Goal: Task Accomplishment & Management: Manage account settings

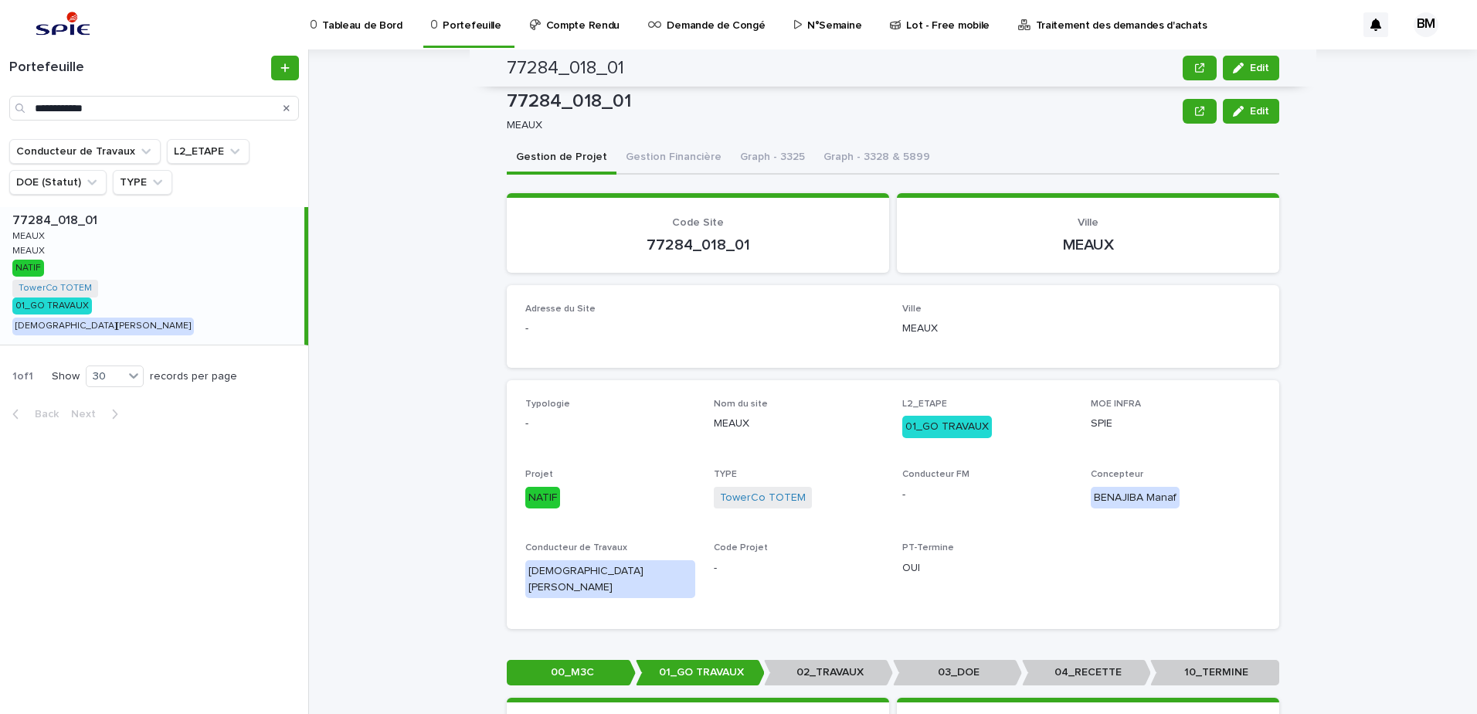
click at [0, 109] on html "**********" at bounding box center [738, 357] width 1477 height 714
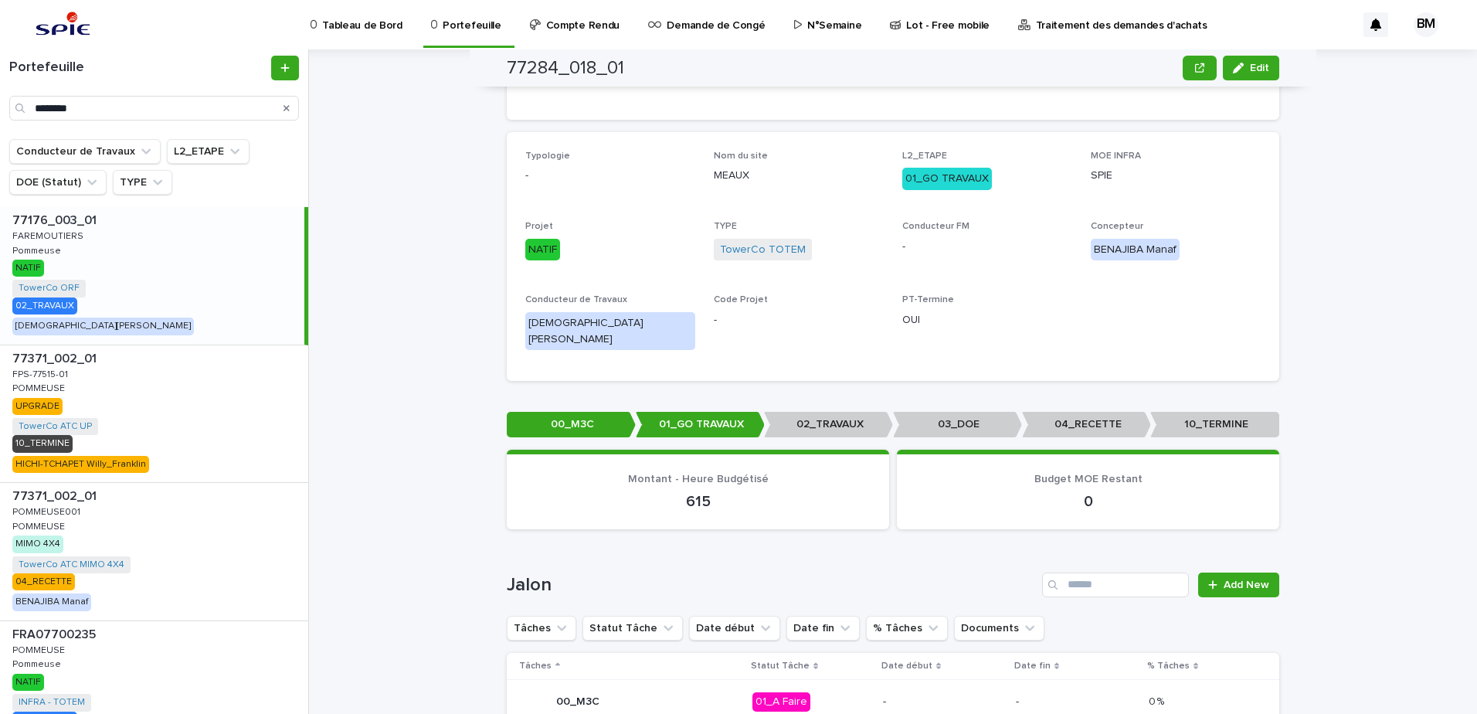
type input "********"
click at [179, 286] on div "77176_003_01 77176_003_01 FAREMOUTIERS FAREMOUTIERS Pommeuse Pommeuse NATIF Tow…" at bounding box center [152, 276] width 304 height 138
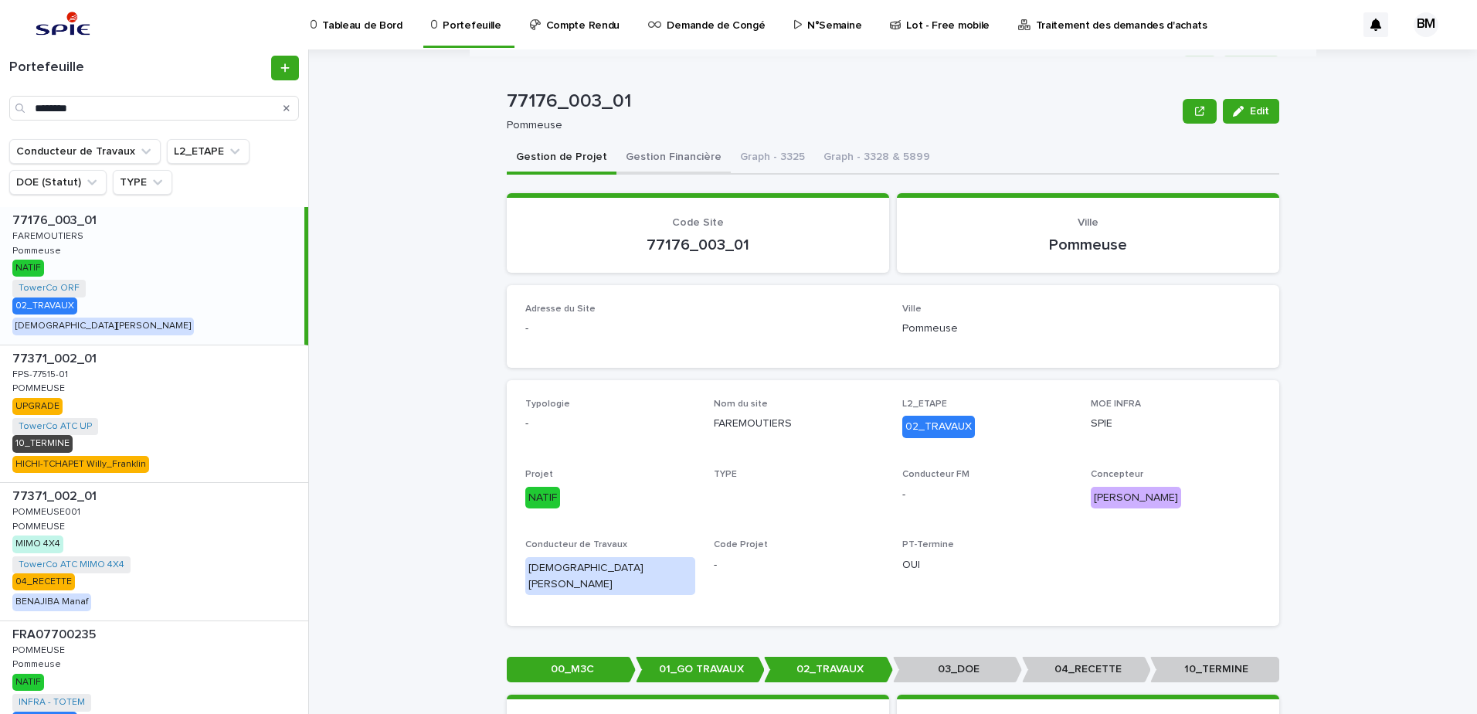
click at [678, 159] on button "Gestion Financière" at bounding box center [674, 158] width 114 height 32
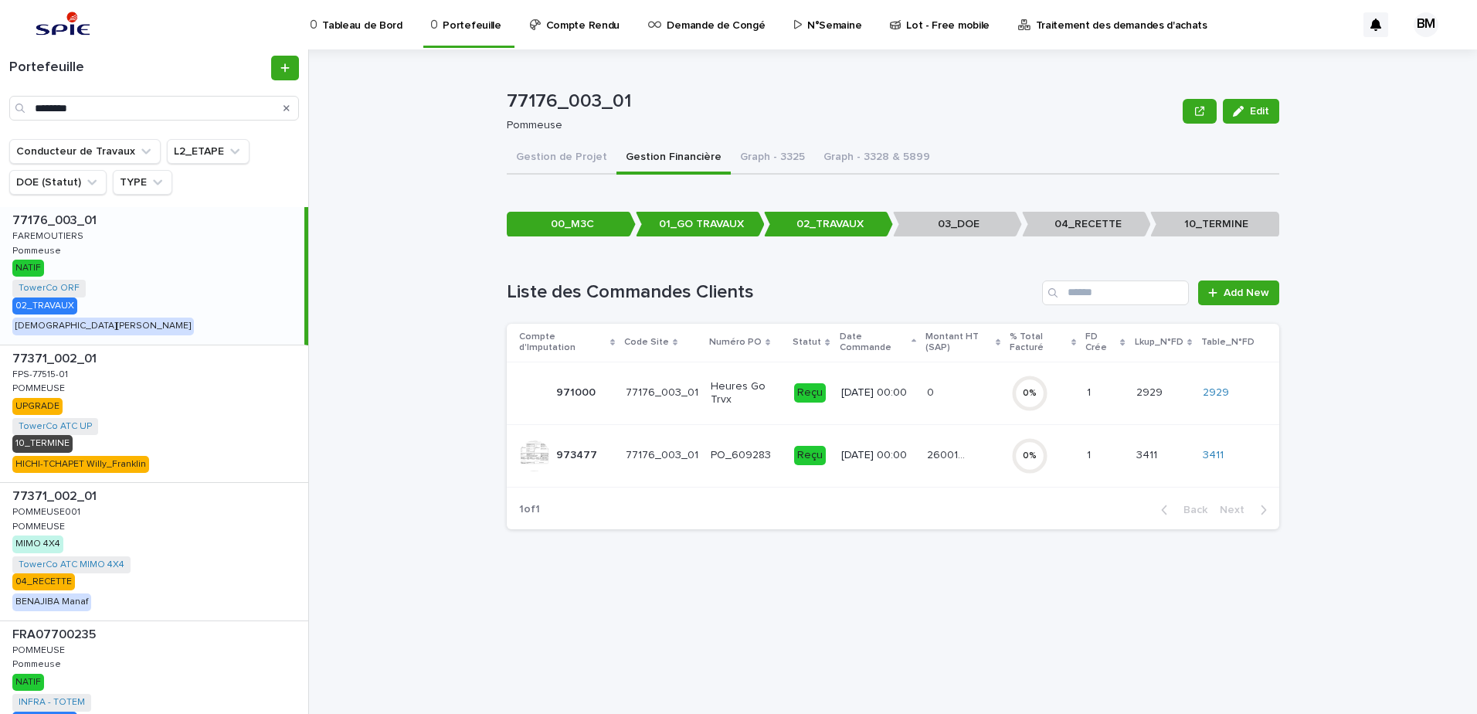
click at [986, 449] on div "26001.97 26001.97" at bounding box center [963, 455] width 72 height 25
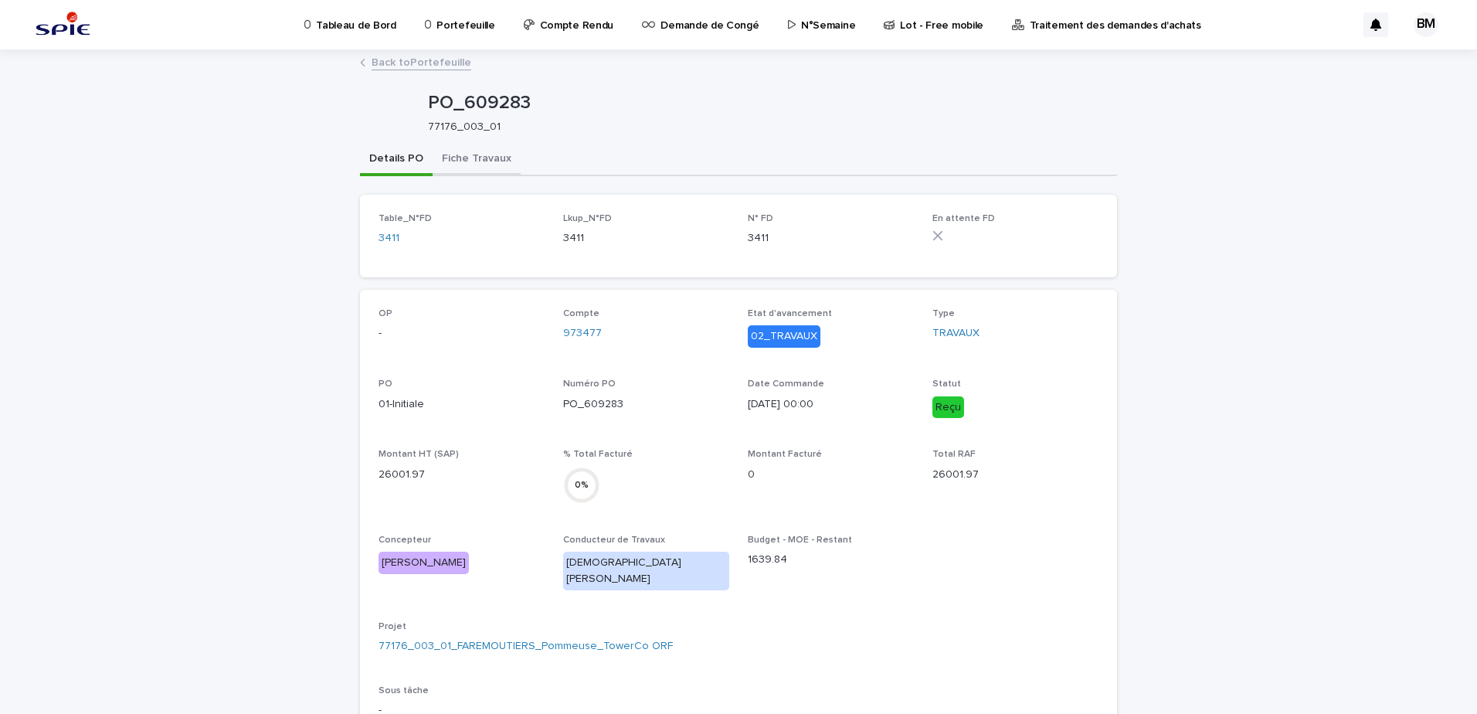
click at [482, 172] on button "Fiche Travaux" at bounding box center [477, 160] width 88 height 32
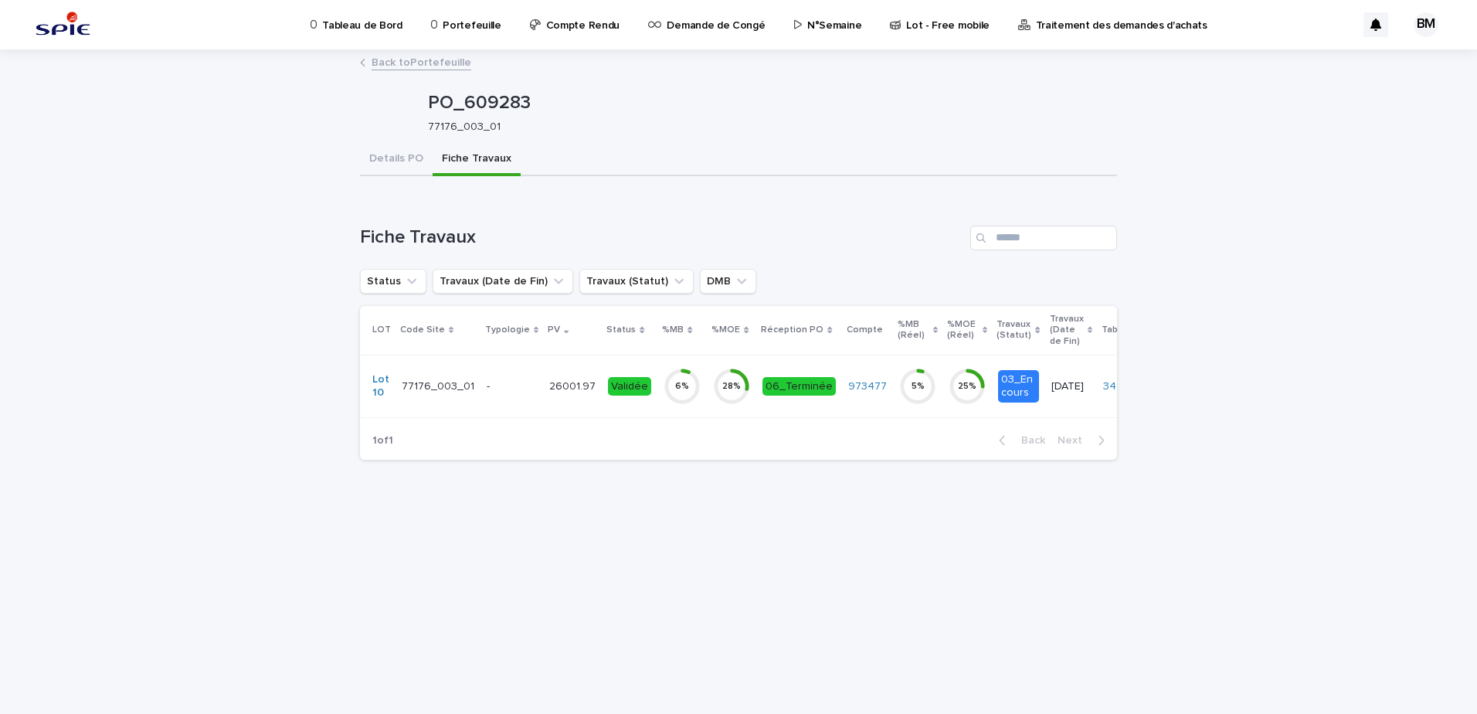
click at [513, 378] on div "-" at bounding box center [512, 385] width 50 height 16
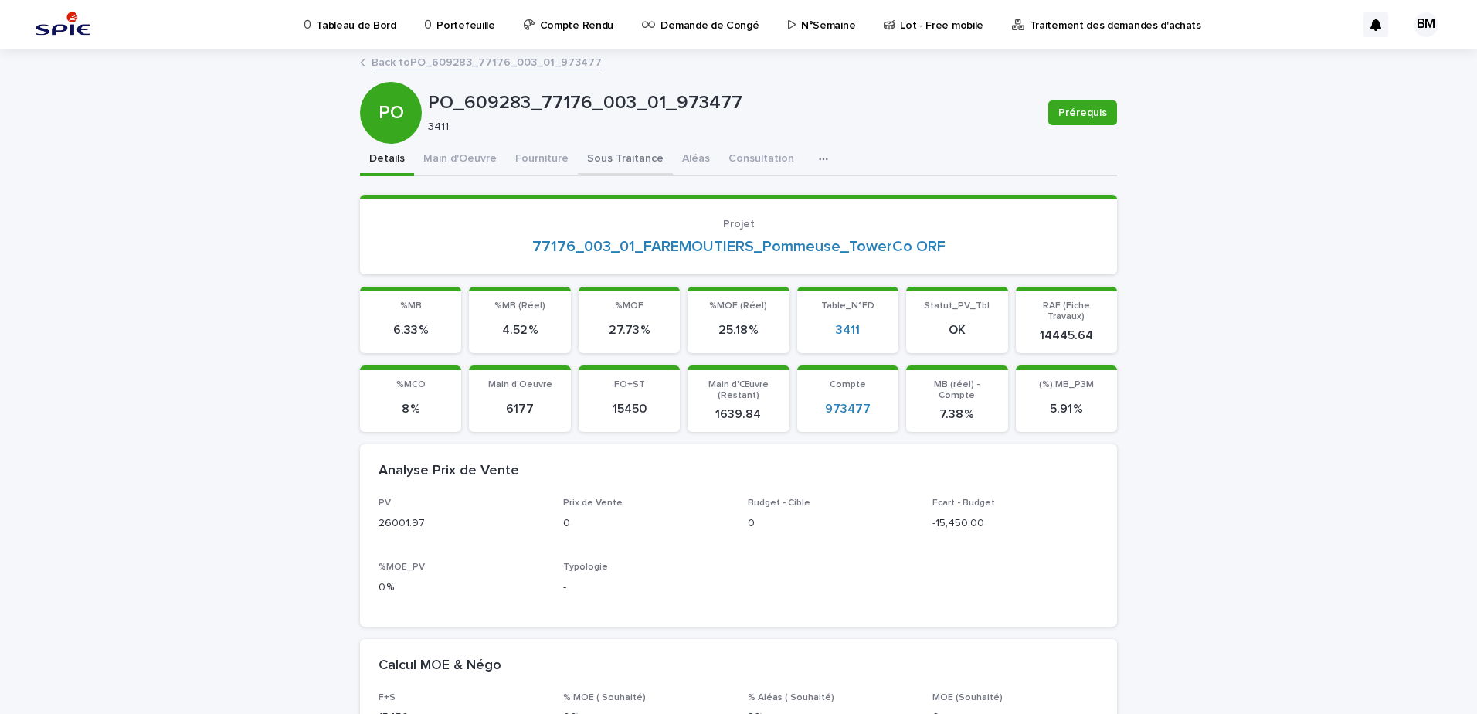
click at [599, 161] on button "Sous Traitance" at bounding box center [625, 160] width 95 height 32
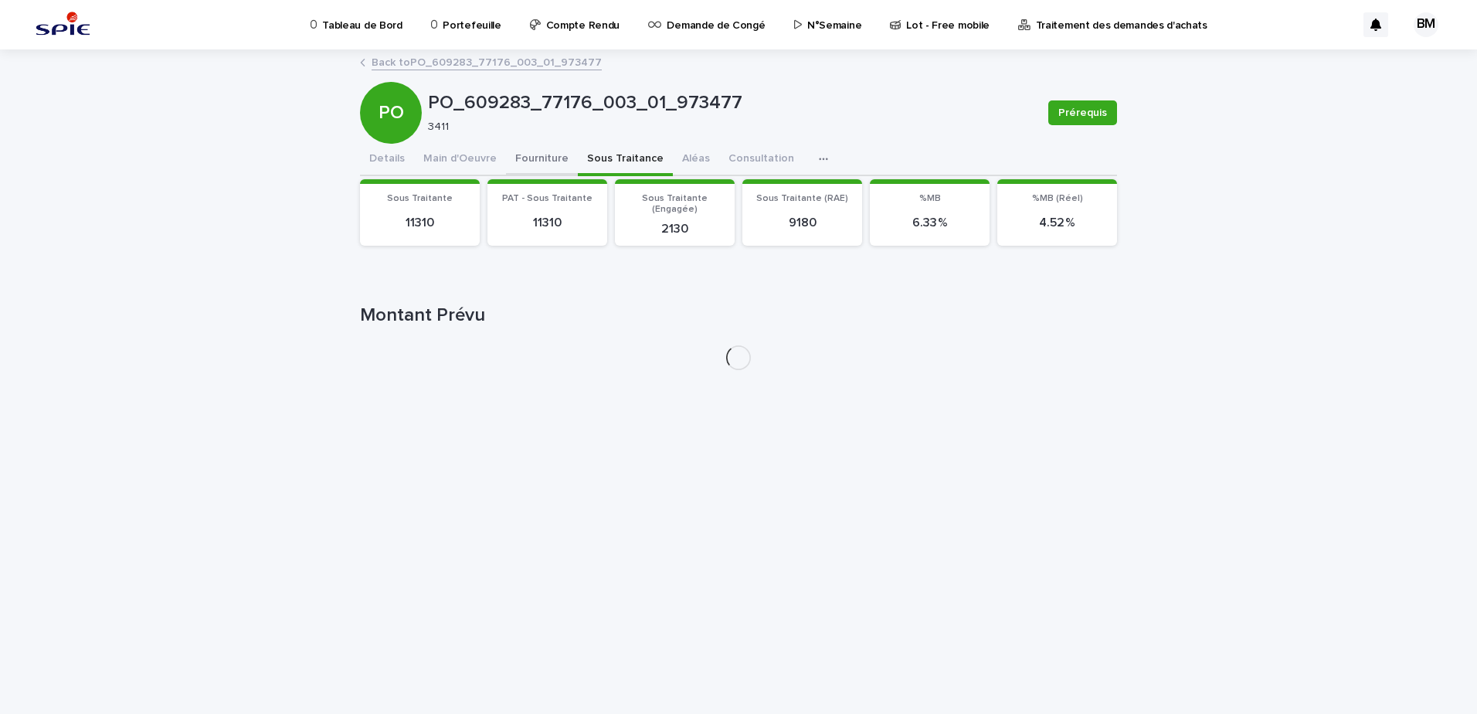
click at [538, 155] on button "Fourniture" at bounding box center [542, 160] width 72 height 32
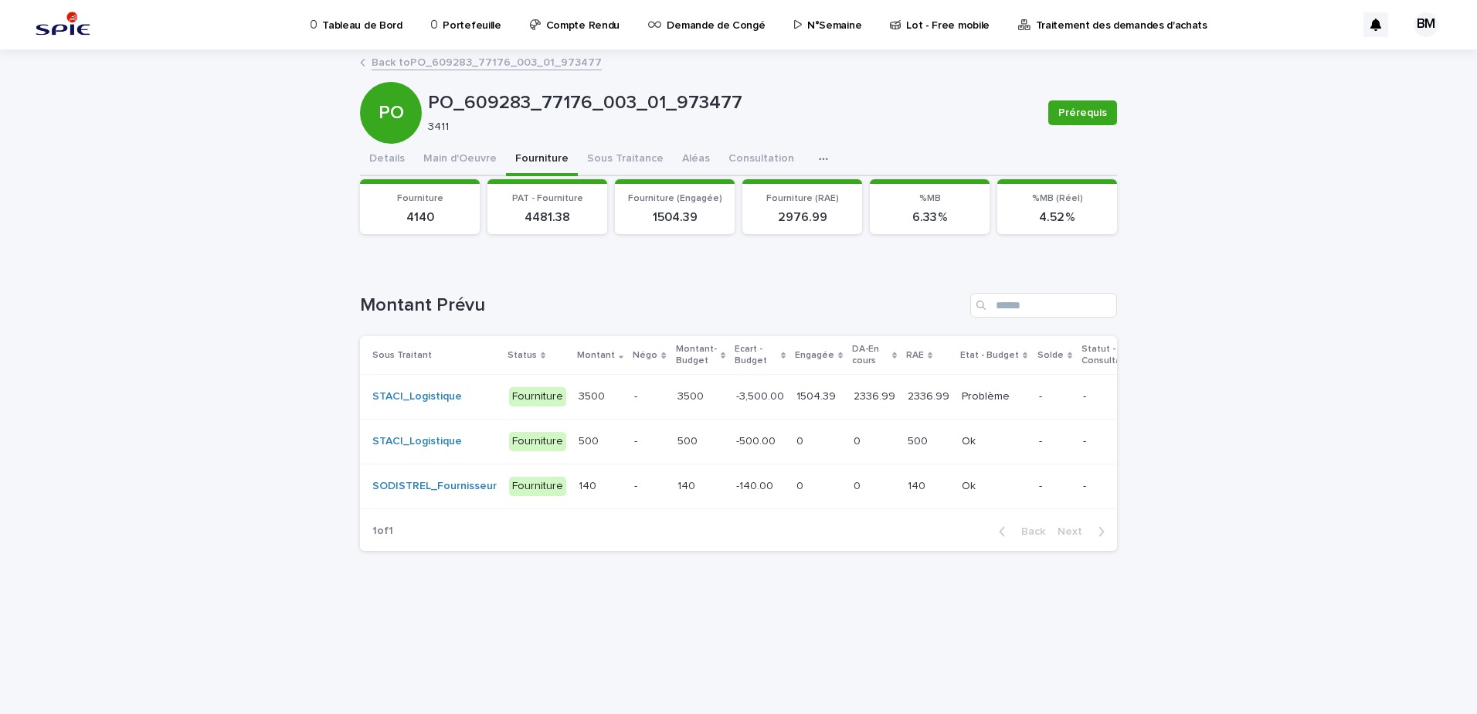
click at [708, 396] on td "3500 3500" at bounding box center [700, 397] width 59 height 45
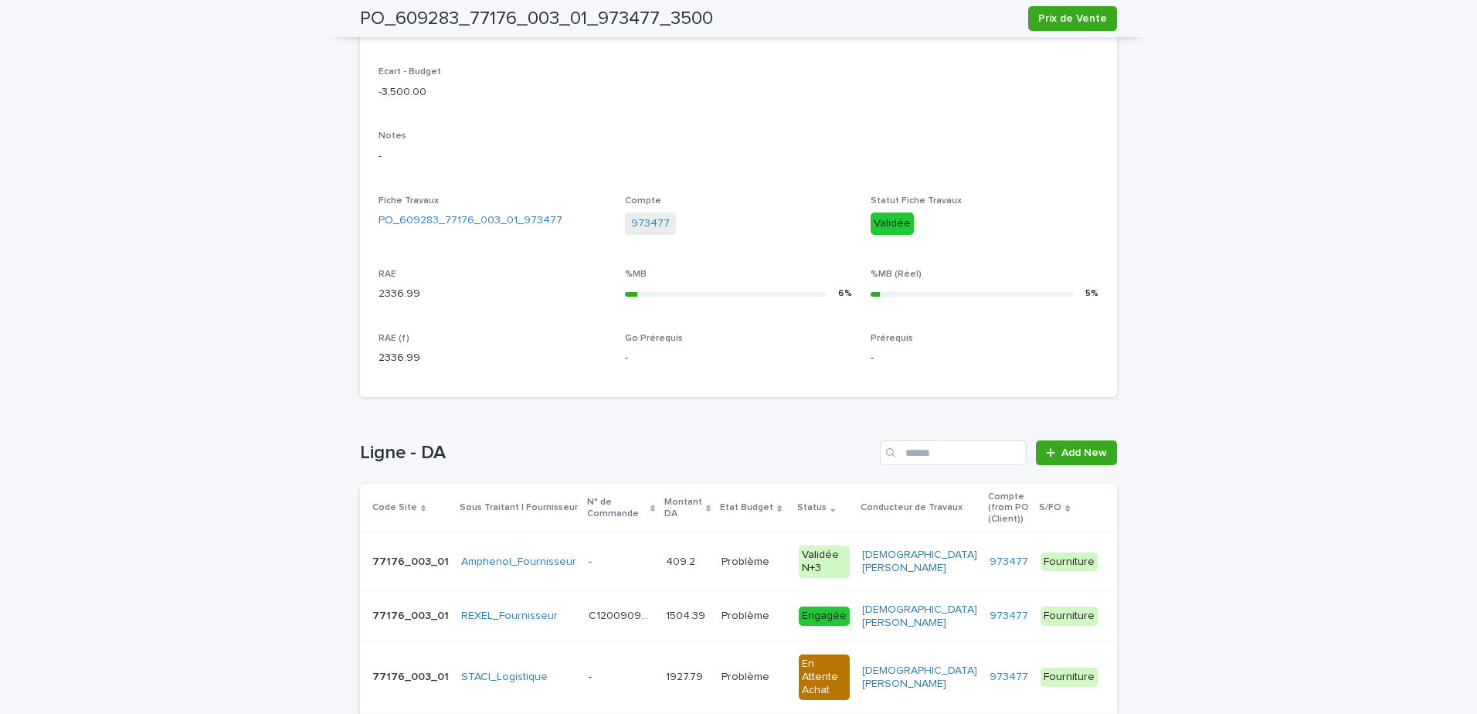
scroll to position [555, 0]
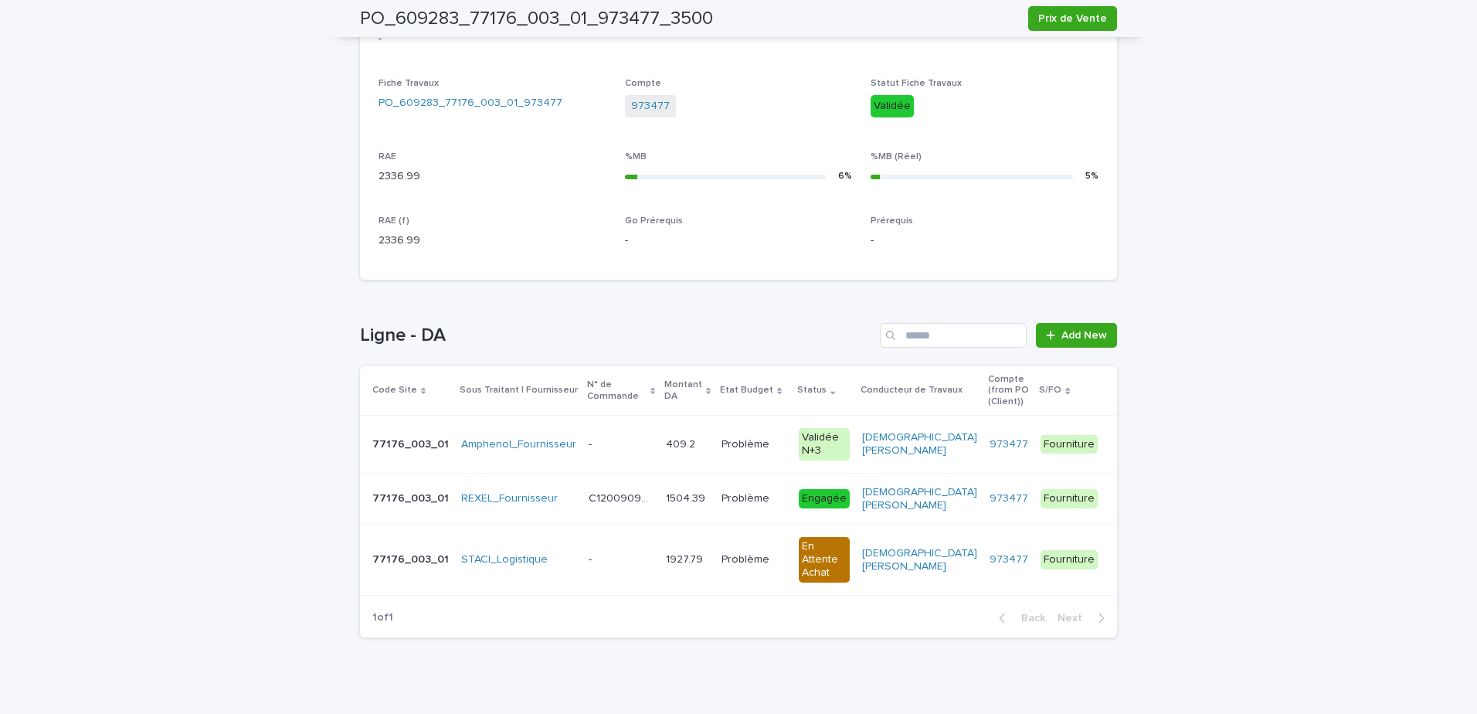
click at [583, 499] on td "C12009097 et C12007651 C12009097 et C12007651" at bounding box center [621, 499] width 77 height 52
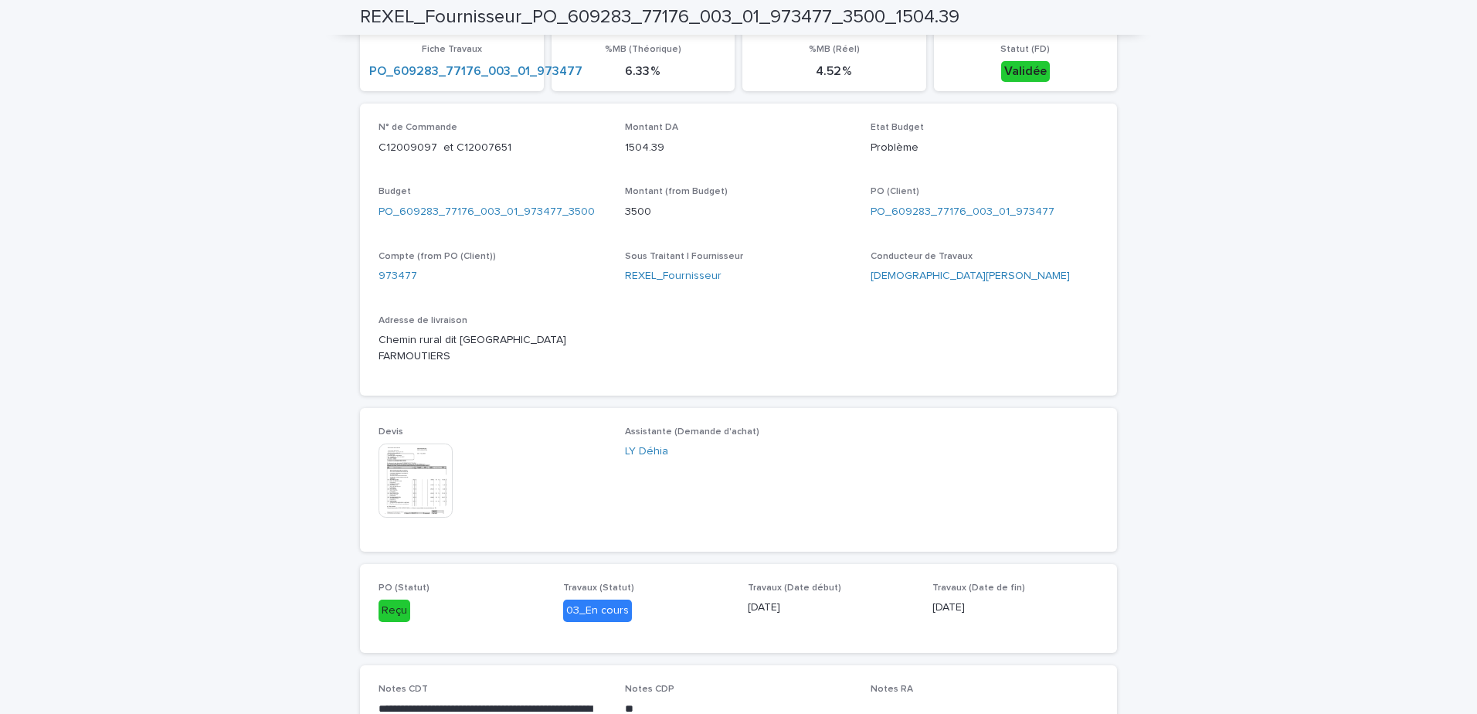
scroll to position [618, 0]
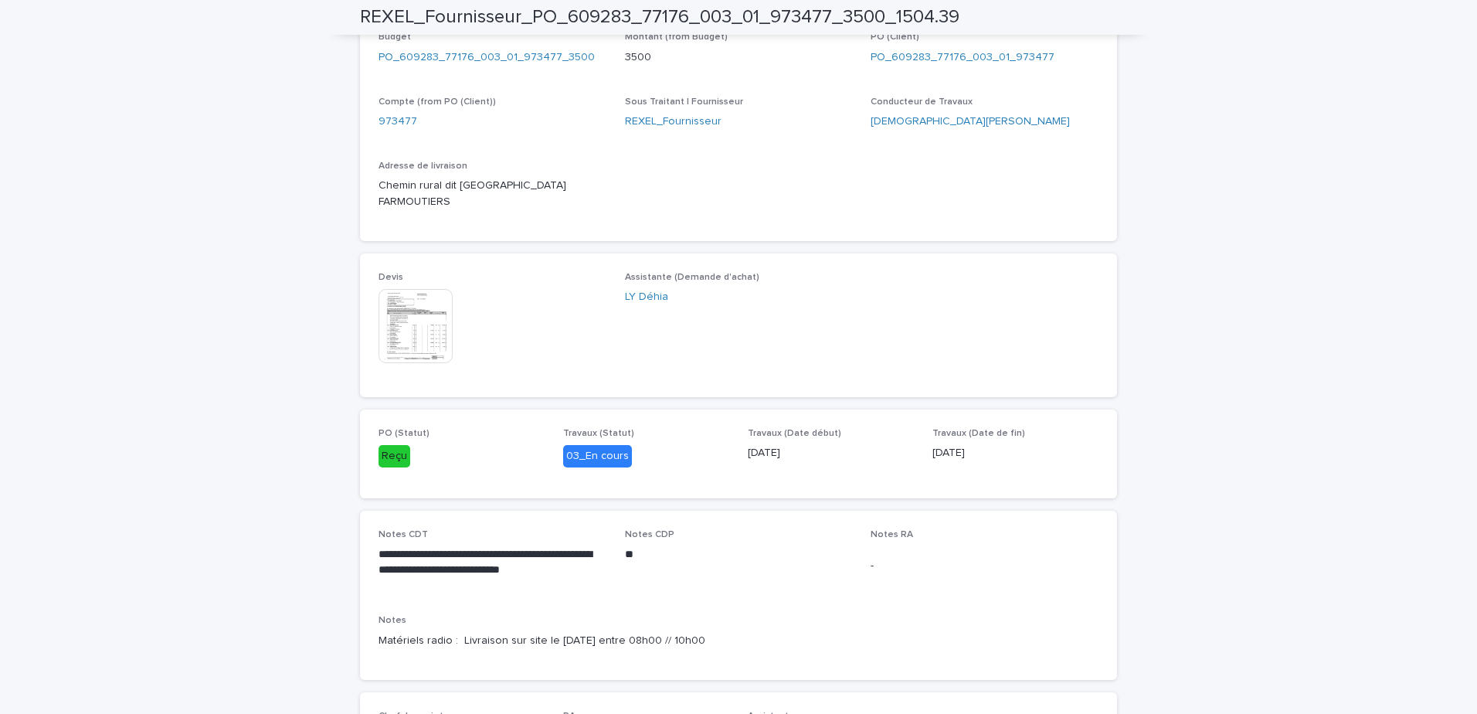
click at [1293, 250] on div "**********" at bounding box center [738, 149] width 1477 height 1432
click at [235, 287] on div "**********" at bounding box center [738, 149] width 1477 height 1432
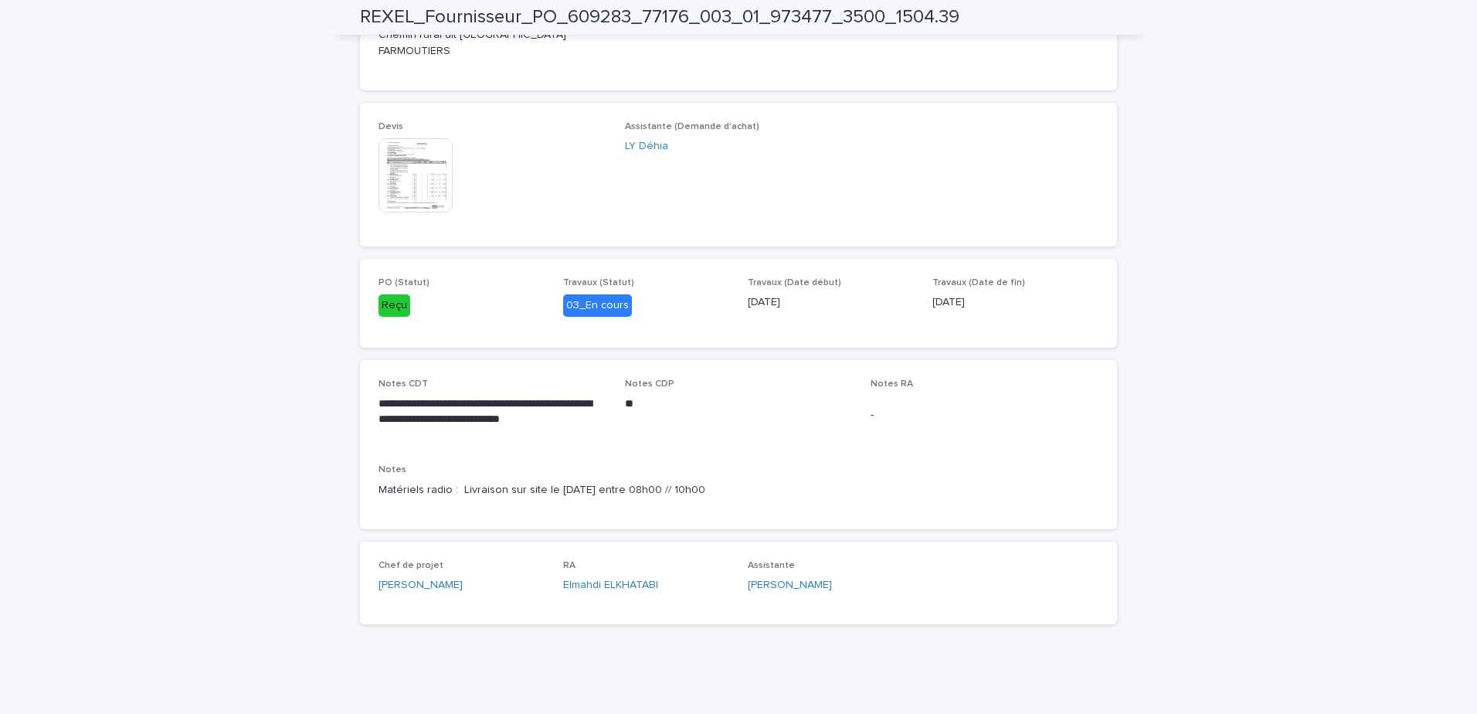
scroll to position [382, 0]
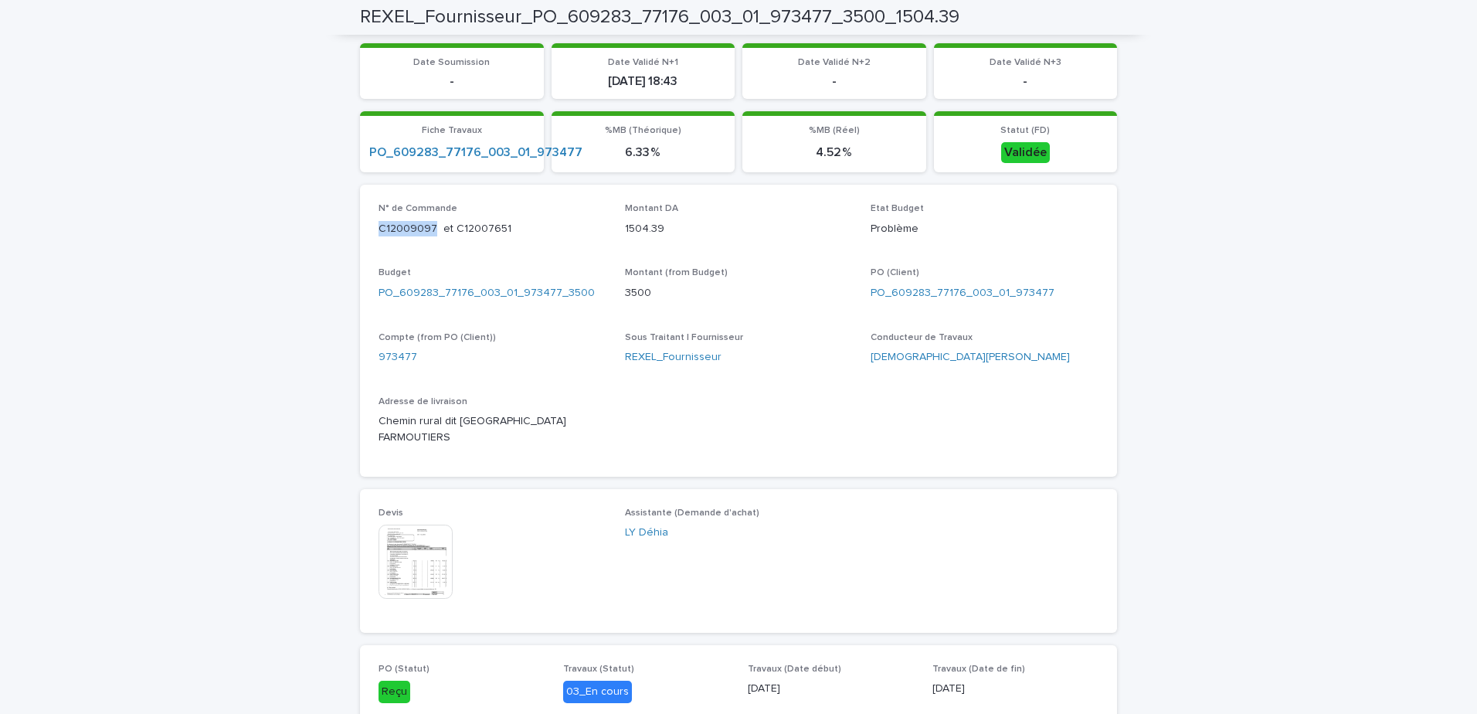
drag, startPoint x: 369, startPoint y: 234, endPoint x: 427, endPoint y: 228, distance: 59.0
click at [427, 228] on div "N° de Commande C12009097 et C12007651 Montant DA 1504.39 Etat Budget Problème B…" at bounding box center [738, 331] width 757 height 292
copy p "C12009097"
click at [510, 226] on p "C12009097 et C12007651" at bounding box center [493, 229] width 228 height 16
drag, startPoint x: 512, startPoint y: 226, endPoint x: 446, endPoint y: 232, distance: 66.7
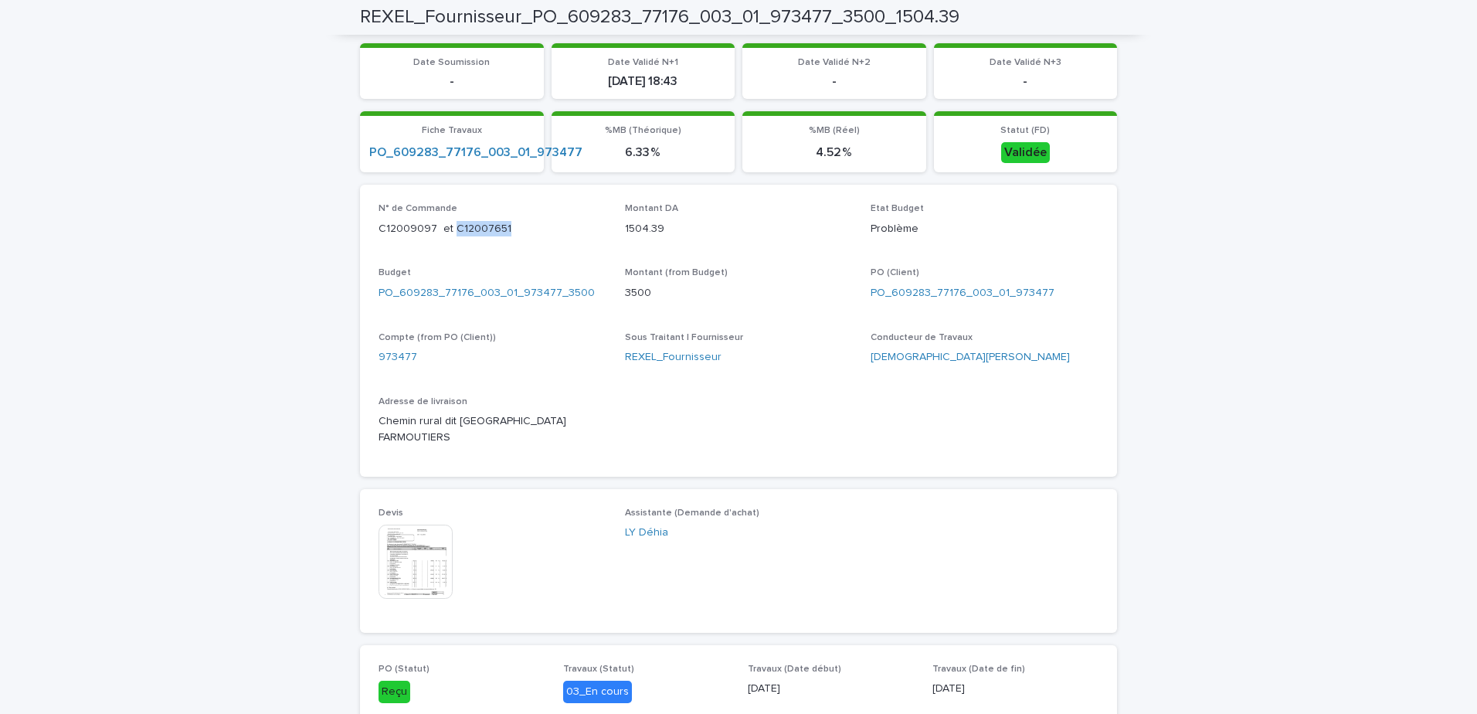
click at [446, 232] on p "C12009097 et C12007651" at bounding box center [493, 229] width 228 height 16
copy p "C12007651"
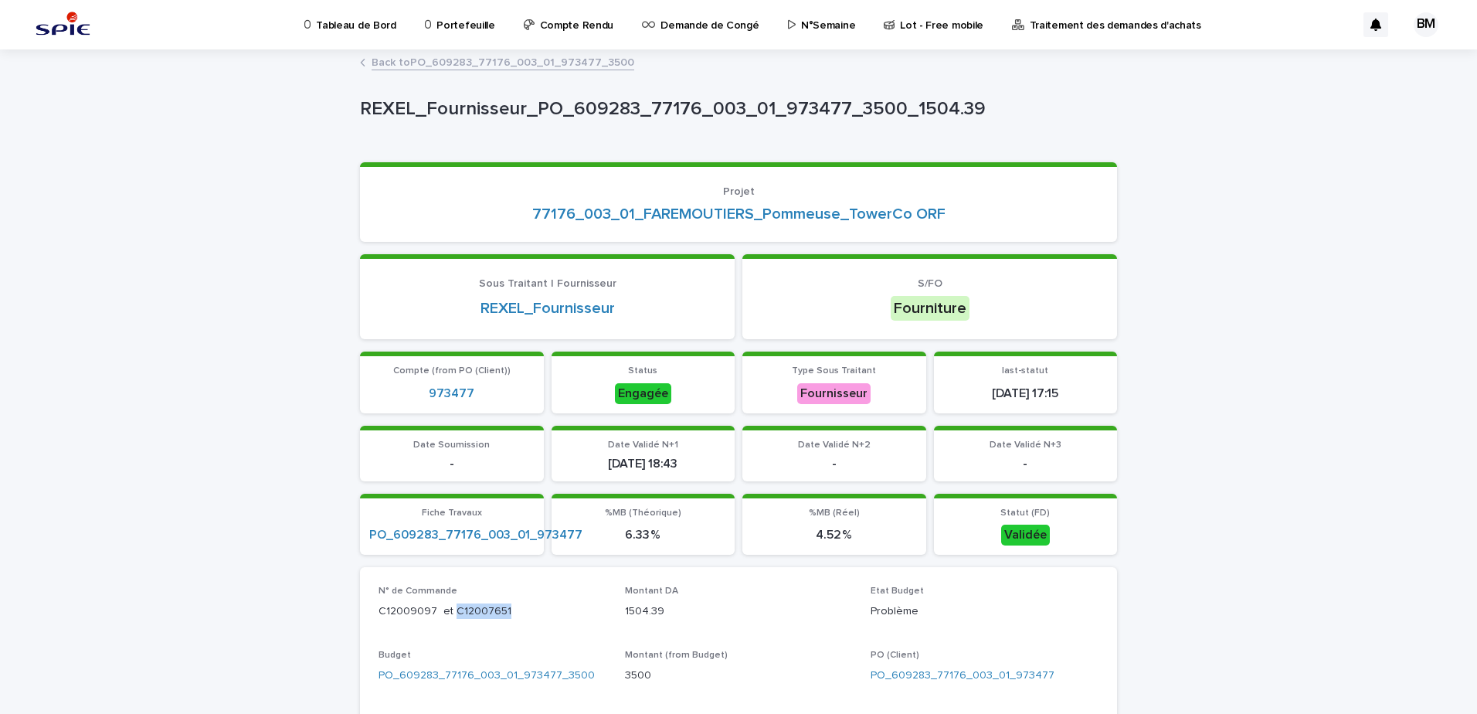
click at [449, 29] on p "Portefeuille" at bounding box center [466, 16] width 58 height 32
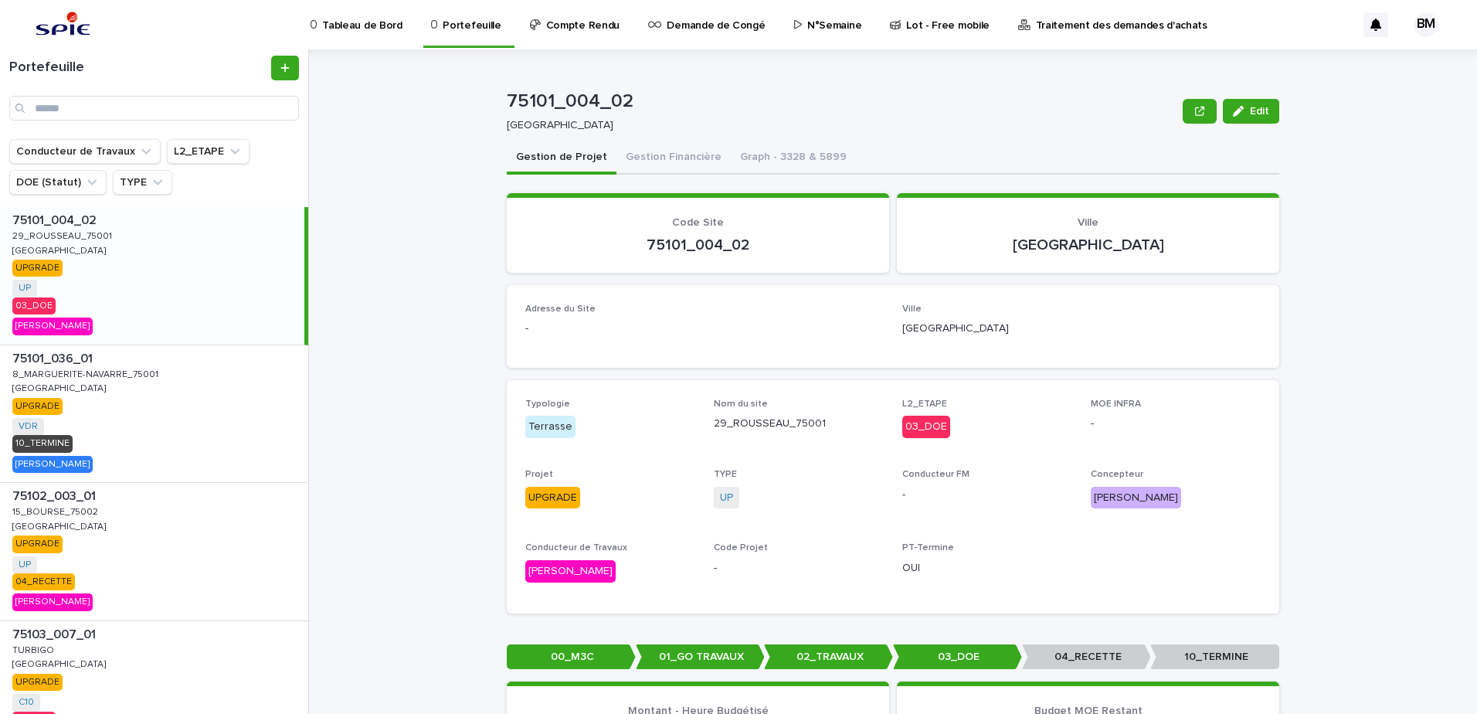
drag, startPoint x: 827, startPoint y: 270, endPoint x: 780, endPoint y: 267, distance: 46.4
click at [827, 270] on section "Code Site 75101_004_02" at bounding box center [698, 233] width 382 height 80
click at [138, 106] on input "Search" at bounding box center [154, 108] width 290 height 25
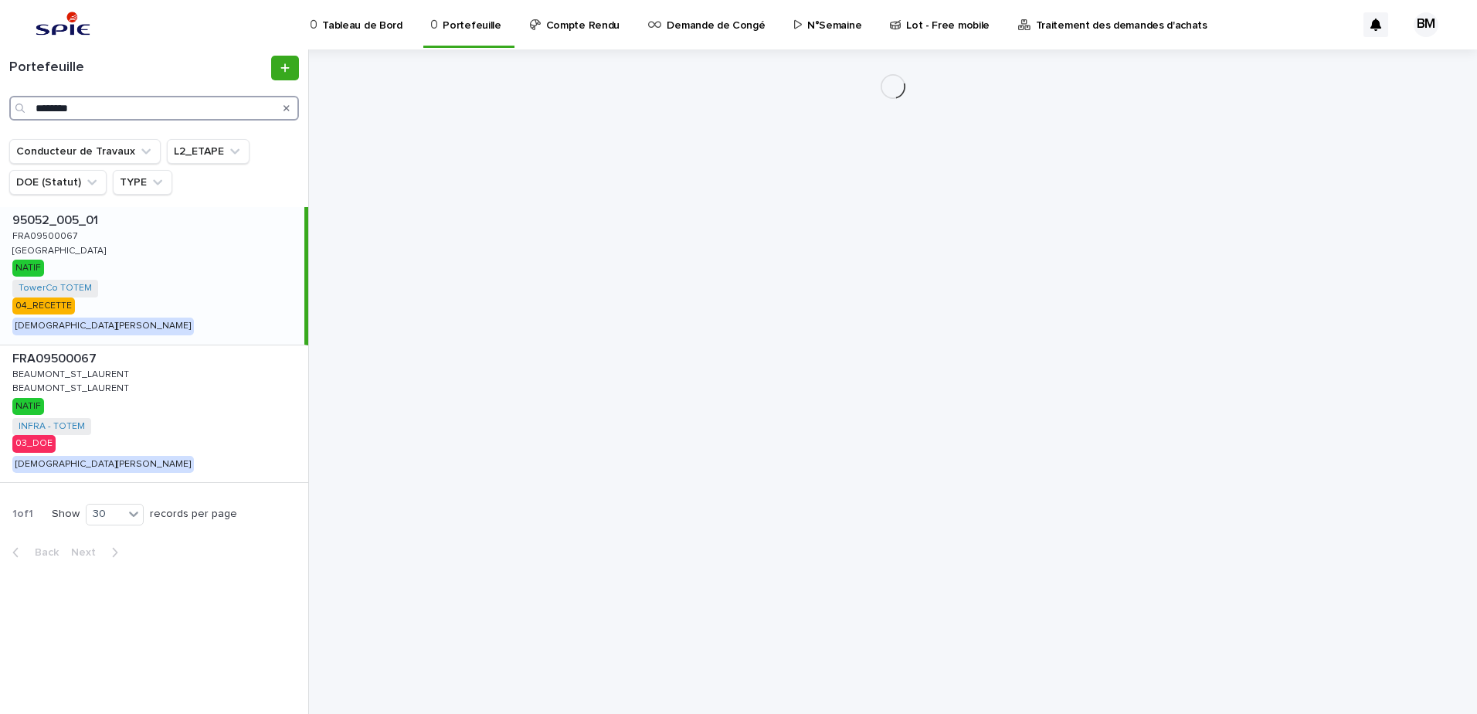
type input "********"
click at [184, 297] on div "95052_005_01 95052_005_01 FRA09500067 FRA09500067 BEAUMONT-SUR-OISE BEAUMONT-SU…" at bounding box center [152, 276] width 304 height 138
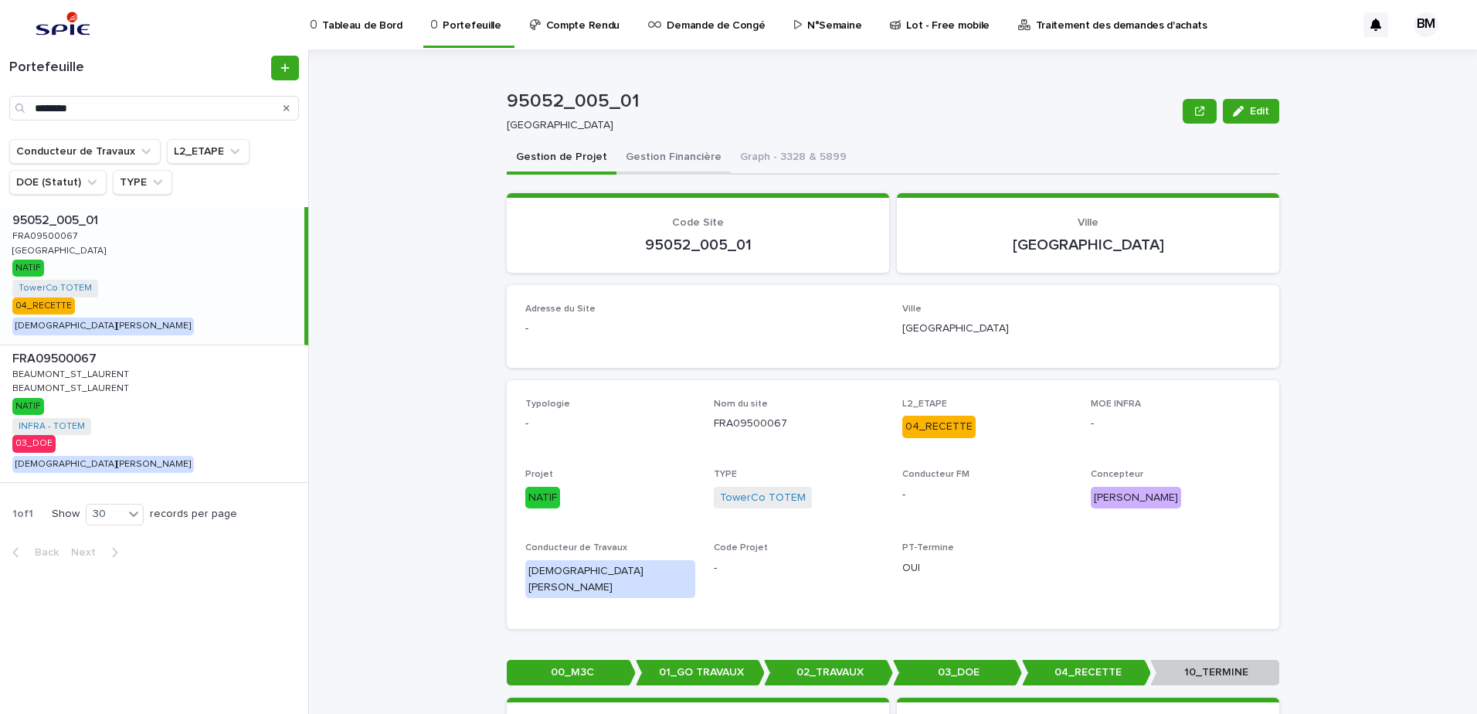
click at [671, 164] on button "Gestion Financière" at bounding box center [674, 158] width 114 height 32
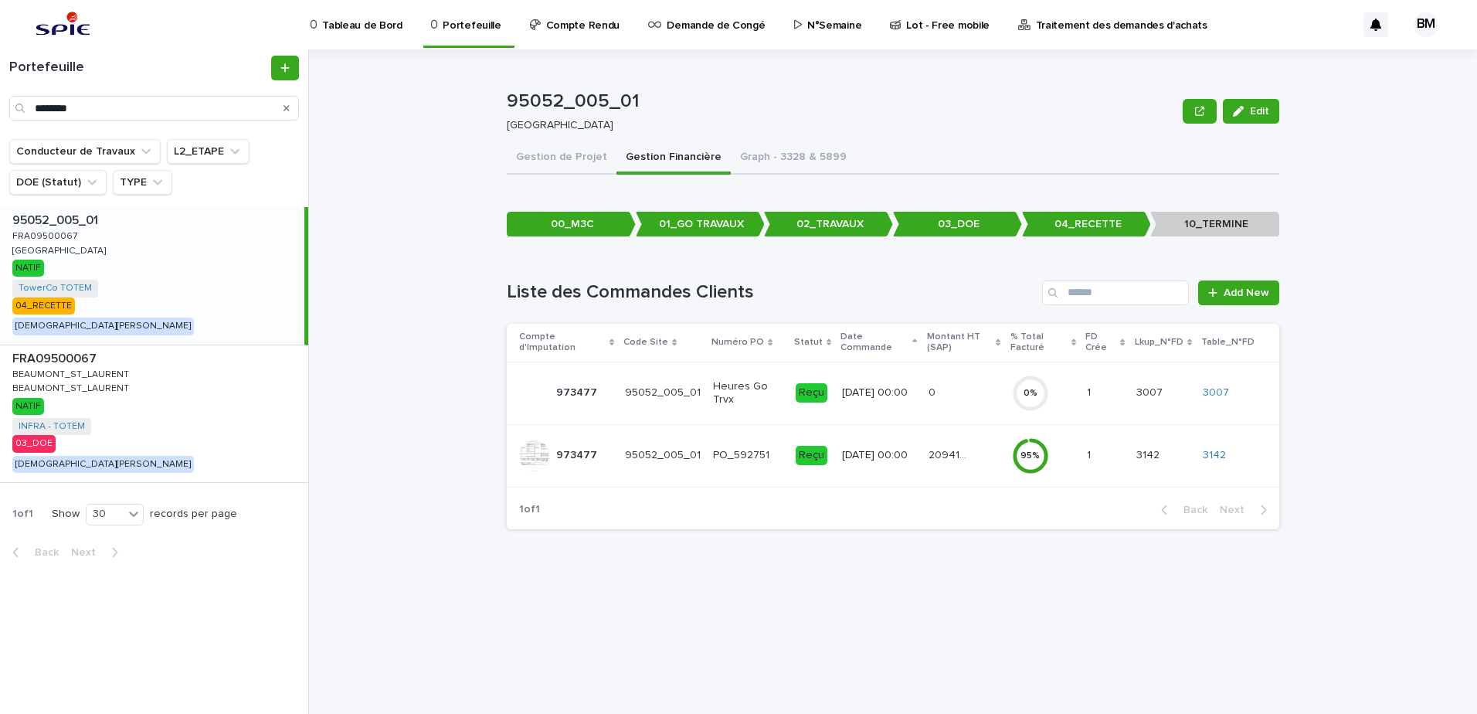
click at [984, 455] on div "20941.74 20941.74" at bounding box center [964, 455] width 71 height 25
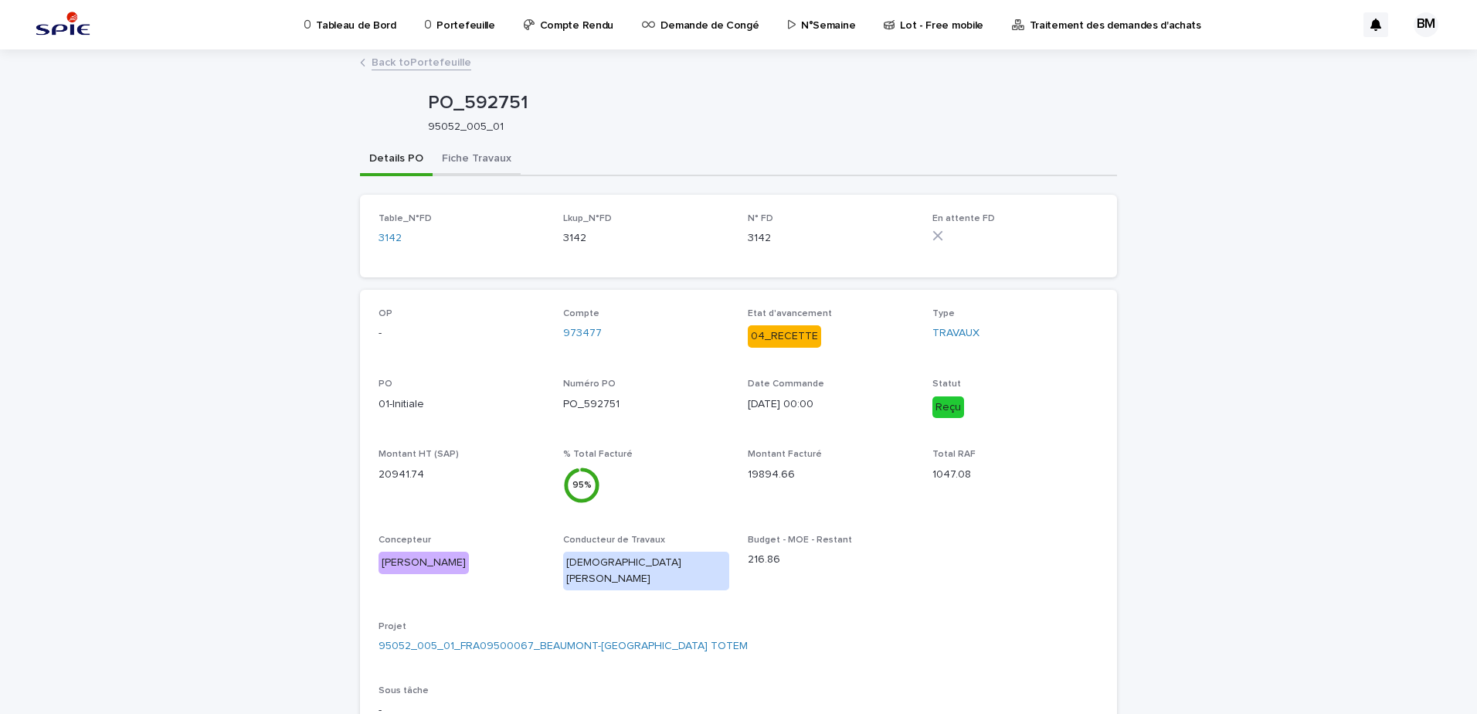
click at [461, 158] on button "Fiche Travaux" at bounding box center [477, 160] width 88 height 32
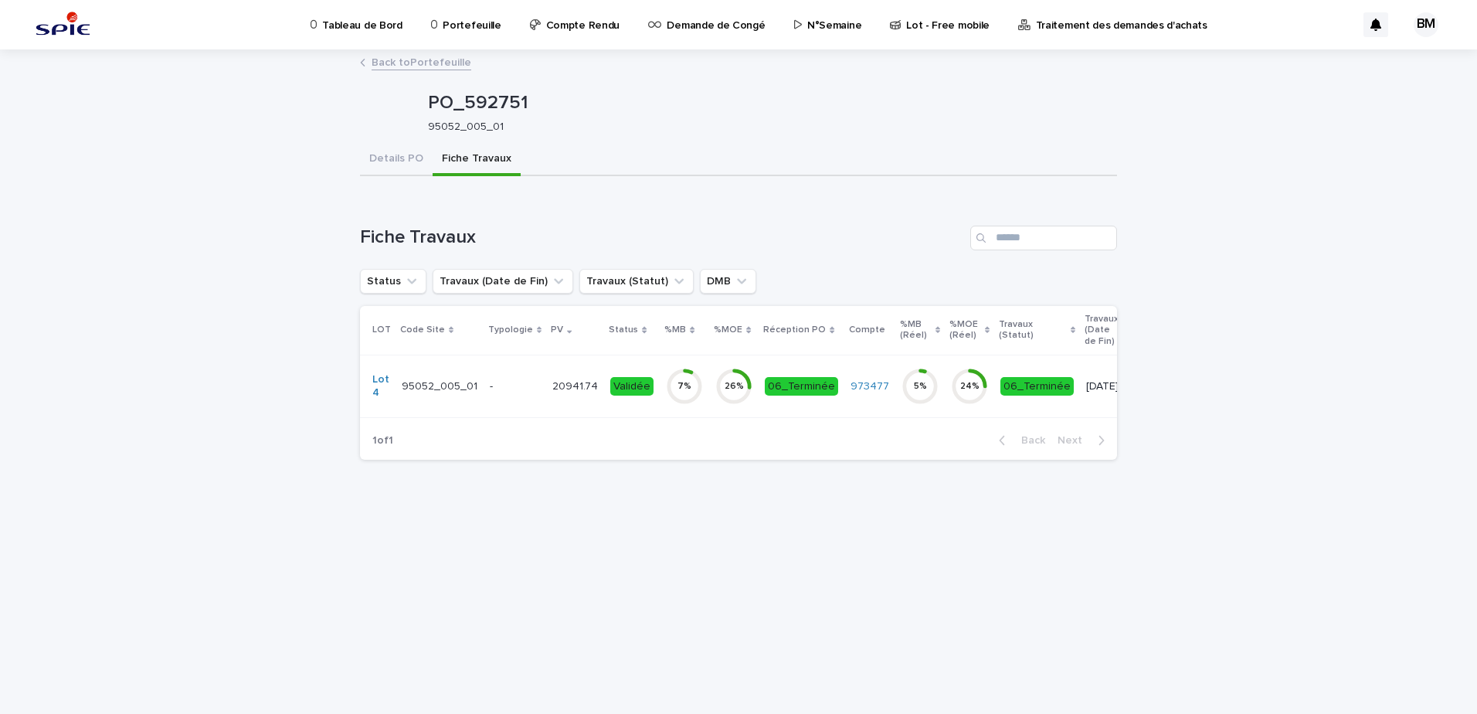
click at [503, 388] on p "-" at bounding box center [515, 386] width 50 height 13
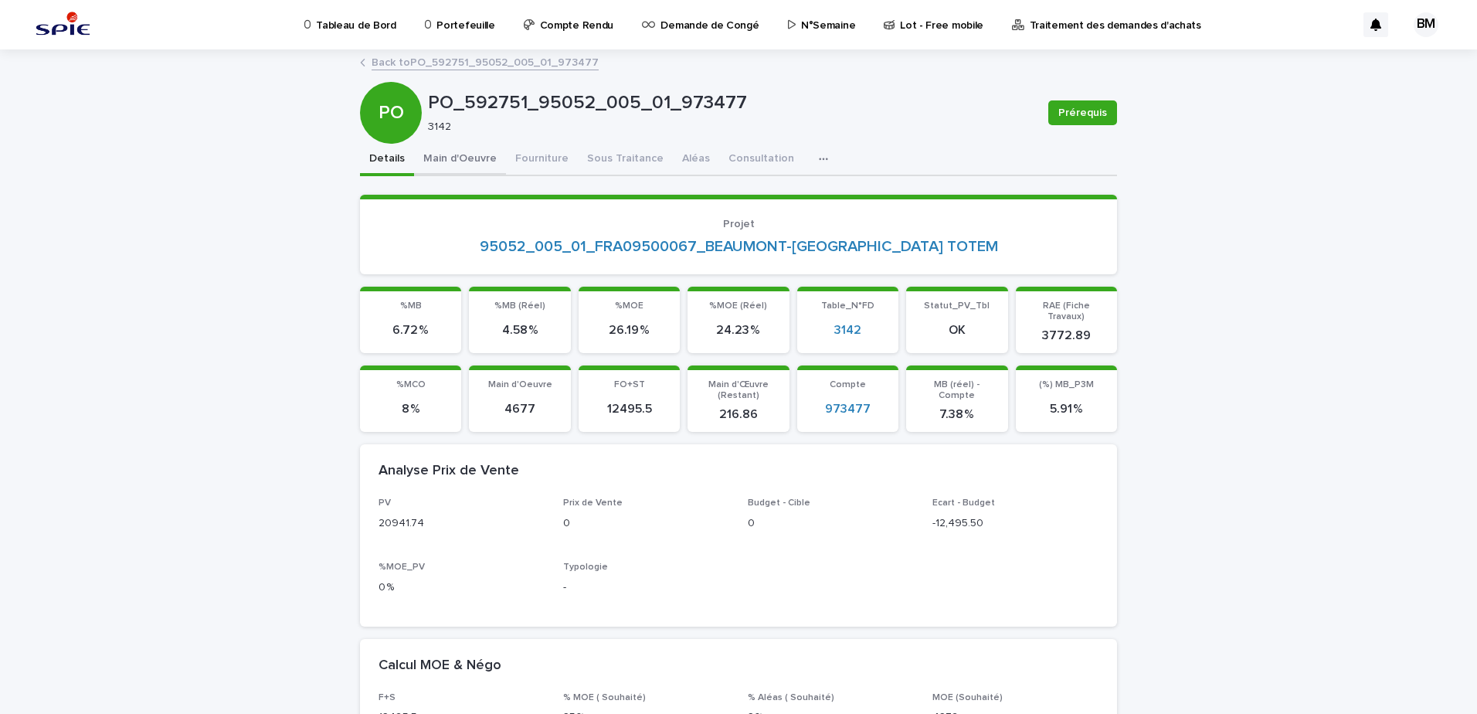
click at [479, 165] on button "Main d'Oeuvre" at bounding box center [460, 160] width 92 height 32
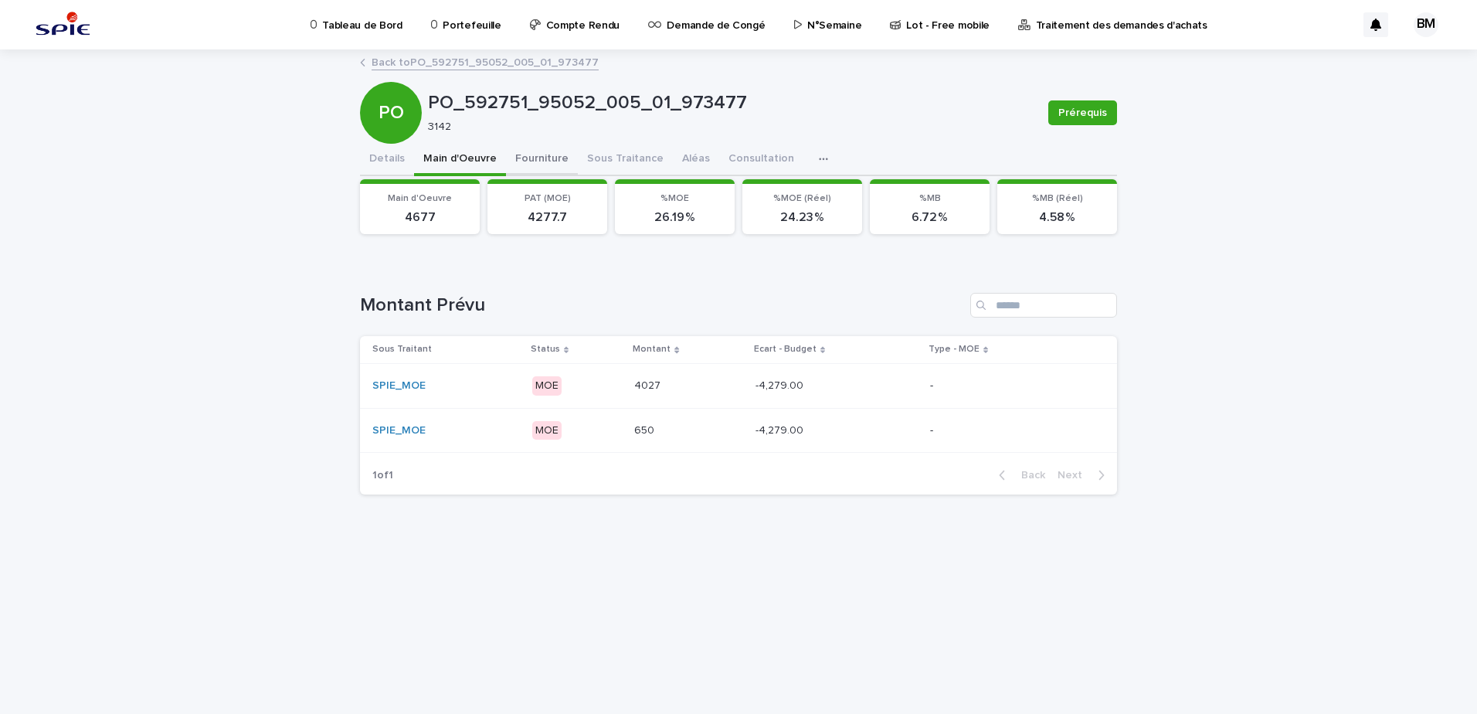
click at [550, 154] on button "Fourniture" at bounding box center [542, 160] width 72 height 32
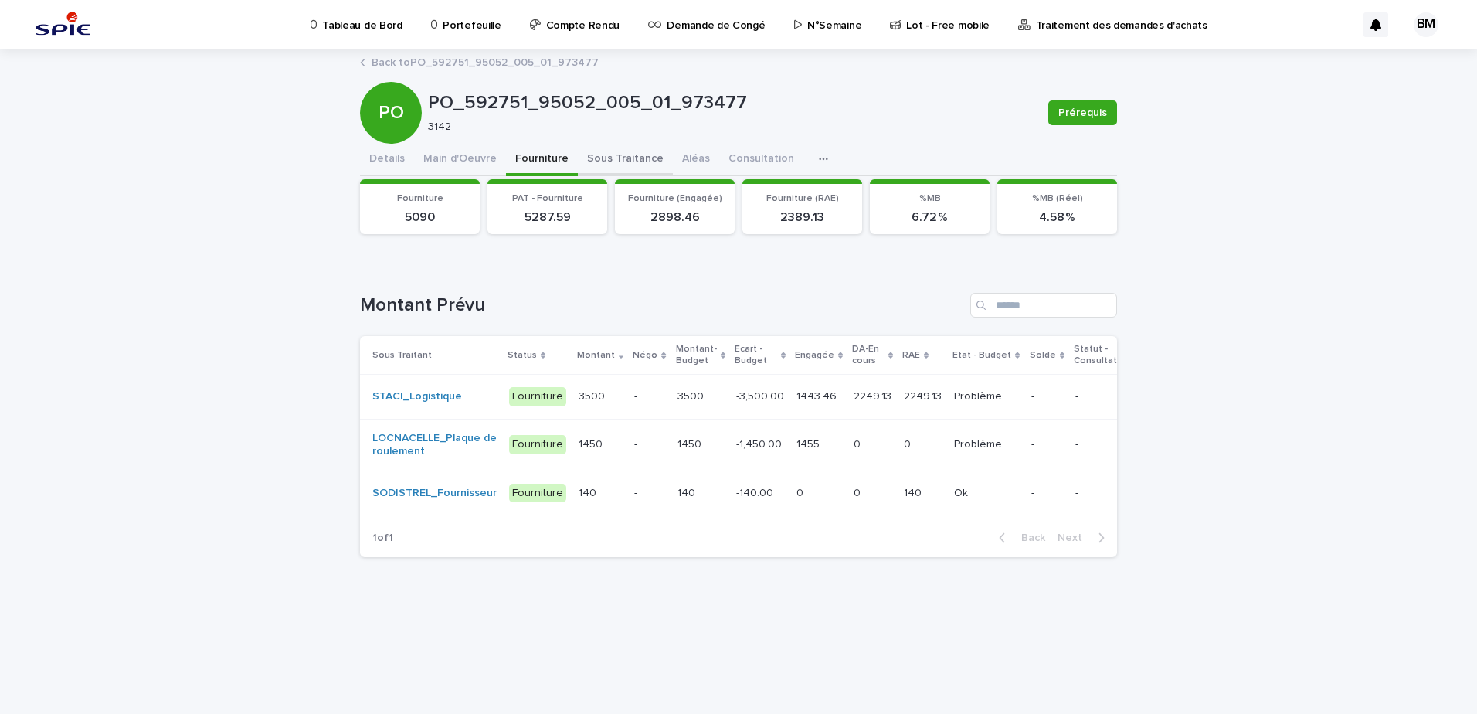
click at [603, 156] on button "Sous Traitance" at bounding box center [625, 160] width 95 height 32
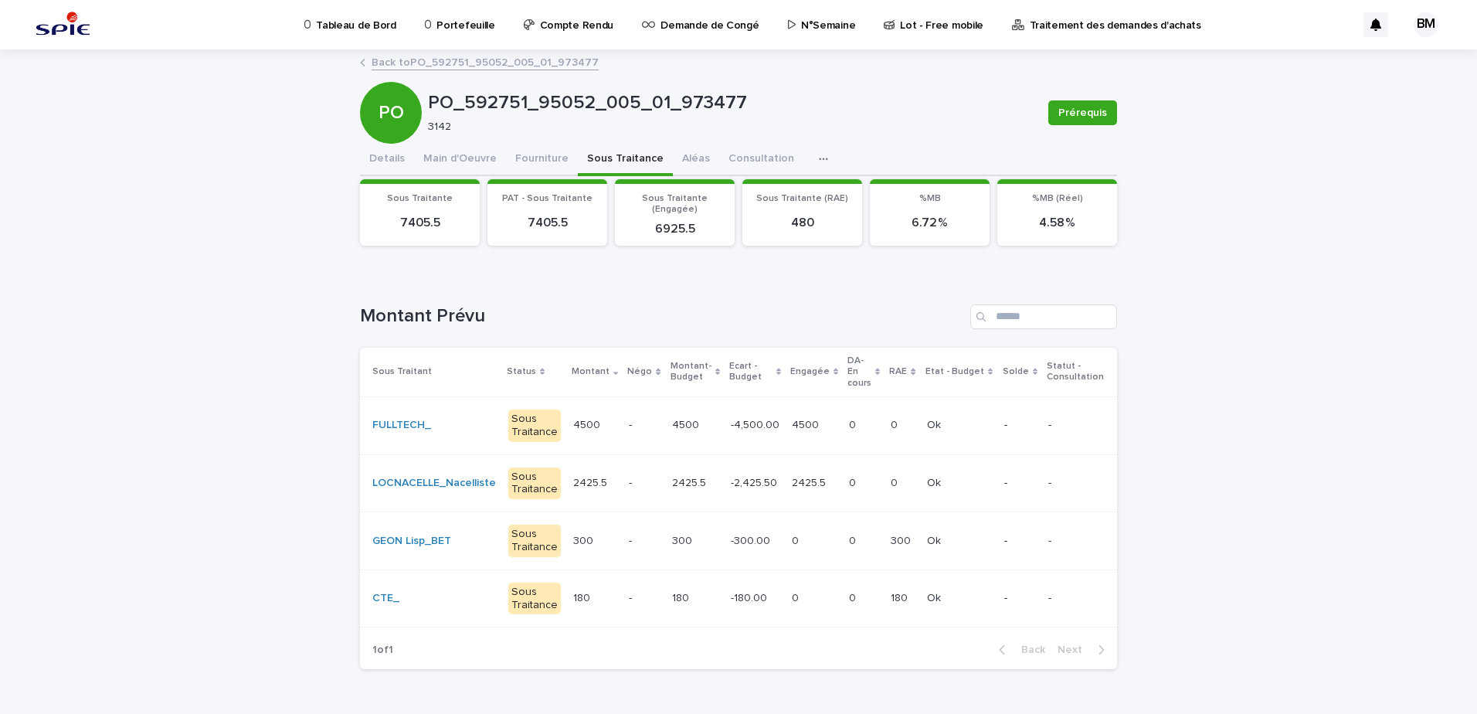
click at [438, 18] on p "Portefeuille" at bounding box center [466, 16] width 58 height 32
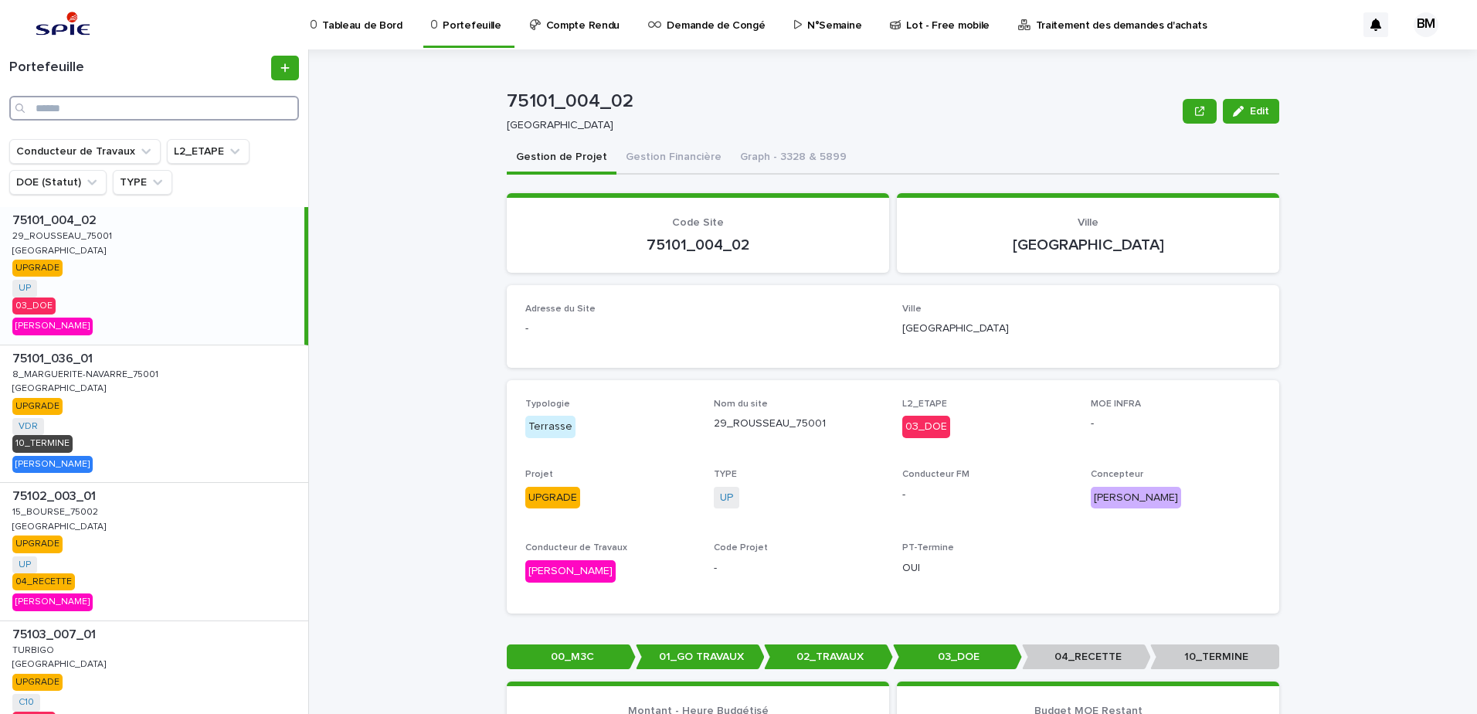
click at [88, 110] on input "Search" at bounding box center [154, 108] width 290 height 25
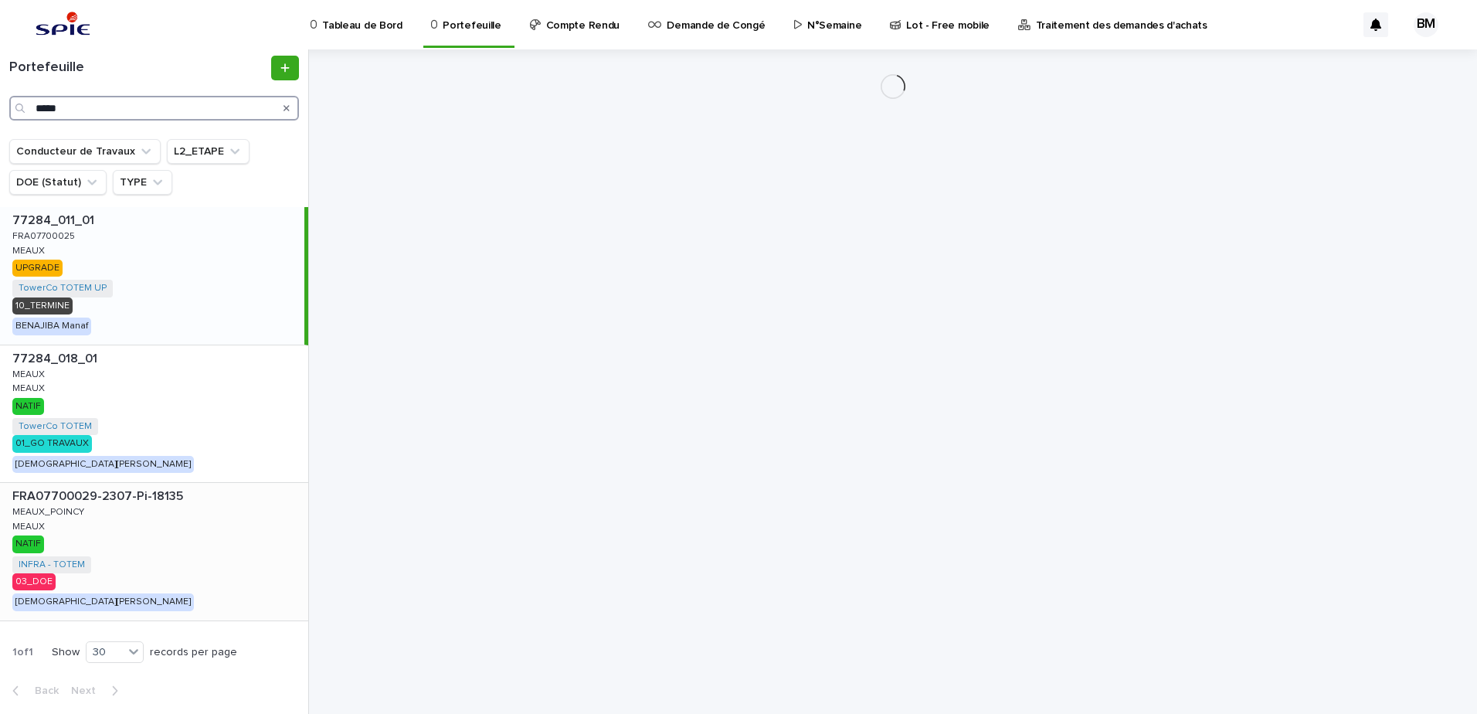
type input "*****"
click at [218, 542] on div "FRA07700029-2307-Pi-18135 FRA07700029-2307-Pi-18135 MEAUX_POINCY MEAUX_POINCY M…" at bounding box center [154, 552] width 308 height 138
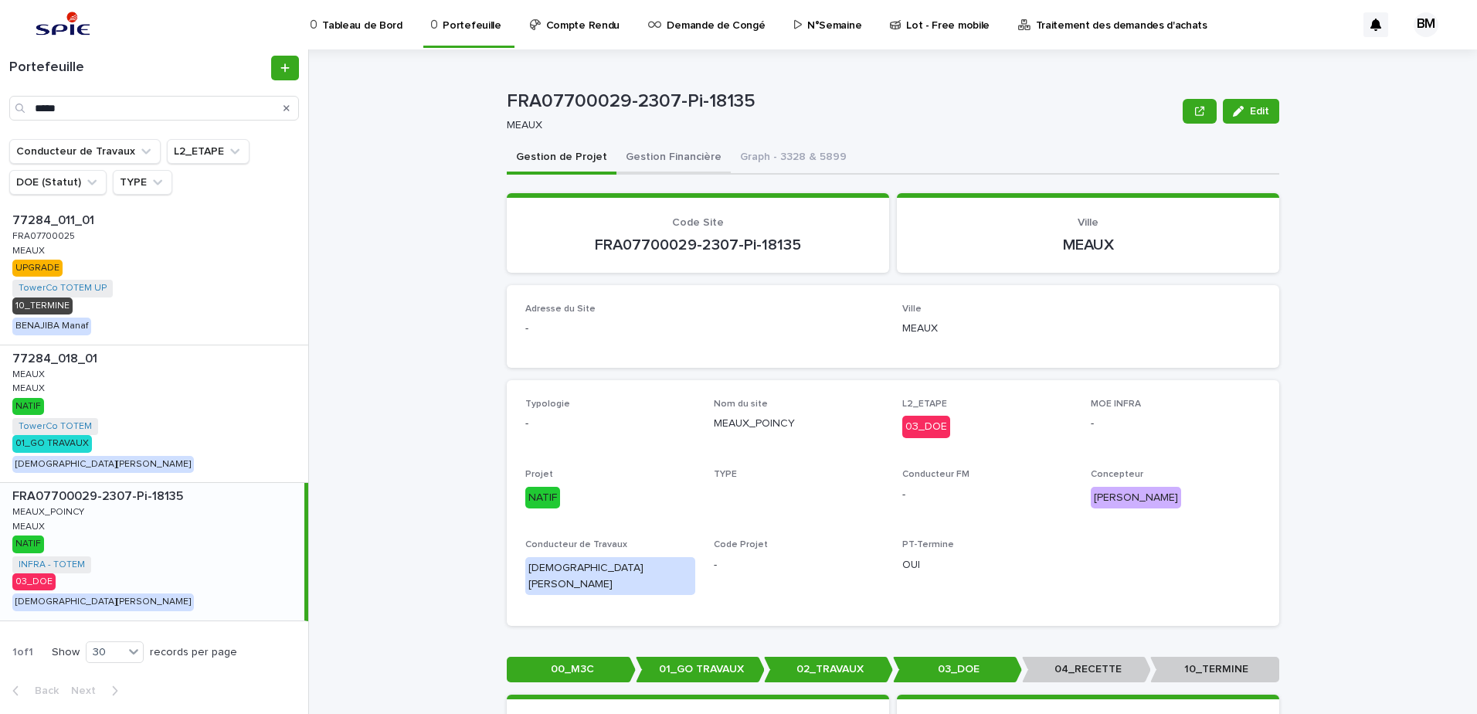
click at [658, 167] on button "Gestion Financière" at bounding box center [674, 158] width 114 height 32
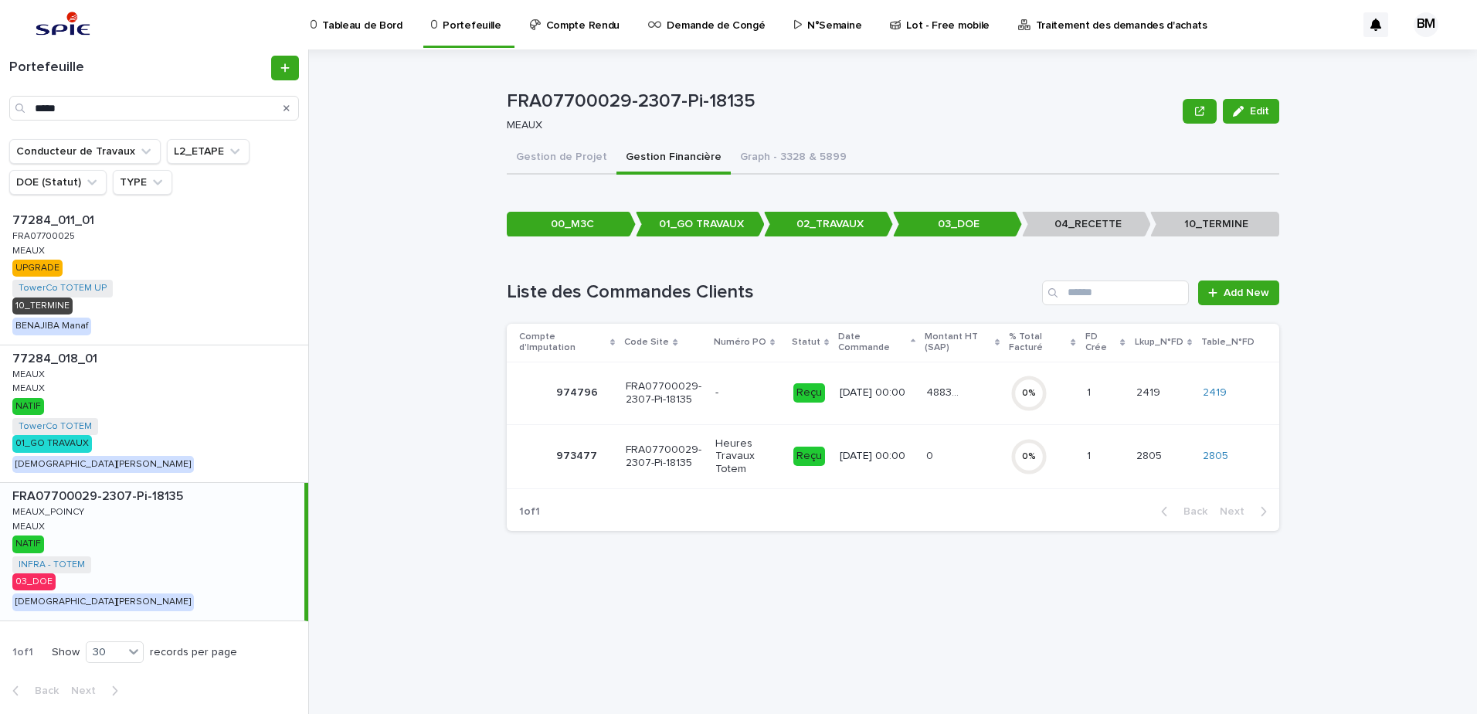
click at [990, 392] on div "48830.31 48830.31" at bounding box center [962, 392] width 72 height 25
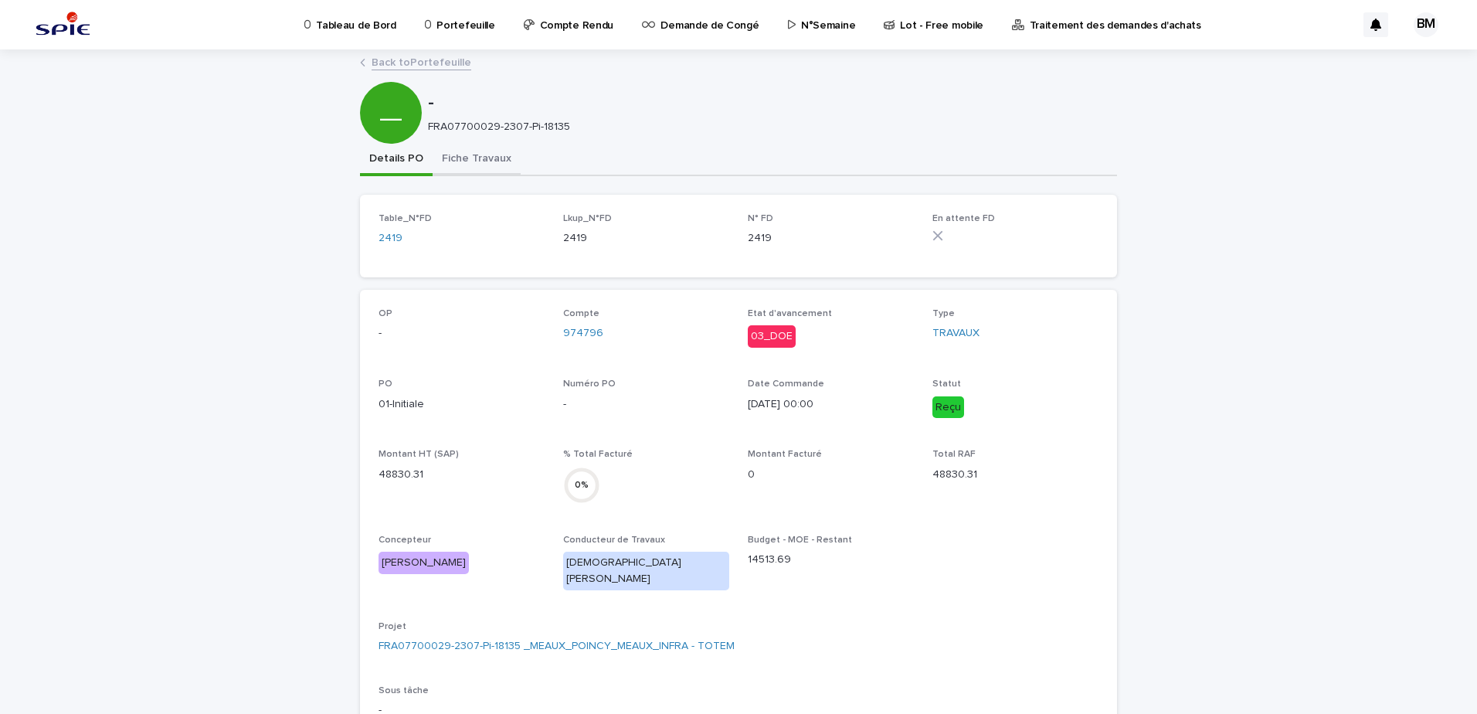
click at [469, 155] on button "Fiche Travaux" at bounding box center [477, 160] width 88 height 32
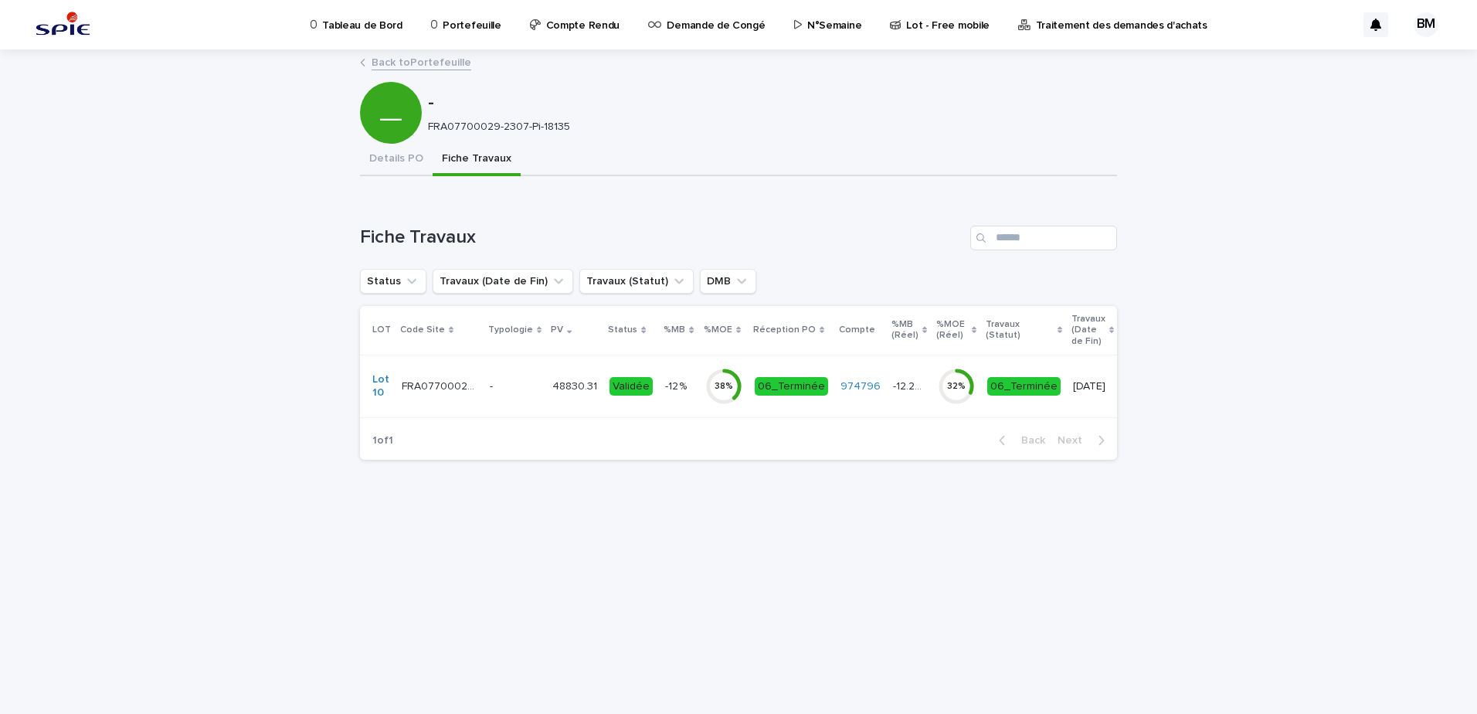
click at [515, 382] on p "-" at bounding box center [515, 386] width 50 height 13
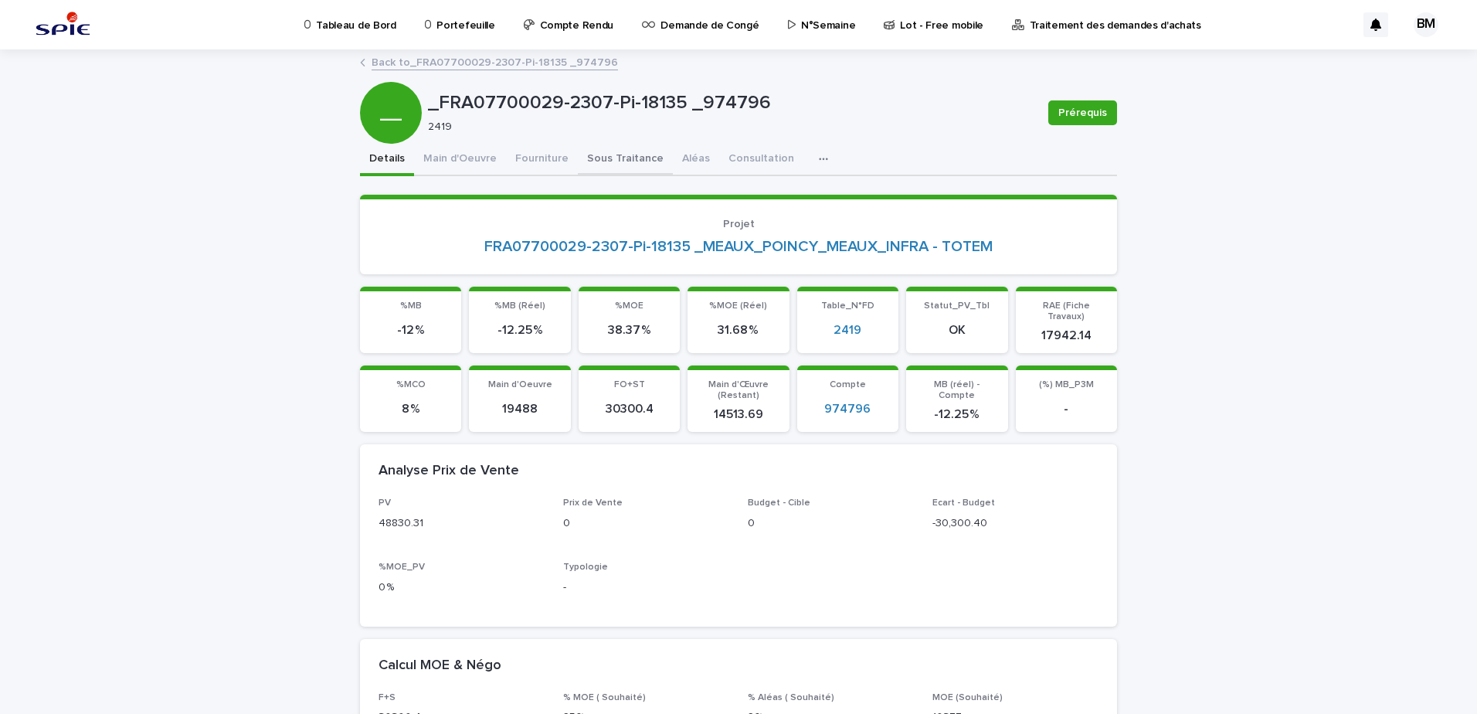
click at [600, 153] on button "Sous Traitance" at bounding box center [625, 160] width 95 height 32
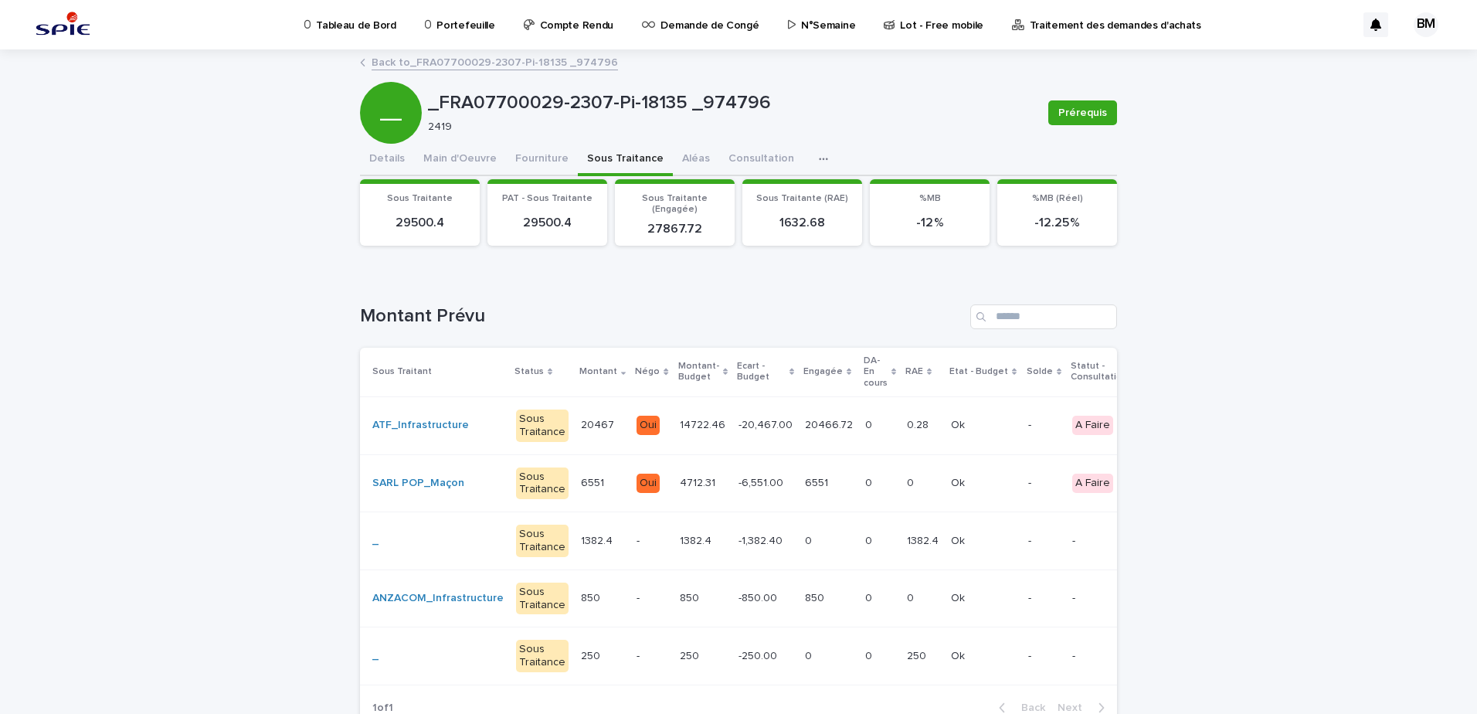
click at [865, 428] on p at bounding box center [879, 425] width 29 height 13
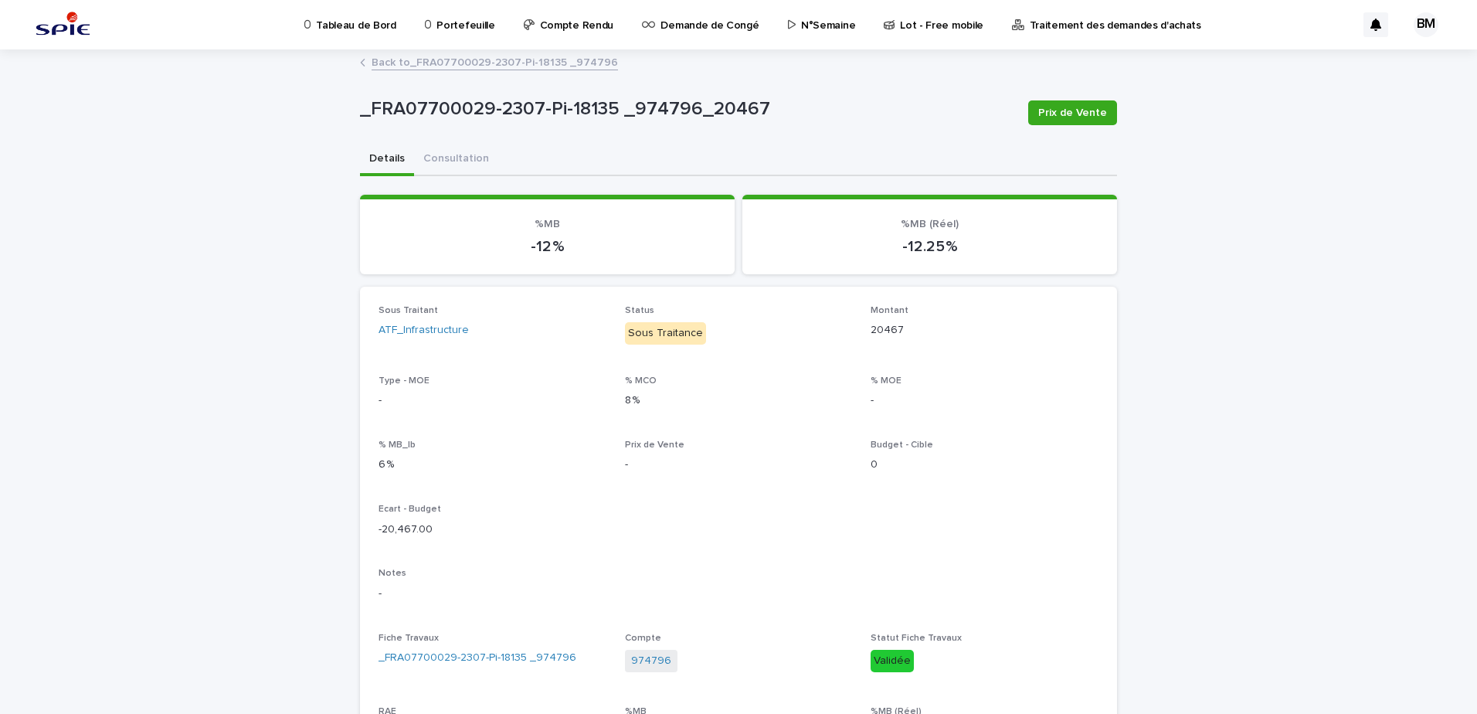
click at [446, 56] on link "Back to _FRA07700029-2307-Pi-18135 _974796" at bounding box center [495, 62] width 246 height 18
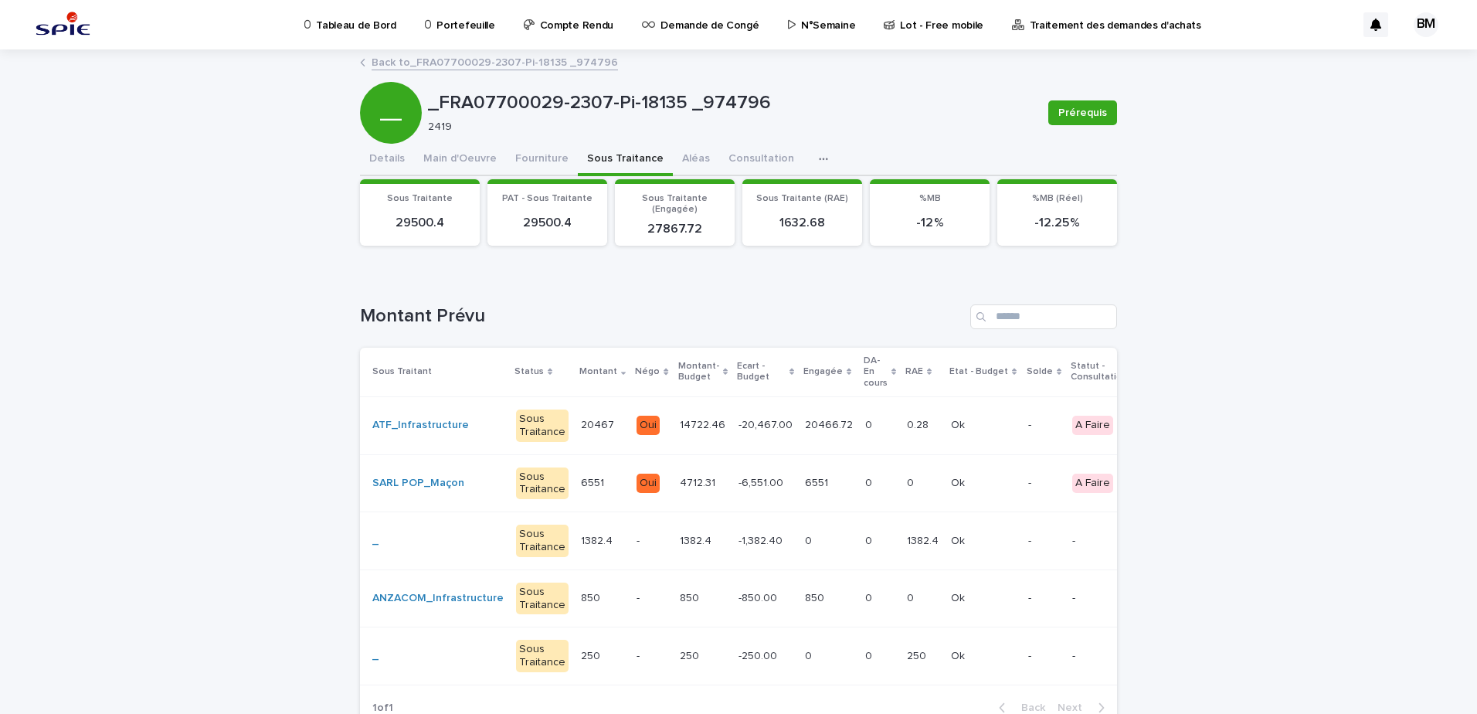
click at [453, 28] on p "Portefeuille" at bounding box center [466, 16] width 58 height 32
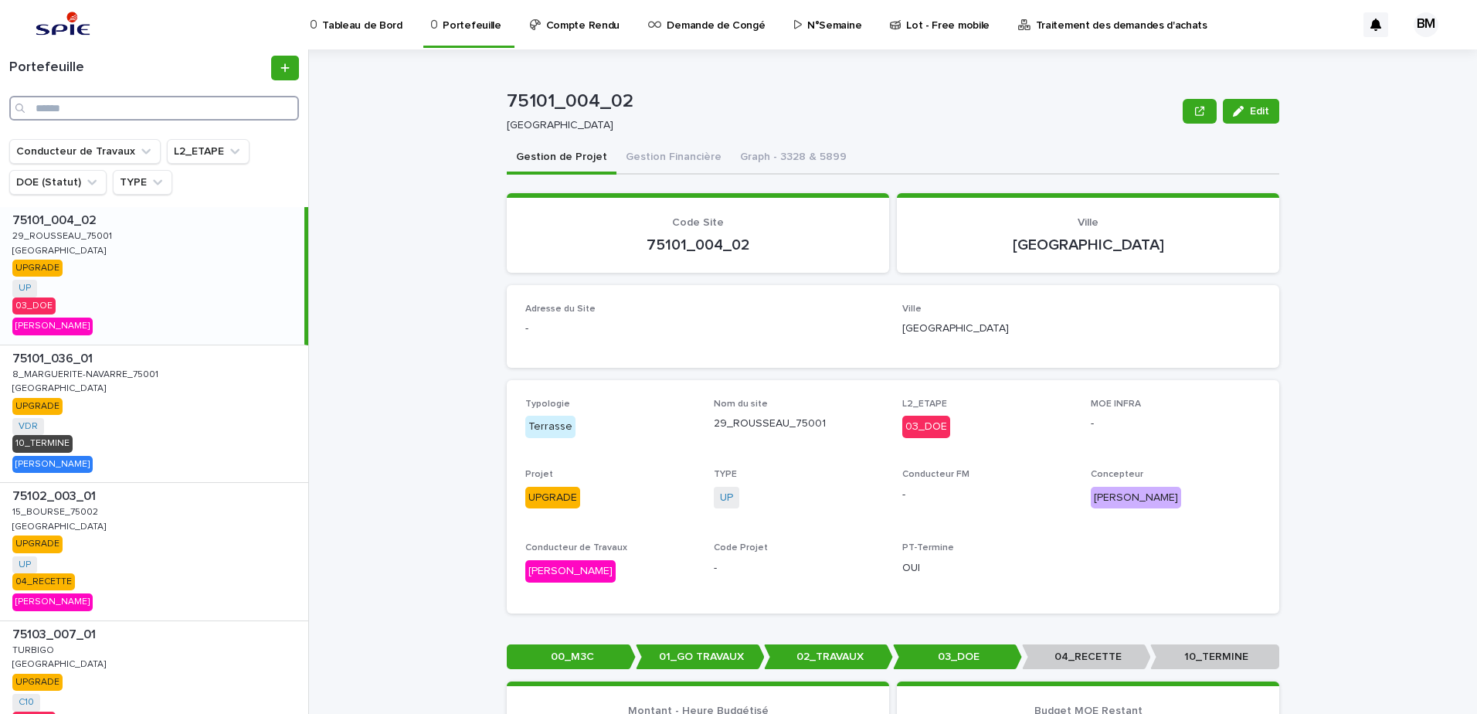
click at [96, 107] on input "Search" at bounding box center [154, 108] width 290 height 25
click at [127, 100] on input "Search" at bounding box center [154, 108] width 290 height 25
paste input "**********"
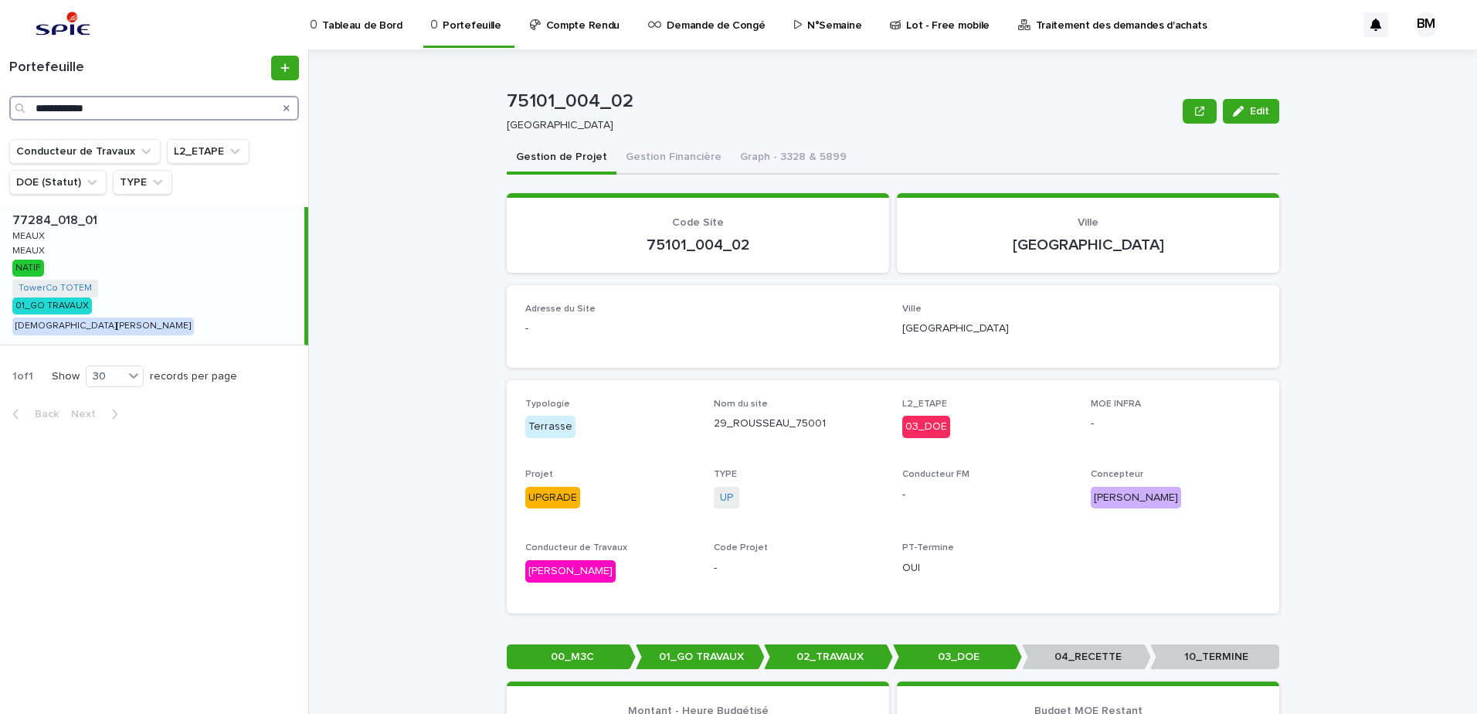
type input "**********"
click at [228, 269] on div "77284_018_01 77284_018_01 [PERSON_NAME] [PERSON_NAME] [PERSON_NAME] [PERSON_NAM…" at bounding box center [152, 276] width 304 height 138
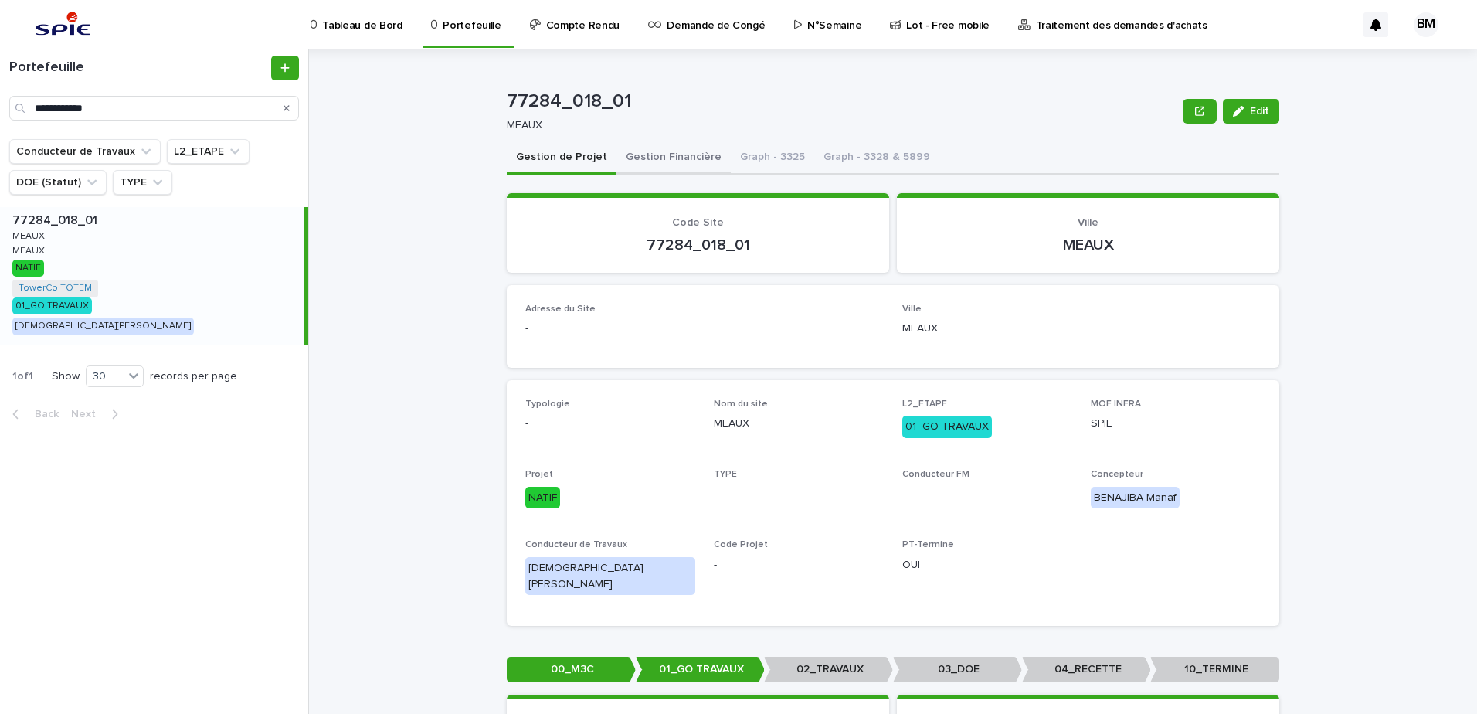
click at [668, 165] on button "Gestion Financière" at bounding box center [674, 158] width 114 height 32
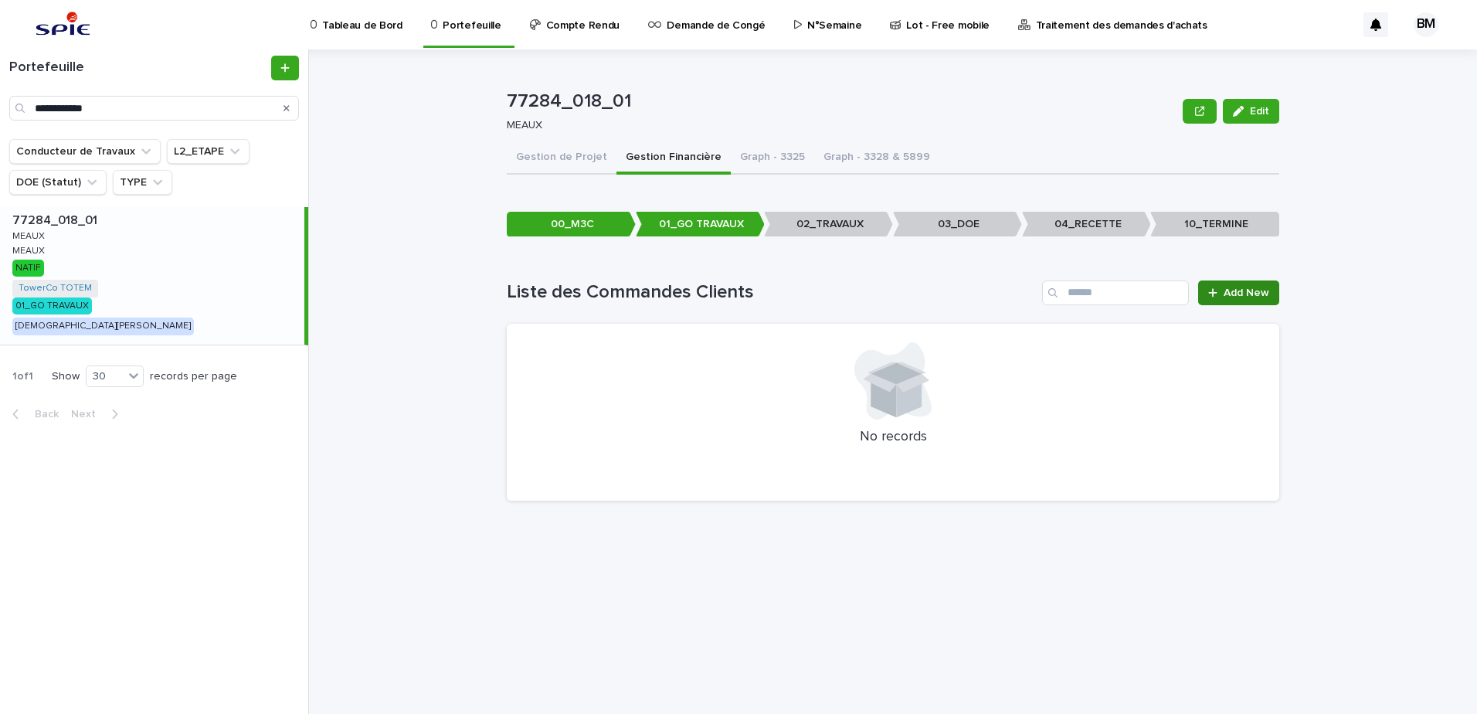
click at [1251, 284] on link "Add New" at bounding box center [1238, 292] width 81 height 25
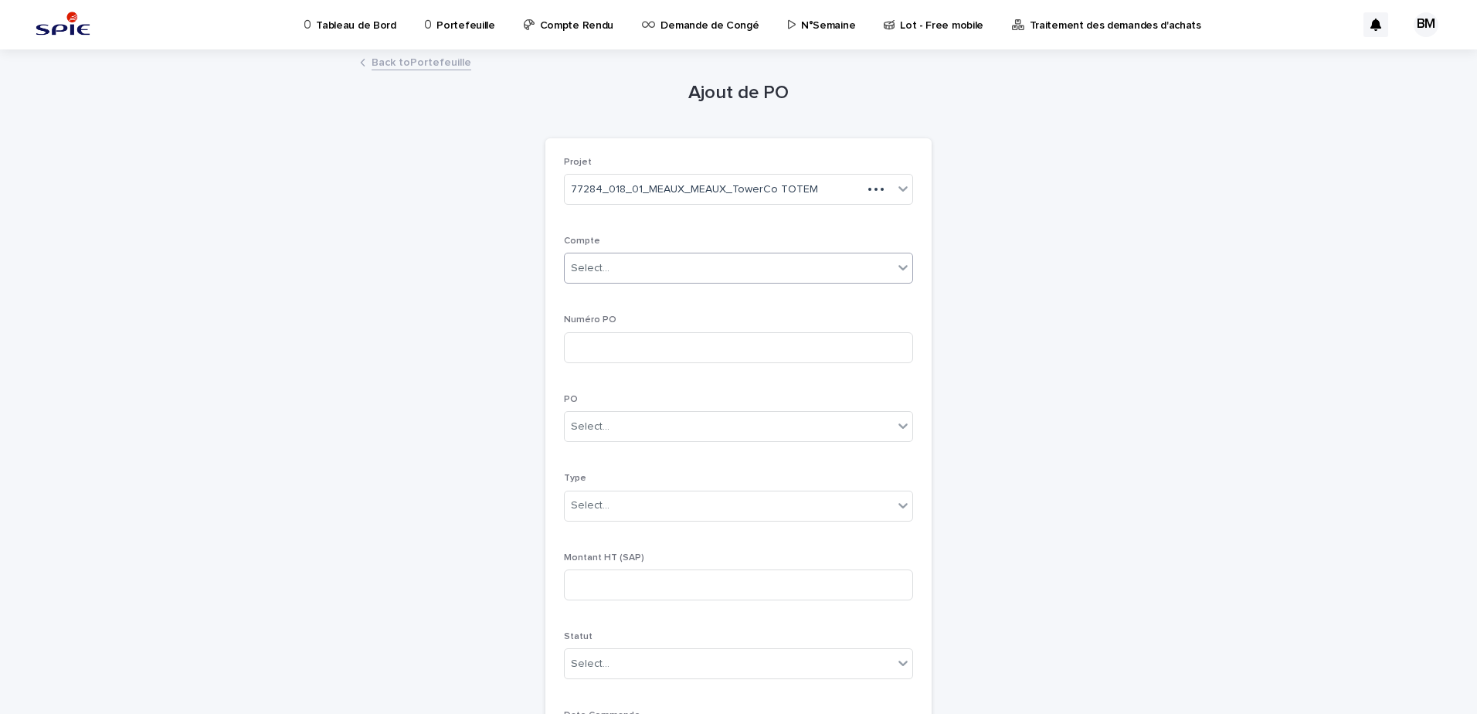
click at [672, 273] on div "Select..." at bounding box center [729, 268] width 328 height 25
type input "***"
click at [632, 297] on div "NEW_3328" at bounding box center [733, 297] width 348 height 27
click at [621, 354] on input at bounding box center [738, 347] width 349 height 31
click at [613, 350] on input at bounding box center [738, 347] width 349 height 31
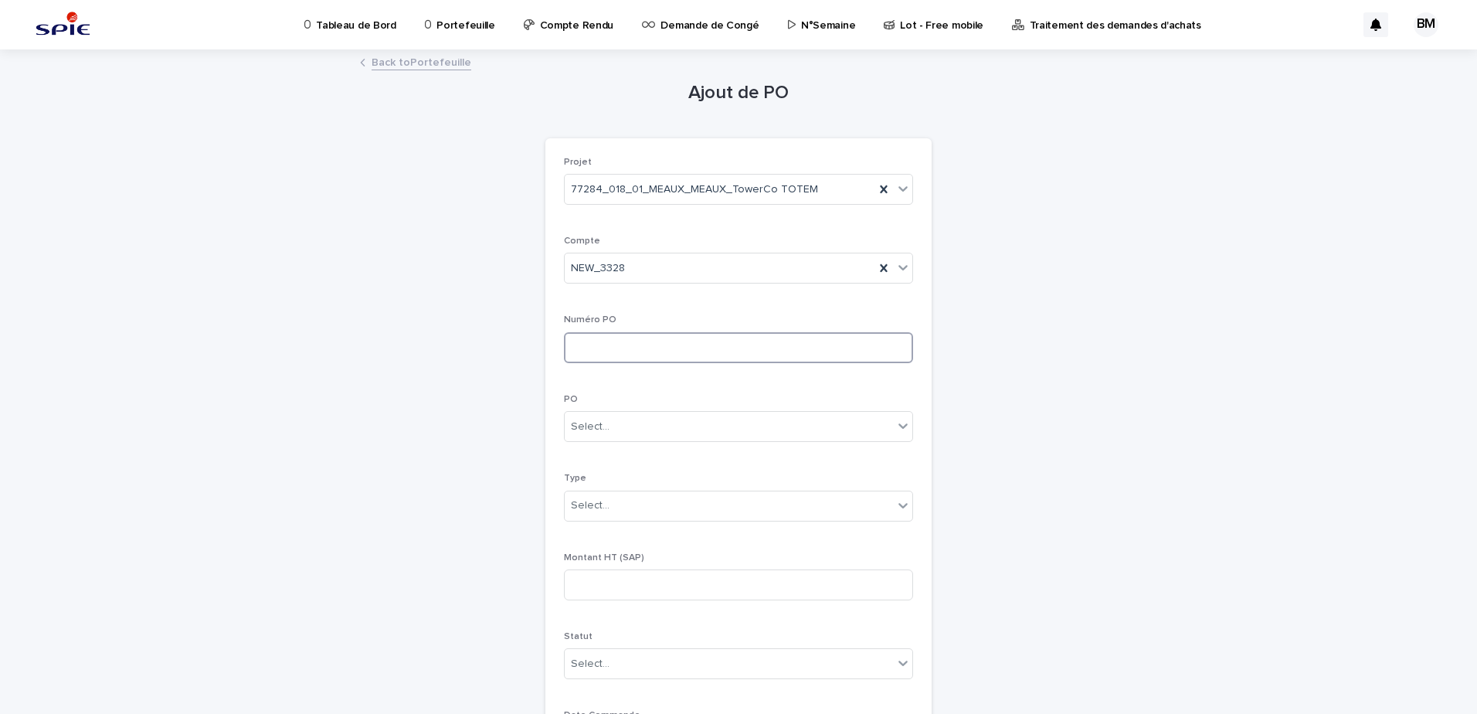
paste input "*********"
type input "*********"
click at [609, 426] on div "Select..." at bounding box center [729, 426] width 328 height 25
click at [610, 455] on div "01-Initiale" at bounding box center [733, 456] width 348 height 27
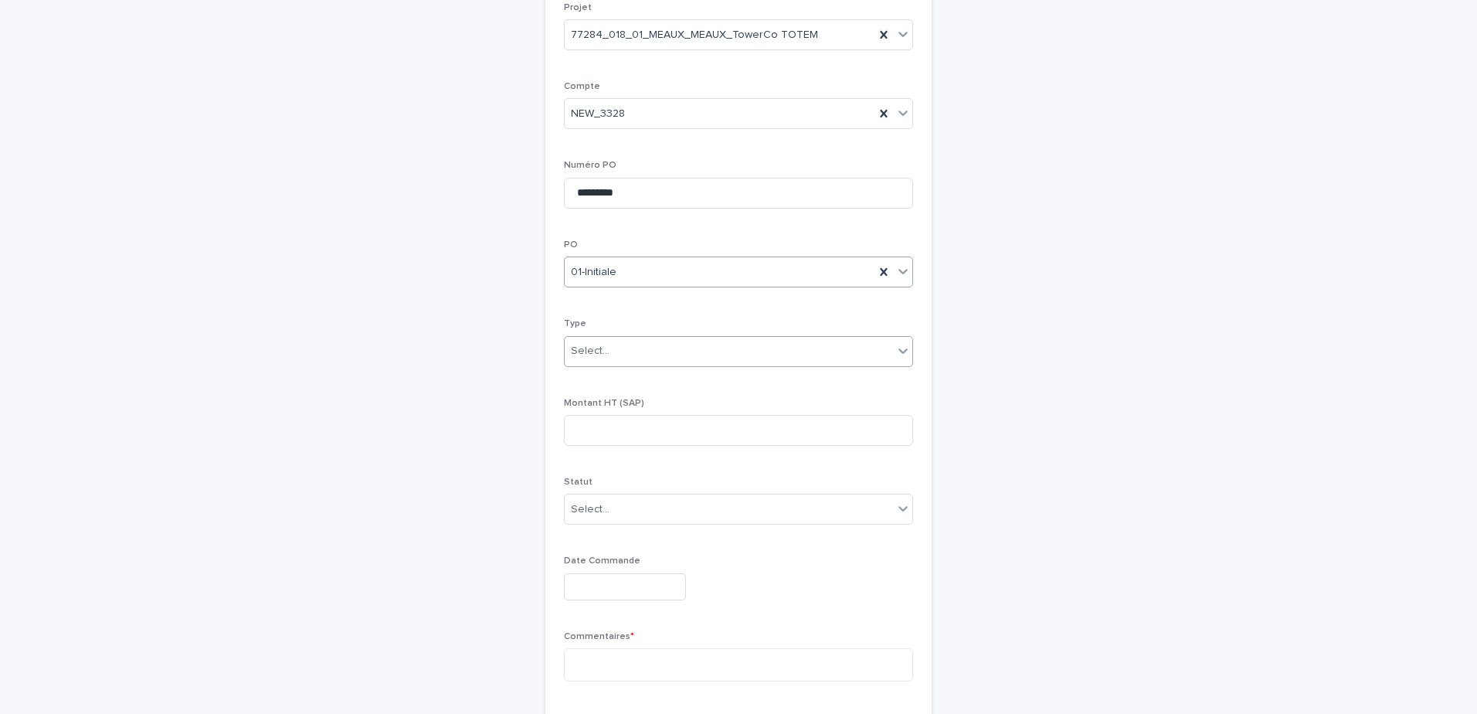
click at [625, 354] on div "Select..." at bounding box center [729, 350] width 328 height 25
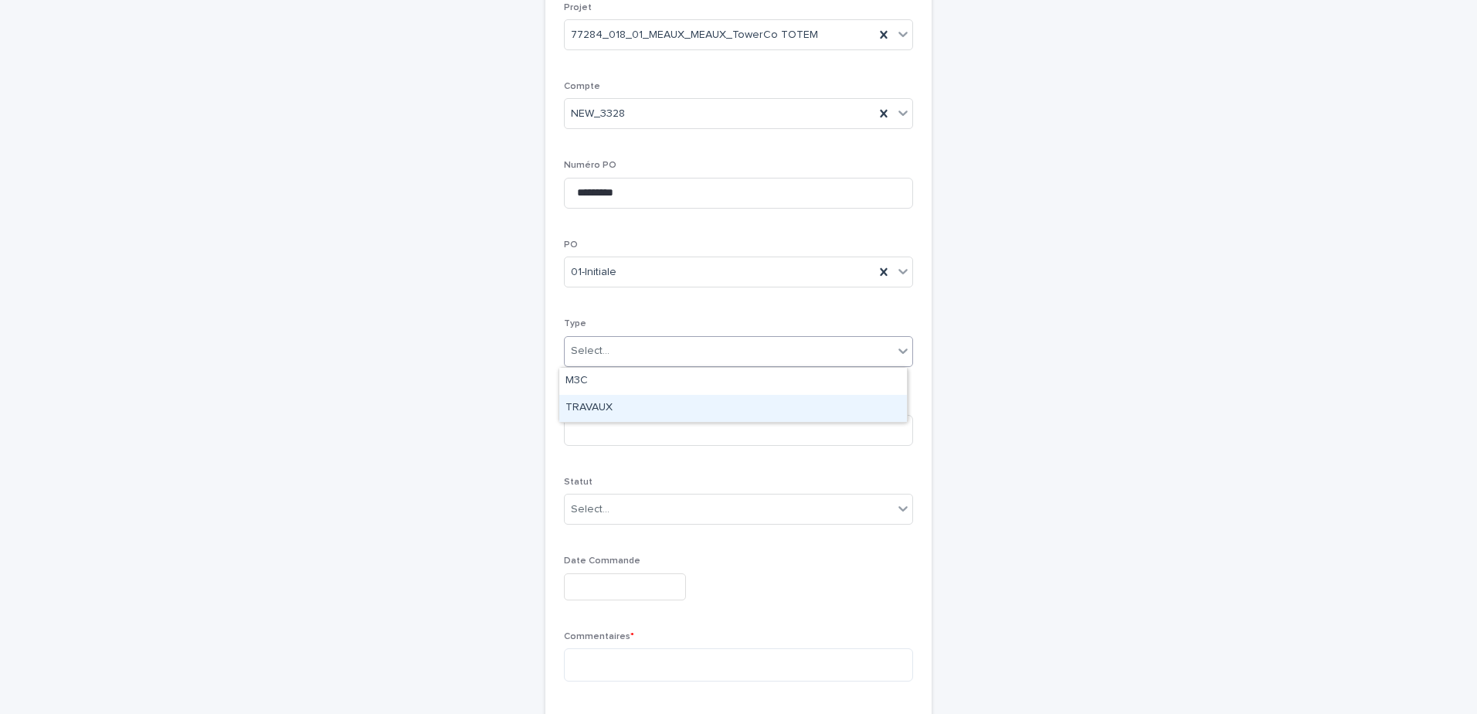
click at [606, 401] on div "TRAVAUX" at bounding box center [733, 408] width 348 height 27
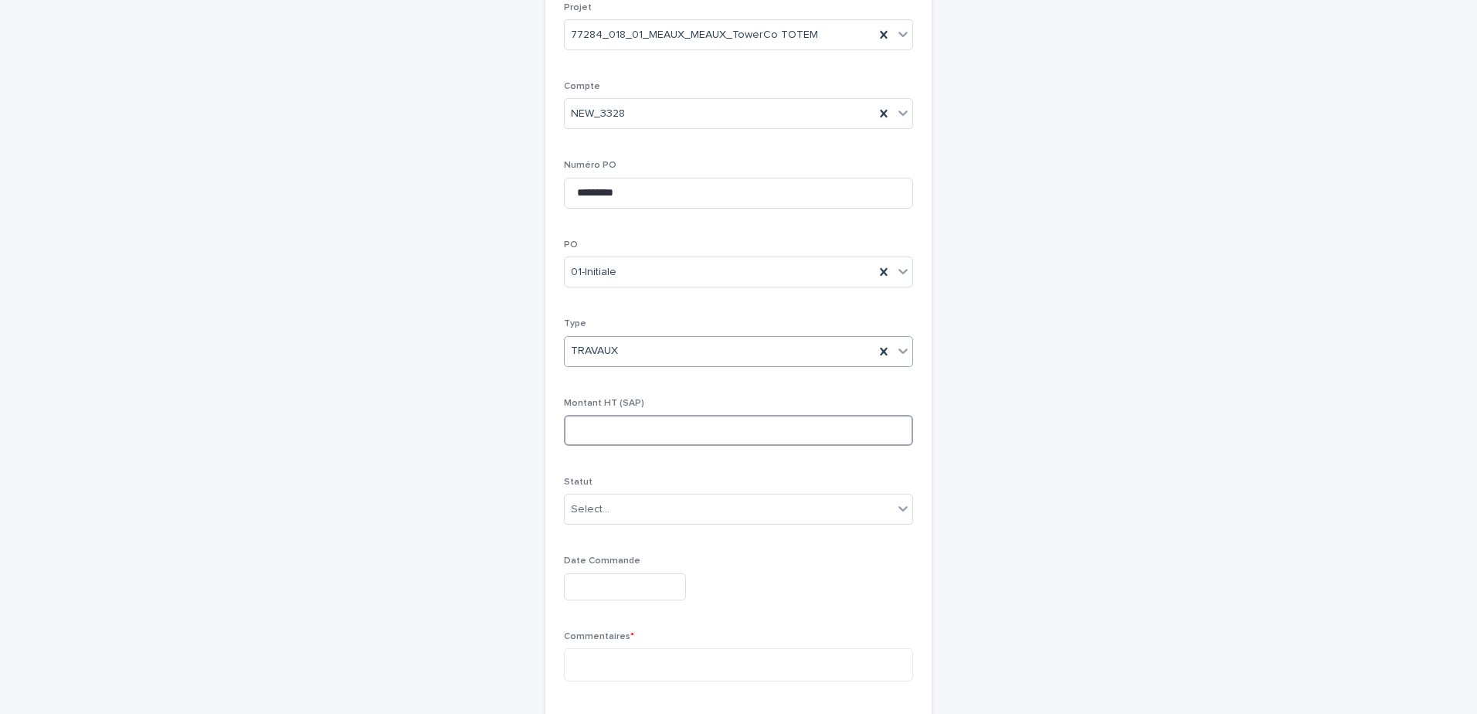
click at [595, 430] on input at bounding box center [738, 430] width 349 height 31
type input "********"
click at [603, 515] on div "Select..." at bounding box center [729, 509] width 328 height 25
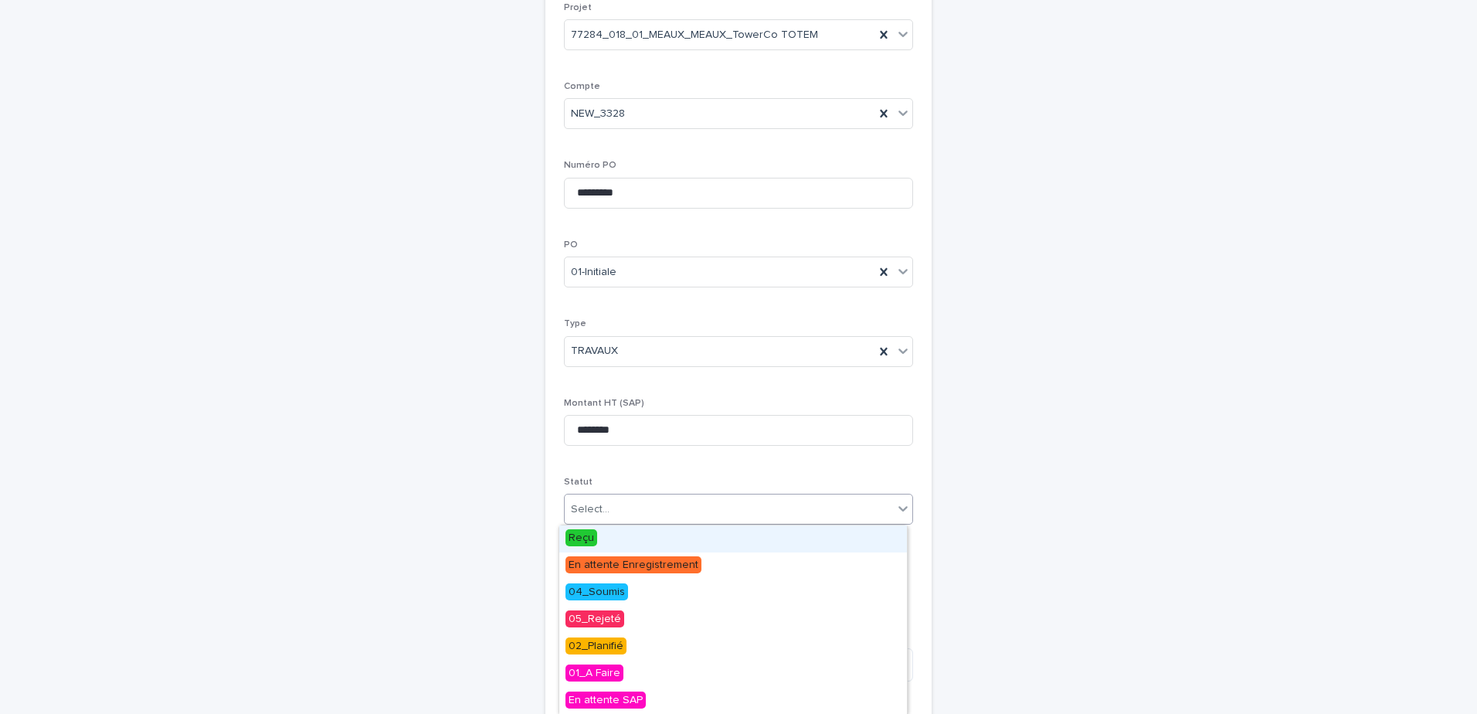
click at [588, 539] on span "Reçu" at bounding box center [582, 537] width 32 height 17
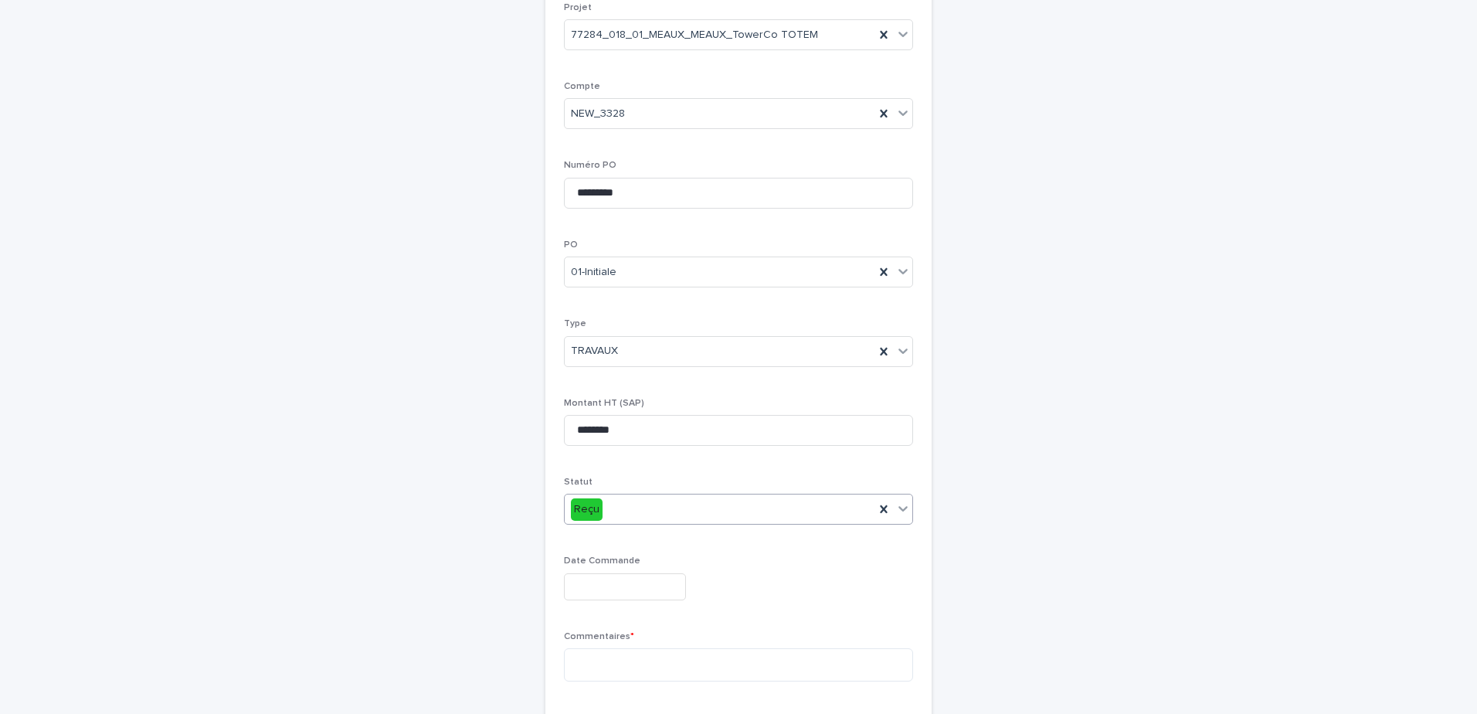
scroll to position [309, 0]
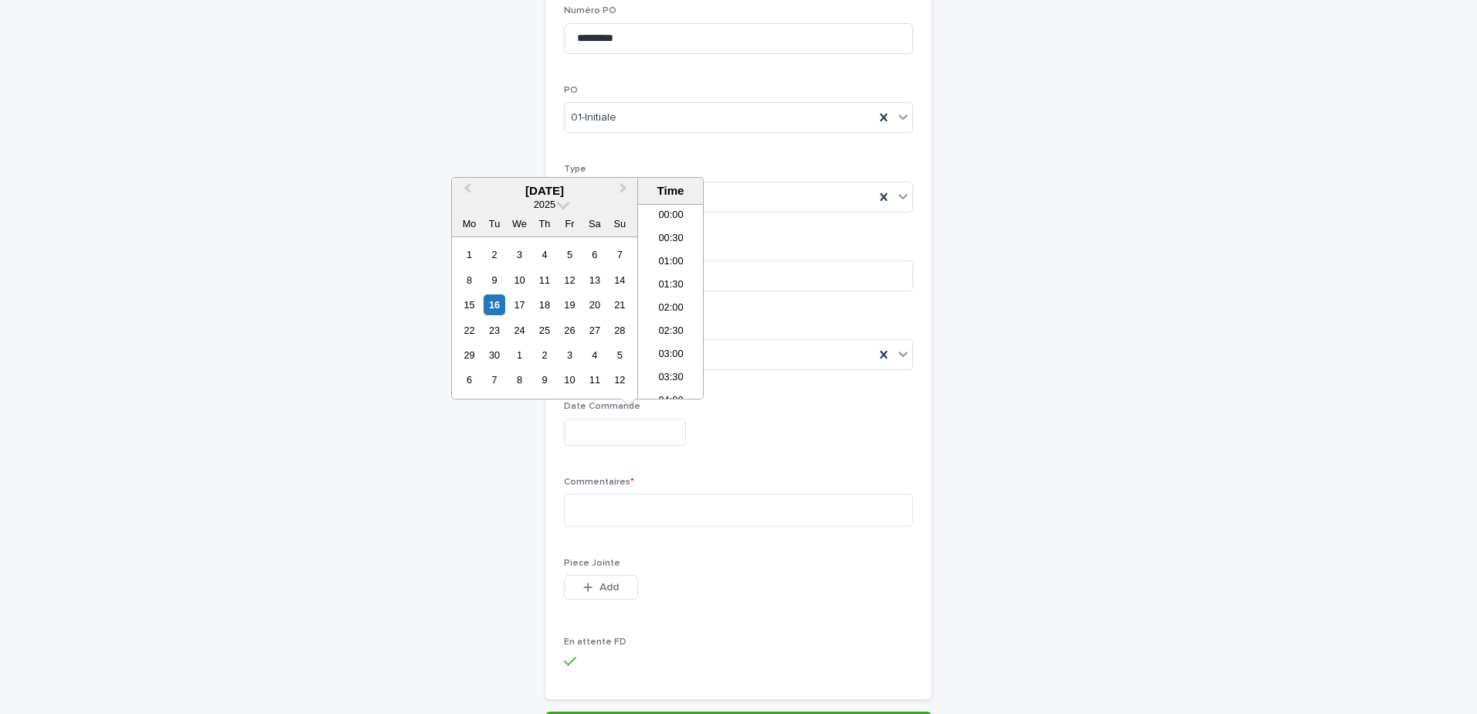
click at [609, 444] on input "text" at bounding box center [625, 432] width 122 height 27
click at [498, 306] on div "16" at bounding box center [494, 304] width 21 height 21
type input "**********"
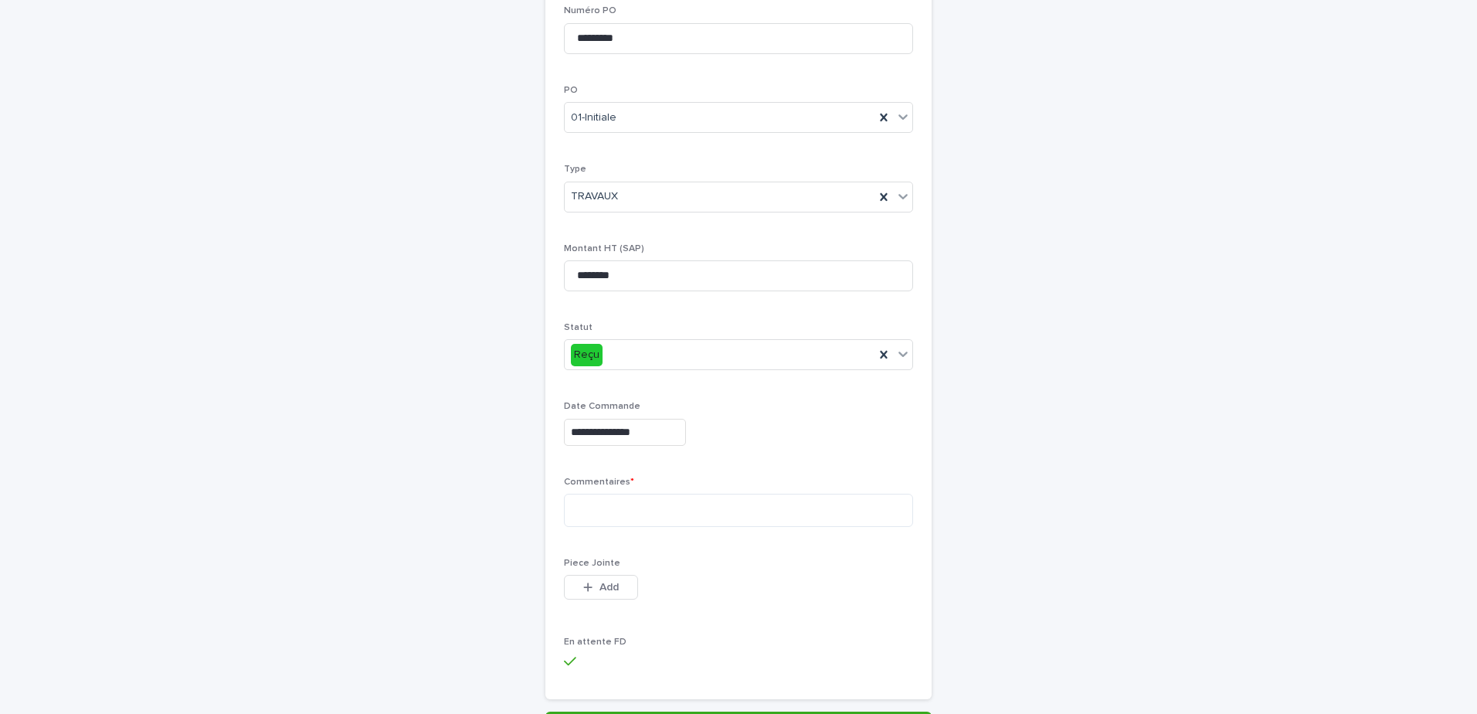
click at [745, 477] on p "Commentaires *" at bounding box center [738, 482] width 349 height 11
click at [632, 505] on textarea at bounding box center [738, 510] width 349 height 33
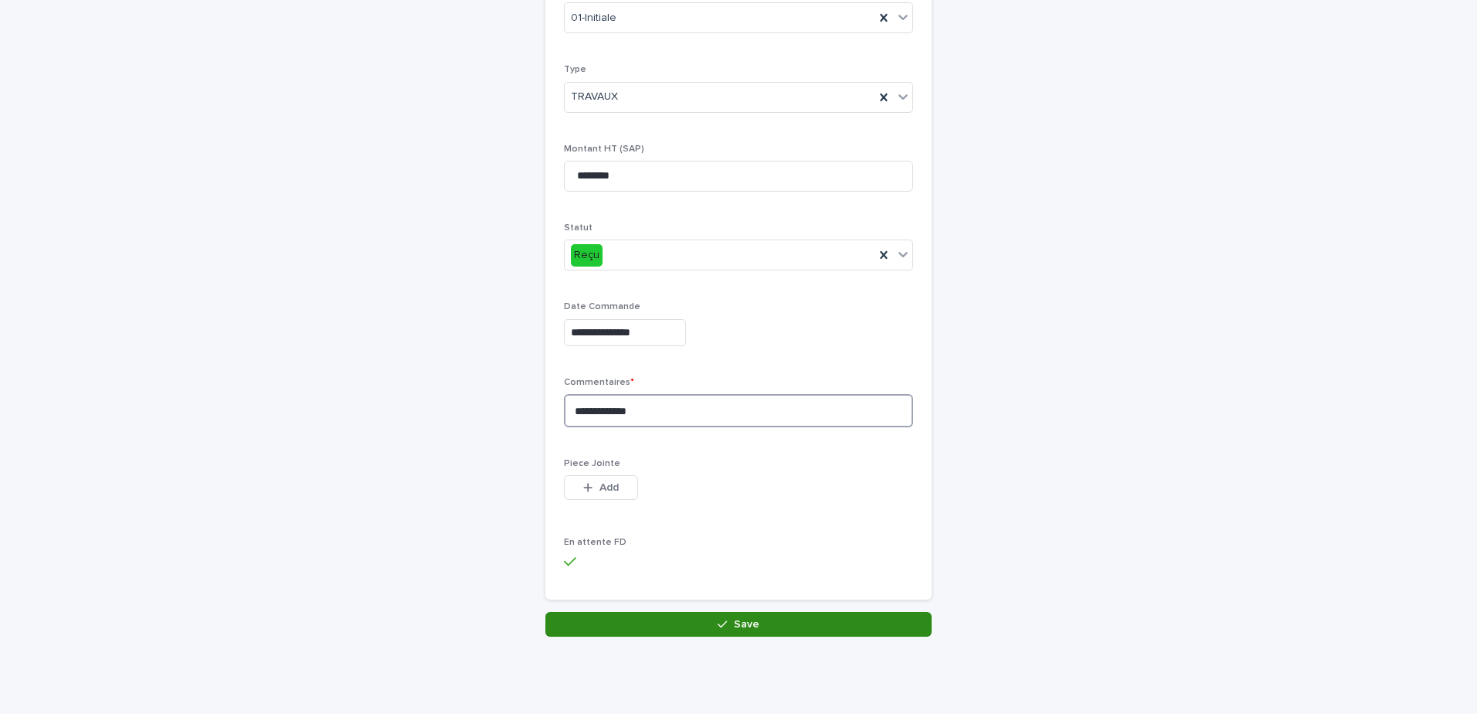
type textarea "**********"
click at [749, 626] on span "Save" at bounding box center [746, 624] width 25 height 11
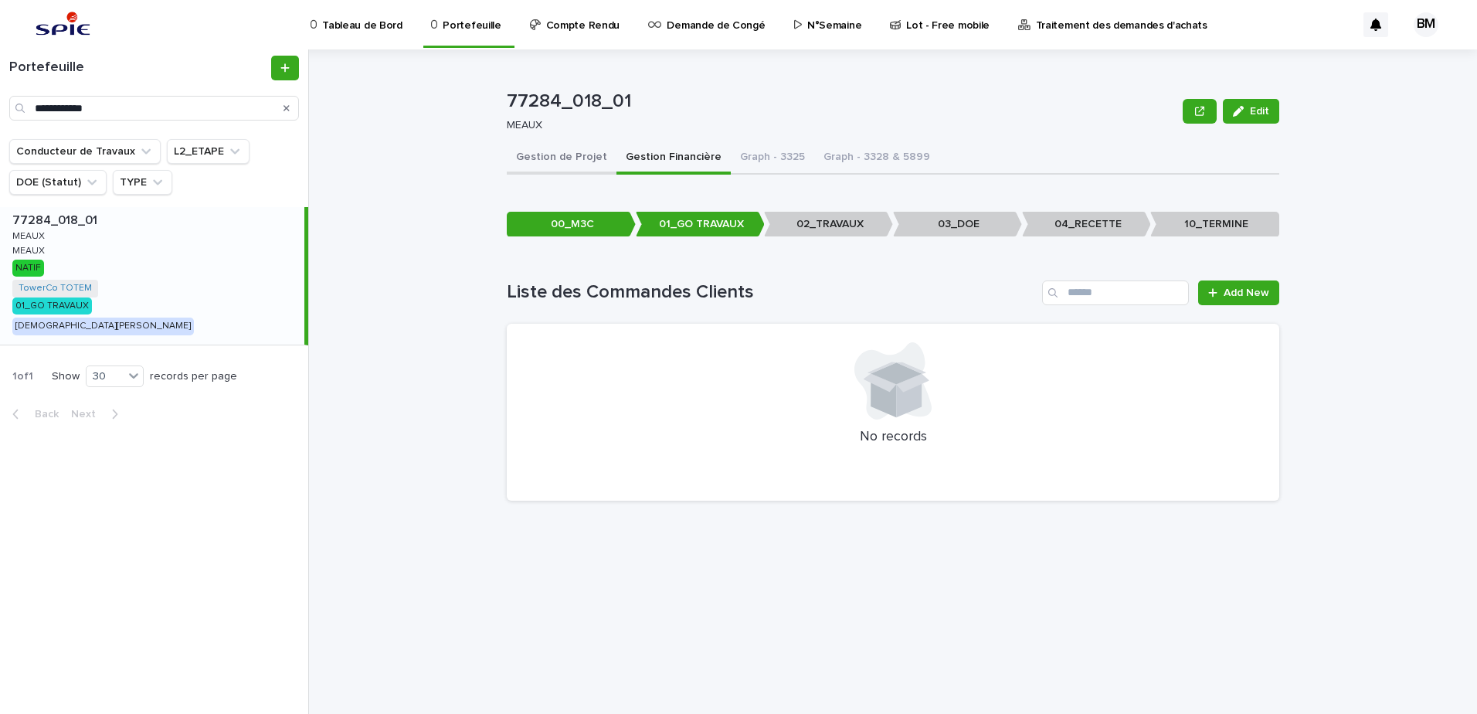
click at [542, 151] on button "Gestion de Projet" at bounding box center [562, 158] width 110 height 32
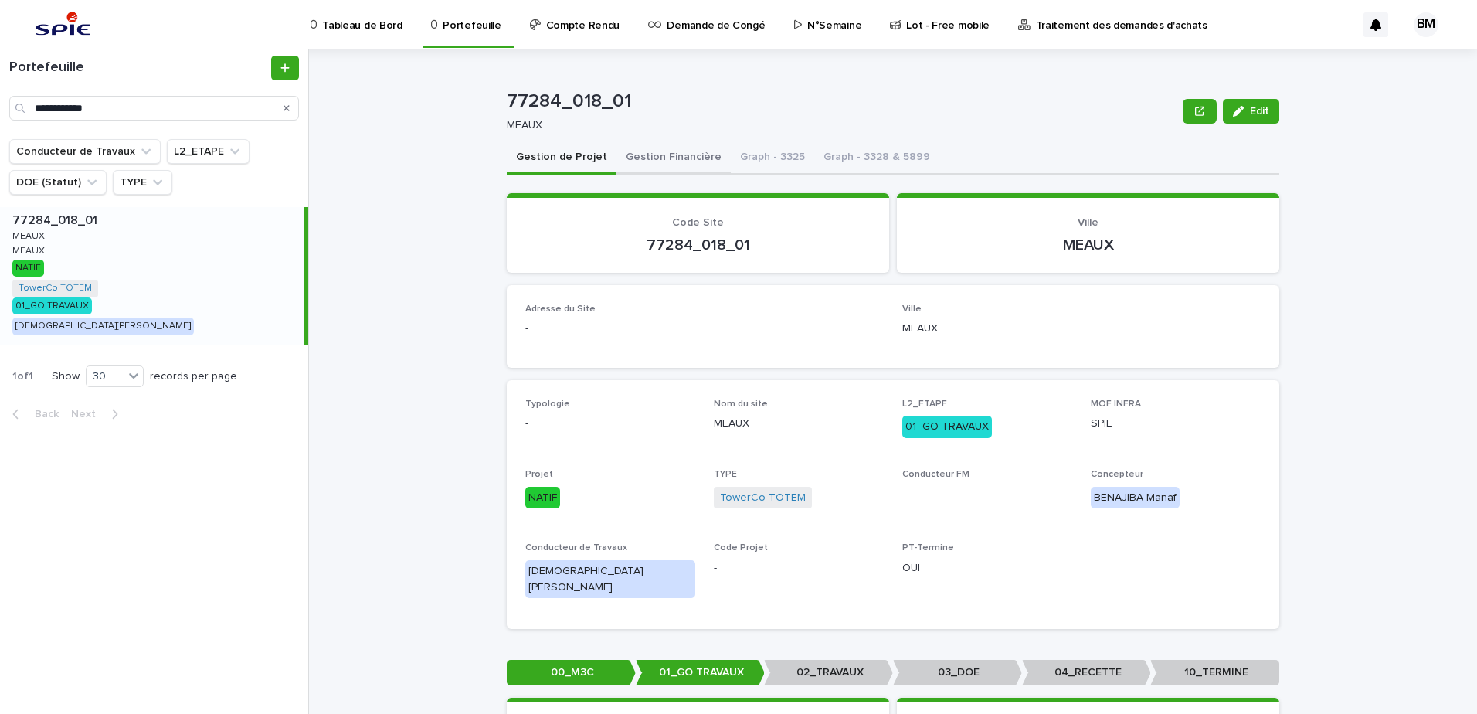
click at [652, 157] on button "Gestion Financière" at bounding box center [674, 158] width 114 height 32
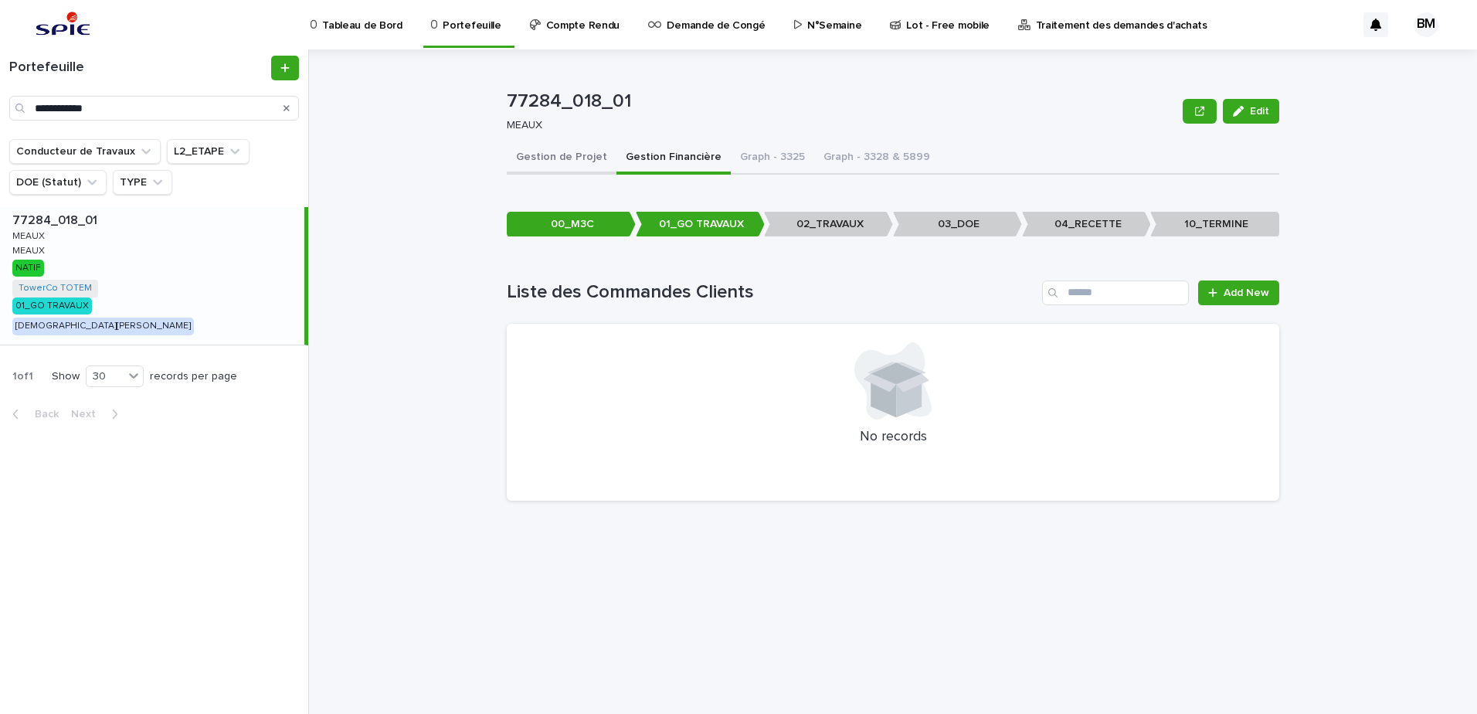
click at [556, 158] on button "Gestion de Projet" at bounding box center [562, 158] width 110 height 32
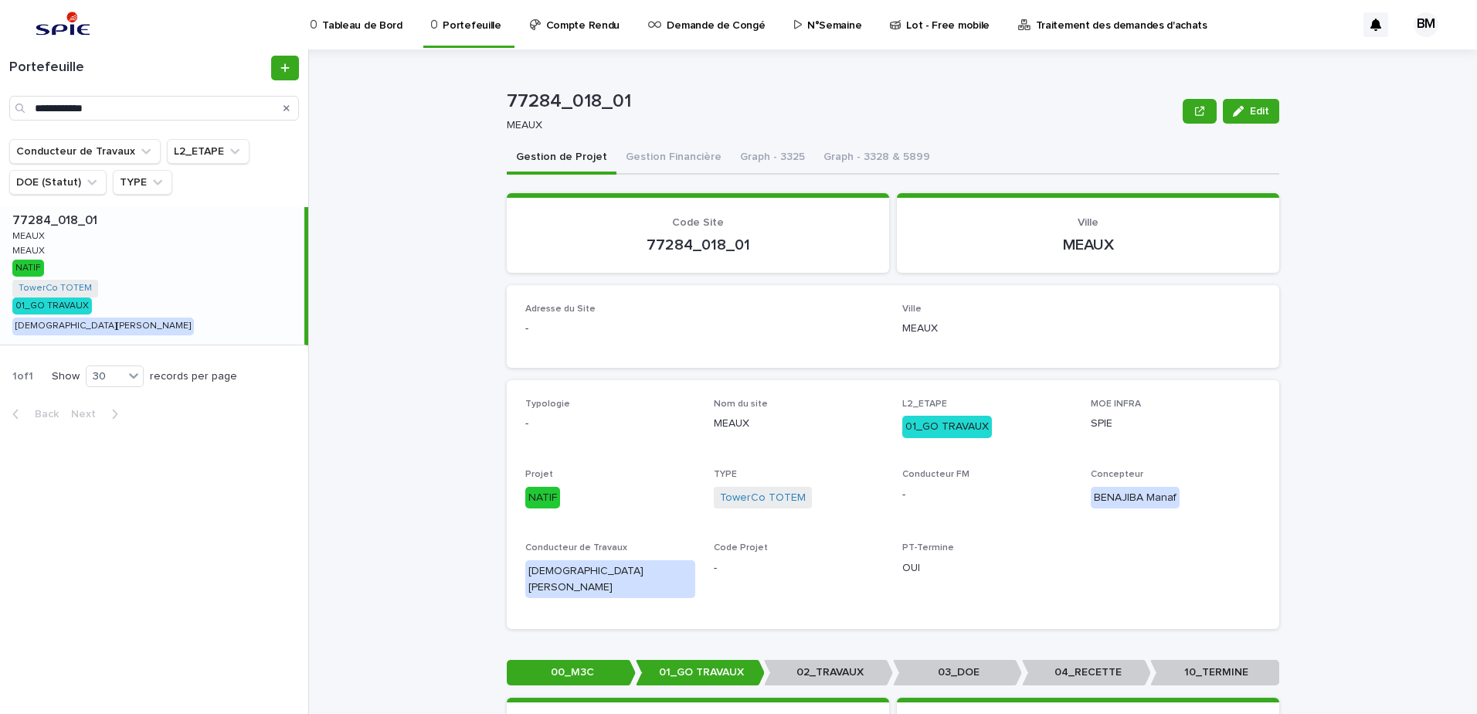
click at [668, 162] on button "Gestion Financière" at bounding box center [674, 158] width 114 height 32
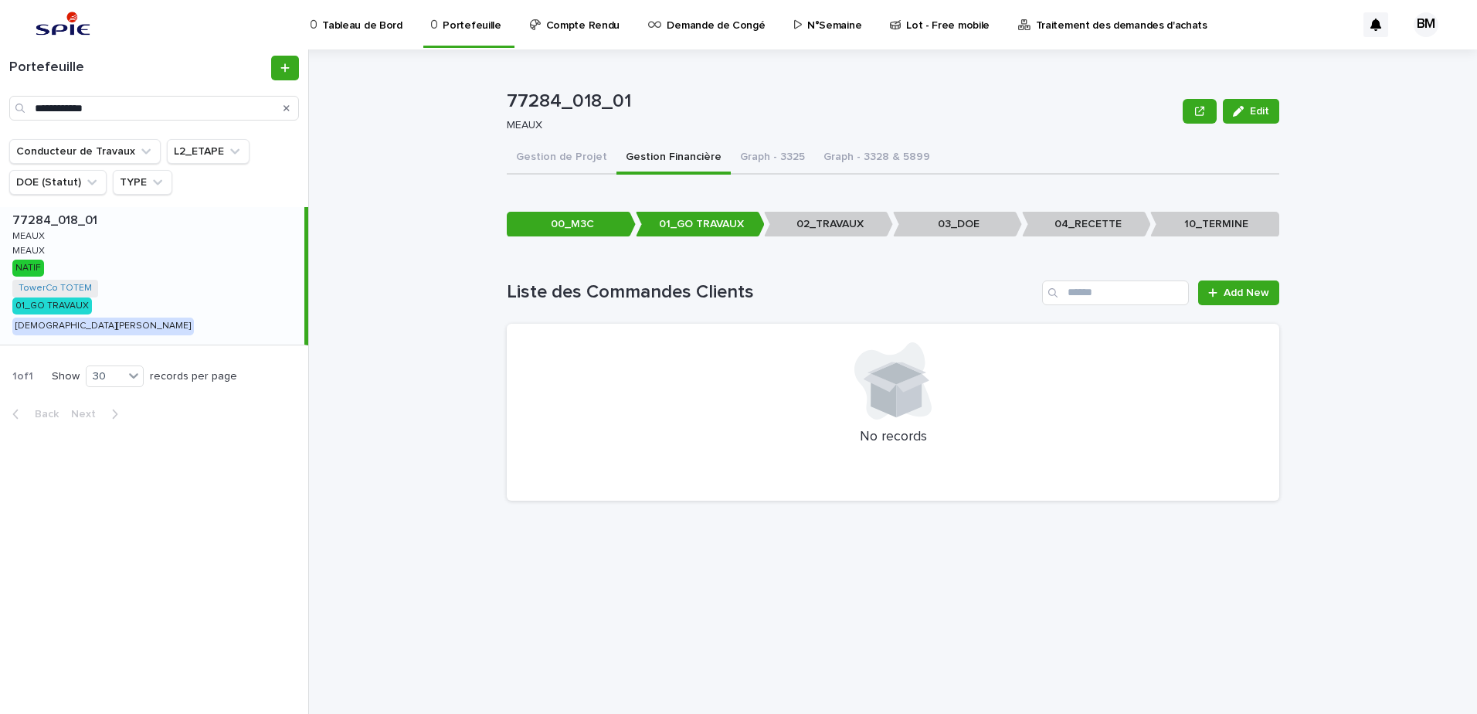
click at [909, 284] on h1 "Liste des Commandes Clients" at bounding box center [771, 292] width 529 height 22
click at [576, 161] on button "Gestion de Projet" at bounding box center [562, 158] width 110 height 32
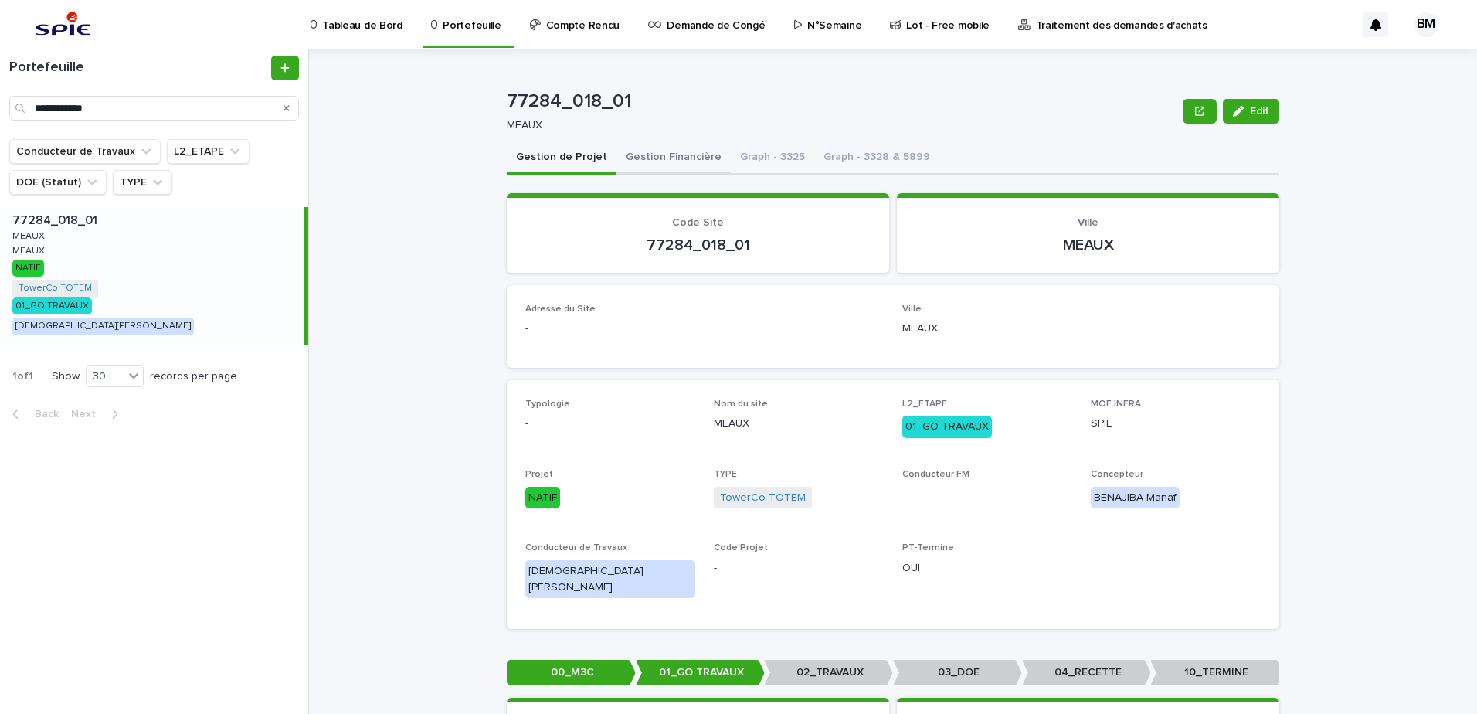
click at [731, 153] on button "Graph - 3325" at bounding box center [772, 158] width 83 height 32
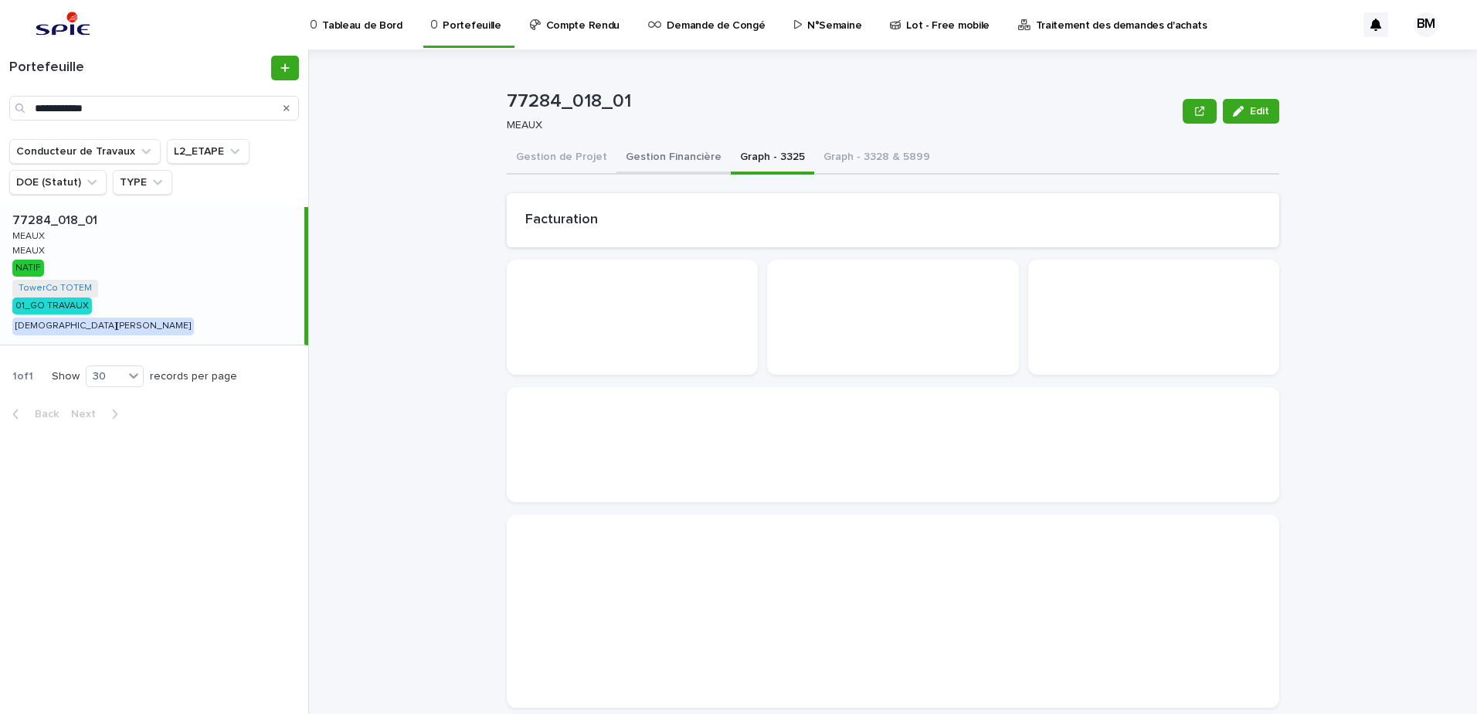
click at [681, 161] on button "Gestion Financière" at bounding box center [674, 158] width 114 height 32
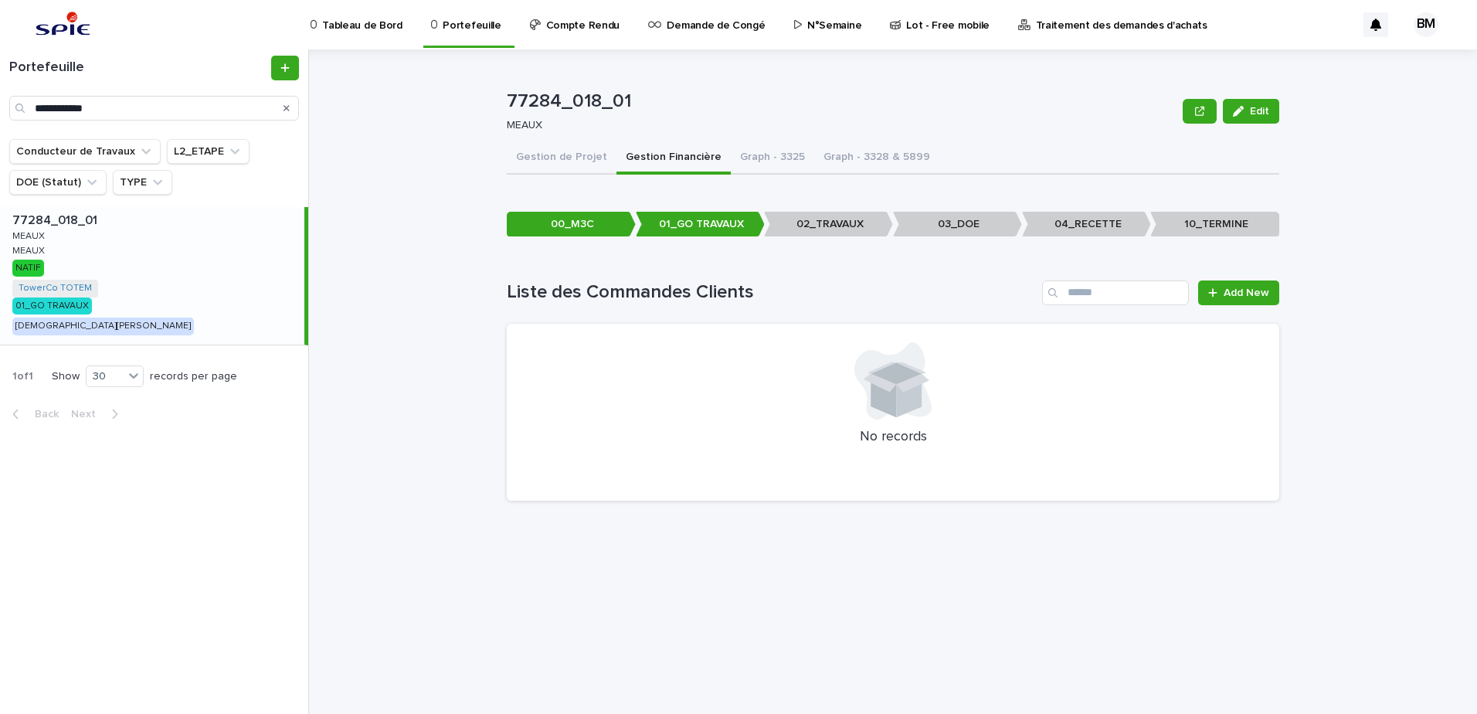
click at [1400, 423] on div "77284_018_01 Edit 77284_018_01 [PERSON_NAME] Edit Sorry, there was an error sav…" at bounding box center [903, 381] width 1150 height 665
drag, startPoint x: 379, startPoint y: 319, endPoint x: 372, endPoint y: 315, distance: 8.0
click at [375, 318] on div "77284_018_01 Edit 77284_018_01 [PERSON_NAME] Edit Sorry, there was an error sav…" at bounding box center [903, 381] width 1150 height 665
click at [584, 159] on button "Gestion de Projet" at bounding box center [562, 158] width 110 height 32
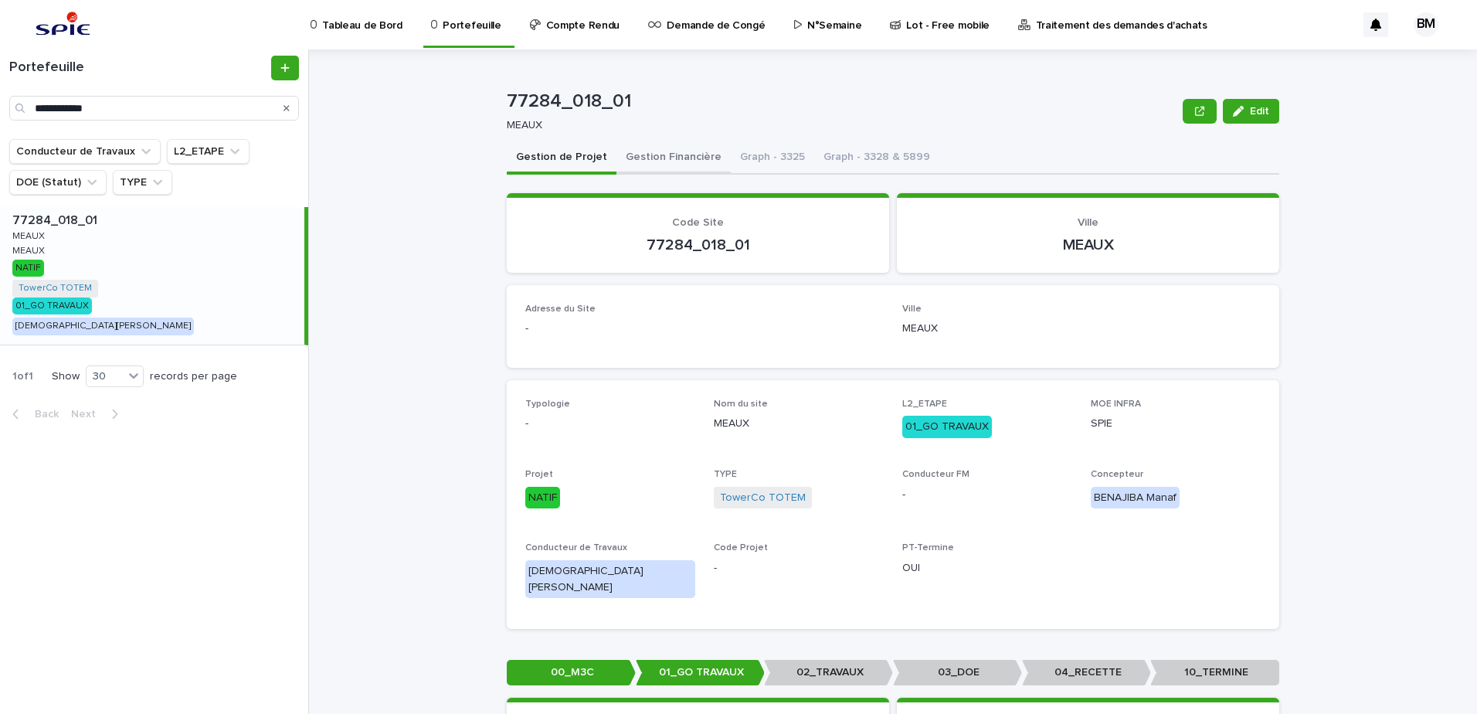
click at [761, 150] on button "Graph - 3325" at bounding box center [772, 158] width 83 height 32
click at [882, 156] on button "Graph - 3328 & 5899" at bounding box center [876, 158] width 125 height 32
click at [675, 157] on button "Gestion Financière" at bounding box center [674, 158] width 114 height 32
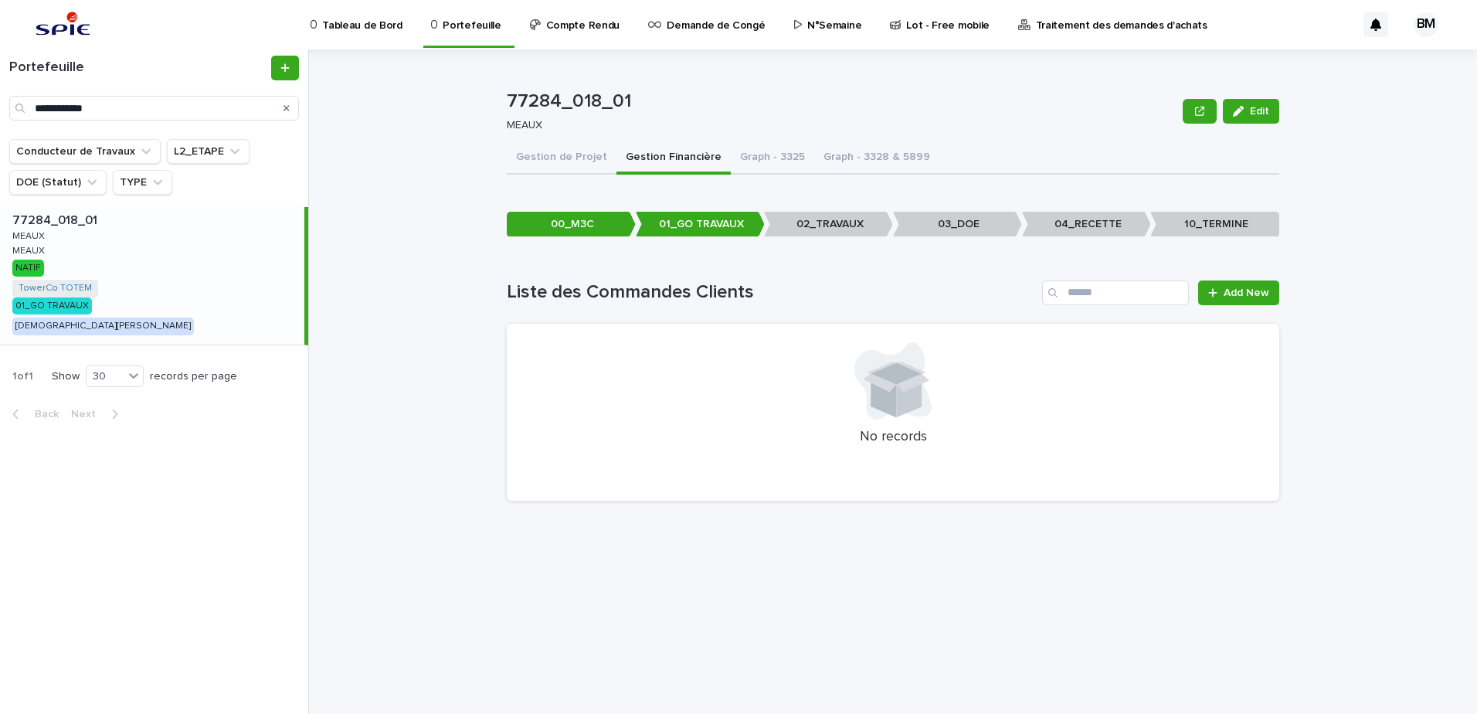
click at [1324, 469] on div "77284_018_01 Edit 77284_018_01 [PERSON_NAME] Edit Sorry, there was an error sav…" at bounding box center [903, 381] width 1150 height 665
click at [1256, 100] on button "Edit" at bounding box center [1251, 111] width 56 height 25
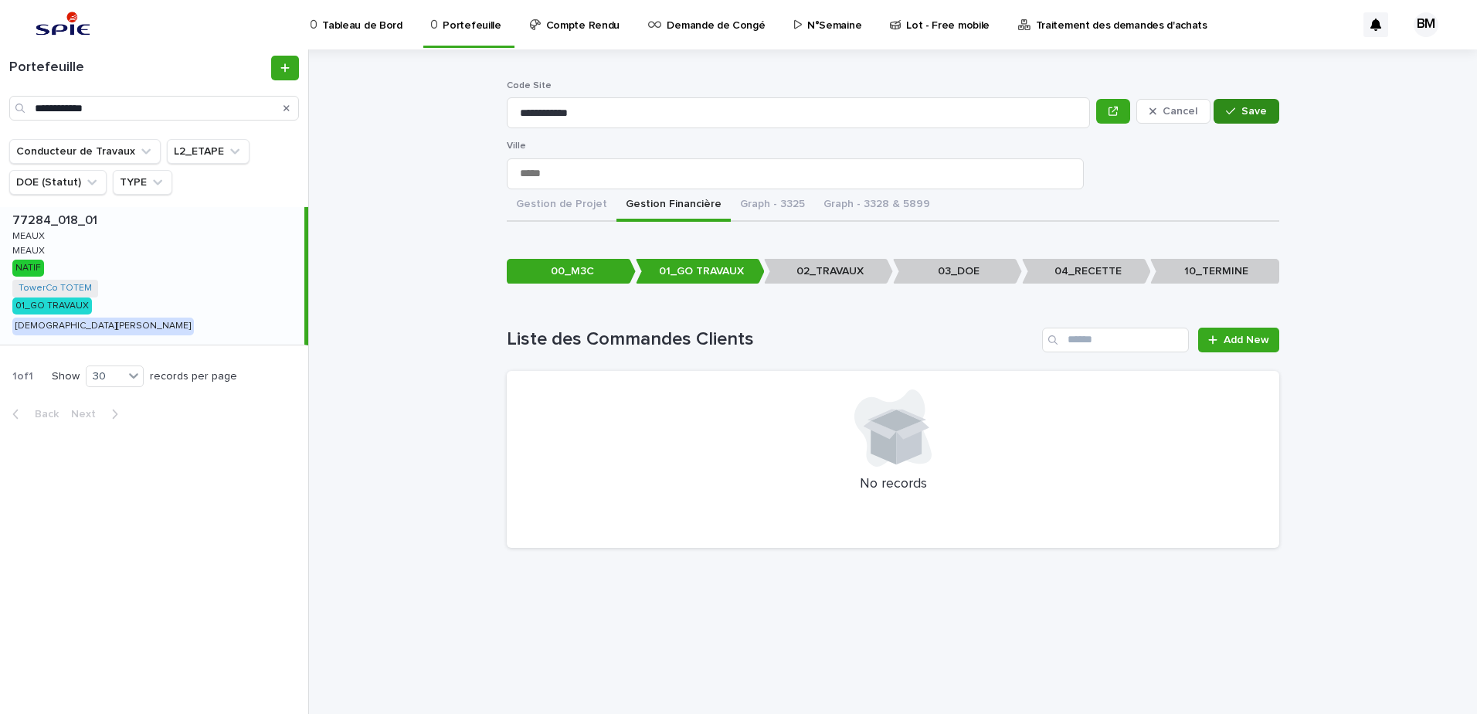
click at [1273, 102] on button "Save" at bounding box center [1247, 111] width 66 height 25
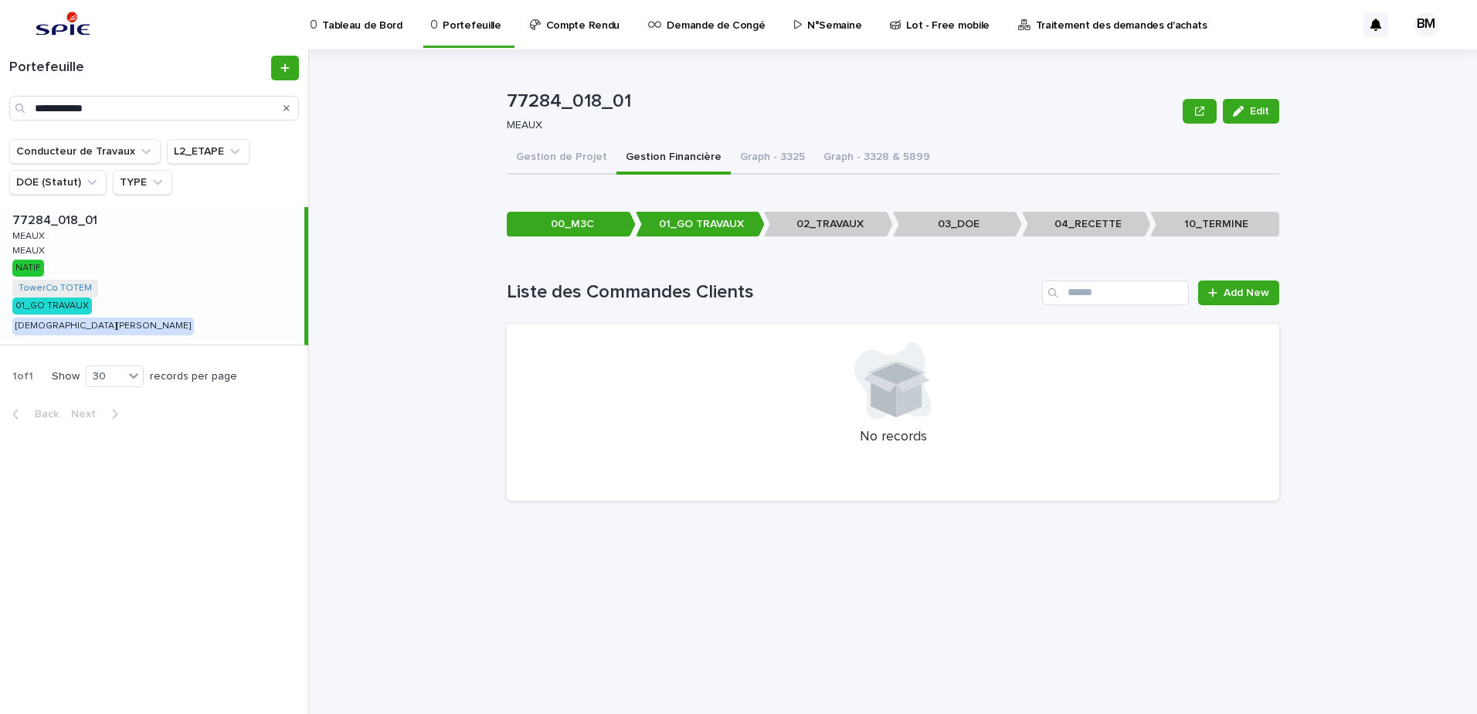
click at [146, 94] on div "**********" at bounding box center [154, 88] width 308 height 65
click at [547, 161] on button "Gestion de Projet" at bounding box center [562, 158] width 110 height 32
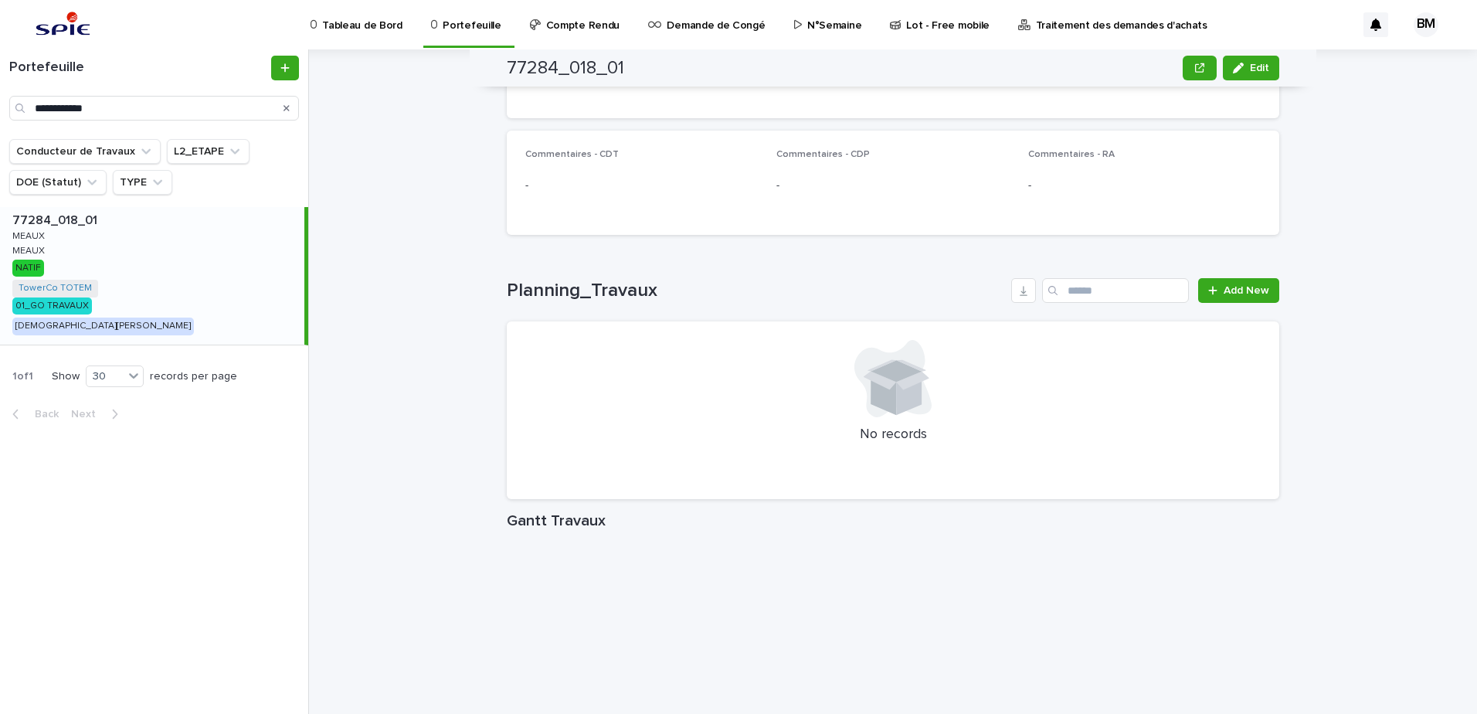
scroll to position [872, 0]
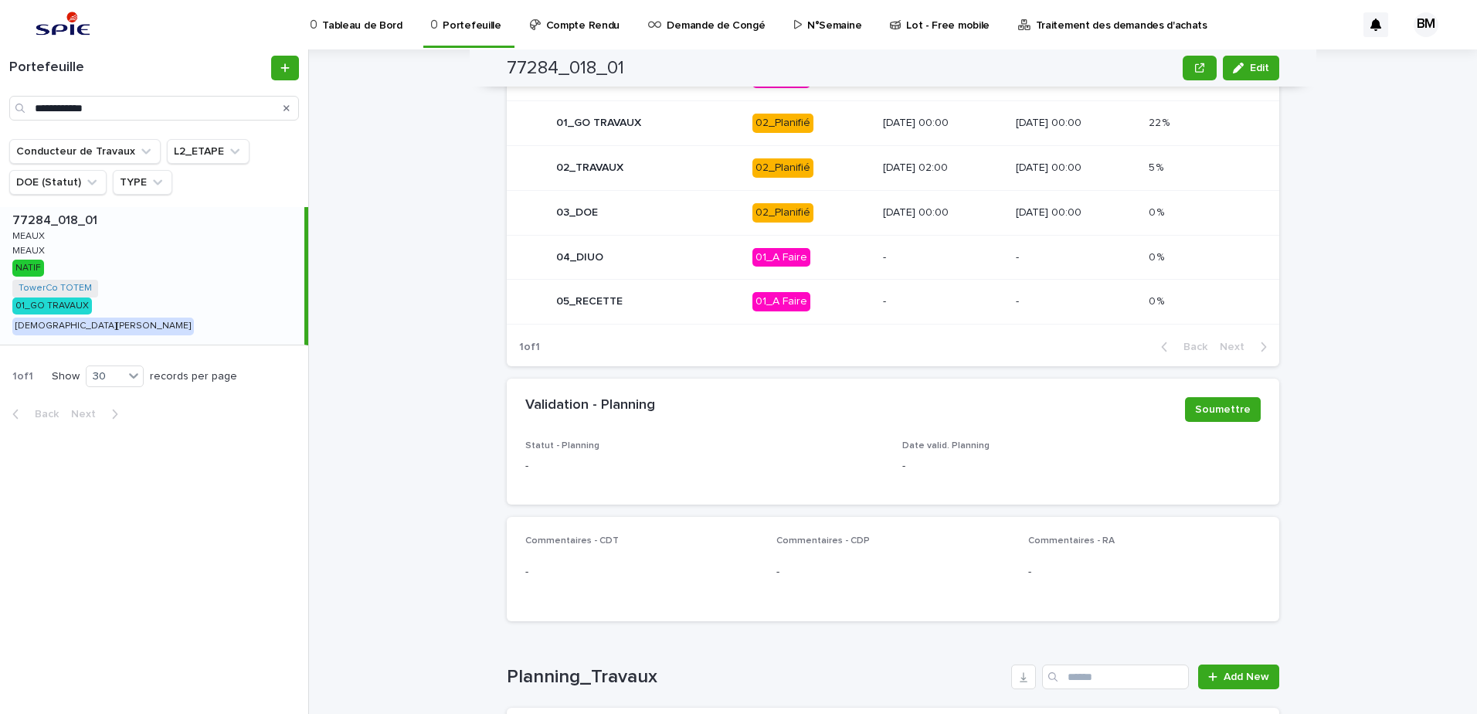
drag, startPoint x: 981, startPoint y: 420, endPoint x: 1003, endPoint y: 427, distance: 22.7
click at [982, 420] on div "Validation - Planning Soumettre" at bounding box center [893, 410] width 773 height 62
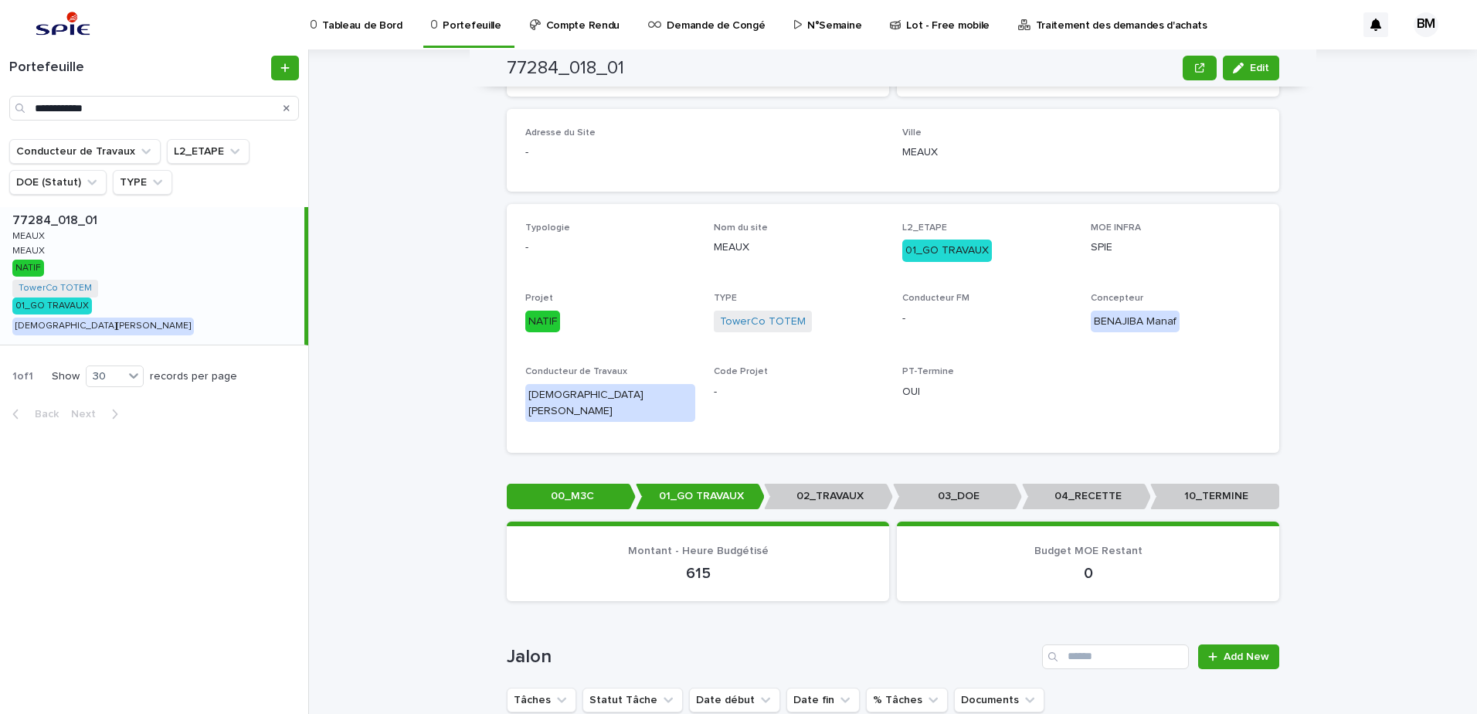
scroll to position [0, 0]
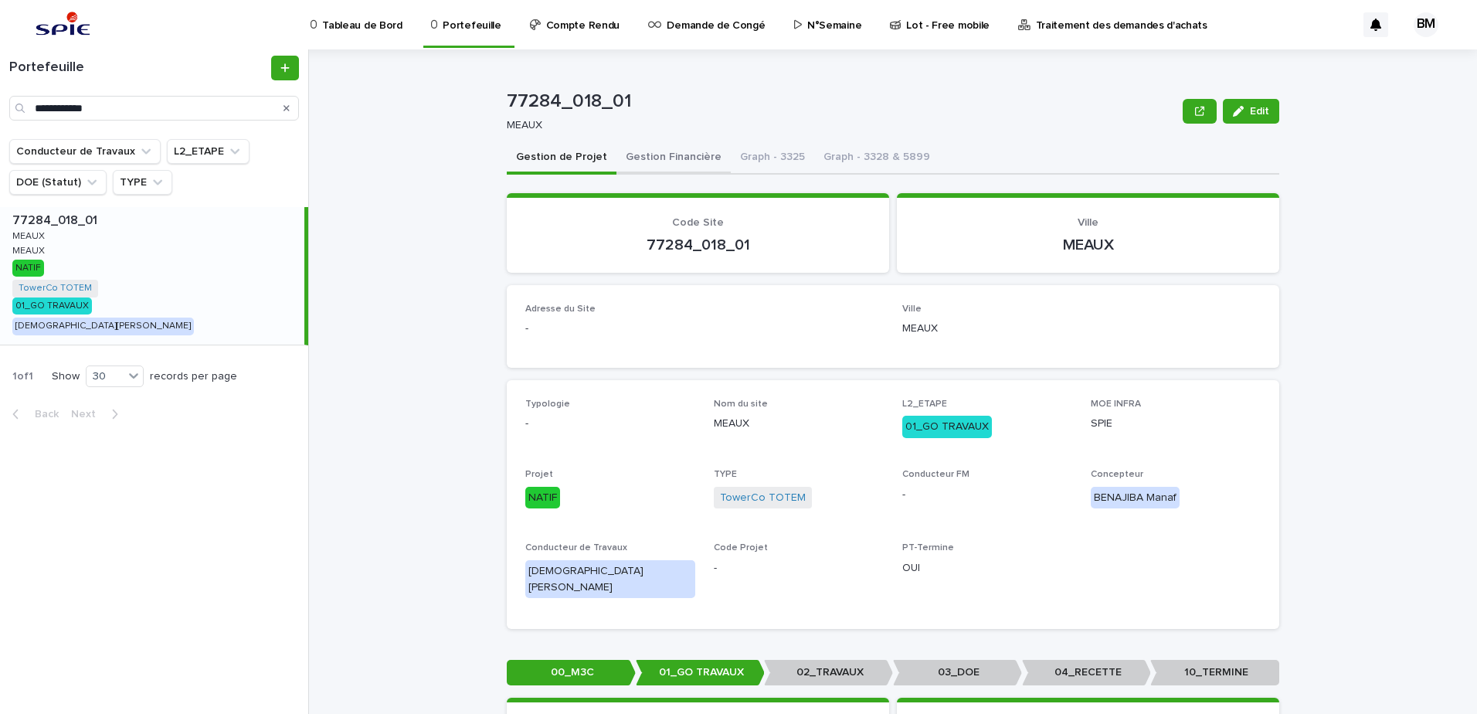
click at [685, 158] on button "Gestion Financière" at bounding box center [674, 158] width 114 height 32
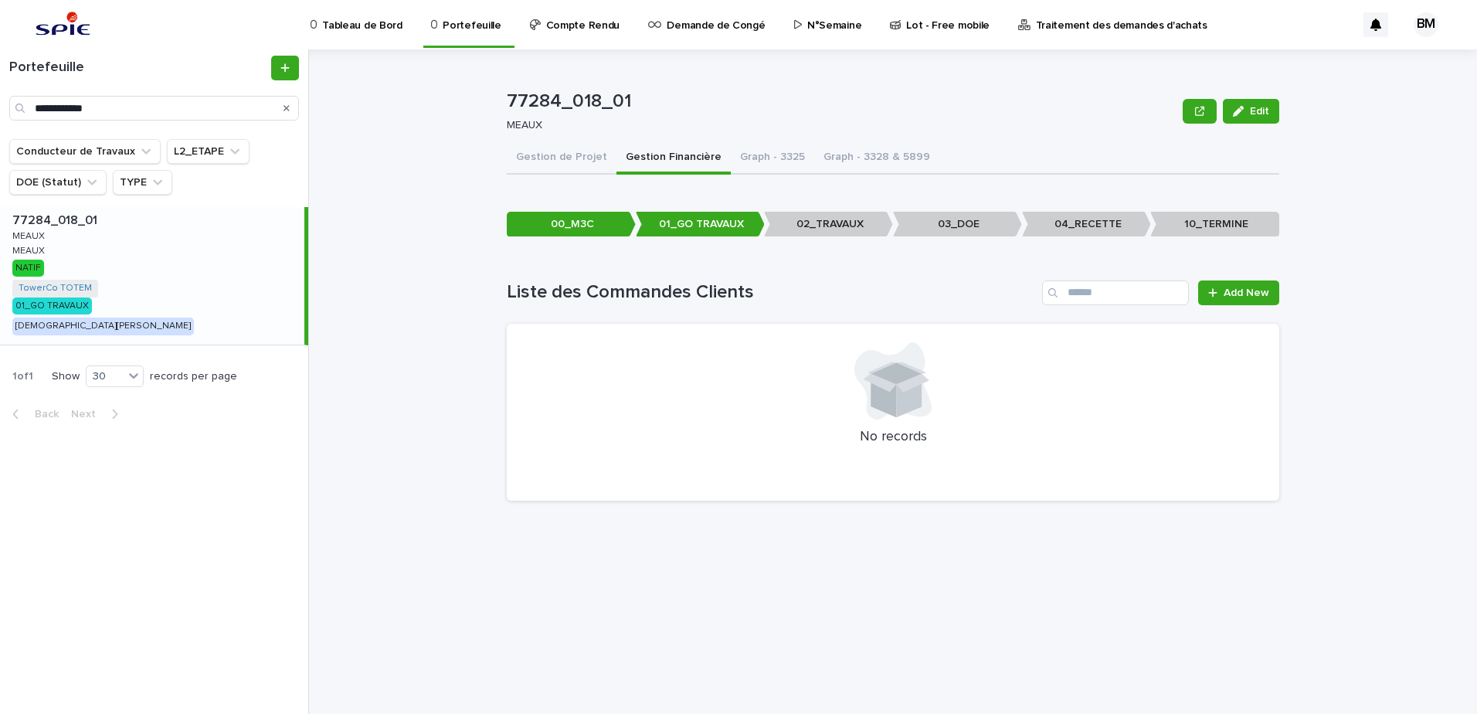
click at [1390, 323] on div "77284_018_01 Edit 77284_018_01 [PERSON_NAME] Edit Sorry, there was an error sav…" at bounding box center [903, 381] width 1150 height 665
click at [542, 159] on button "Gestion de Projet" at bounding box center [562, 158] width 110 height 32
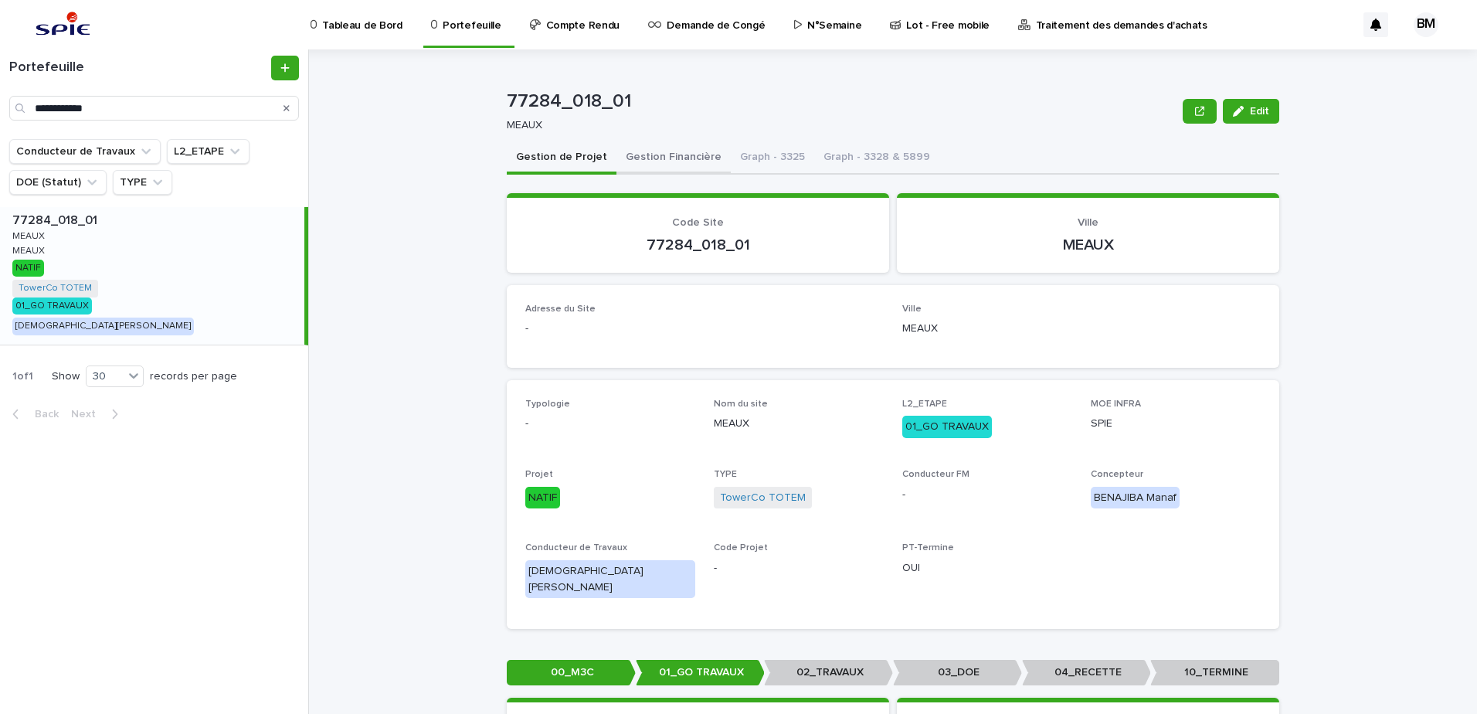
click at [675, 168] on button "Gestion Financière" at bounding box center [674, 158] width 114 height 32
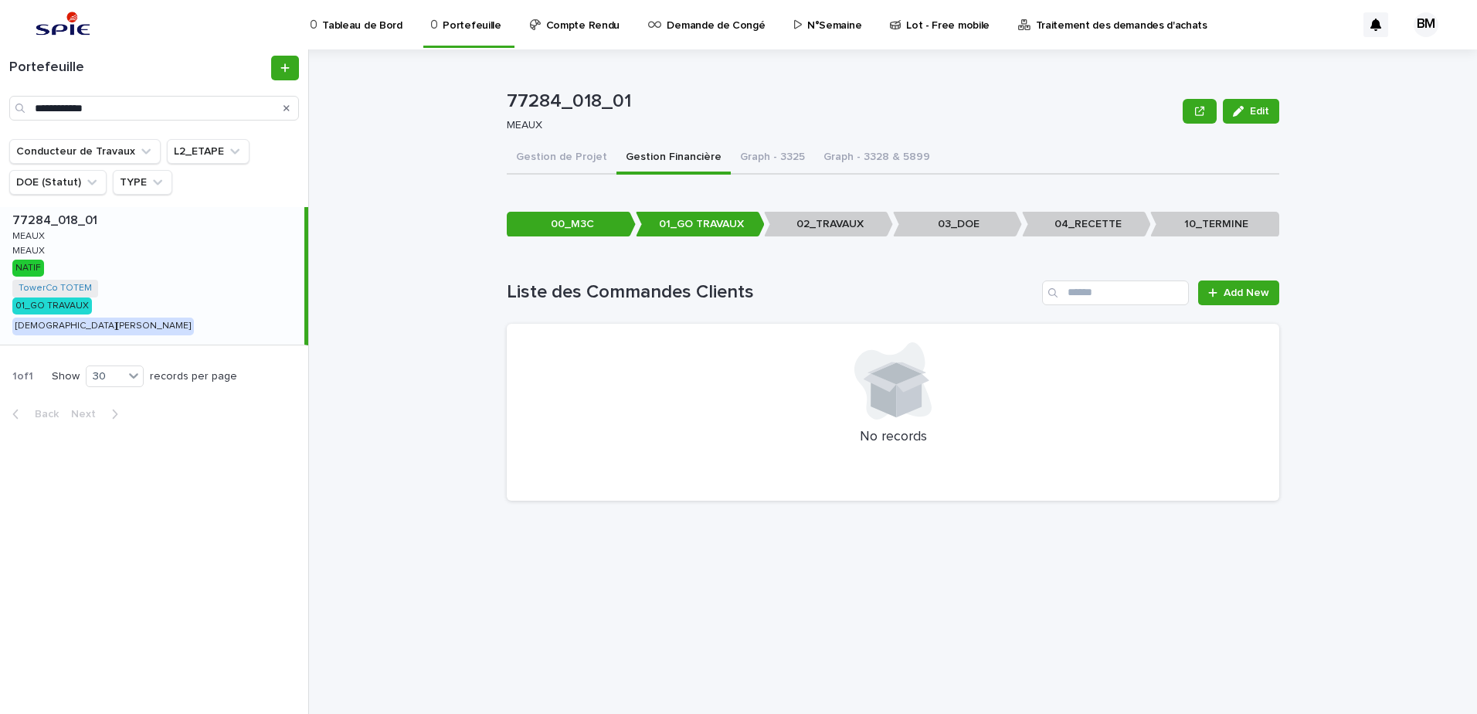
click at [349, 28] on p "Tableau de Bord" at bounding box center [362, 16] width 80 height 32
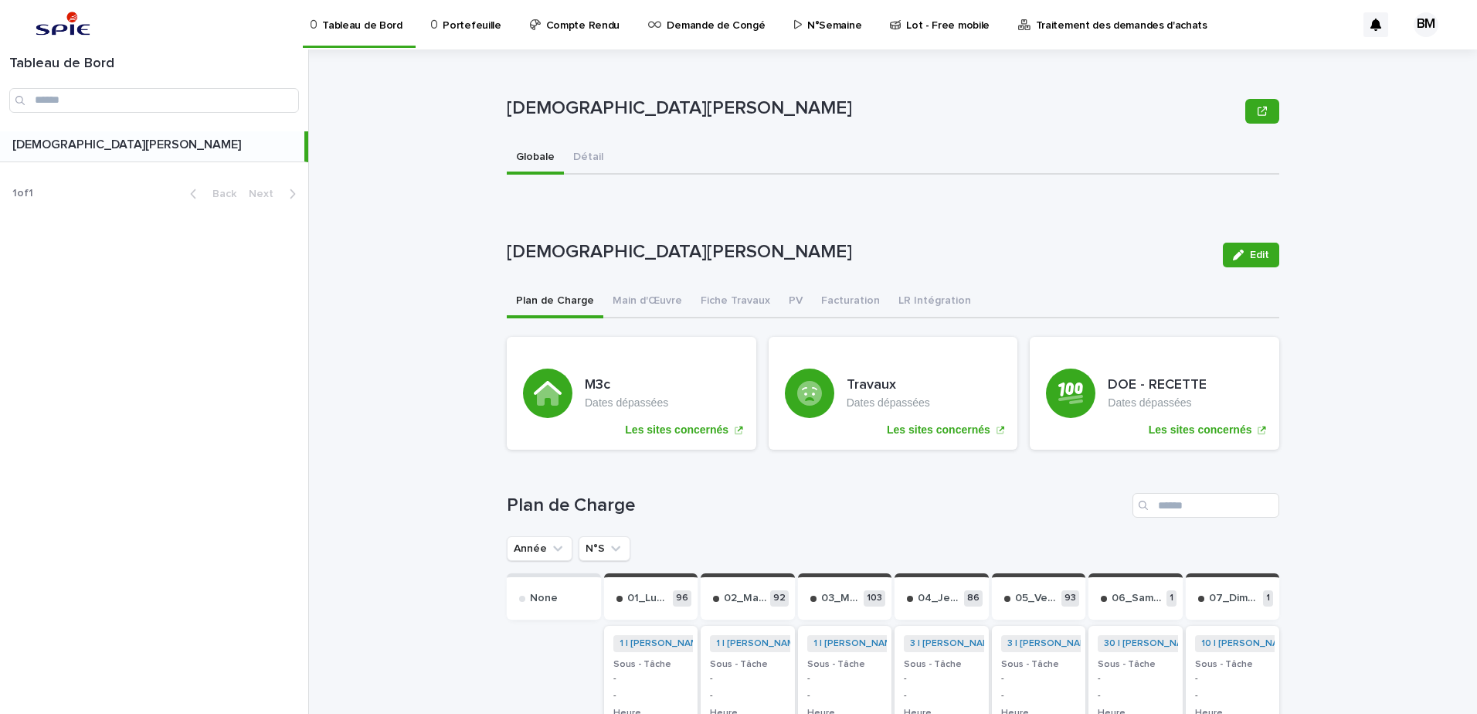
click at [1117, 25] on p "Traitement des demandes d'achats" at bounding box center [1122, 16] width 172 height 32
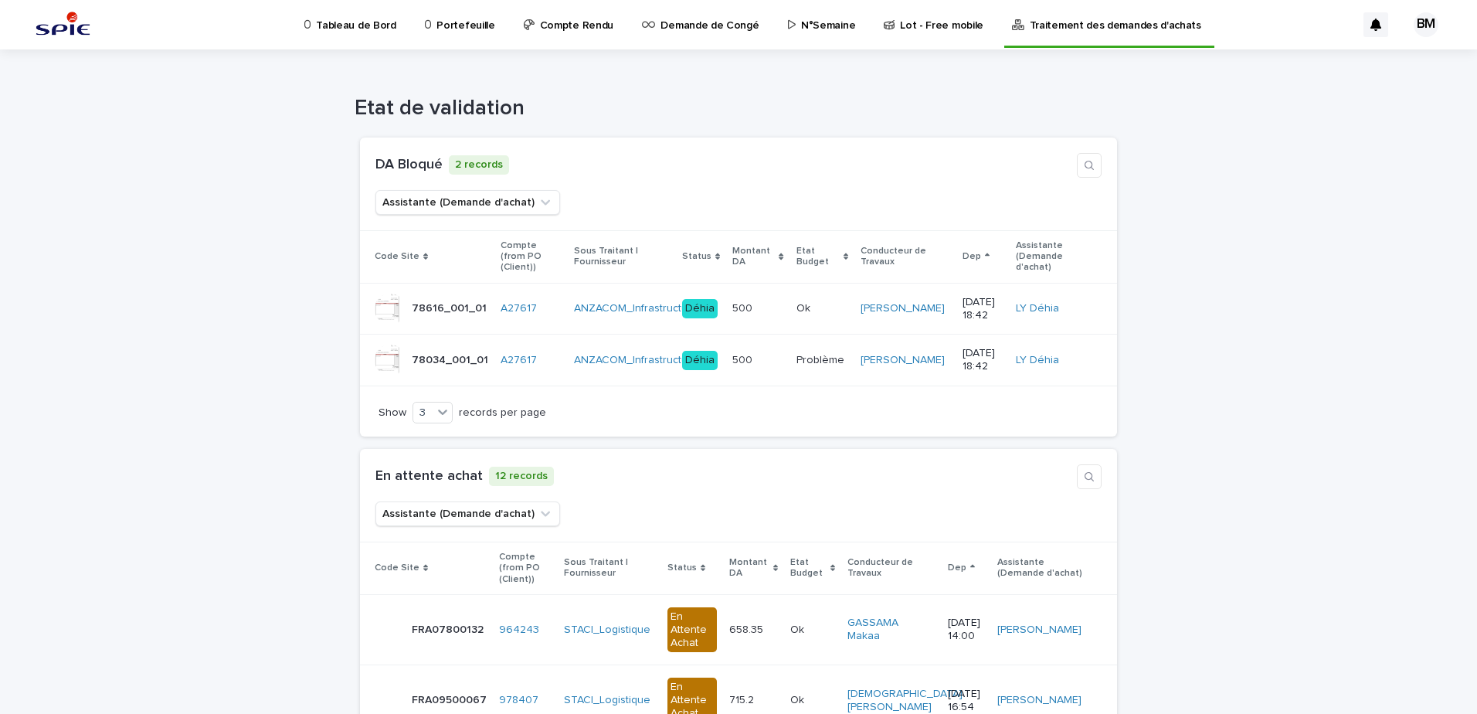
click at [340, 15] on p "Tableau de Bord" at bounding box center [356, 16] width 80 height 32
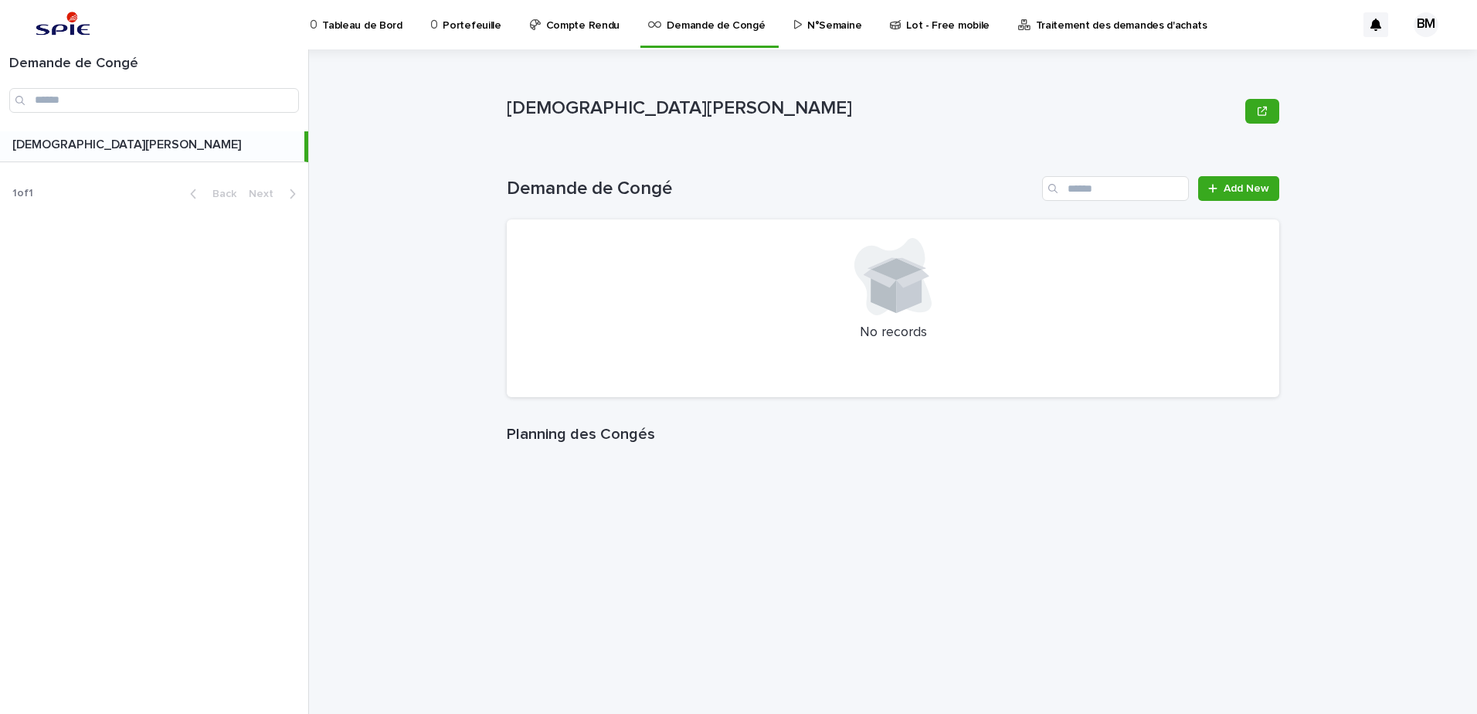
click at [443, 27] on p "Portefeuille" at bounding box center [472, 16] width 58 height 32
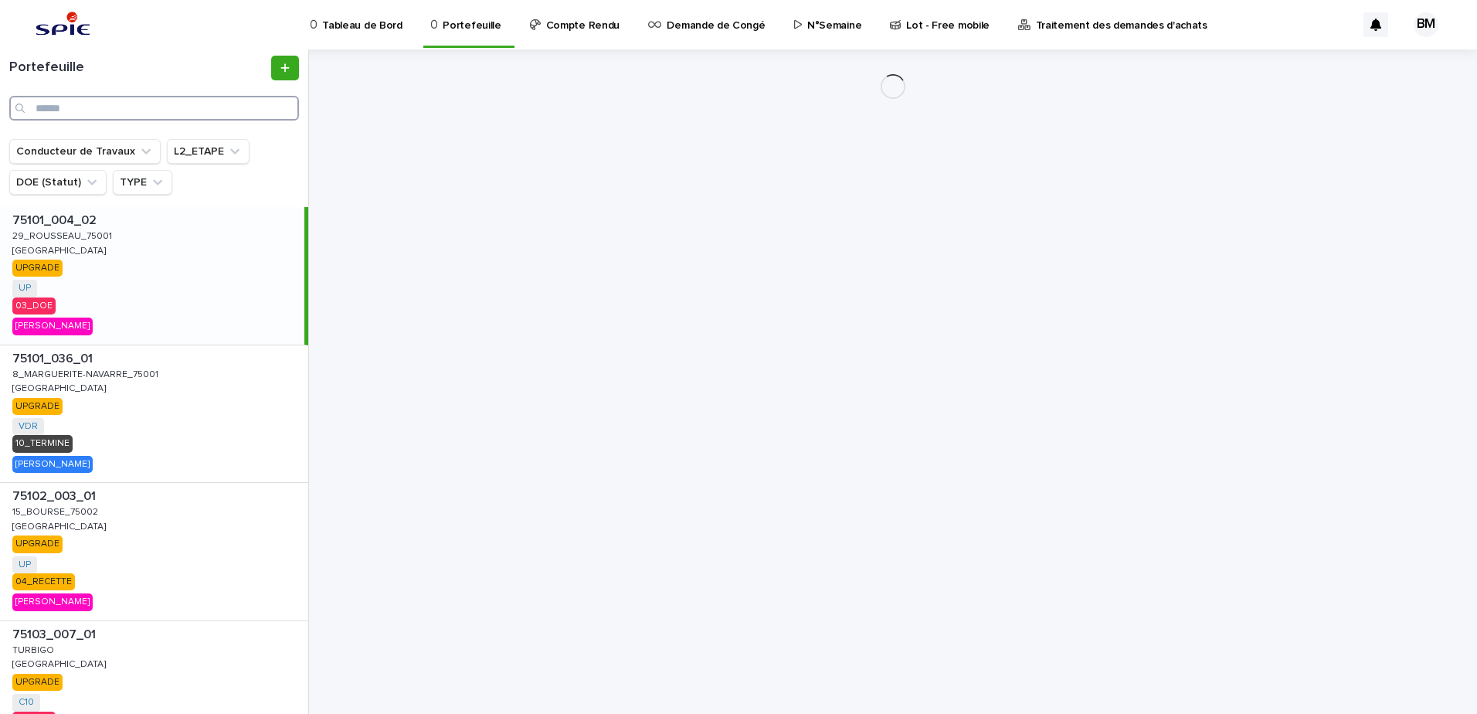
click at [168, 102] on input "Search" at bounding box center [154, 108] width 290 height 25
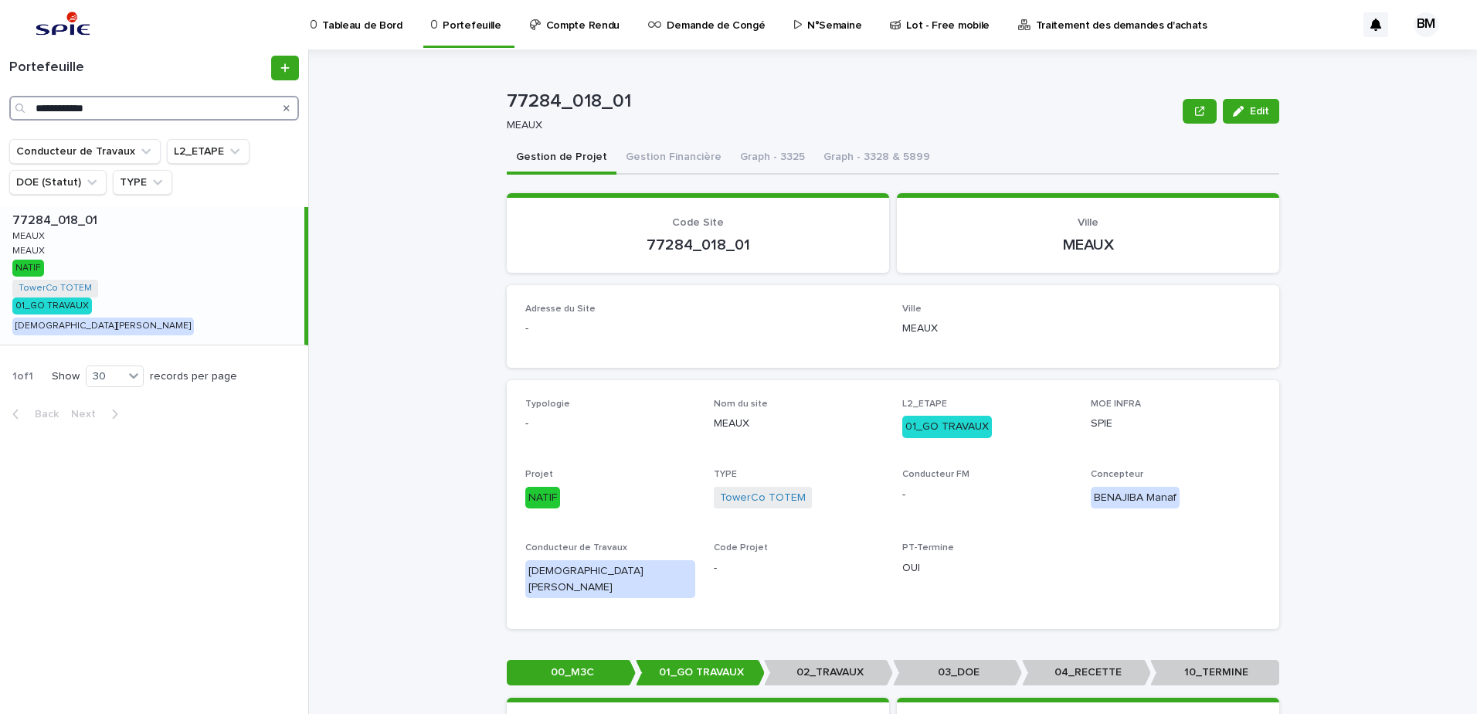
type input "**********"
click at [193, 240] on div "77284_018_01 77284_018_01 [PERSON_NAME] [PERSON_NAME] [PERSON_NAME] [PERSON_NAM…" at bounding box center [152, 276] width 304 height 138
click at [658, 159] on button "Gestion Financière" at bounding box center [674, 158] width 114 height 32
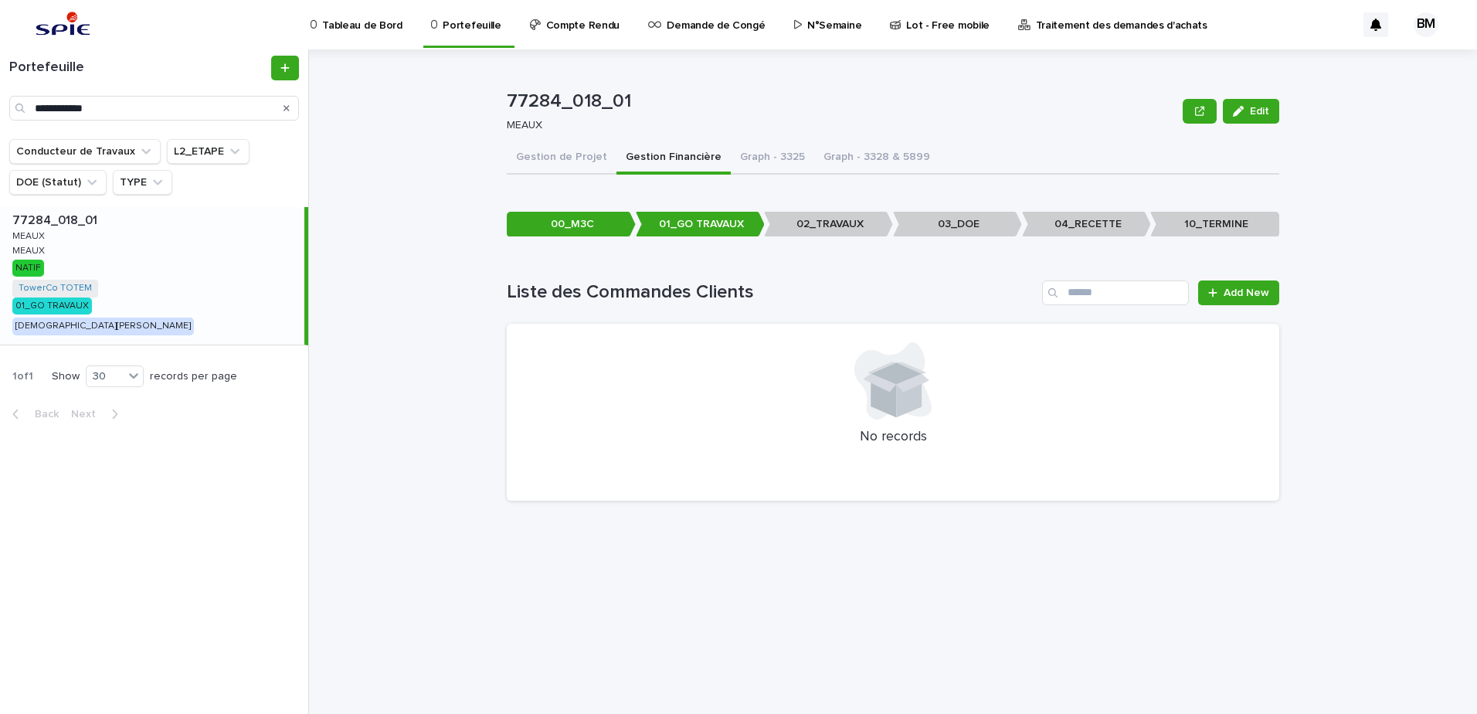
click at [530, 156] on button "Gestion de Projet" at bounding box center [562, 158] width 110 height 32
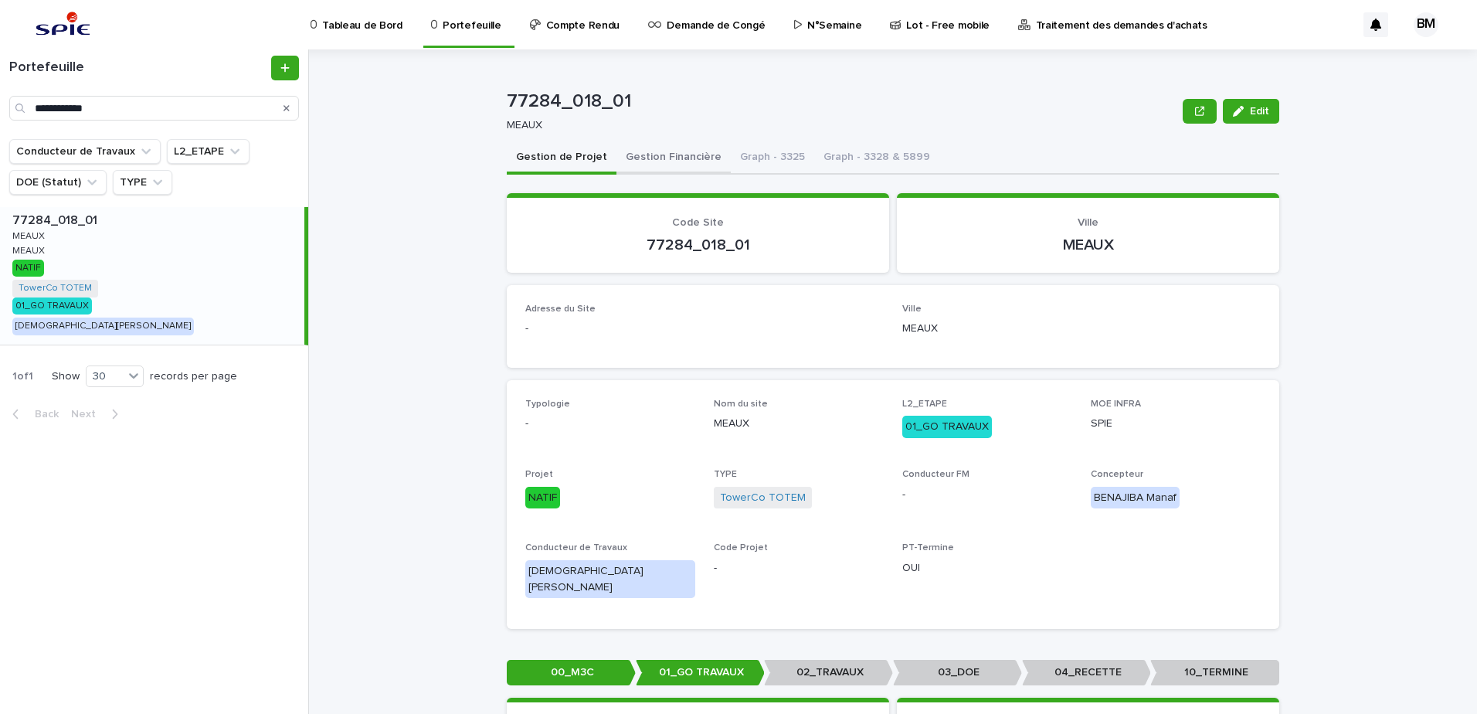
click at [671, 163] on button "Gestion Financière" at bounding box center [674, 158] width 114 height 32
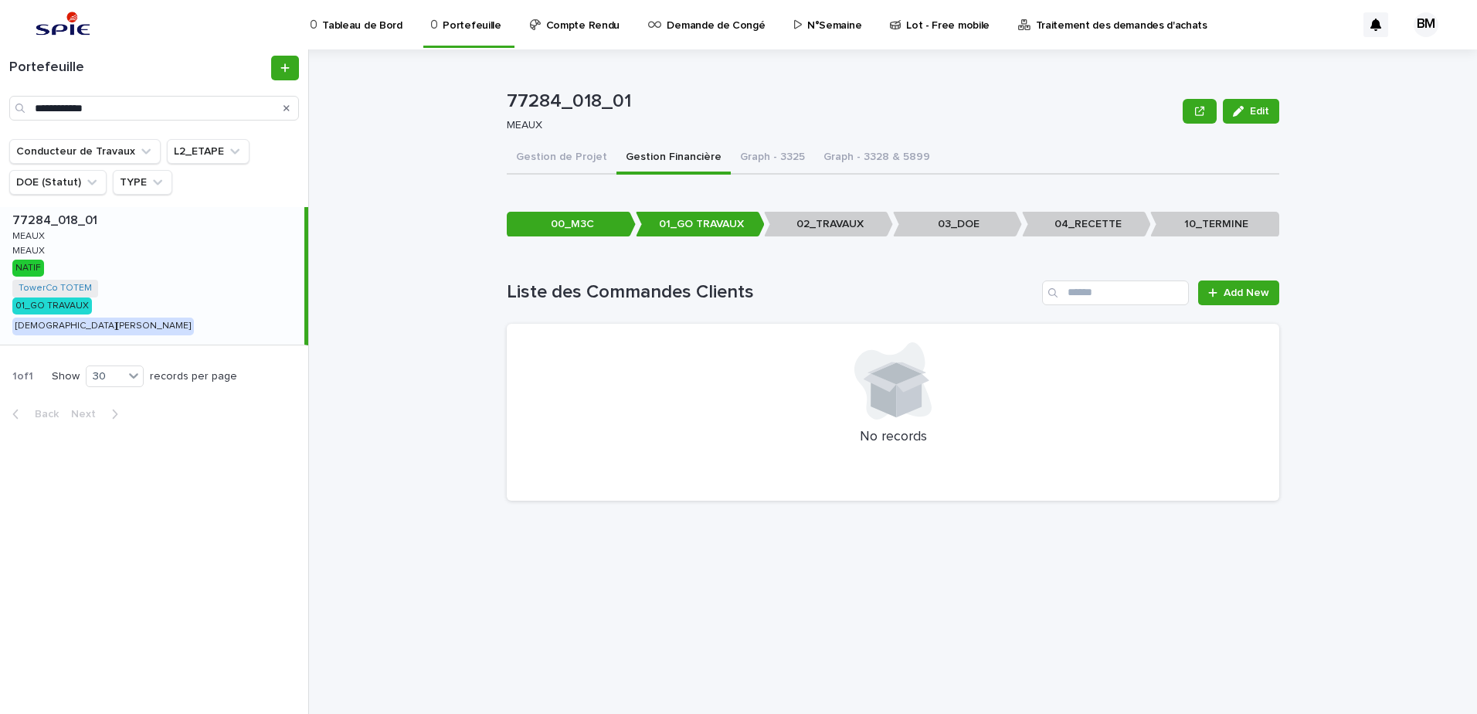
click at [111, 277] on div "77284_018_01 77284_018_01 [PERSON_NAME] [PERSON_NAME] [PERSON_NAME] [PERSON_NAM…" at bounding box center [152, 276] width 304 height 138
click at [563, 151] on button "Gestion de Projet" at bounding box center [562, 158] width 110 height 32
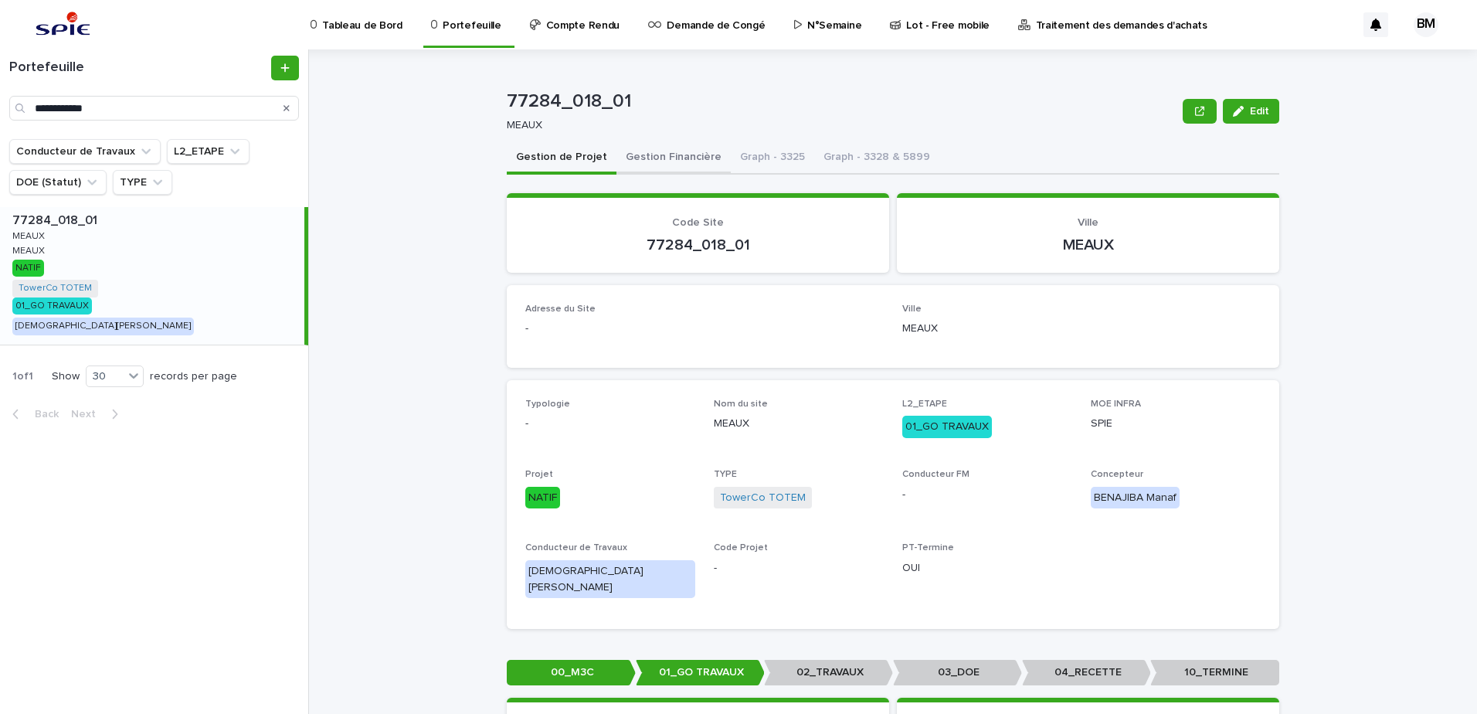
click at [665, 161] on button "Gestion Financière" at bounding box center [674, 158] width 114 height 32
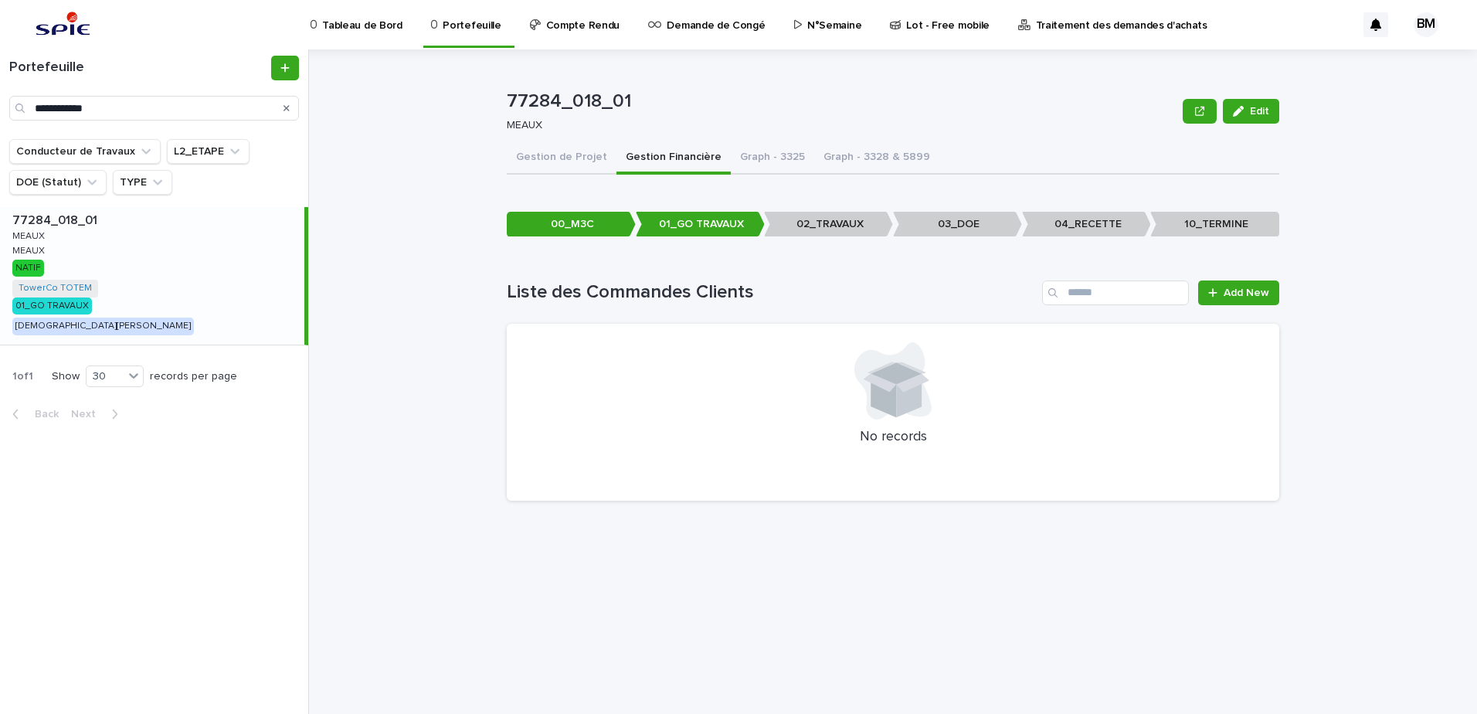
click at [235, 217] on p at bounding box center [155, 220] width 286 height 15
click at [1256, 287] on span "Add New" at bounding box center [1247, 292] width 46 height 11
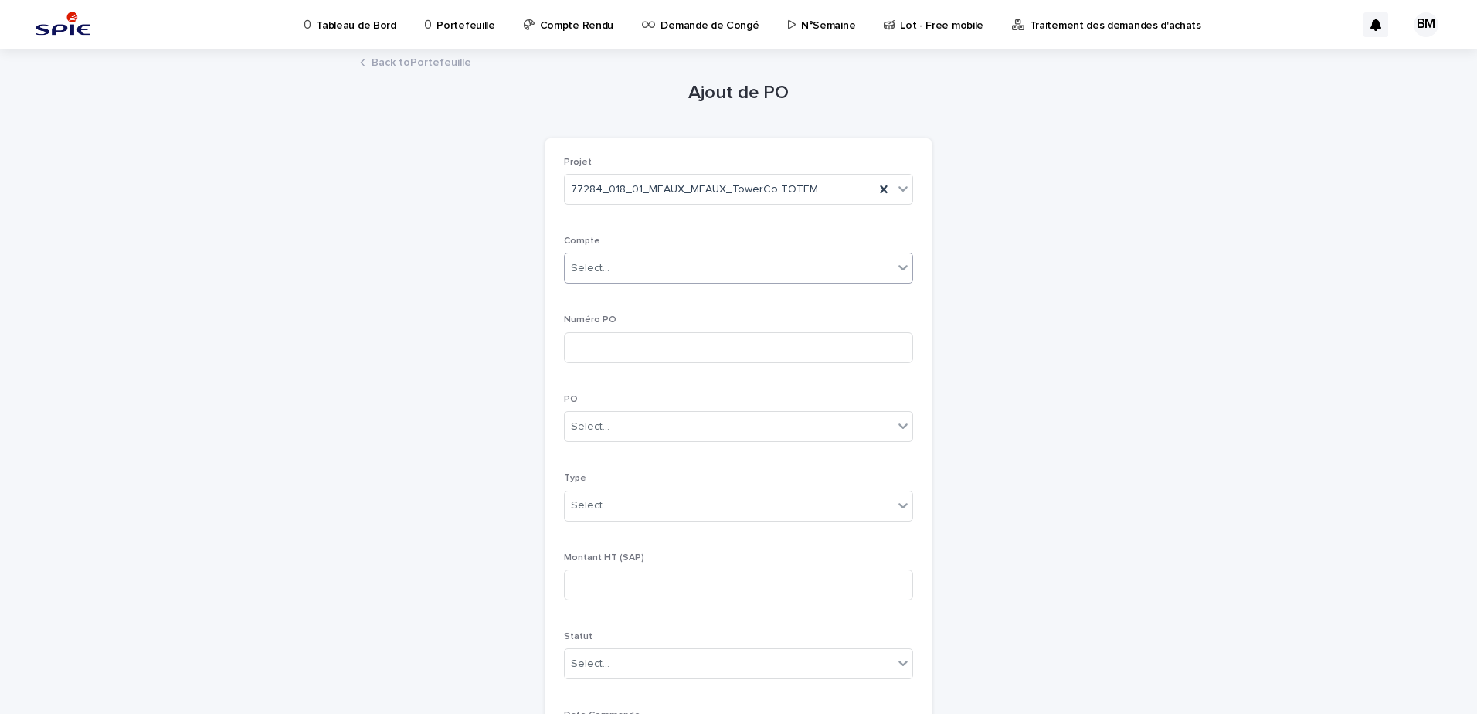
click at [750, 263] on div "Select..." at bounding box center [729, 268] width 328 height 25
click at [466, 178] on div "Ajout de PO Loading... Saving… Loading... Saving… Loading... Saving… Projet 772…" at bounding box center [738, 548] width 757 height 994
click at [433, 63] on link "Back to Portefeuille" at bounding box center [422, 62] width 100 height 18
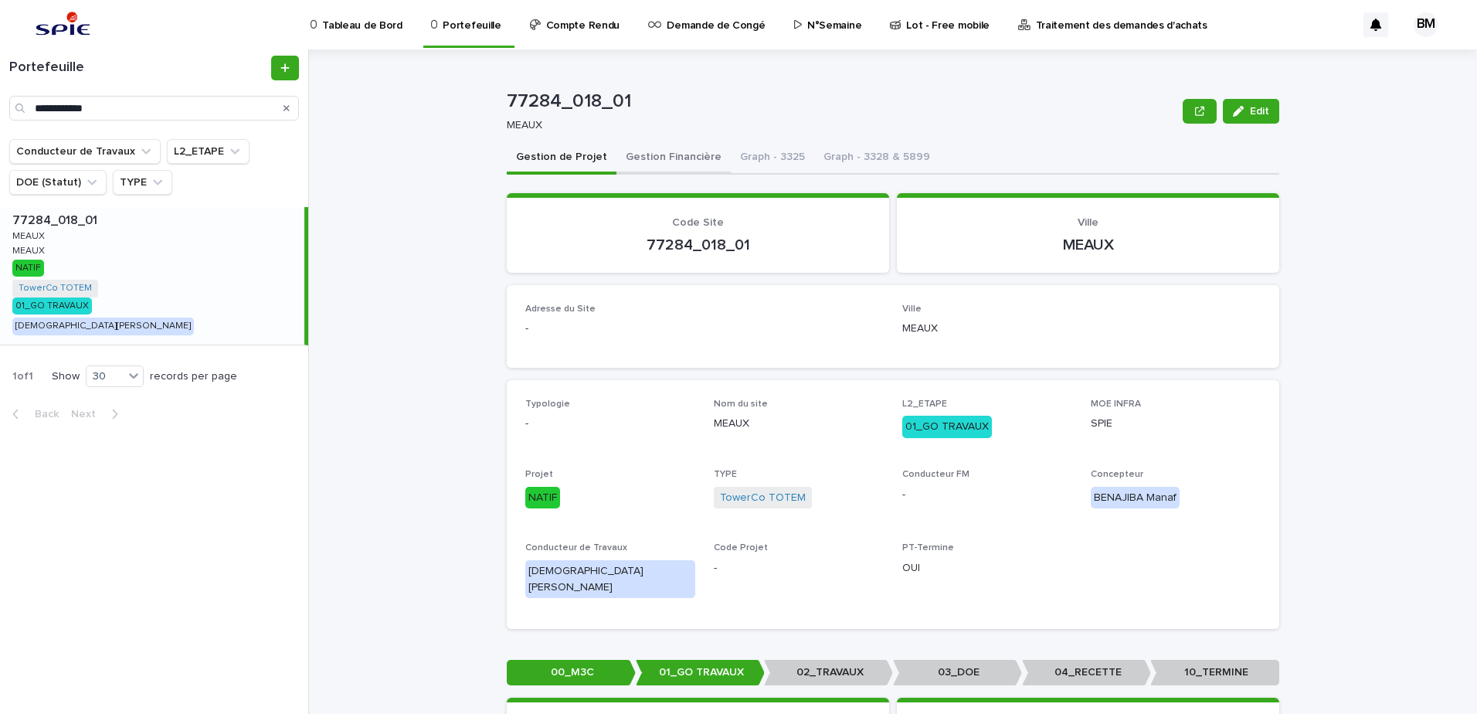
click at [661, 155] on button "Gestion Financière" at bounding box center [674, 158] width 114 height 32
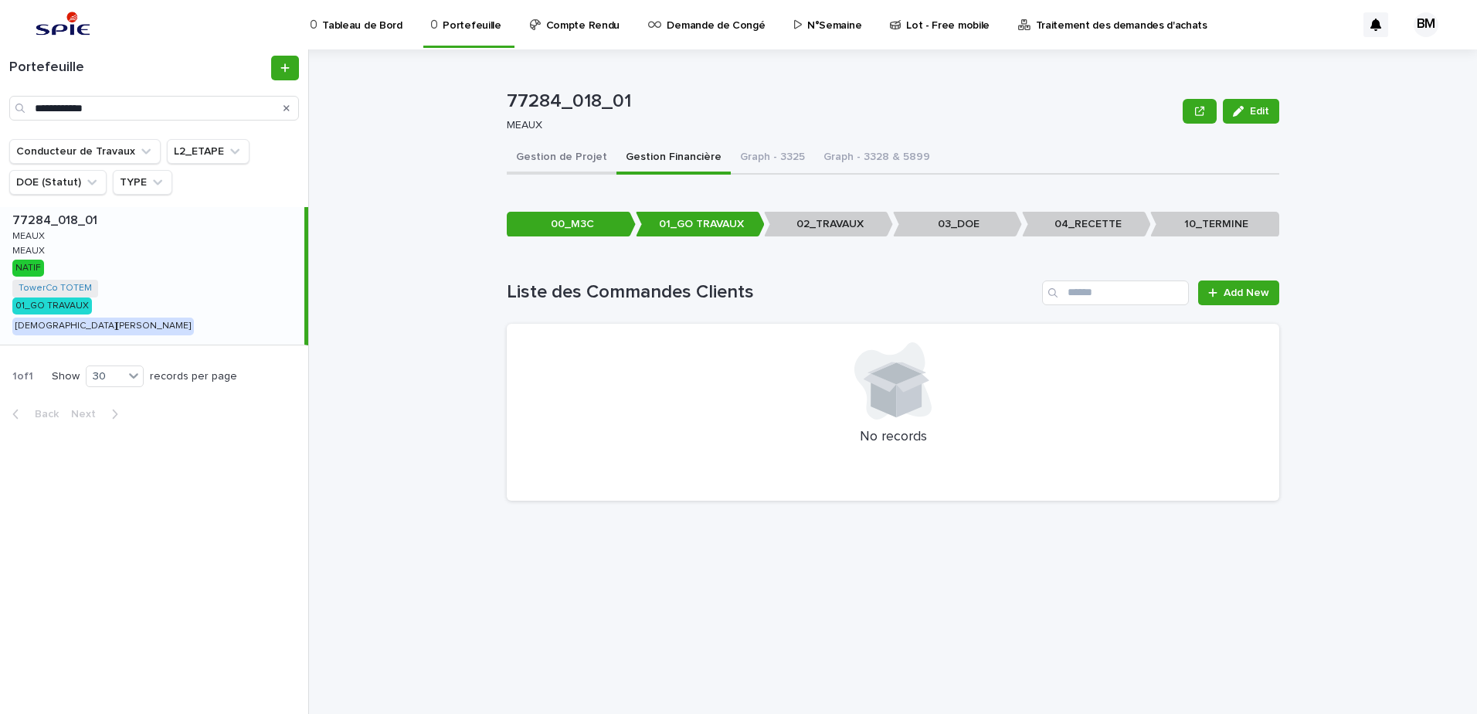
click at [546, 155] on button "Gestion de Projet" at bounding box center [562, 158] width 110 height 32
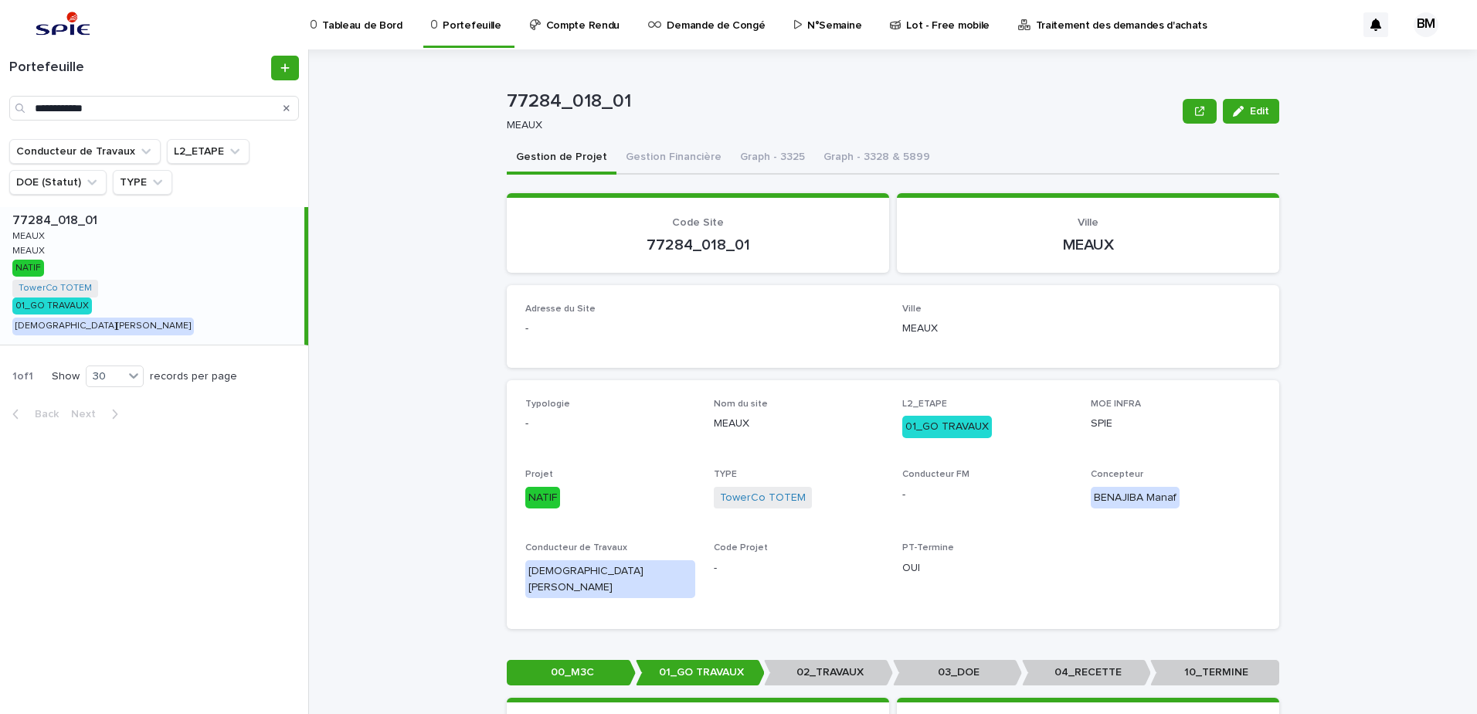
click at [547, 149] on button "Gestion de Projet" at bounding box center [562, 158] width 110 height 32
click at [645, 148] on button "Gestion Financière" at bounding box center [674, 158] width 114 height 32
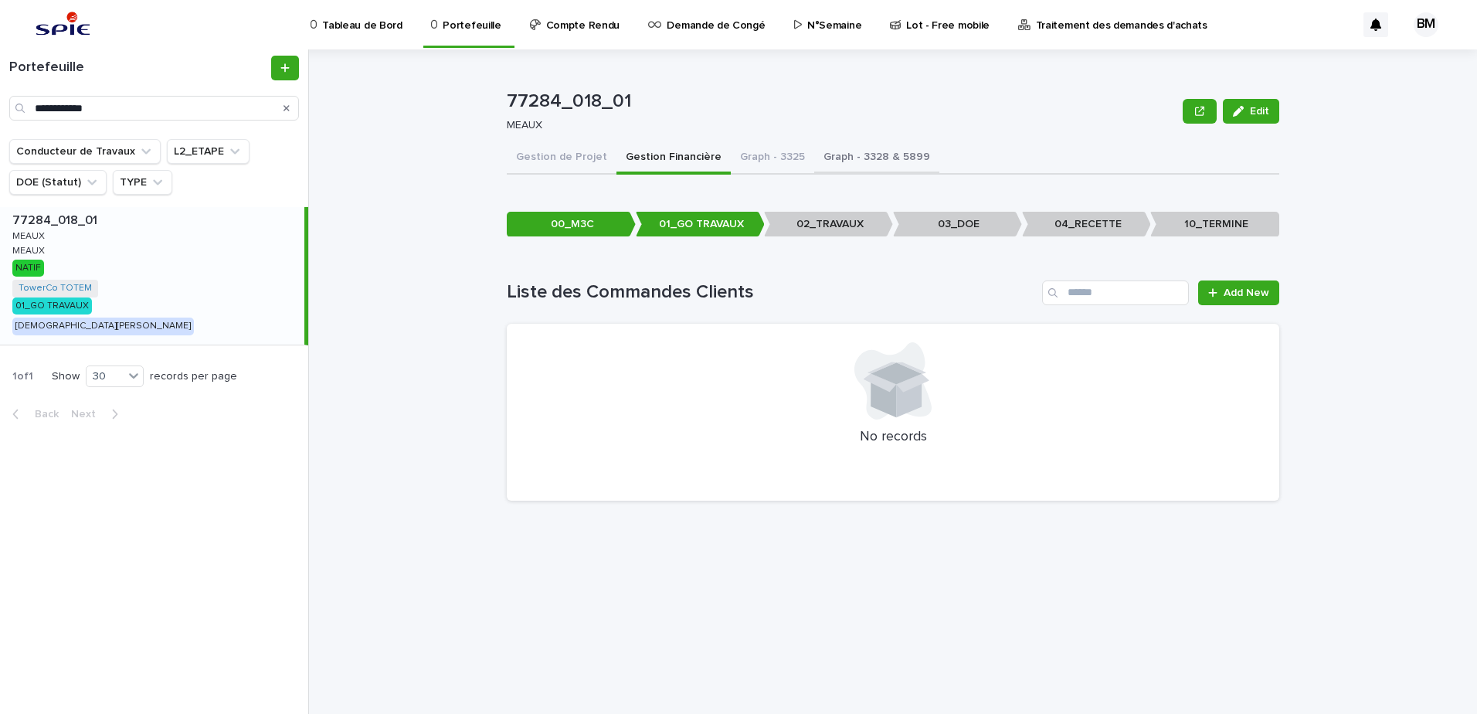
click at [840, 160] on button "Graph - 3328 & 5899" at bounding box center [876, 158] width 125 height 32
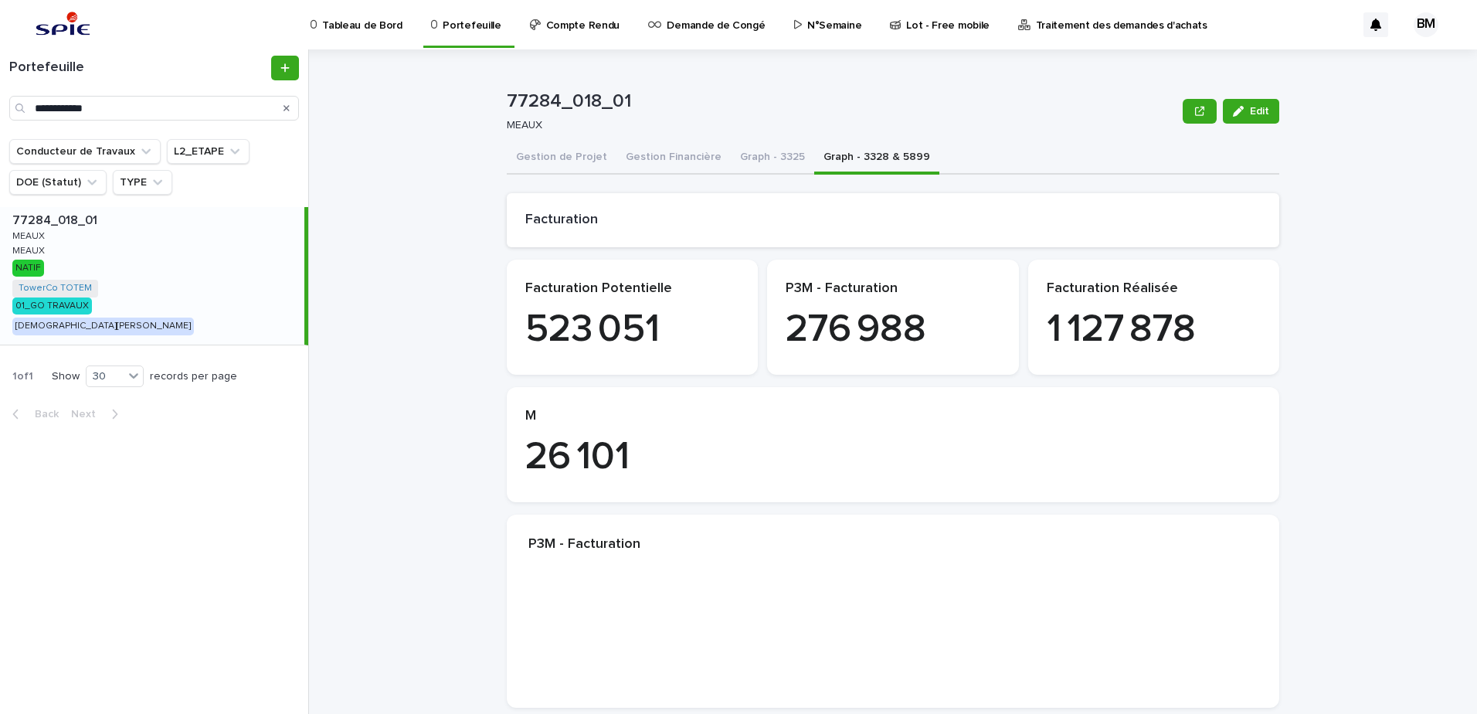
click at [865, 154] on button "Graph - 3328 & 5899" at bounding box center [876, 158] width 125 height 32
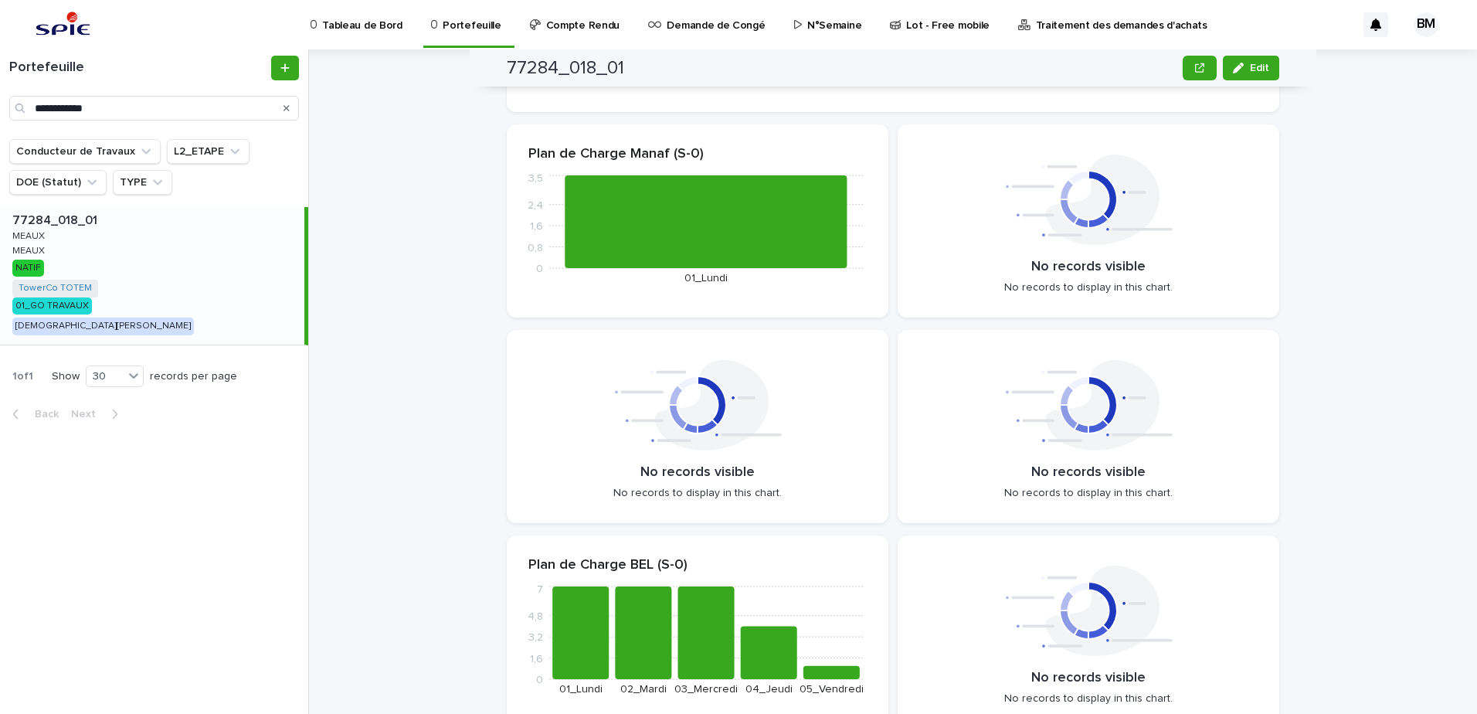
scroll to position [1236, 0]
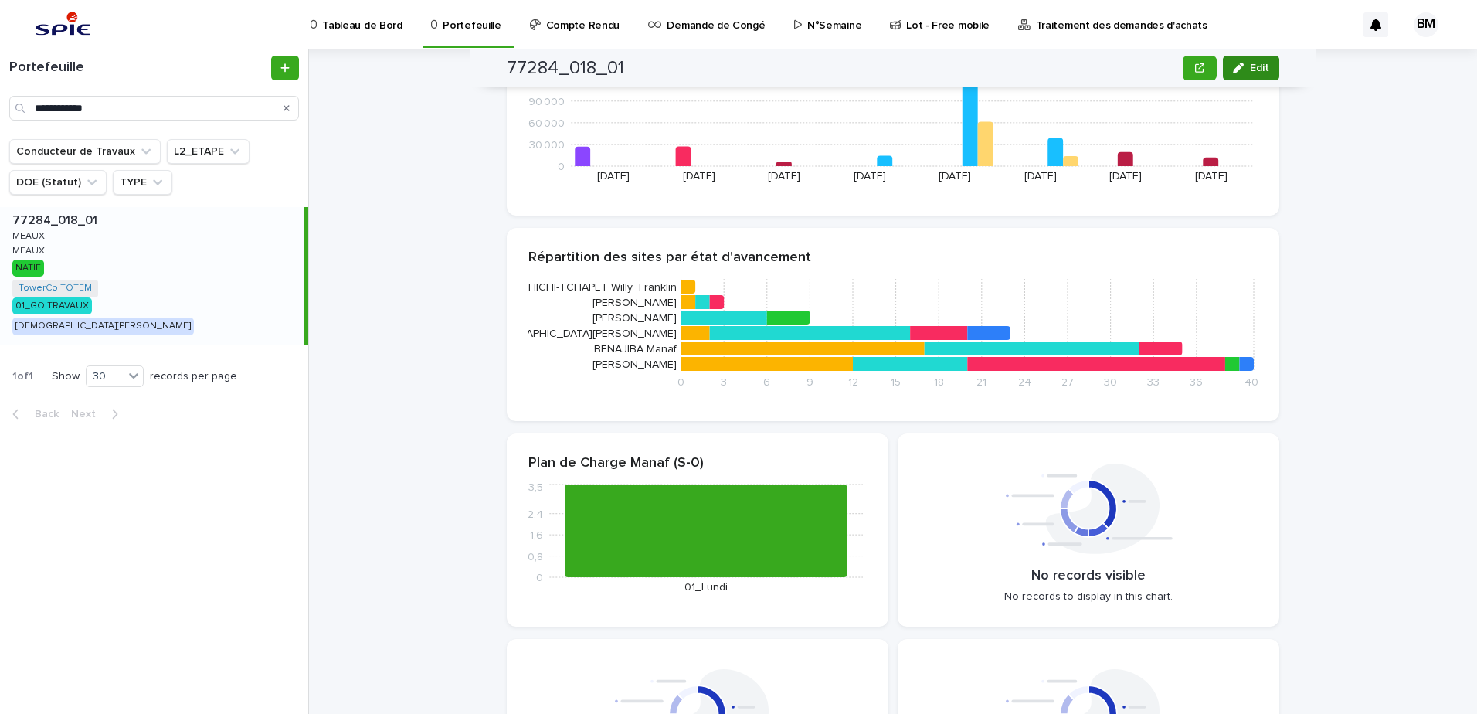
click at [1261, 73] on span "Edit" at bounding box center [1259, 68] width 19 height 11
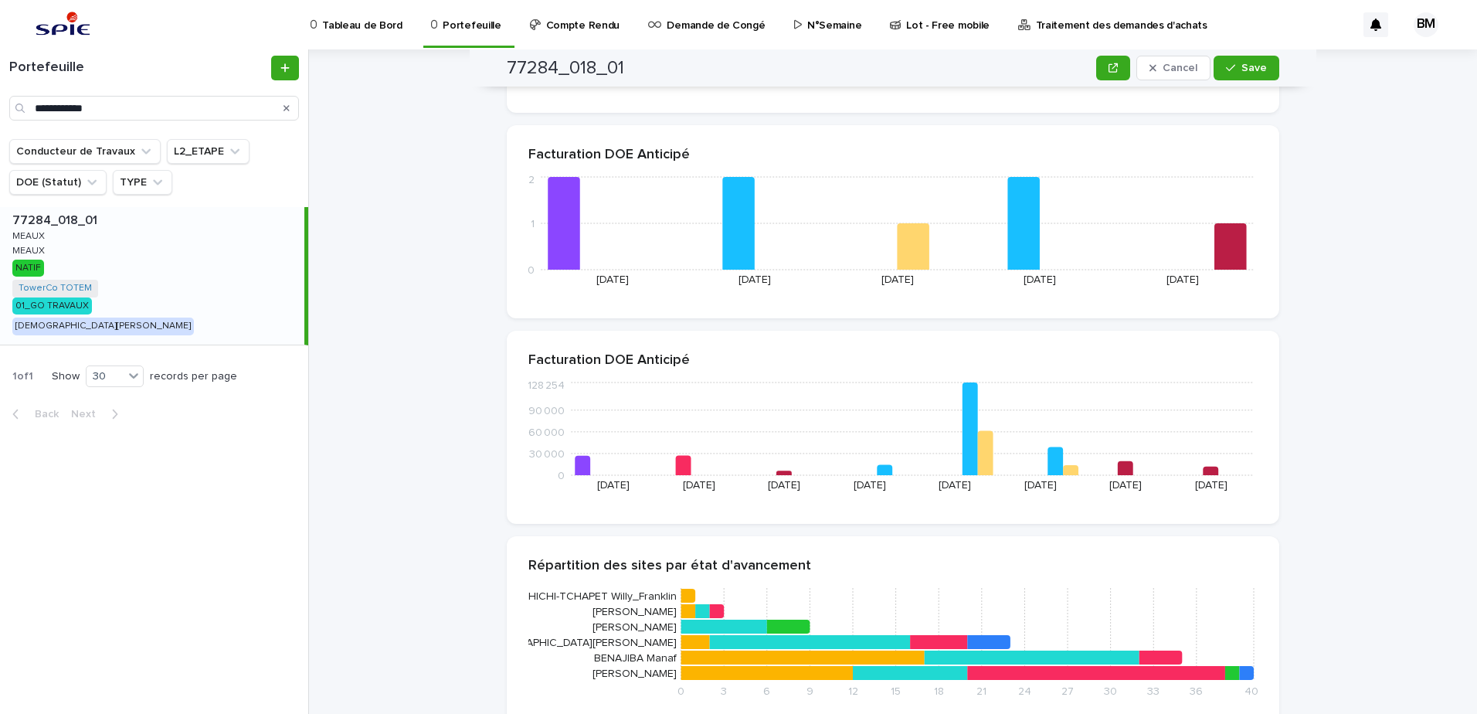
scroll to position [0, 0]
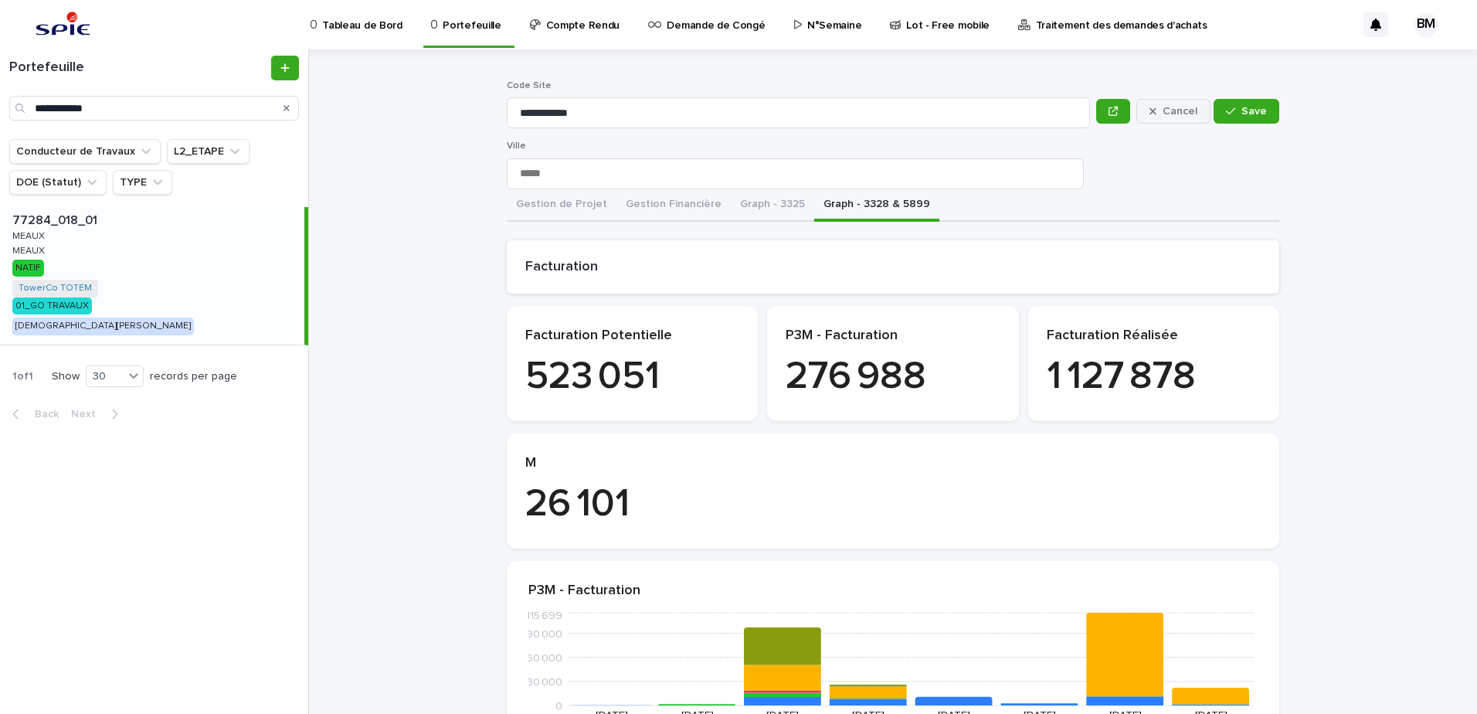
click at [1184, 107] on span "Cancel" at bounding box center [1180, 111] width 35 height 11
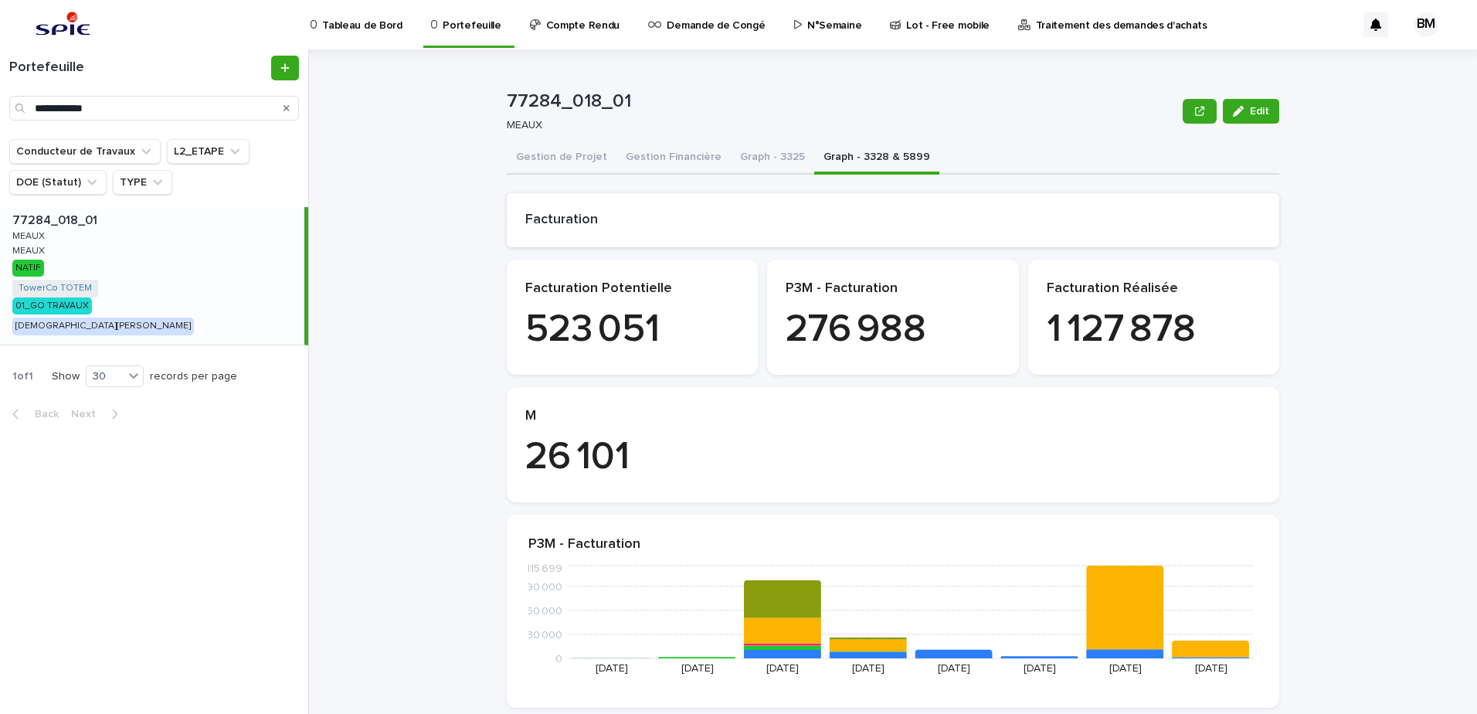
click at [135, 250] on div "77284_018_01 77284_018_01 [PERSON_NAME] [PERSON_NAME] [PERSON_NAME] [PERSON_NAM…" at bounding box center [152, 276] width 304 height 138
click at [574, 161] on button "Gestion de Projet" at bounding box center [562, 158] width 110 height 32
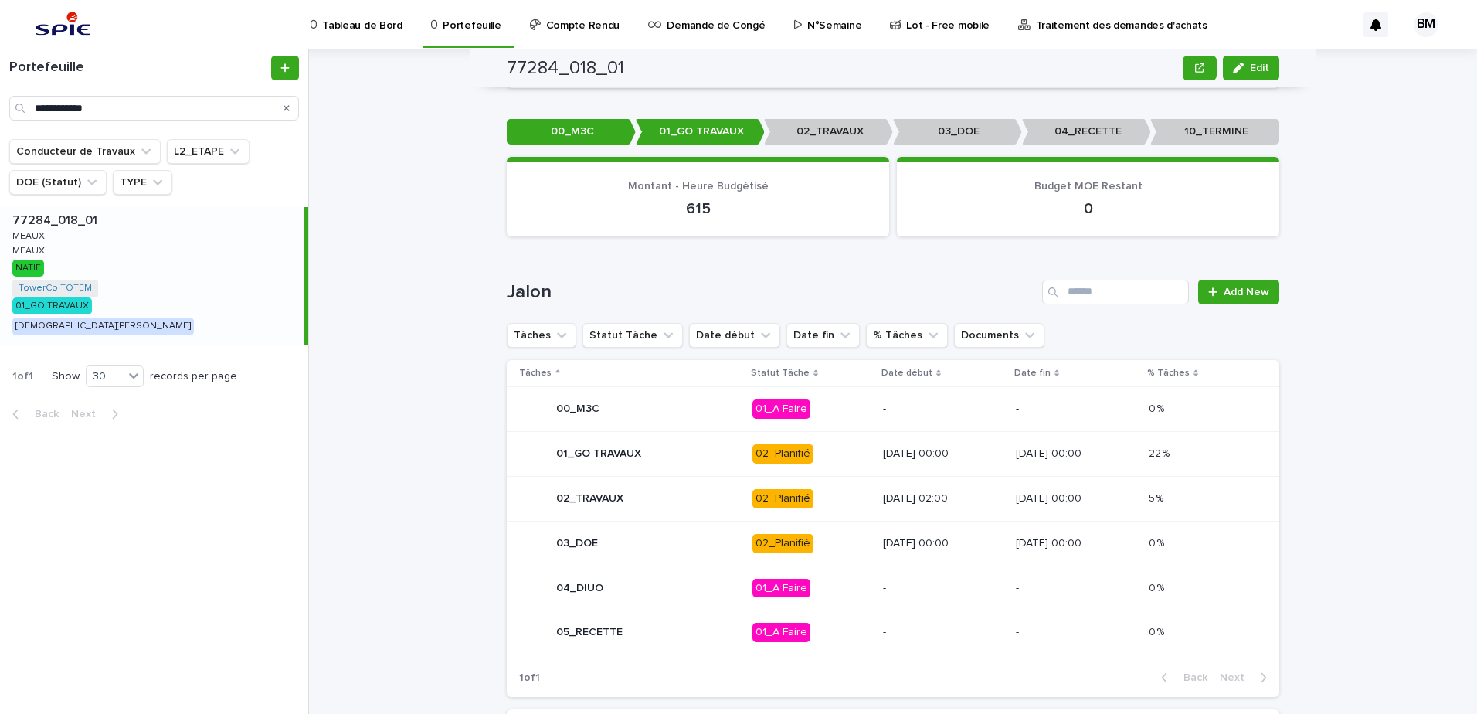
scroll to position [618, 0]
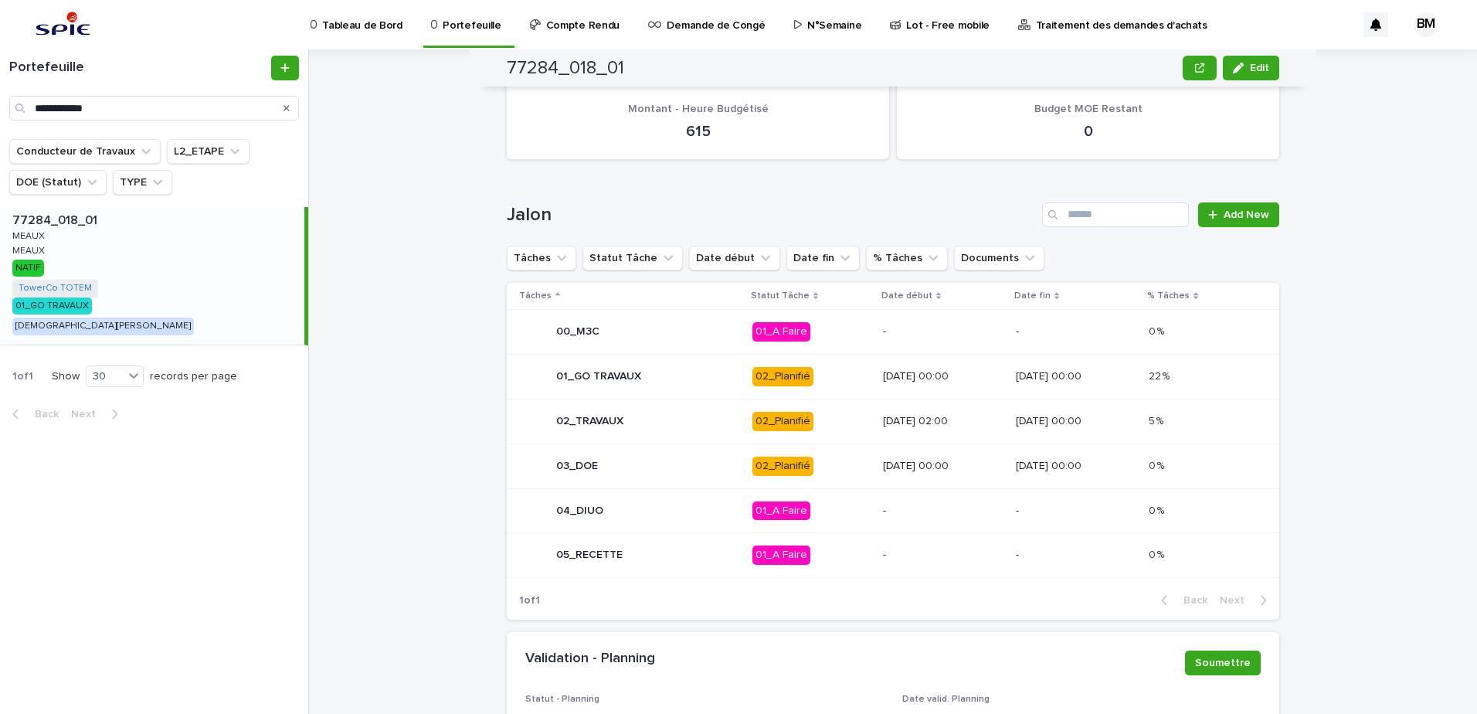
click at [971, 370] on p "[DATE] 00:00" at bounding box center [943, 376] width 121 height 13
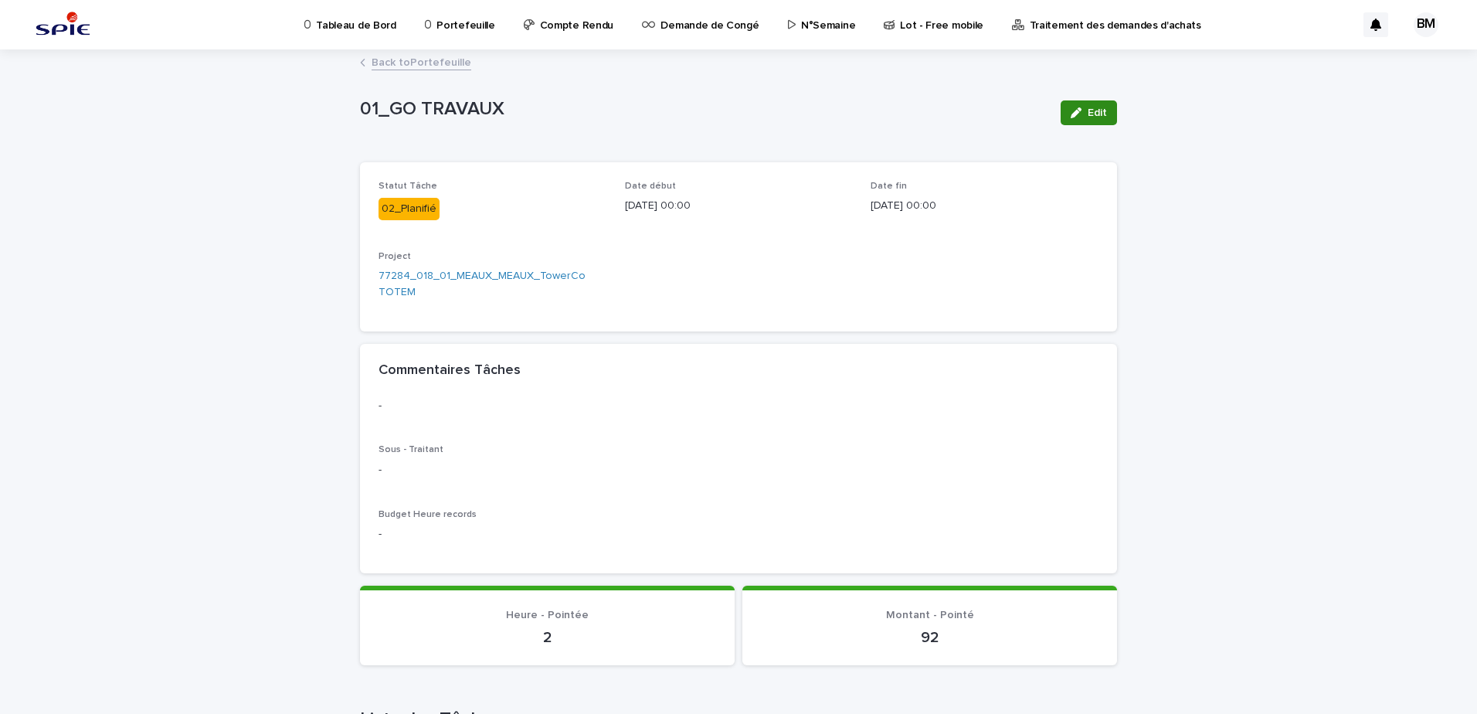
click at [1079, 116] on div "button" at bounding box center [1079, 112] width 17 height 11
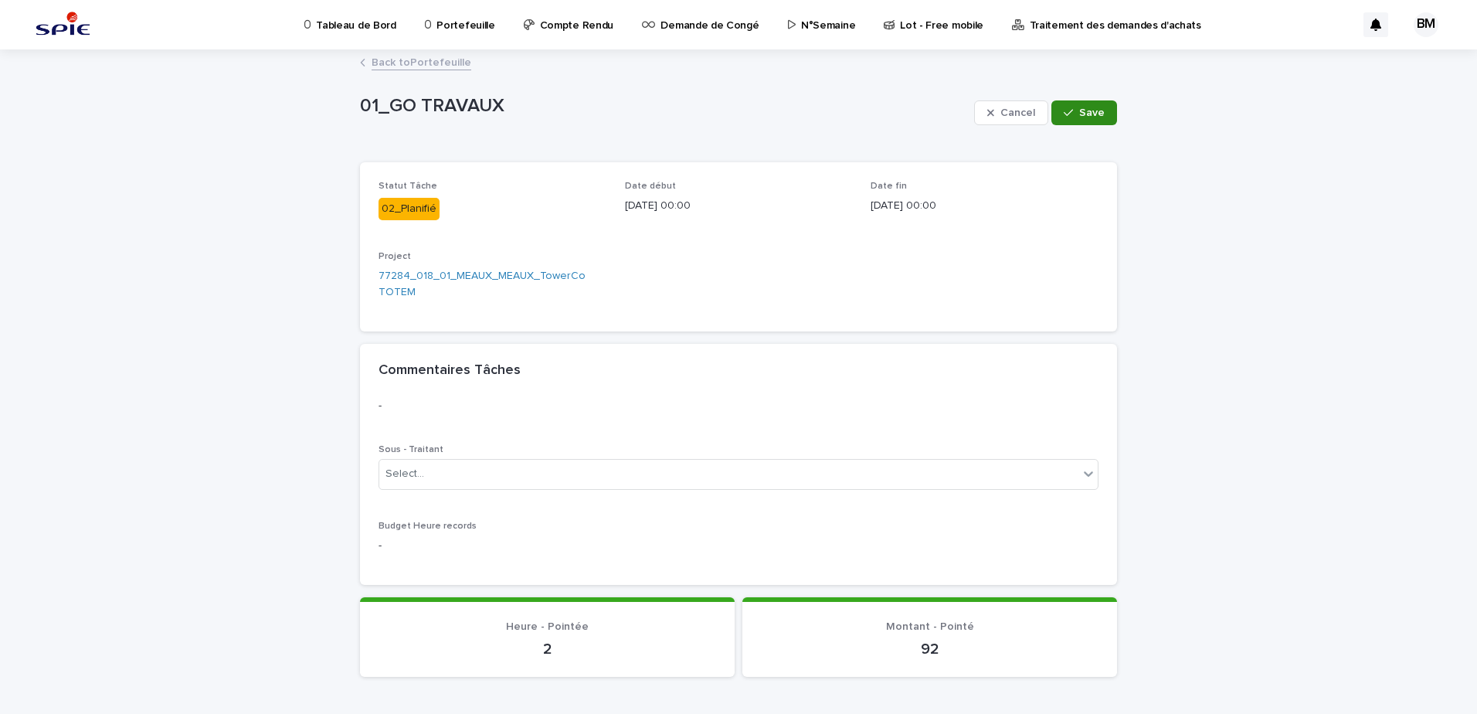
click at [1079, 116] on span "Save" at bounding box center [1091, 112] width 25 height 11
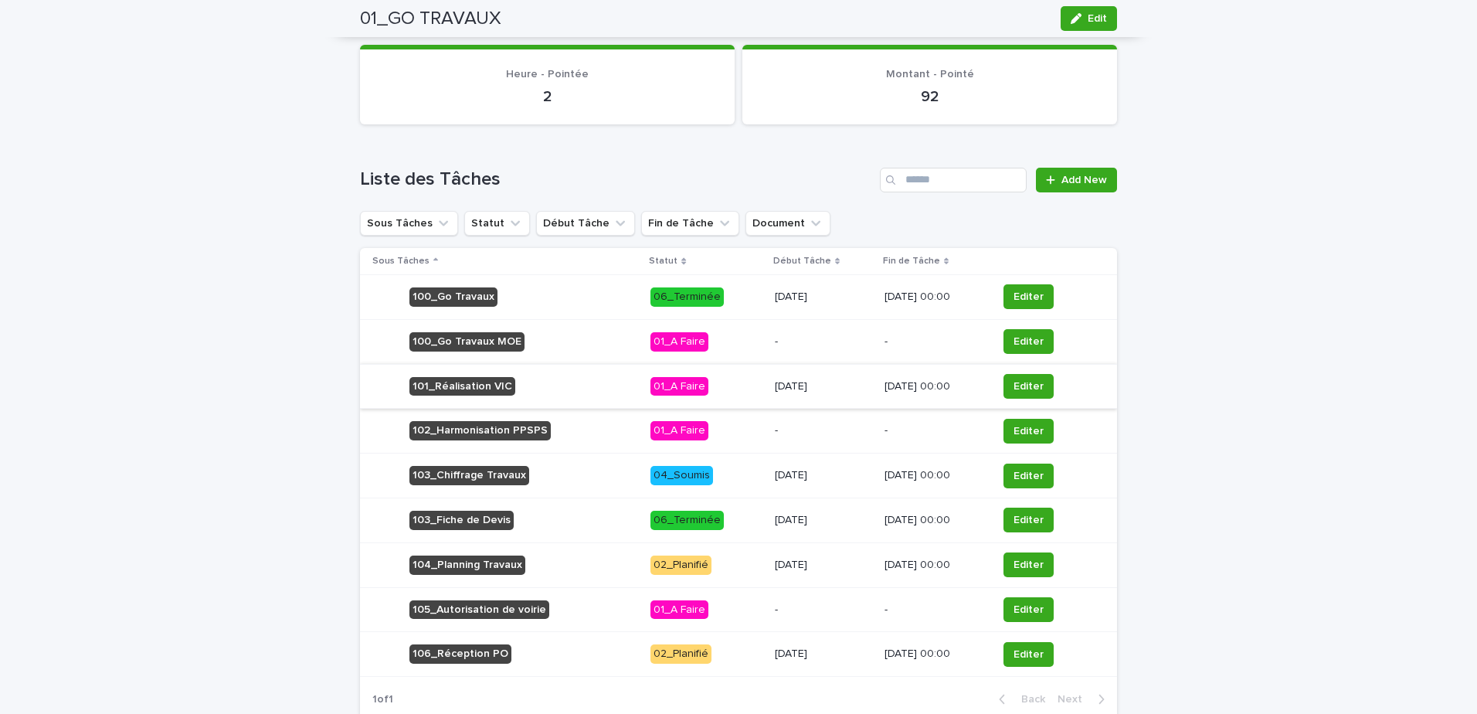
scroll to position [635, 0]
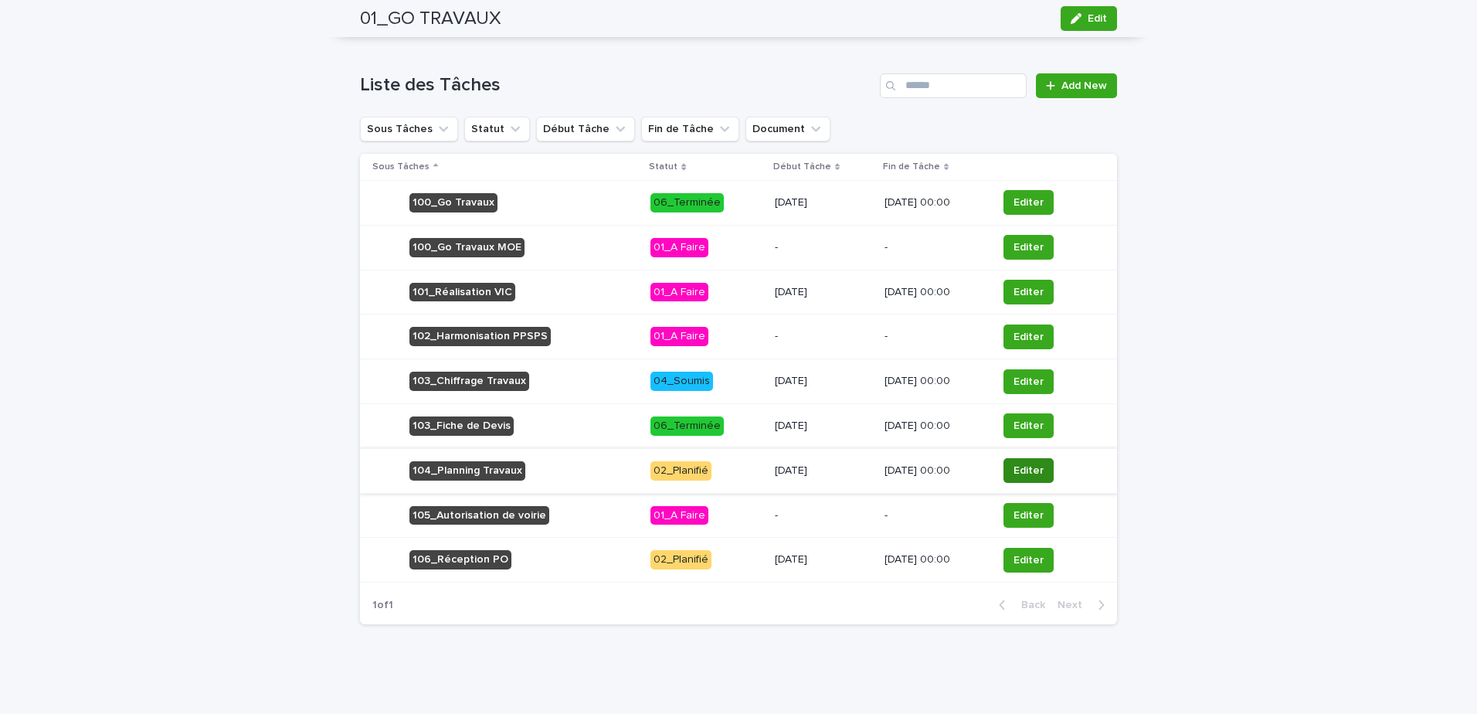
click at [1017, 474] on span "Editer" at bounding box center [1029, 470] width 30 height 15
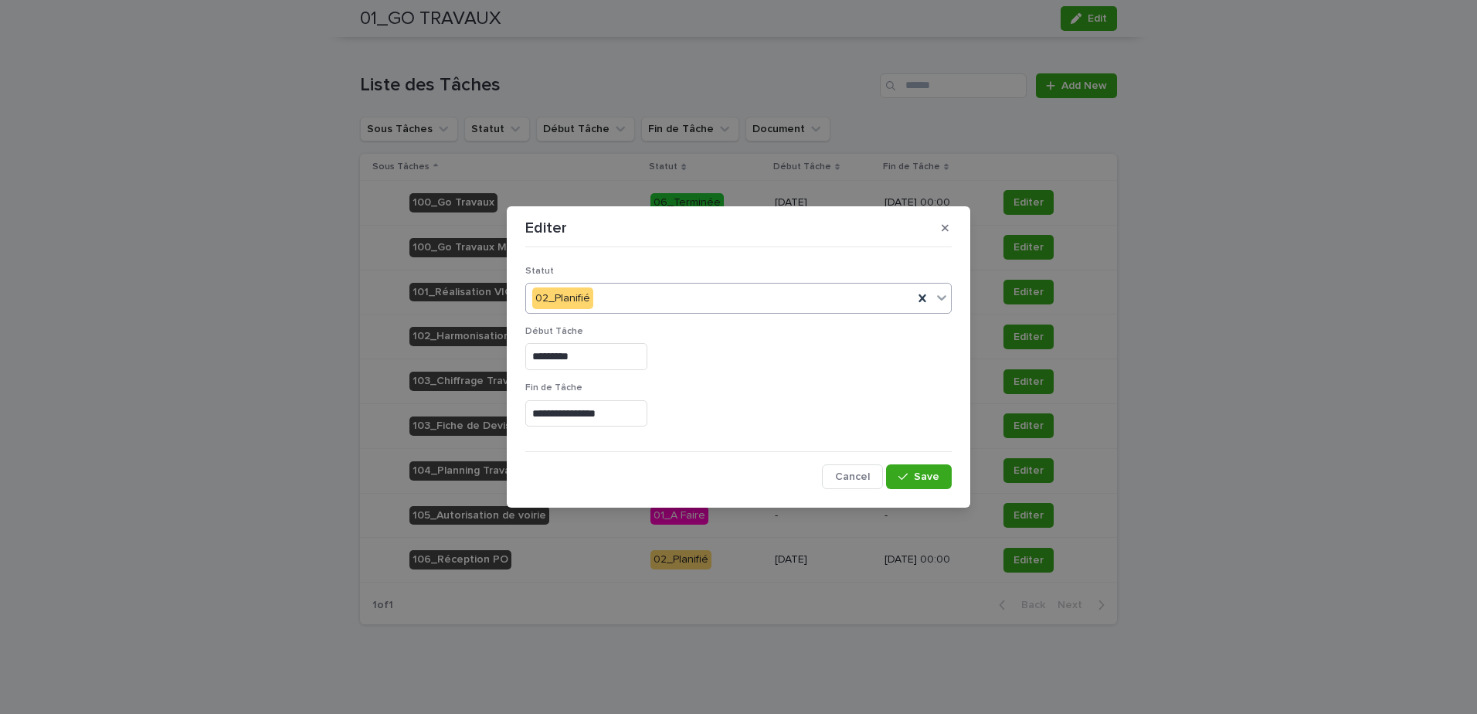
click at [632, 304] on div "02_Planifié" at bounding box center [719, 298] width 387 height 25
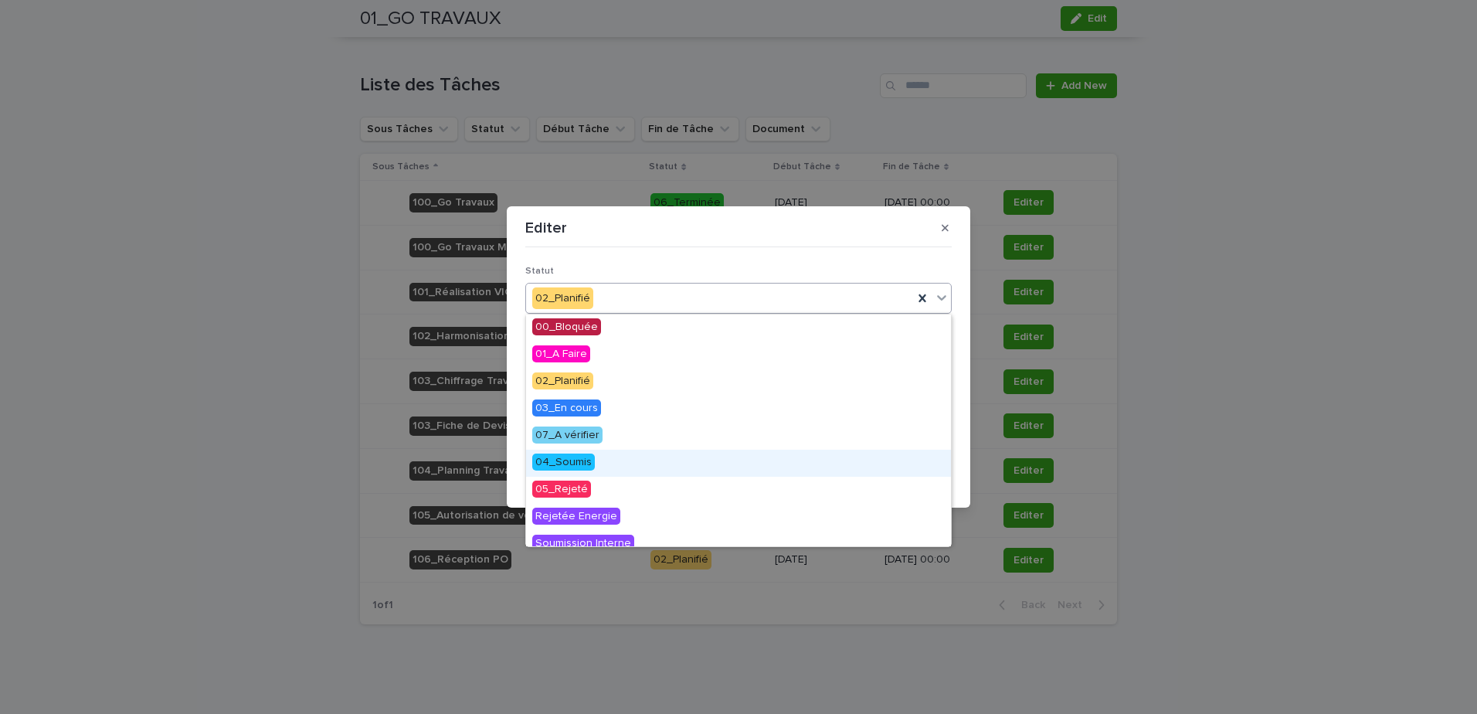
scroll to position [174, 0]
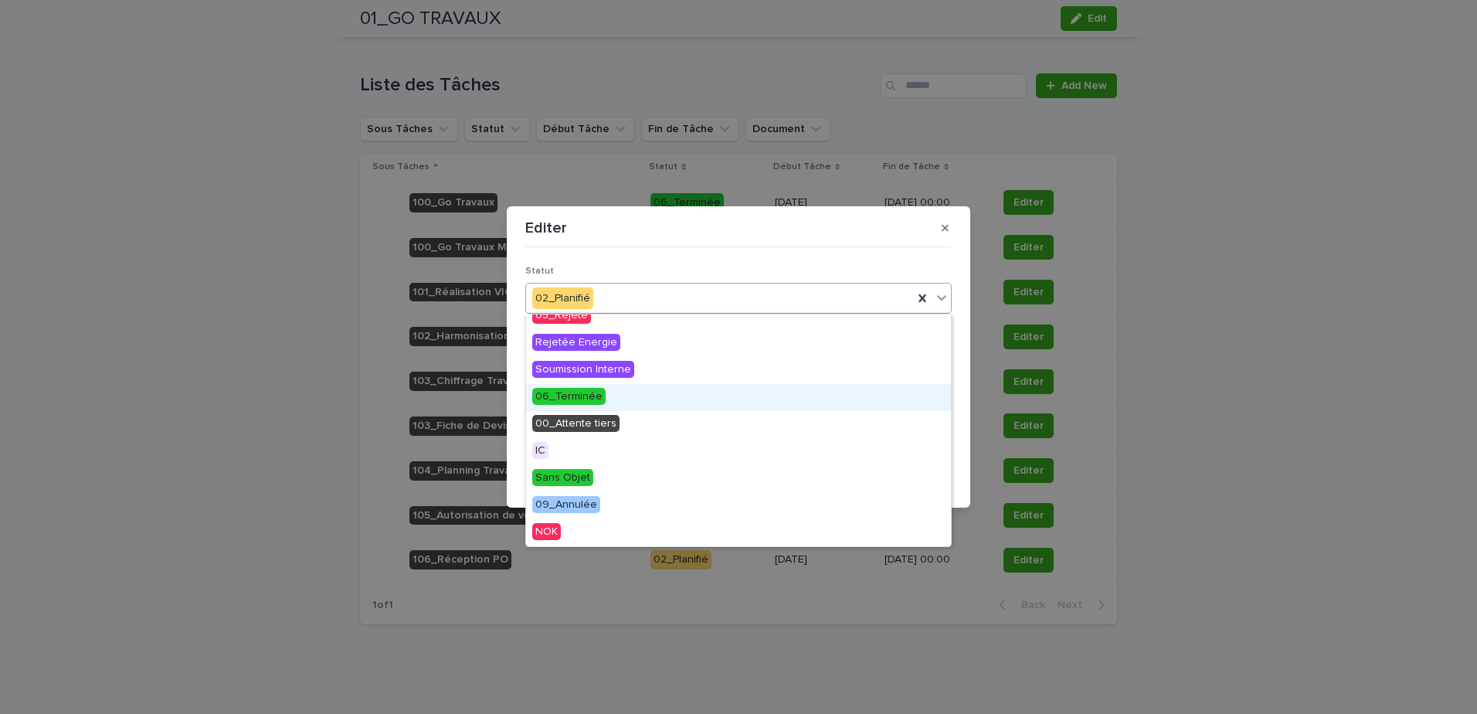
click at [576, 391] on span "06_Terminée" at bounding box center [568, 396] width 73 height 17
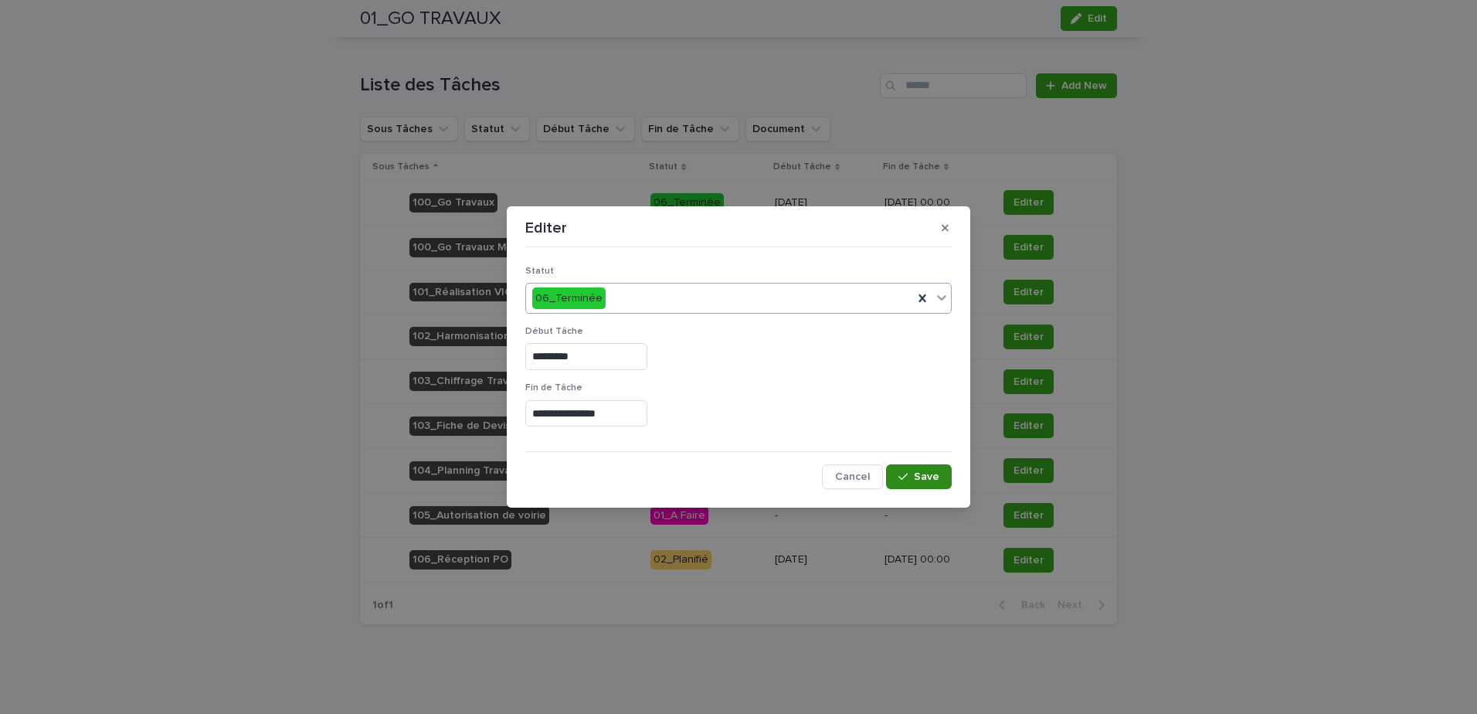
click at [911, 475] on div "button" at bounding box center [906, 476] width 15 height 11
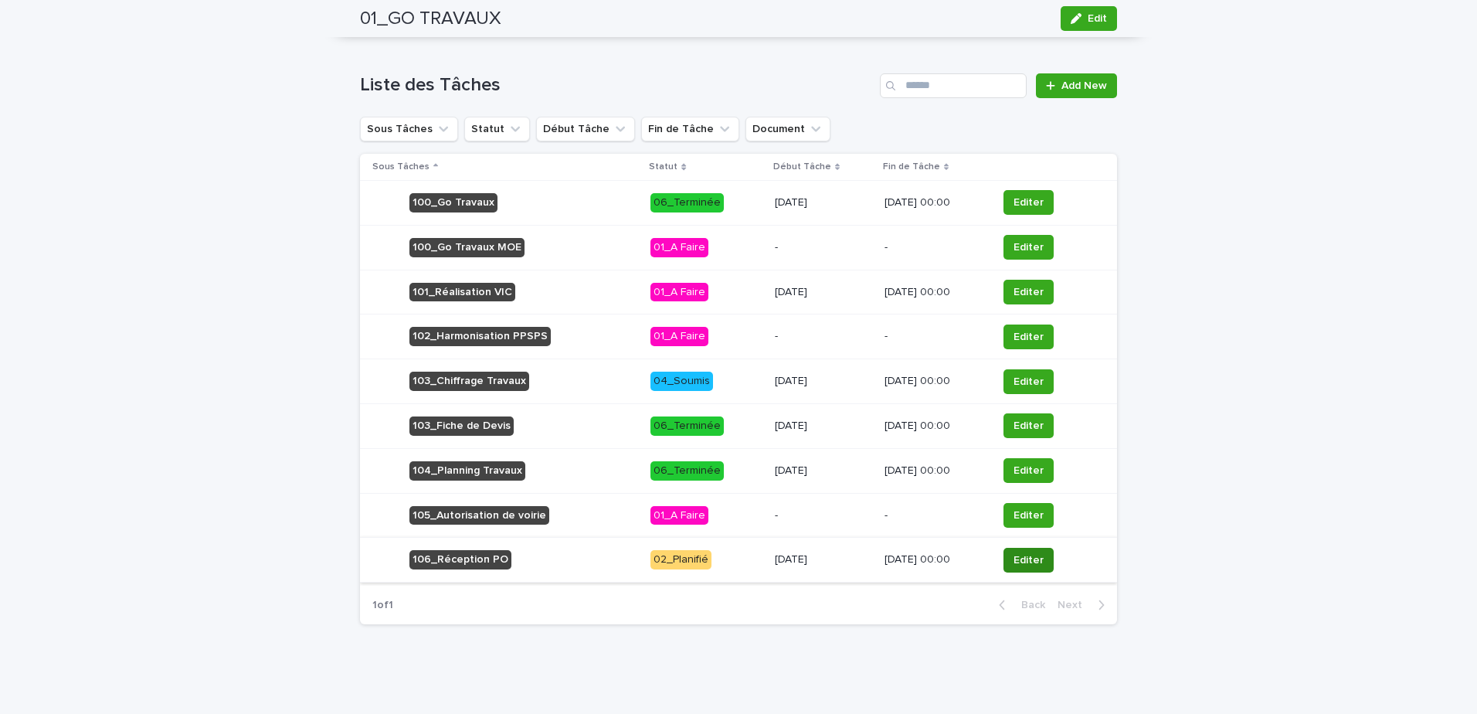
click at [1016, 567] on span "Editer" at bounding box center [1029, 559] width 30 height 15
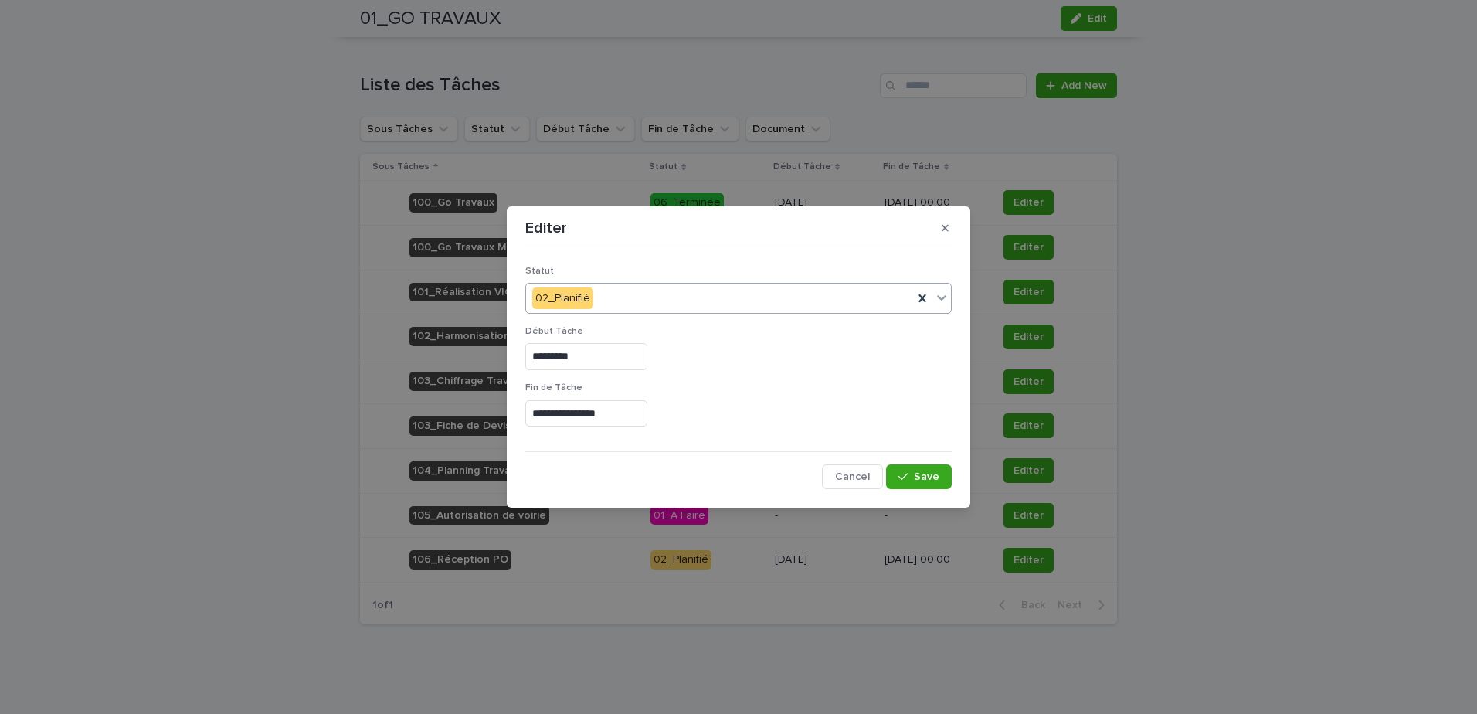
click at [643, 297] on div "02_Planifié" at bounding box center [719, 298] width 387 height 25
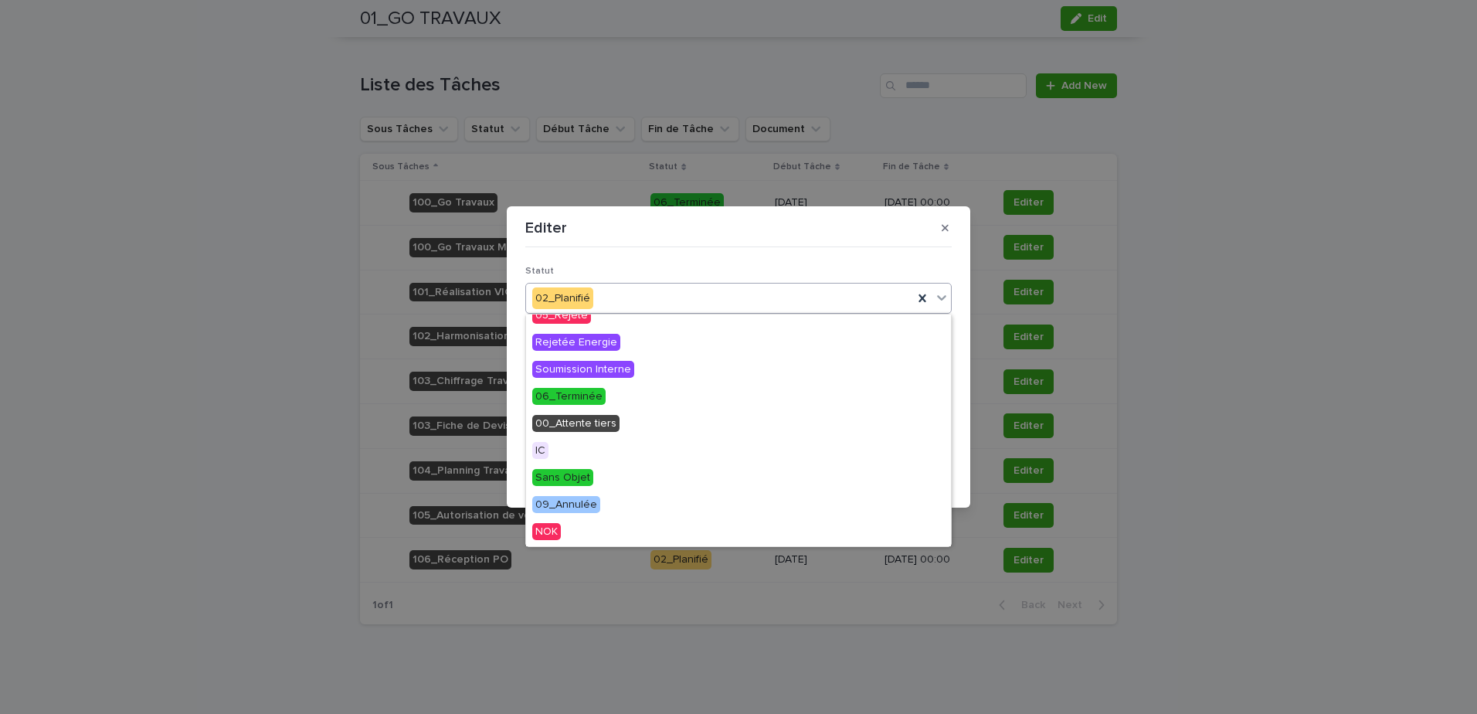
scroll to position [155, 0]
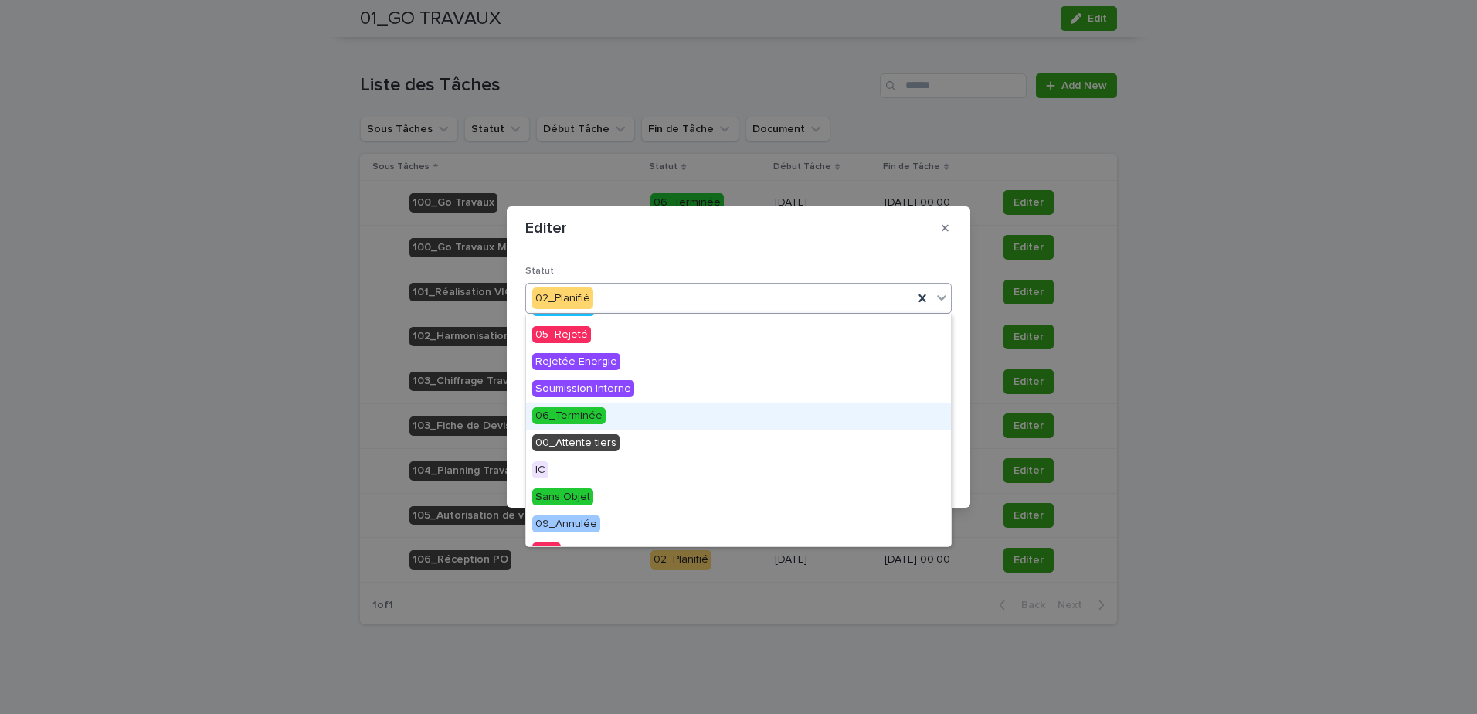
click at [580, 413] on span "06_Terminée" at bounding box center [568, 415] width 73 height 17
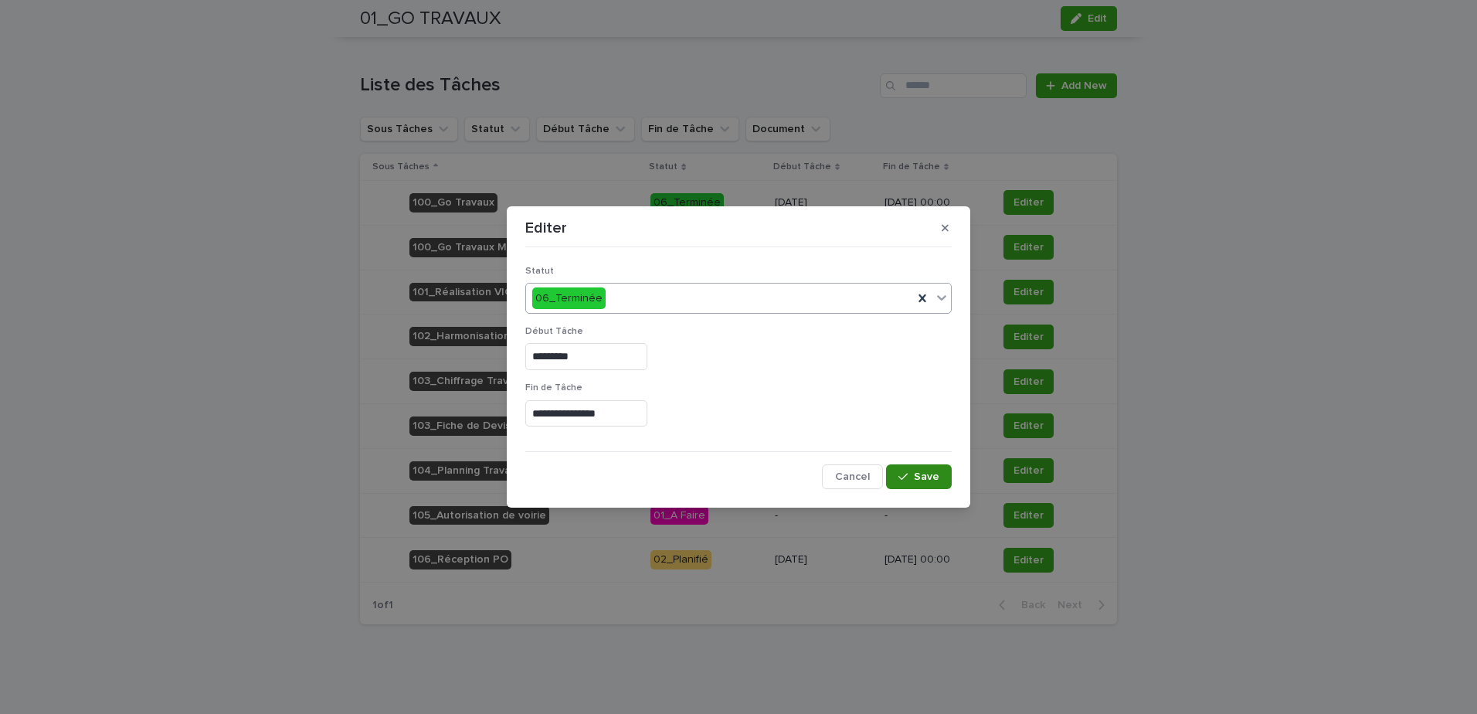
click at [908, 481] on icon "button" at bounding box center [903, 476] width 9 height 11
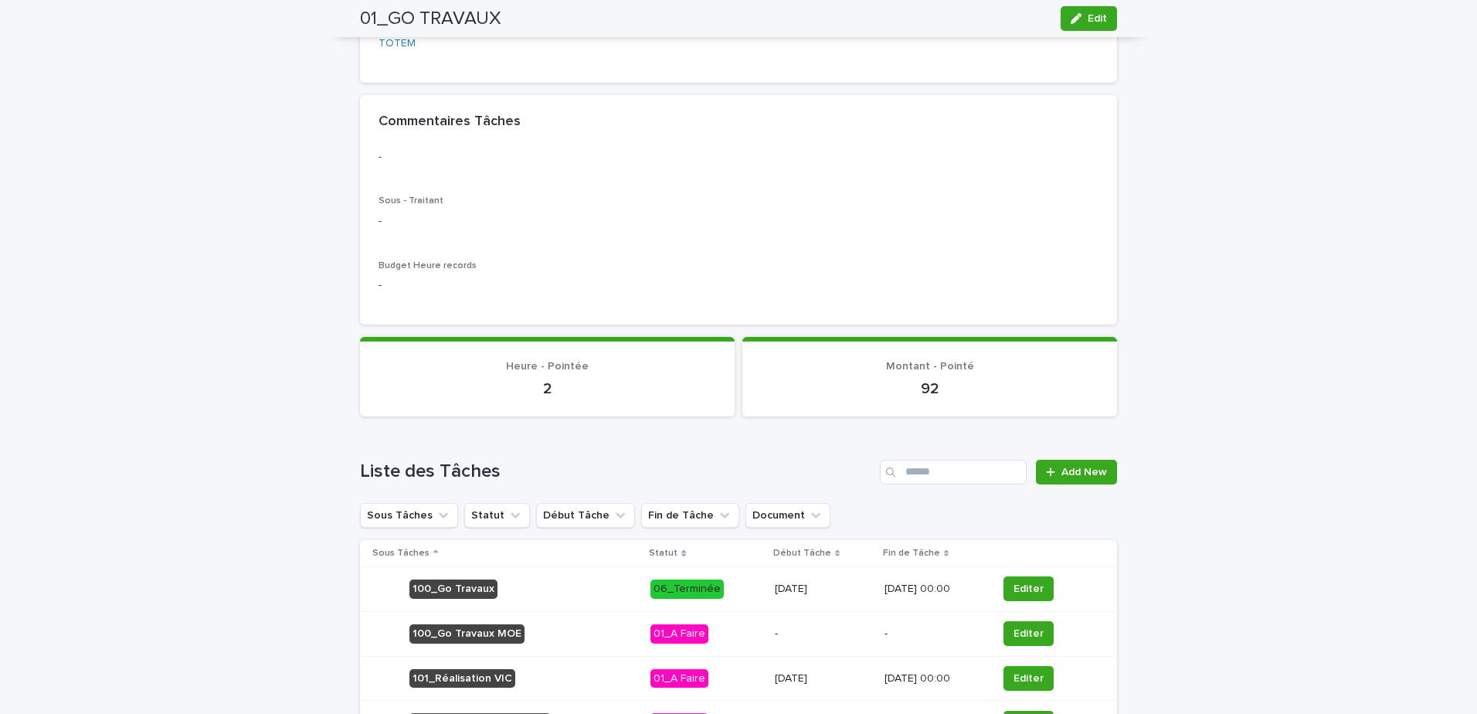
scroll to position [17, 0]
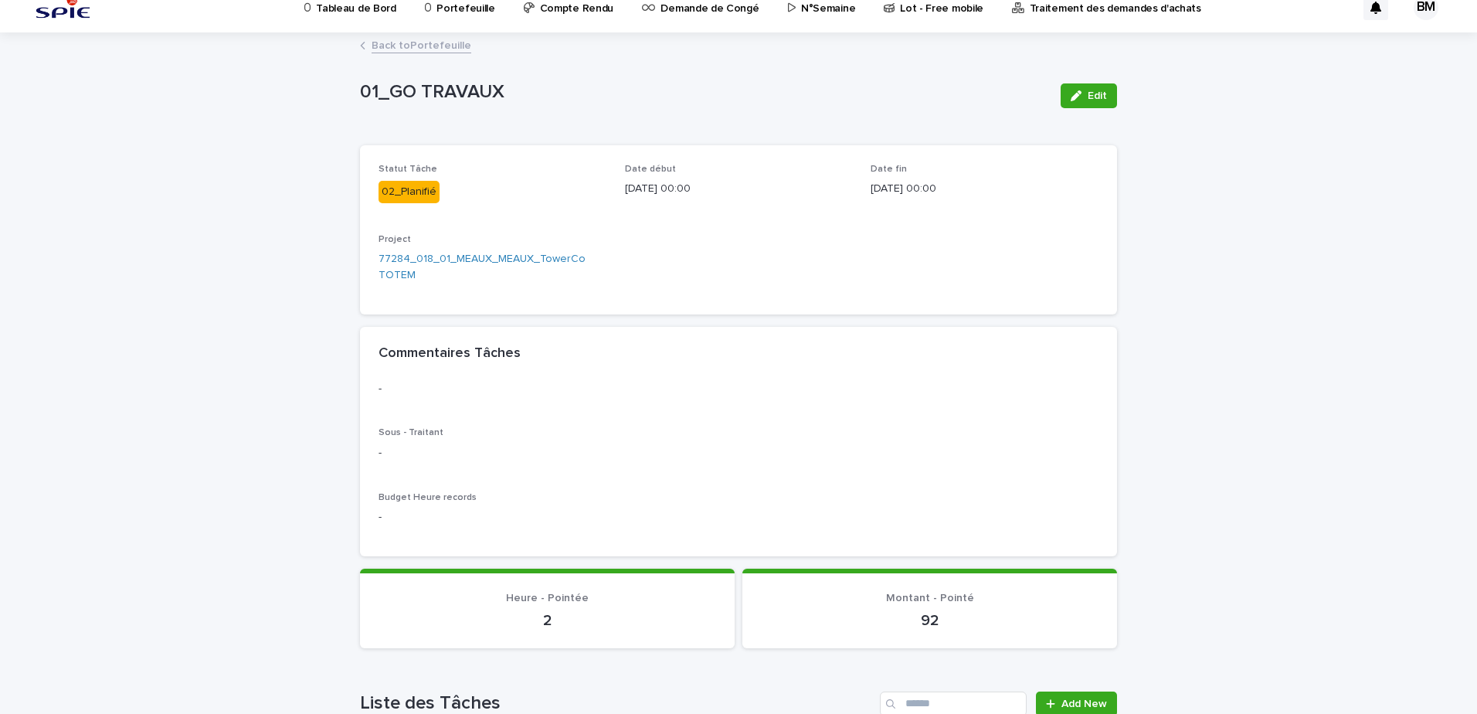
click at [434, 47] on link "Back to Portefeuille" at bounding box center [422, 45] width 100 height 18
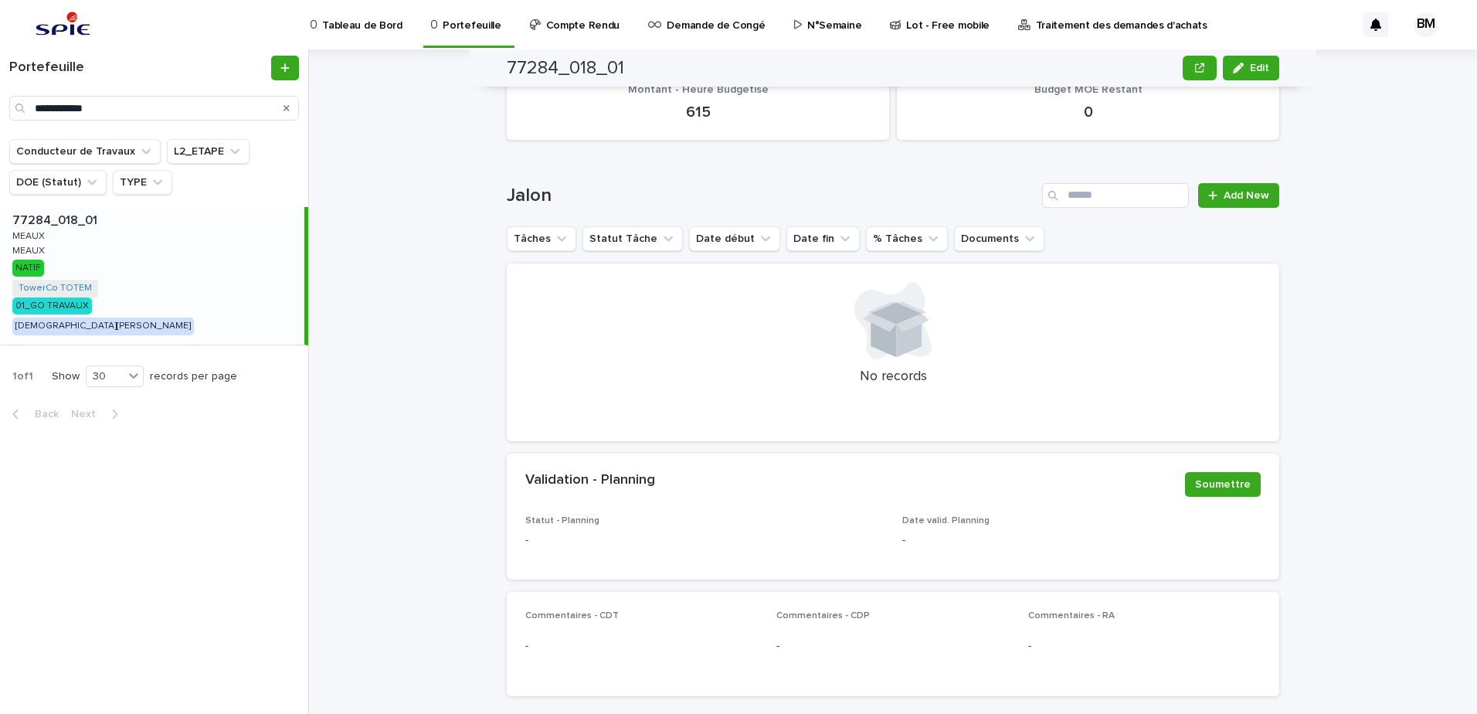
scroll to position [717, 0]
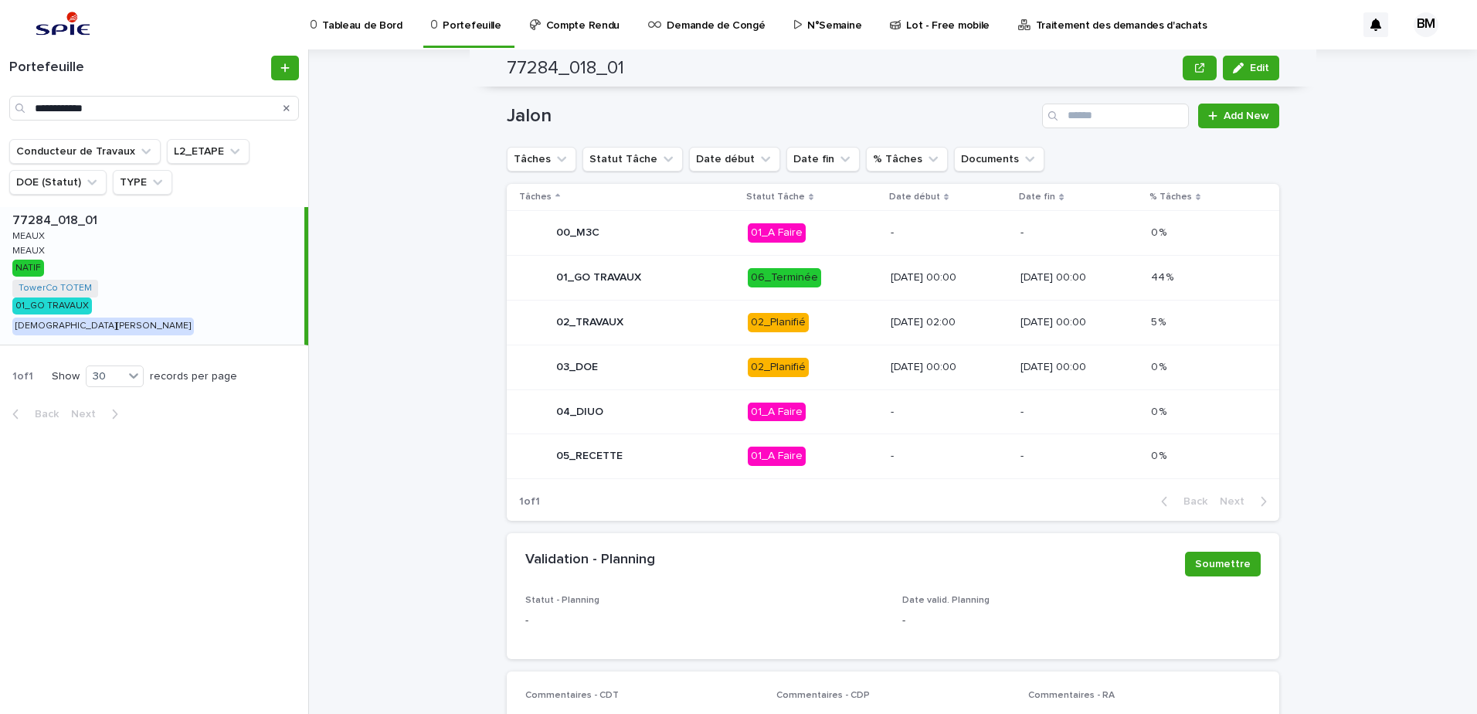
click at [810, 313] on p "02_Planifié" at bounding box center [813, 322] width 131 height 19
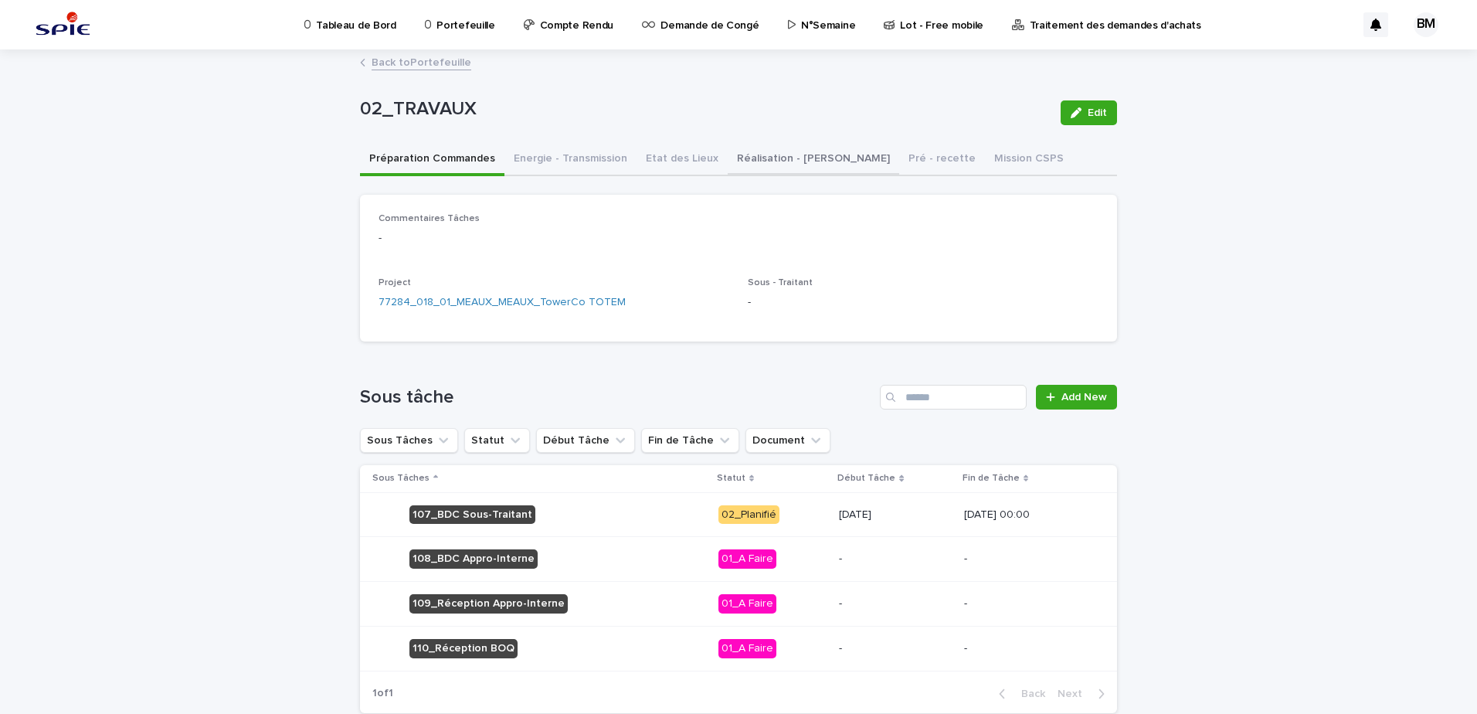
click at [780, 162] on button "Réalisation - [PERSON_NAME]" at bounding box center [814, 160] width 172 height 32
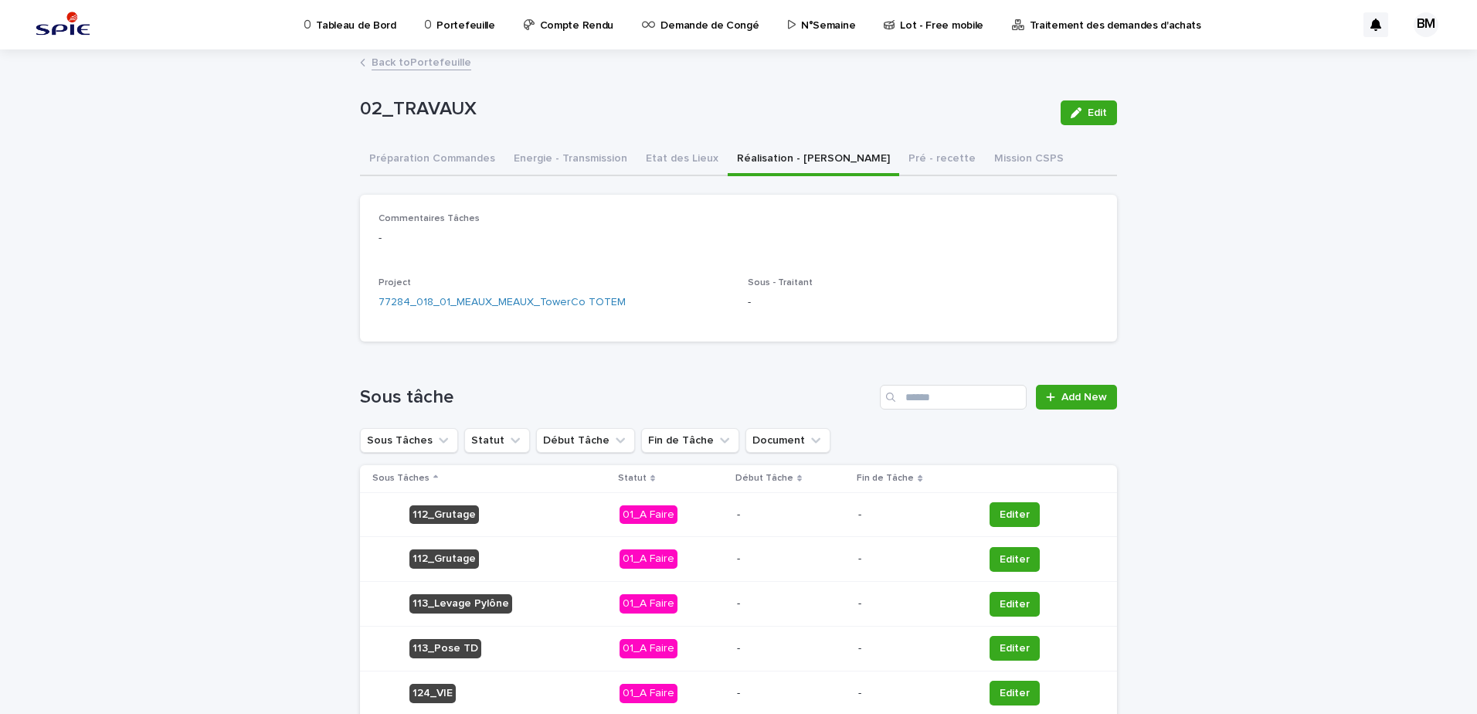
scroll to position [178, 0]
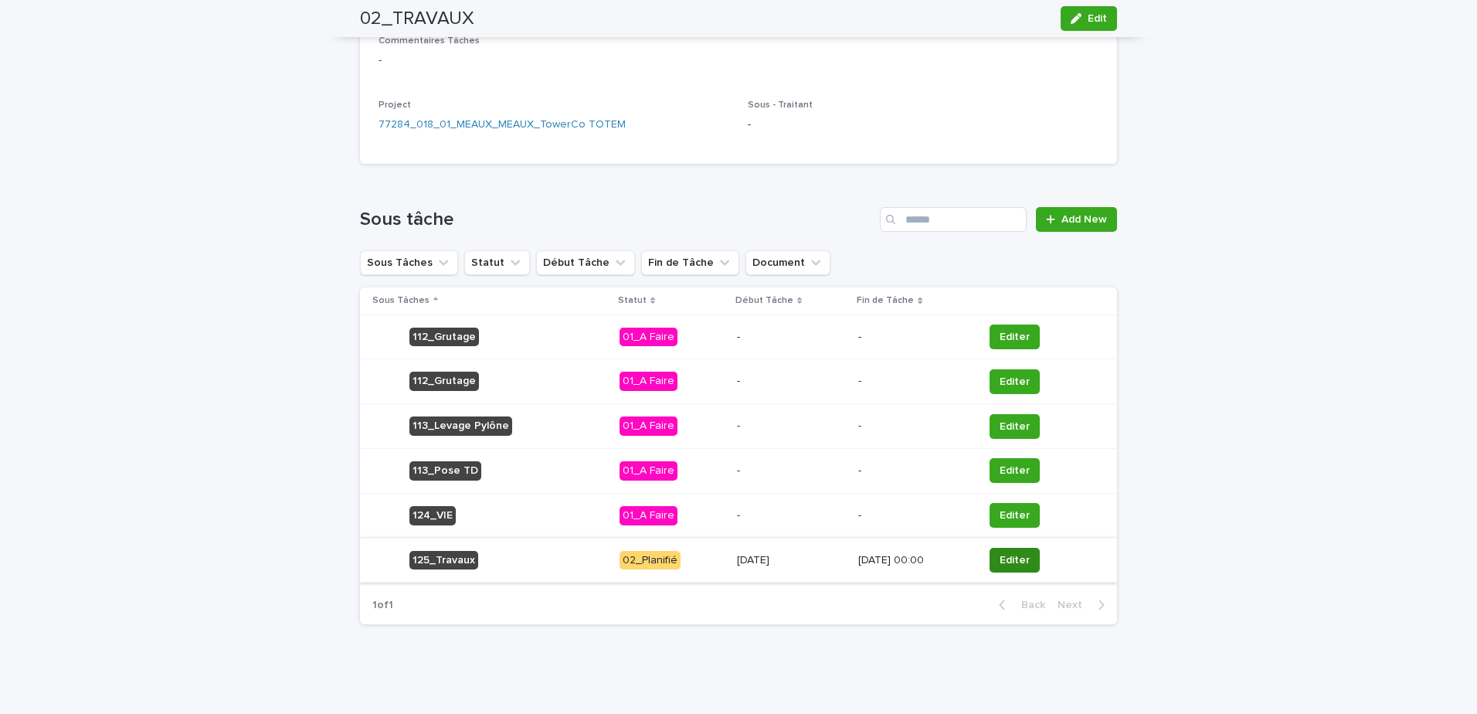
click at [1007, 555] on span "Editer" at bounding box center [1015, 559] width 30 height 15
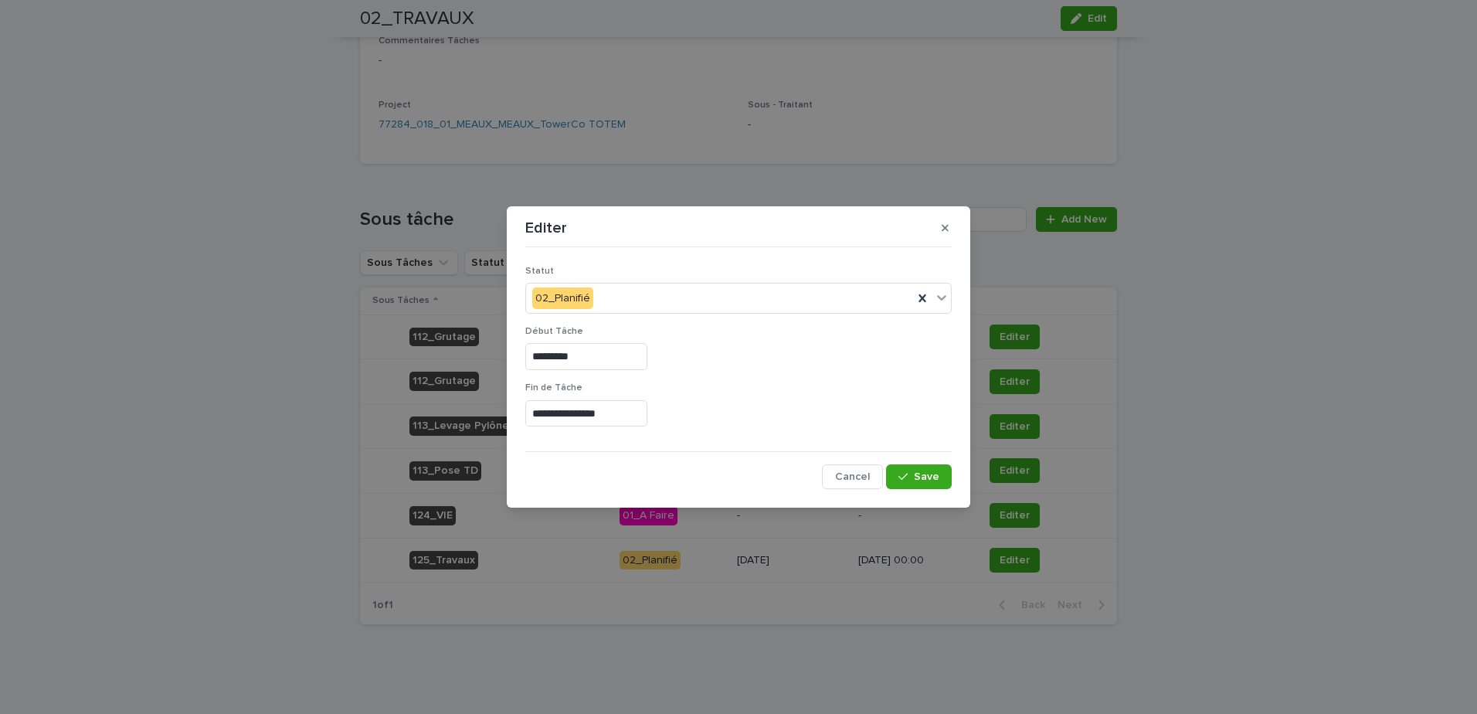
click at [592, 348] on input "*********" at bounding box center [586, 356] width 122 height 27
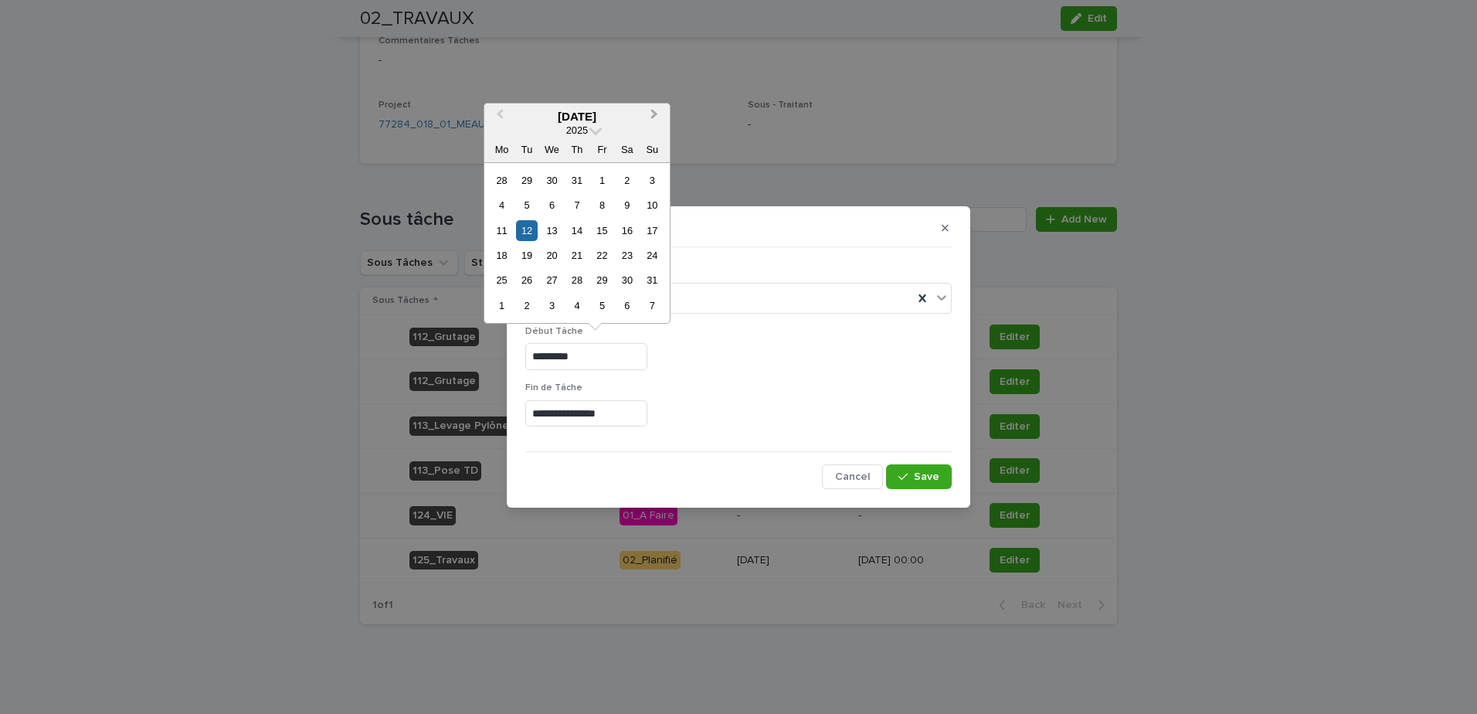
click at [654, 110] on span "Next Month" at bounding box center [654, 116] width 0 height 21
click at [501, 204] on div "6" at bounding box center [501, 205] width 21 height 21
type input "*********"
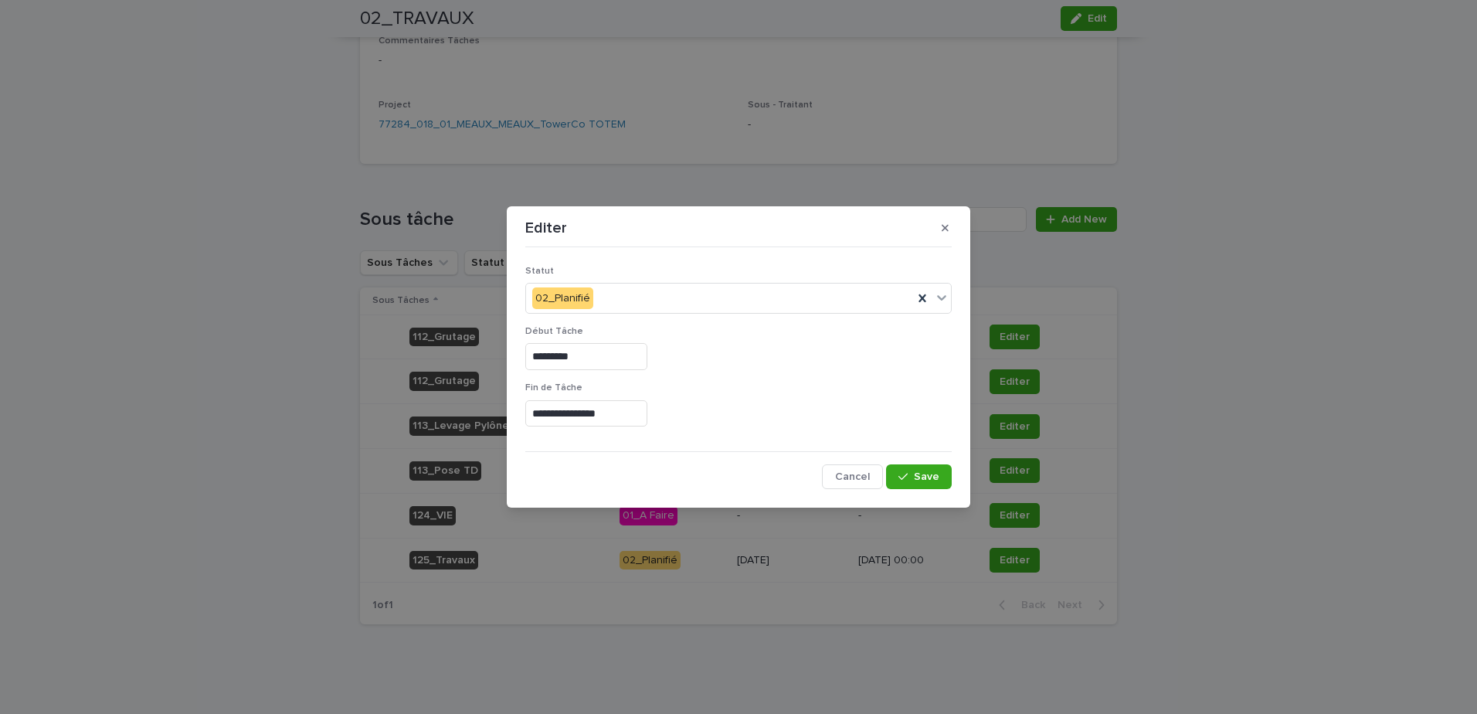
click at [641, 412] on input "**********" at bounding box center [586, 413] width 122 height 27
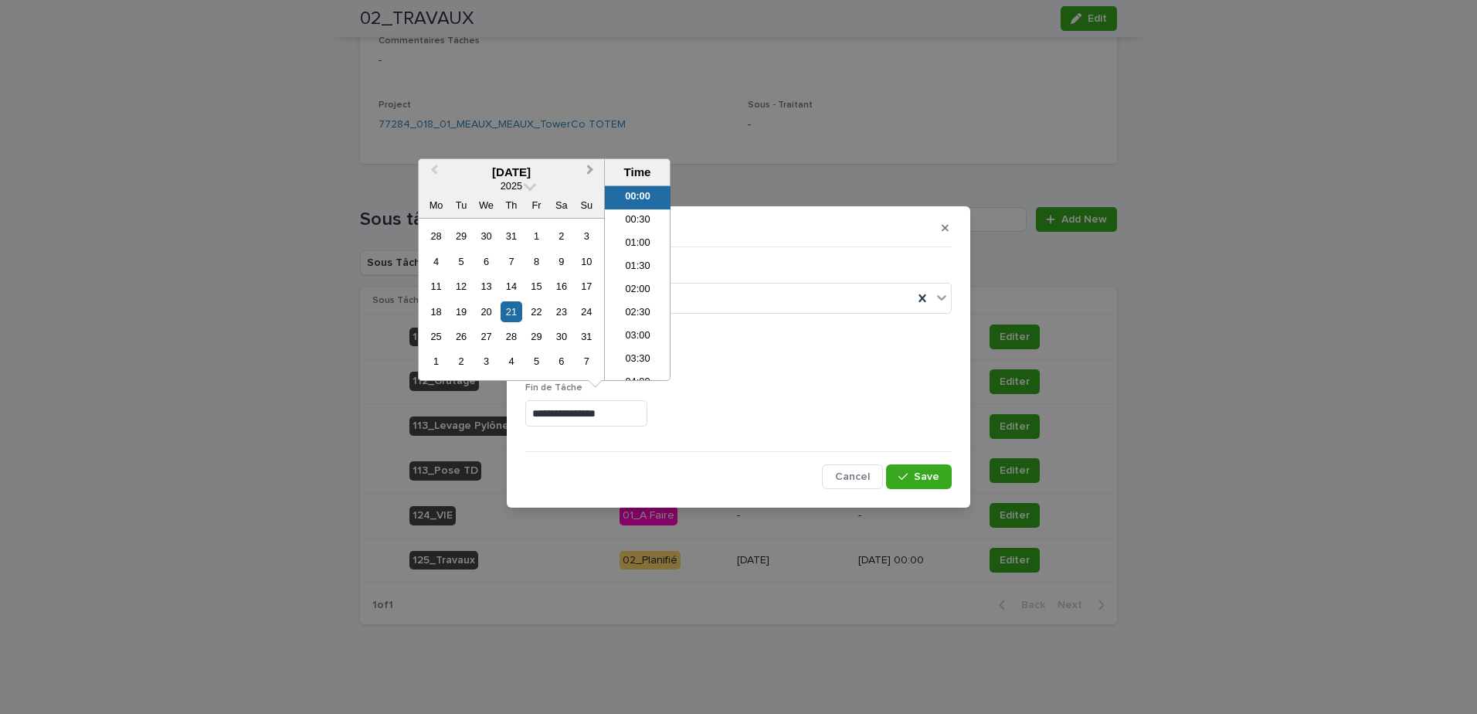
click at [583, 173] on button "Next Month" at bounding box center [592, 173] width 25 height 25
click at [561, 263] on div "11" at bounding box center [561, 261] width 21 height 21
type input "**********"
click at [919, 489] on button "Save" at bounding box center [919, 476] width 66 height 25
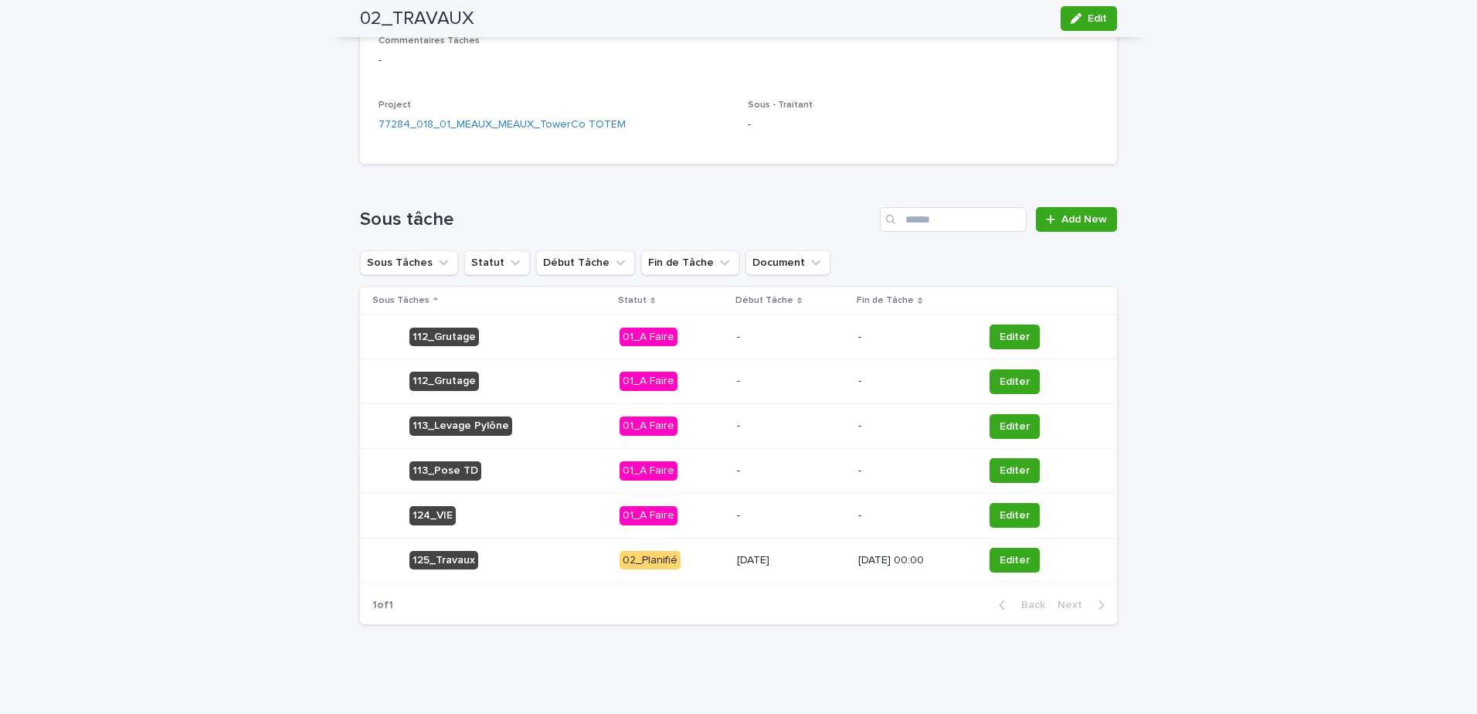
scroll to position [0, 0]
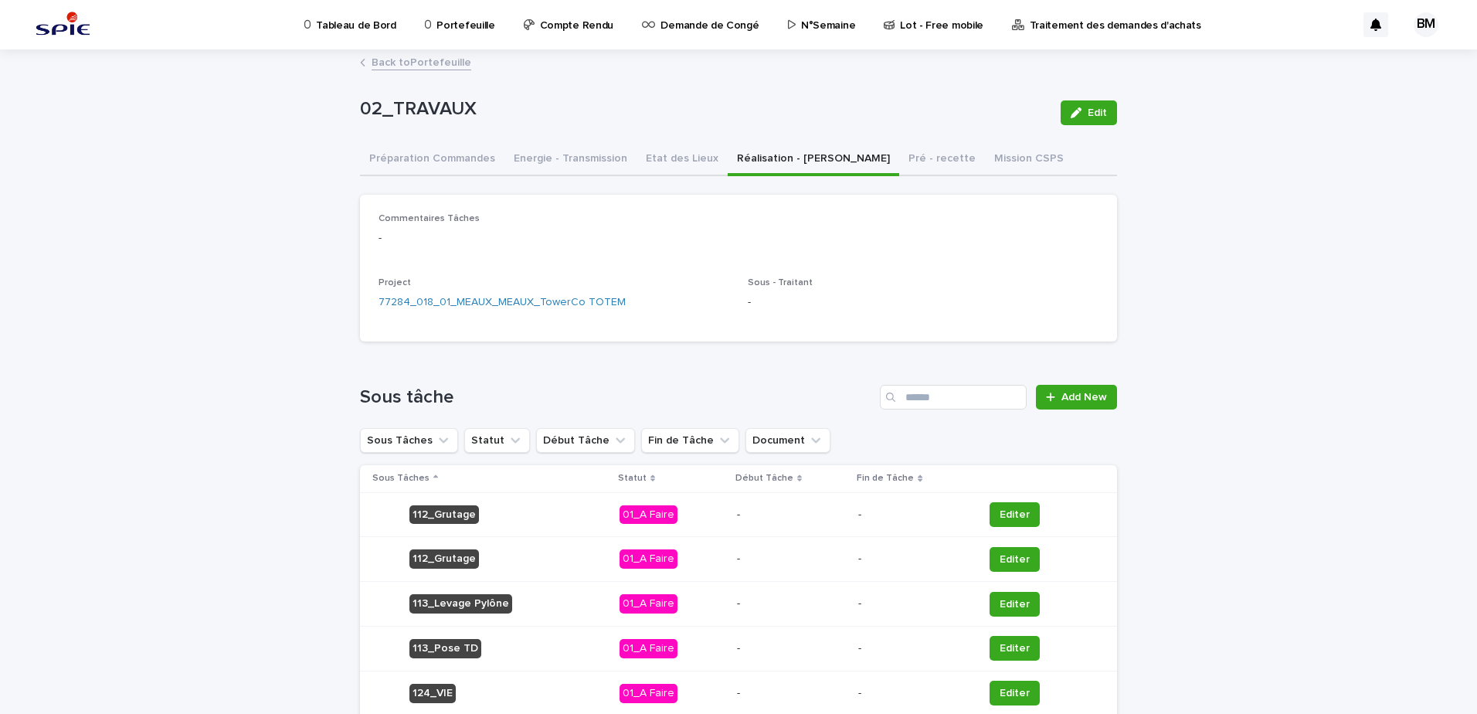
click at [427, 60] on link "Back to Portefeuille" at bounding box center [422, 62] width 100 height 18
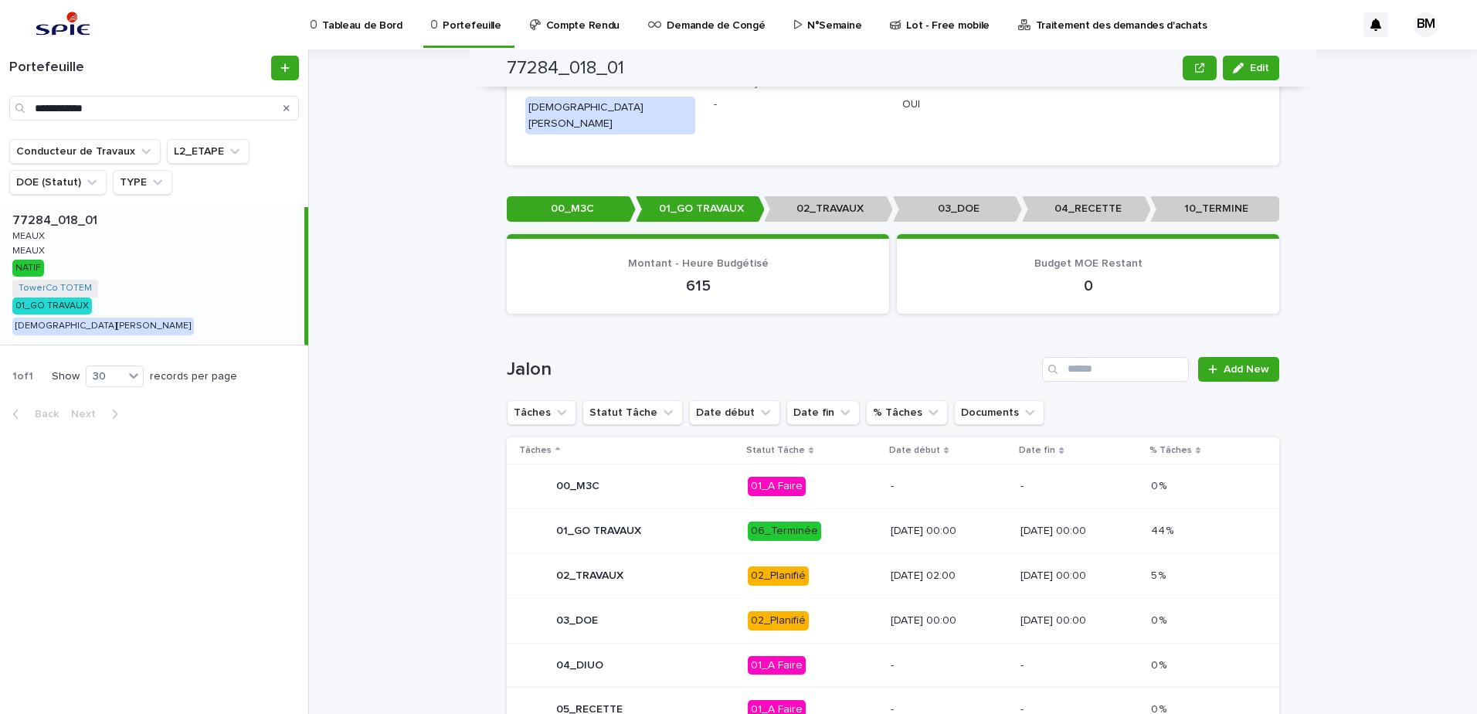
scroll to position [695, 0]
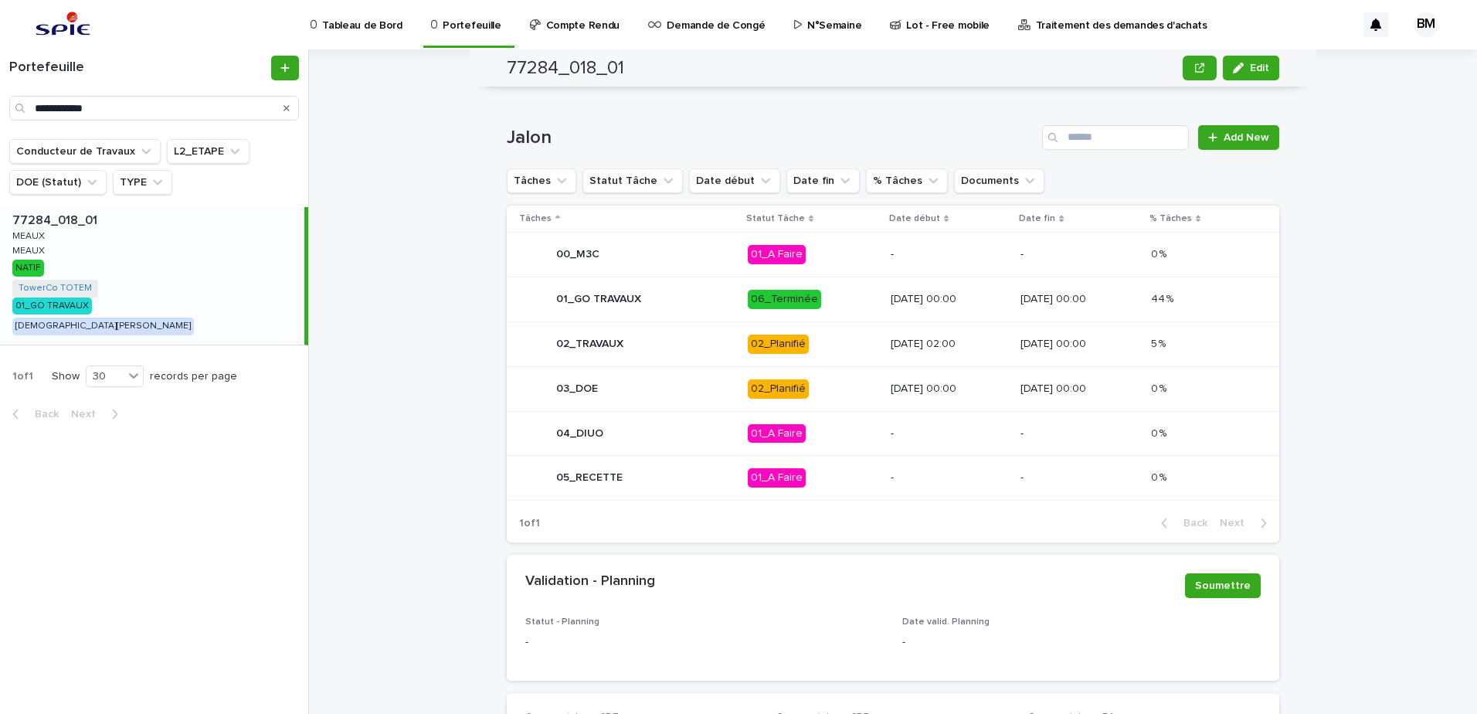
click at [1115, 382] on p "[DATE] 00:00" at bounding box center [1080, 388] width 118 height 13
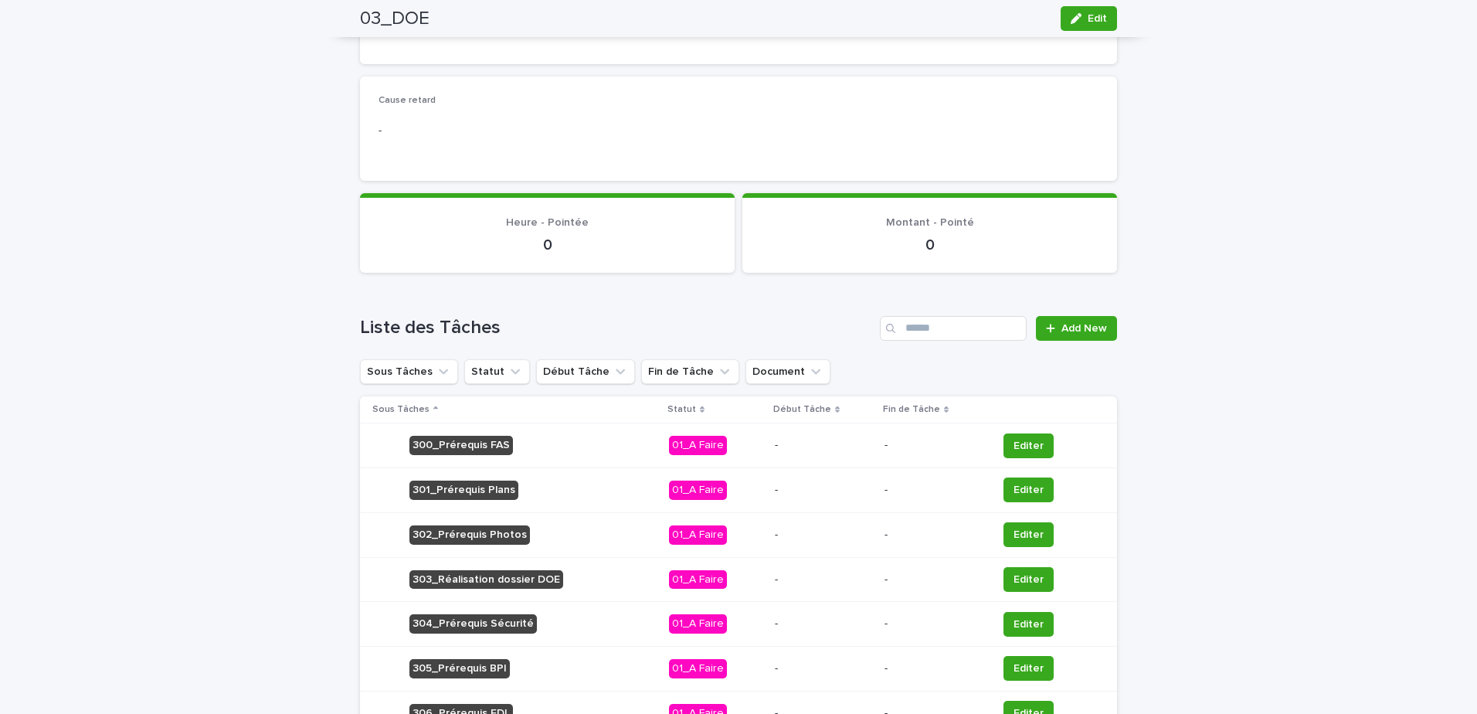
scroll to position [741, 0]
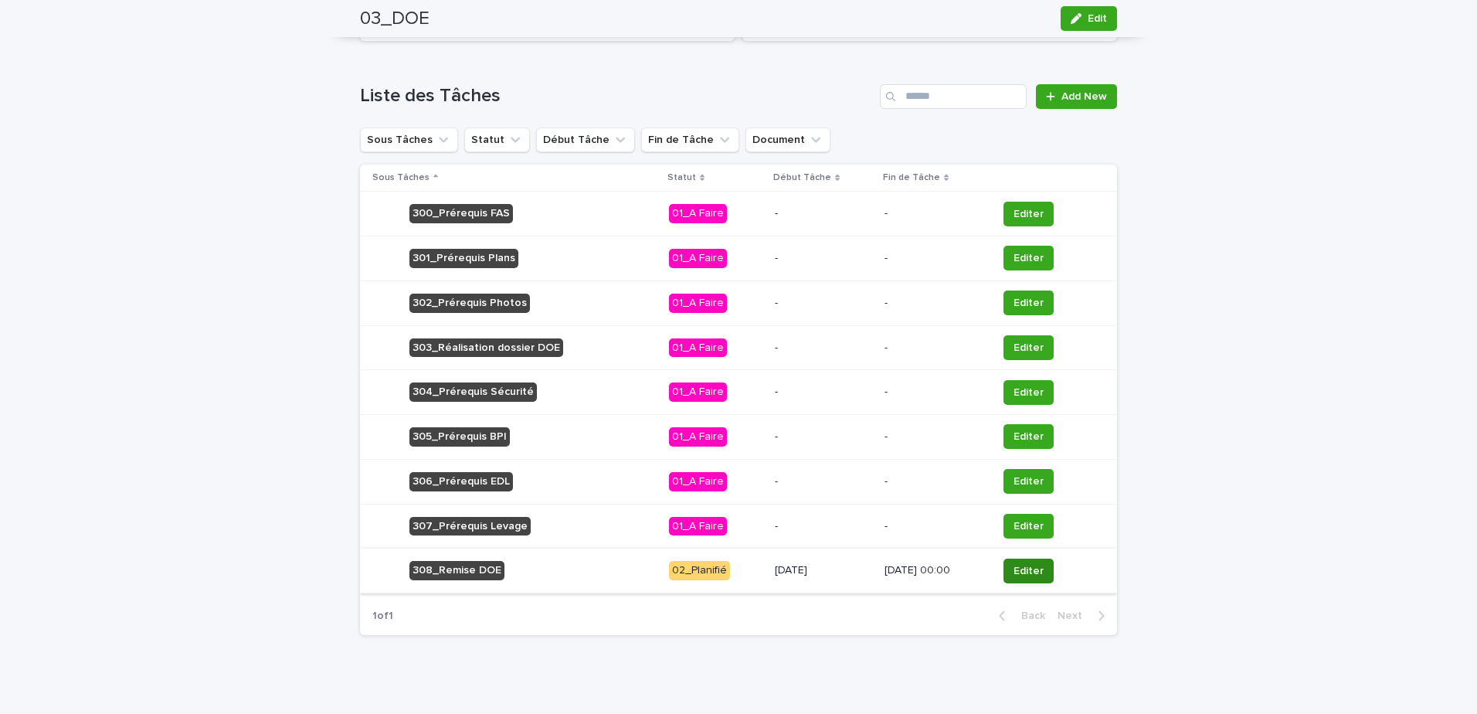
click at [1045, 578] on button "Editer" at bounding box center [1029, 571] width 50 height 25
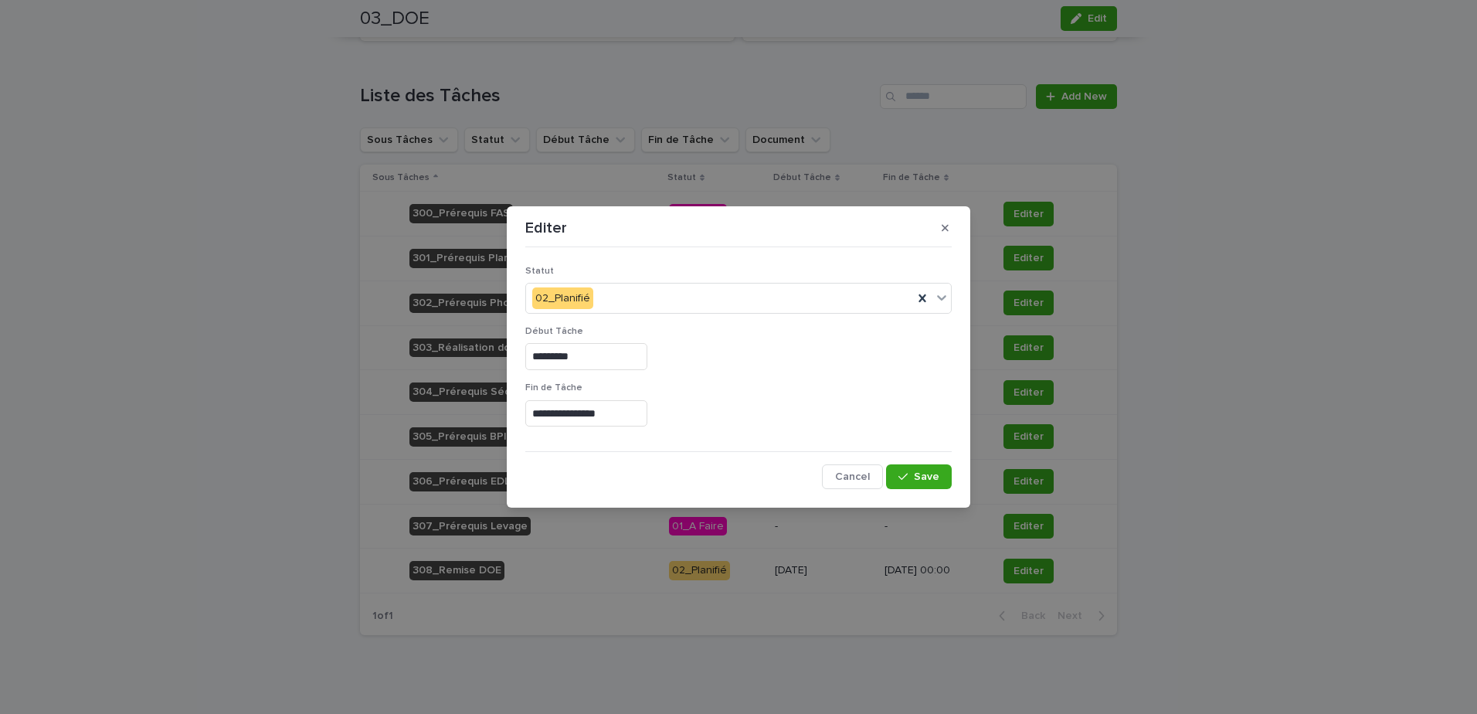
click at [643, 347] on input "*********" at bounding box center [586, 356] width 122 height 27
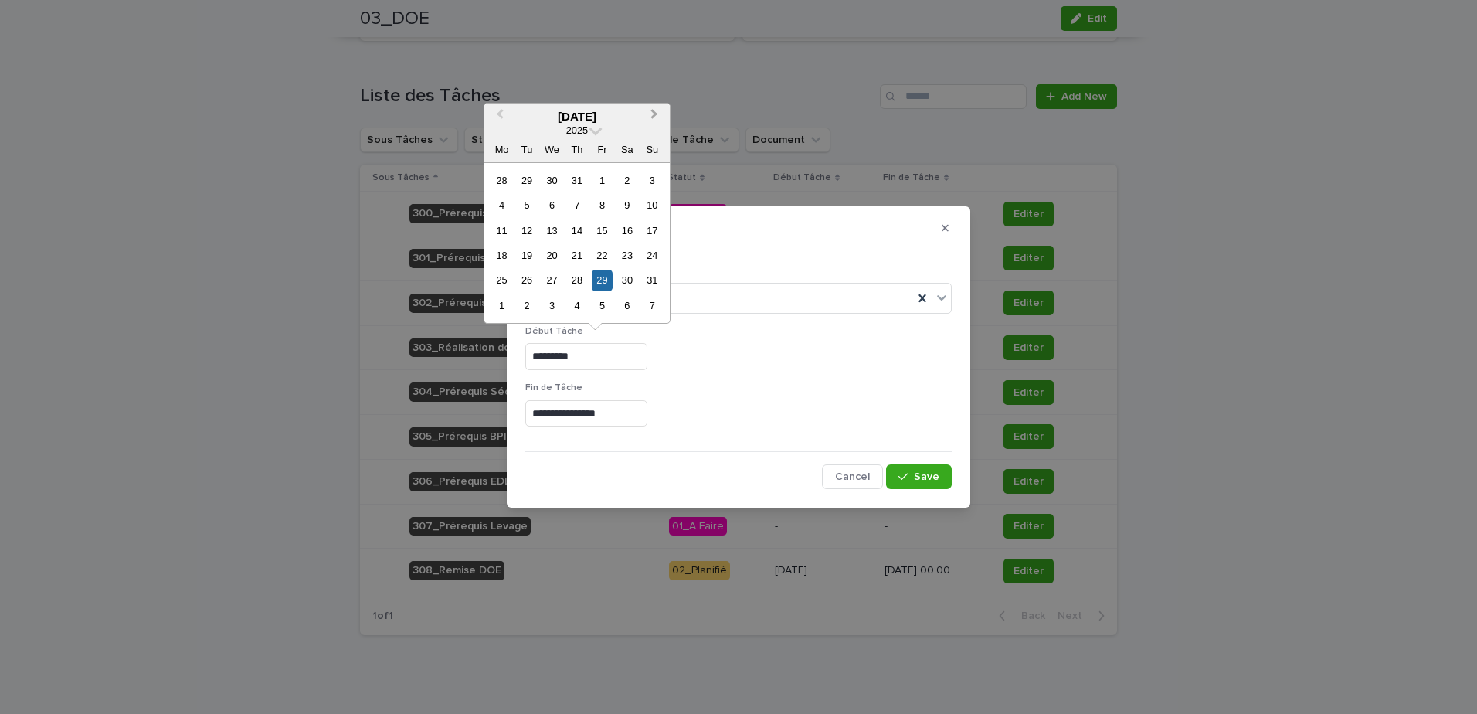
click at [659, 122] on button "Next Month" at bounding box center [656, 117] width 25 height 25
click at [605, 256] on div "24" at bounding box center [602, 255] width 21 height 21
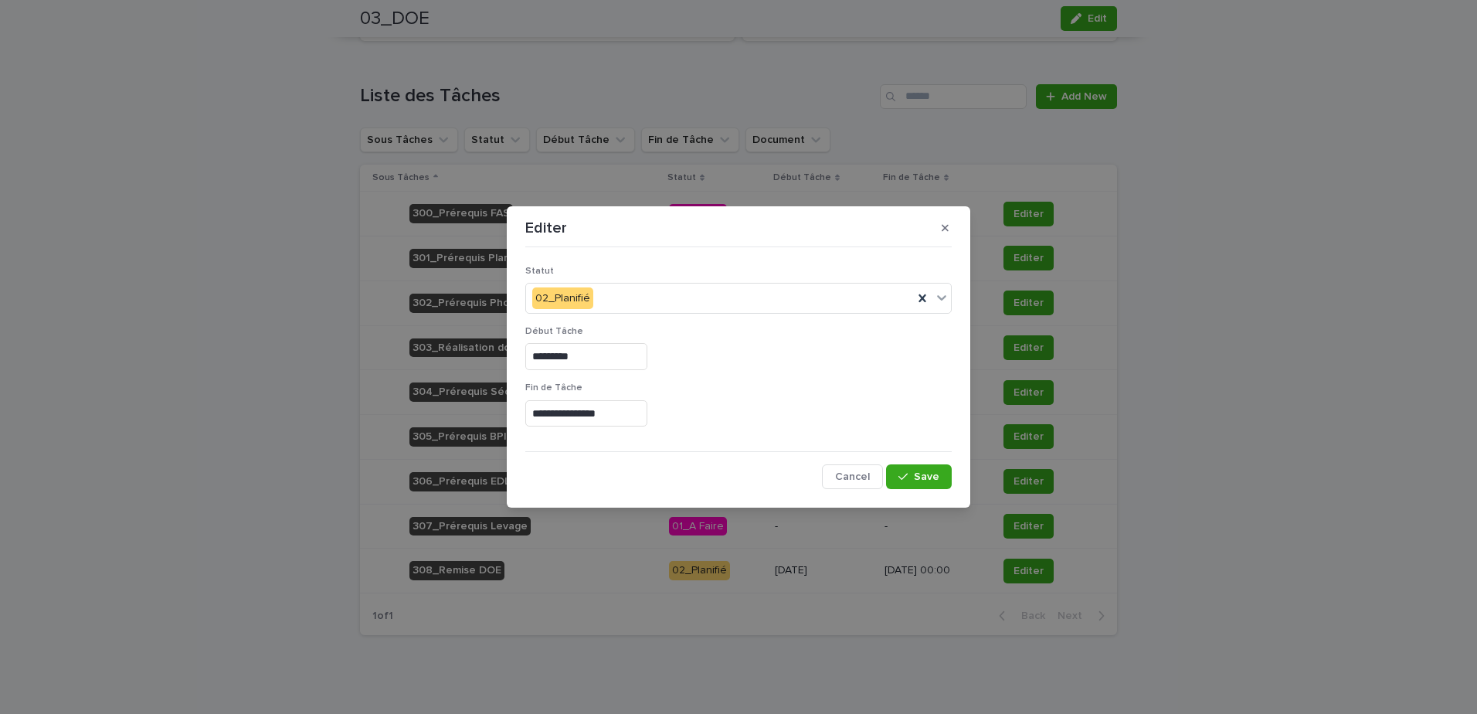
type input "**********"
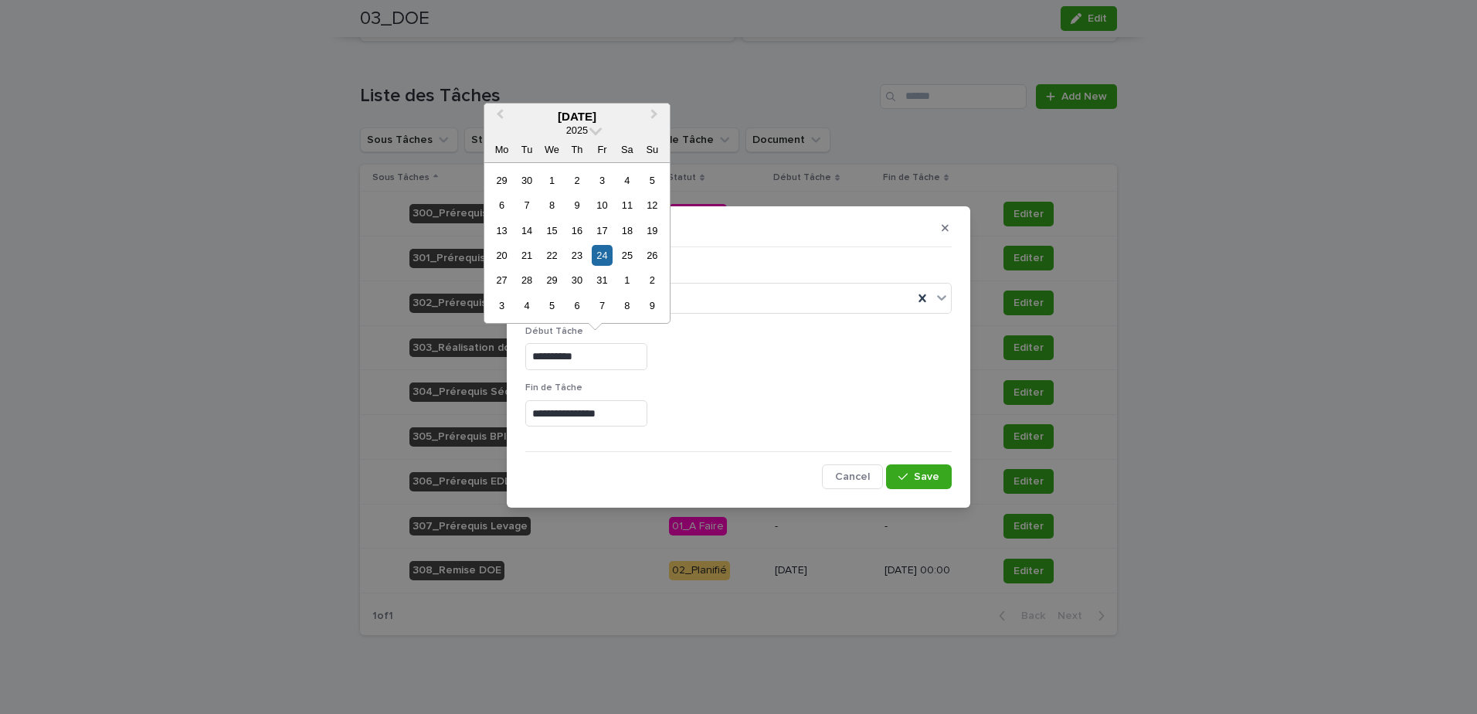
drag, startPoint x: 624, startPoint y: 355, endPoint x: 482, endPoint y: 354, distance: 142.2
click at [482, 354] on div "**********" at bounding box center [738, 357] width 1477 height 714
click at [628, 418] on input "**********" at bounding box center [586, 413] width 122 height 27
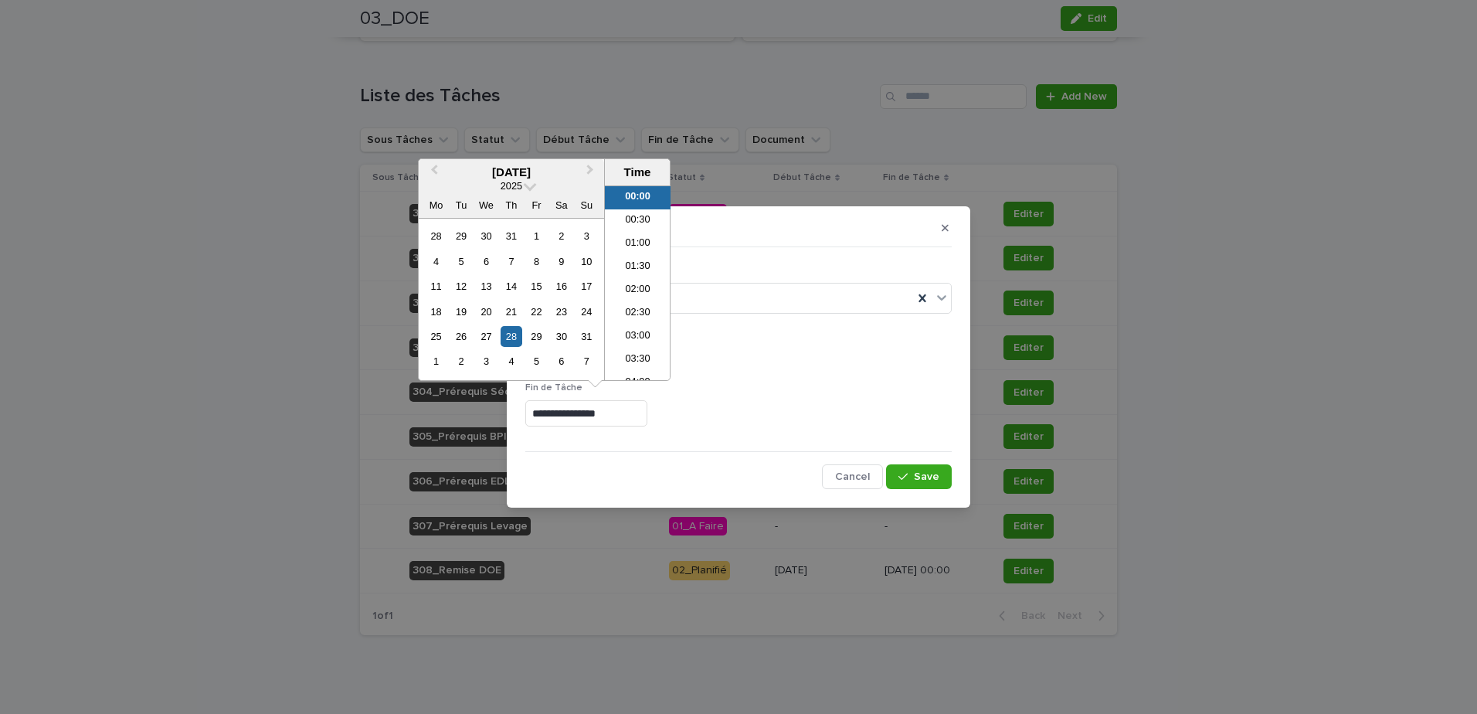
drag, startPoint x: 636, startPoint y: 416, endPoint x: 490, endPoint y: 418, distance: 146.0
click at [490, 418] on div "**********" at bounding box center [738, 357] width 1477 height 714
paste input "text"
click at [624, 284] on li "02:00" at bounding box center [638, 290] width 66 height 23
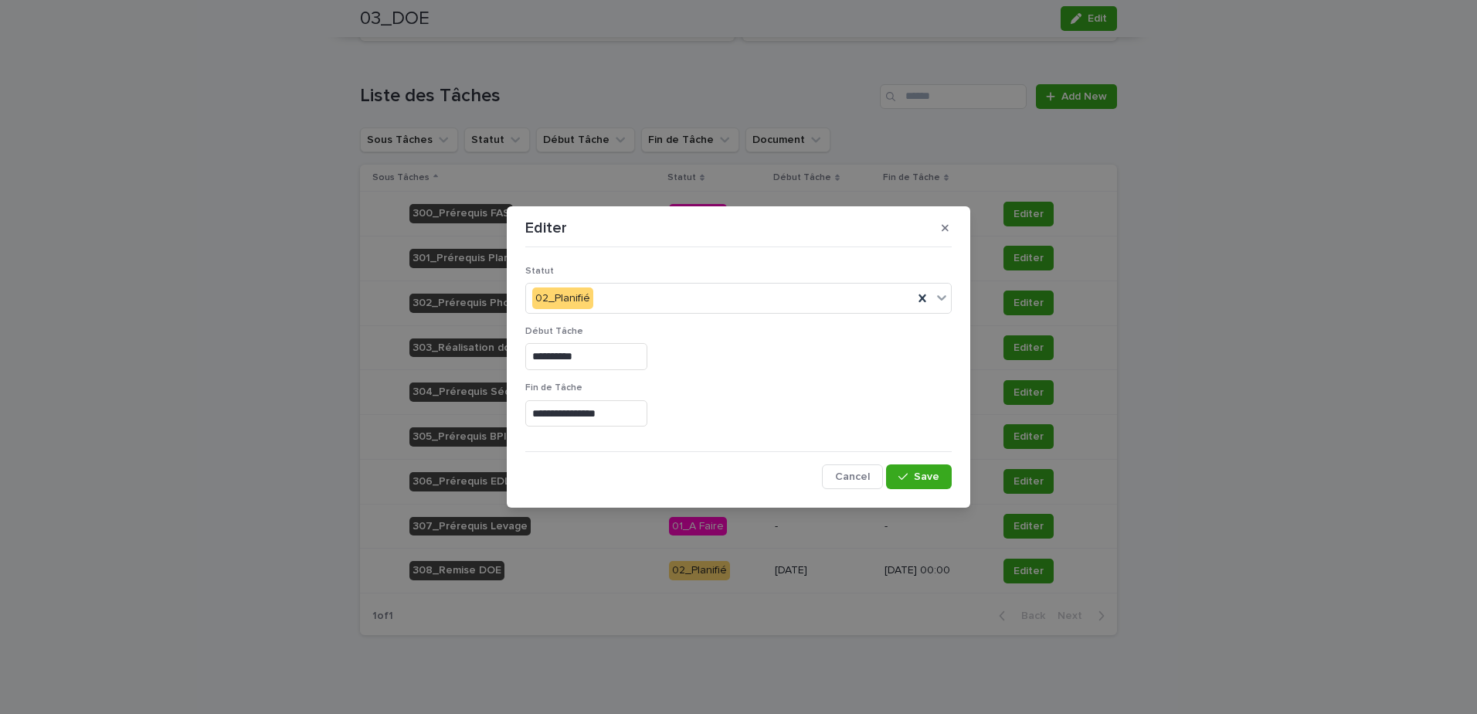
type input "**********"
click at [907, 474] on icon "button" at bounding box center [903, 476] width 9 height 11
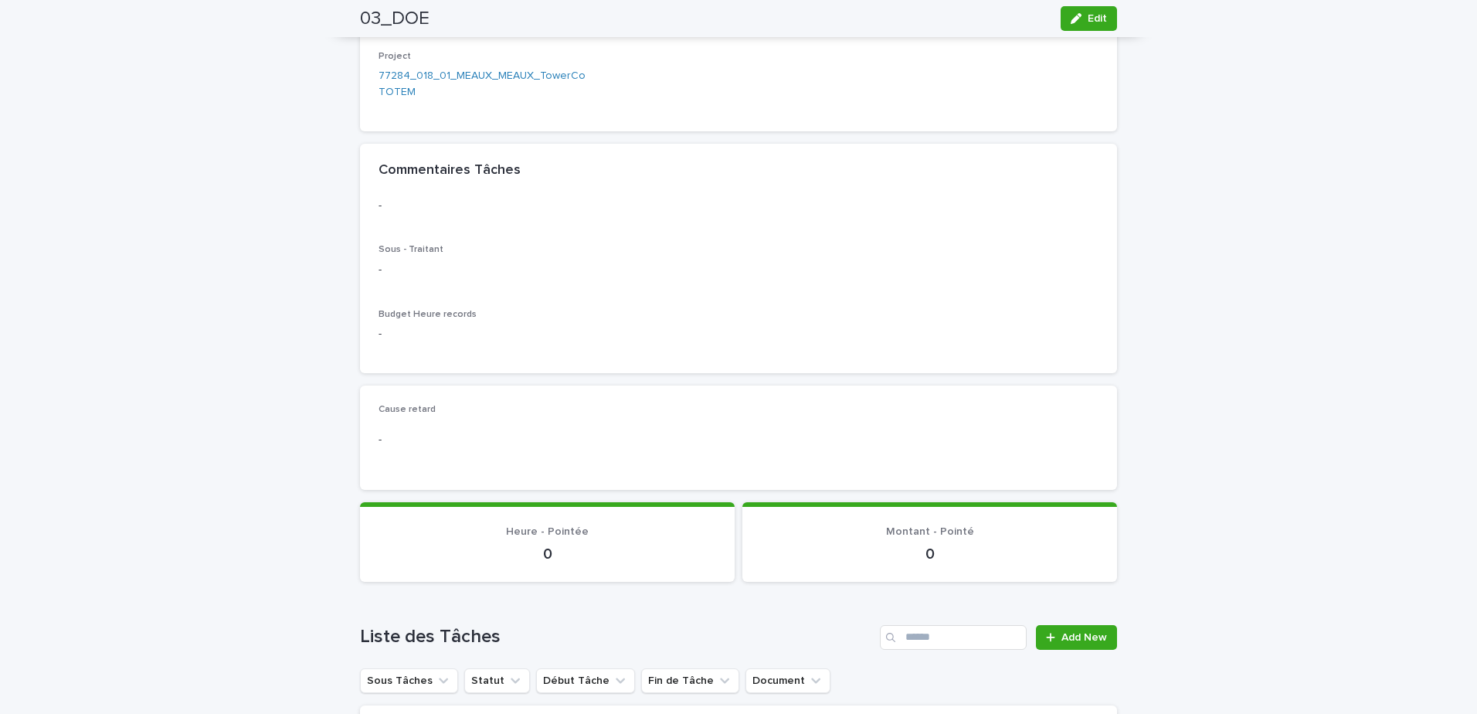
scroll to position [0, 0]
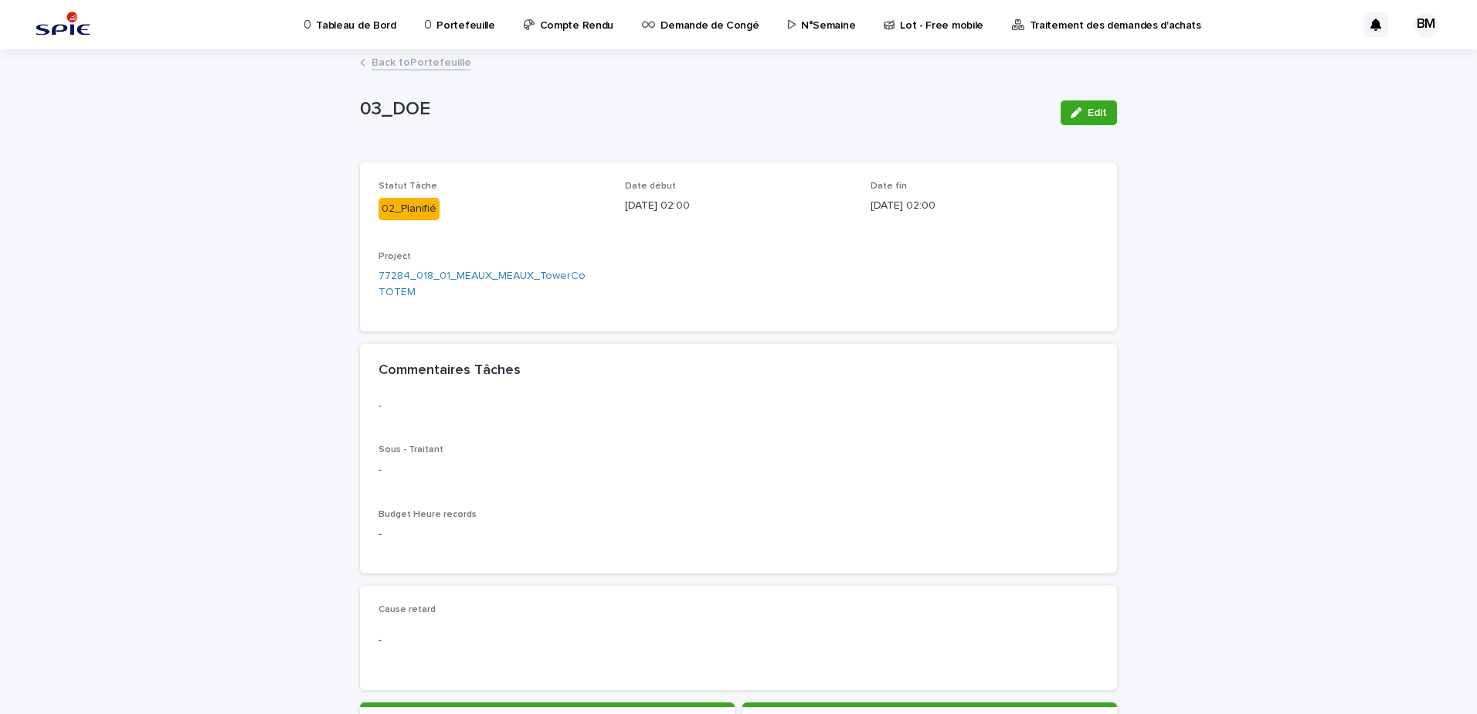
click at [430, 53] on link "Back to Portefeuille" at bounding box center [422, 62] width 100 height 18
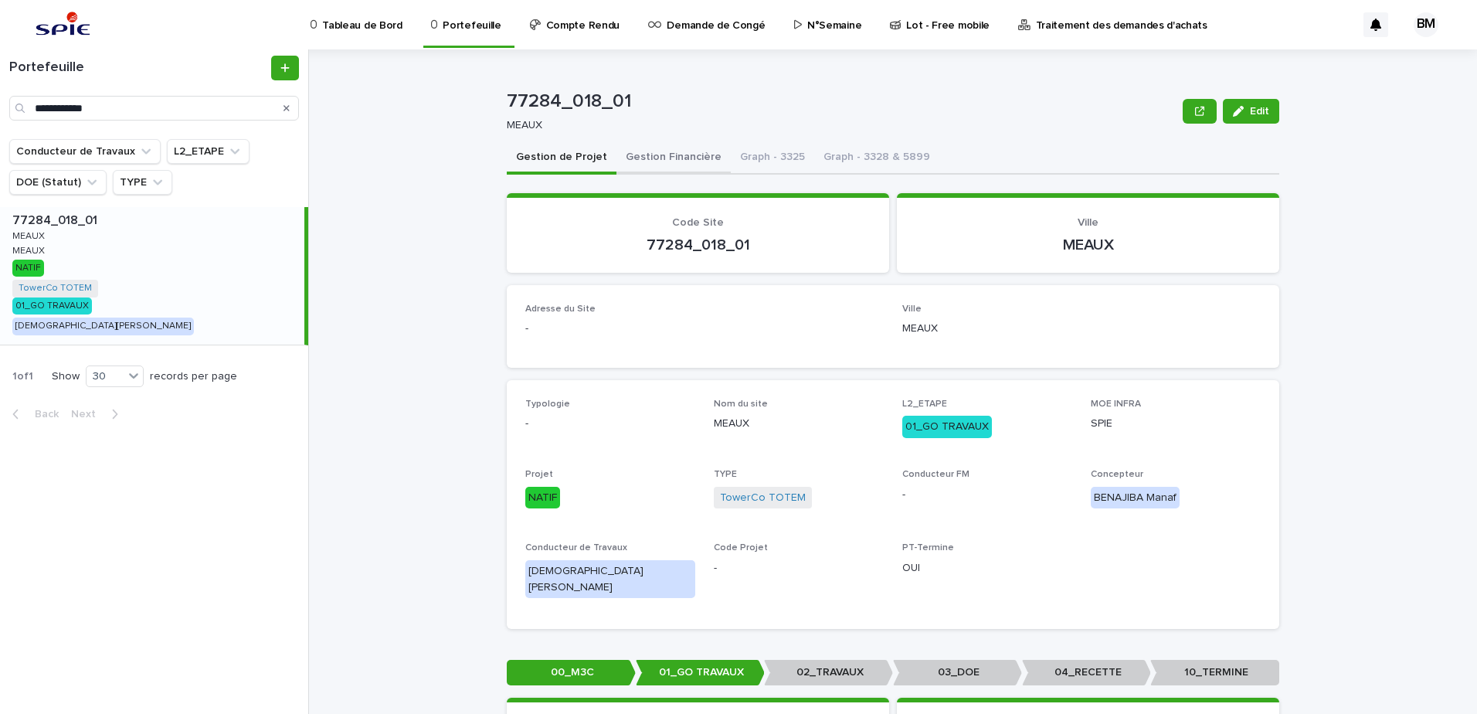
click at [668, 152] on button "Gestion Financière" at bounding box center [674, 158] width 114 height 32
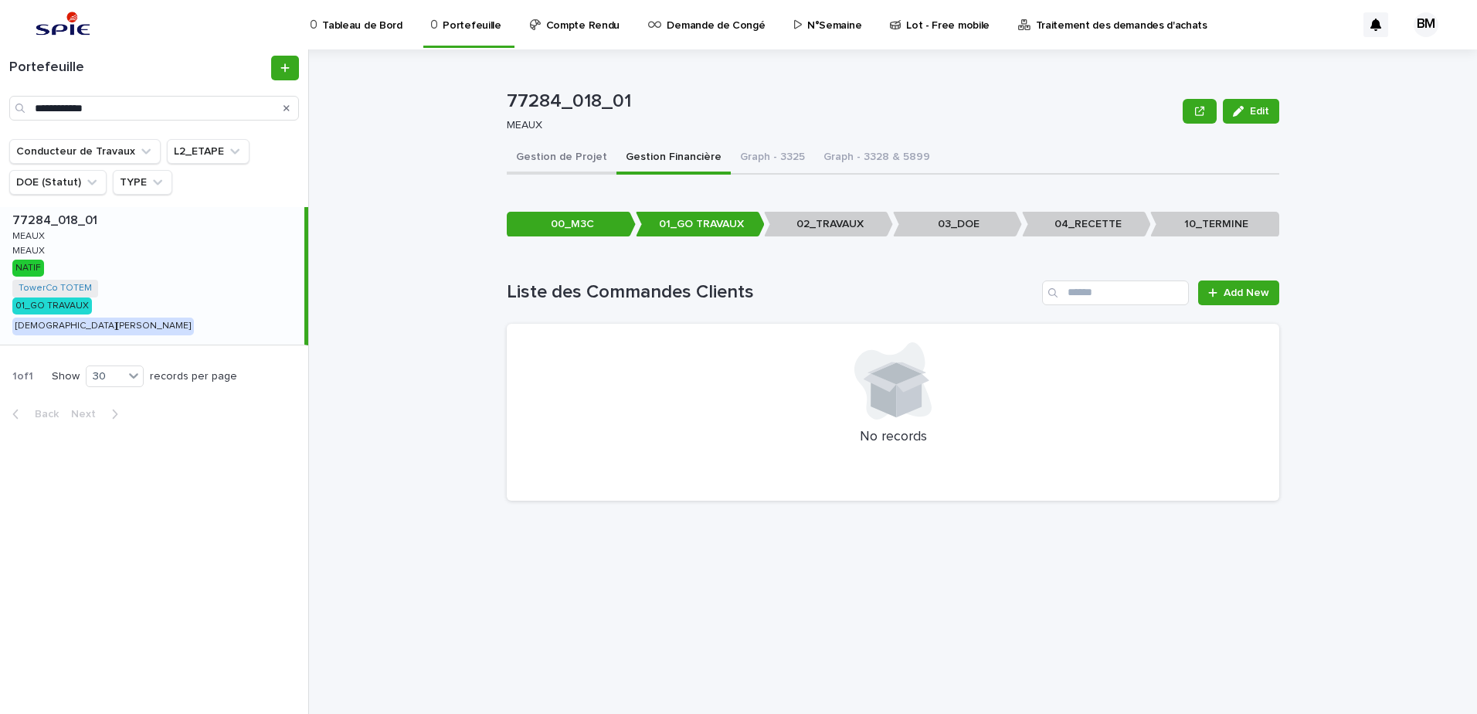
click at [552, 158] on button "Gestion de Projet" at bounding box center [562, 158] width 110 height 32
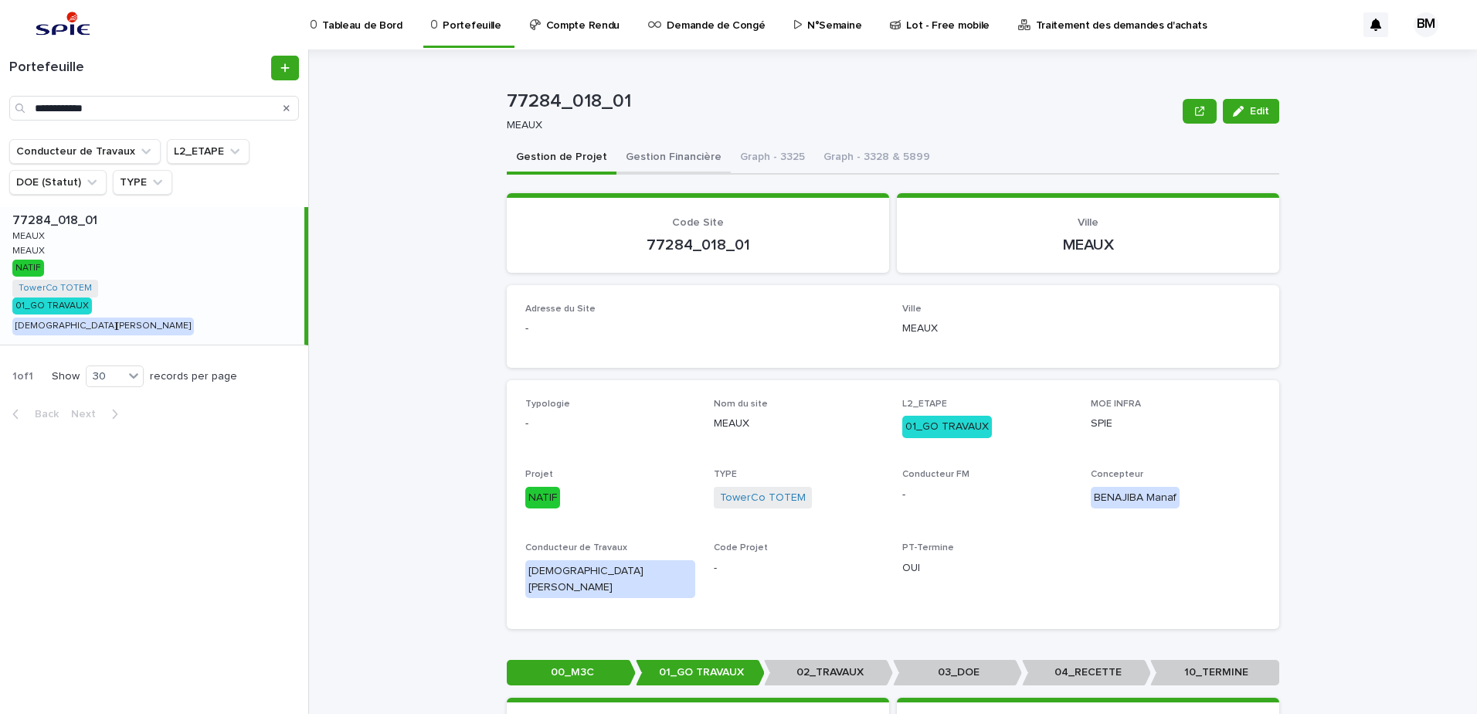
click at [664, 165] on button "Gestion Financière" at bounding box center [674, 158] width 114 height 32
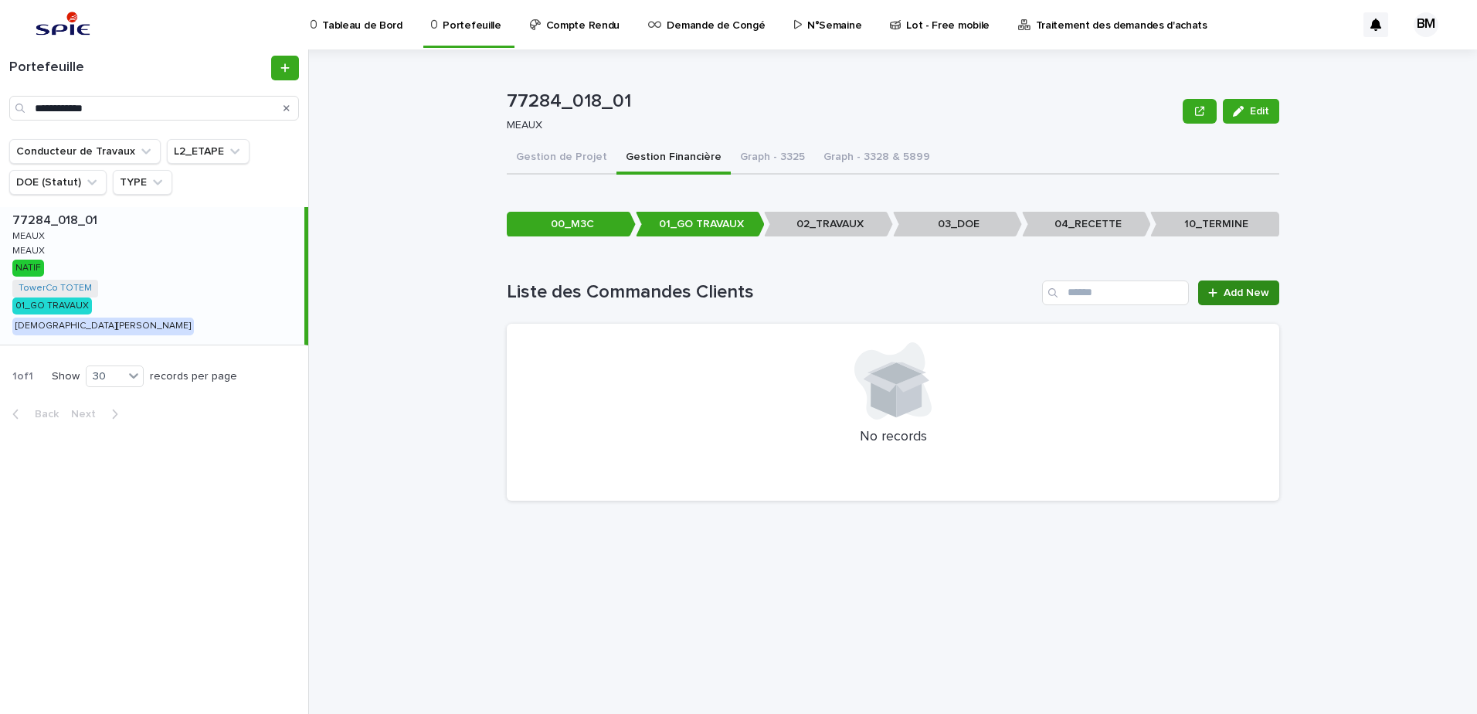
click at [1244, 286] on link "Add New" at bounding box center [1238, 292] width 81 height 25
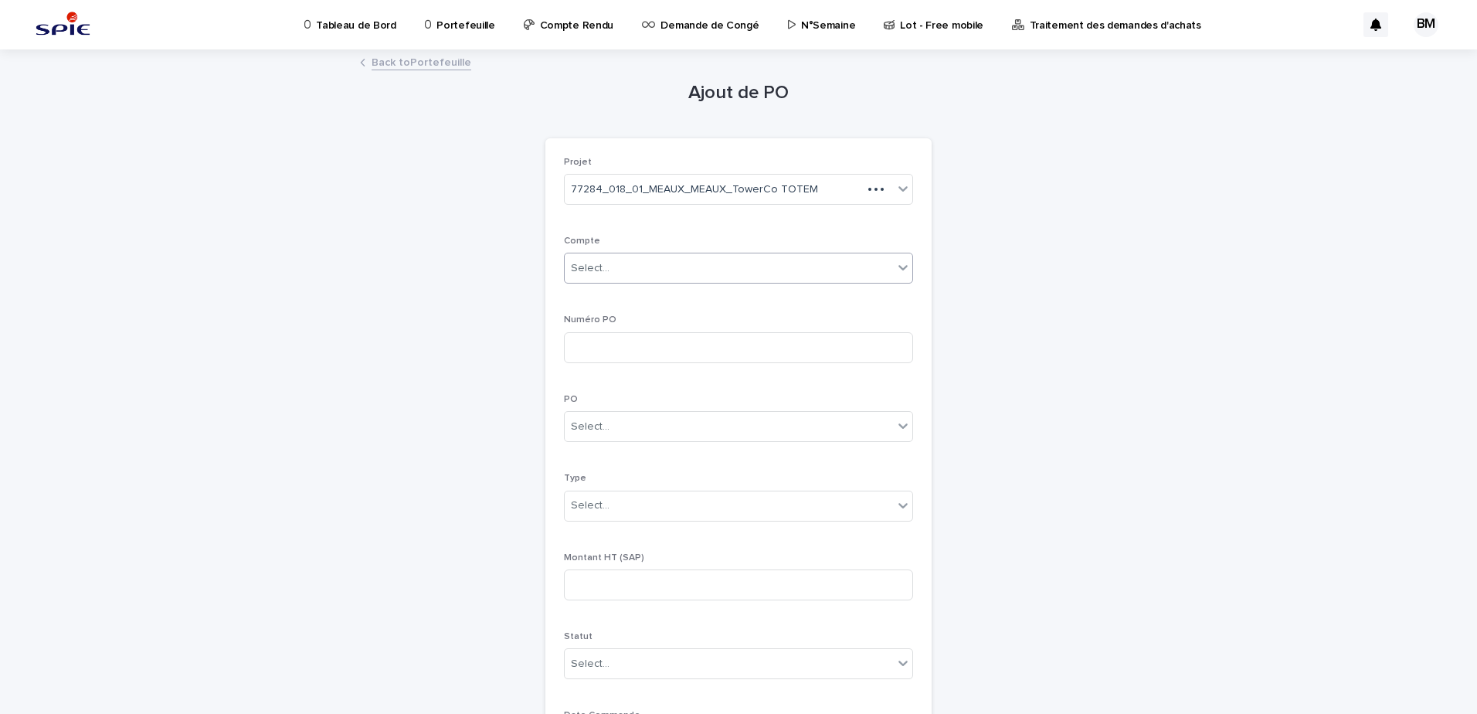
click at [686, 260] on div "Select..." at bounding box center [729, 268] width 328 height 25
type input "***"
click at [600, 292] on div "NEW_3328" at bounding box center [733, 297] width 348 height 27
click at [1043, 348] on div "Ajout de PO Loading... Saving… Loading... Saving… Loading... Saving… Projet 772…" at bounding box center [738, 548] width 757 height 994
click at [661, 338] on input at bounding box center [738, 347] width 349 height 31
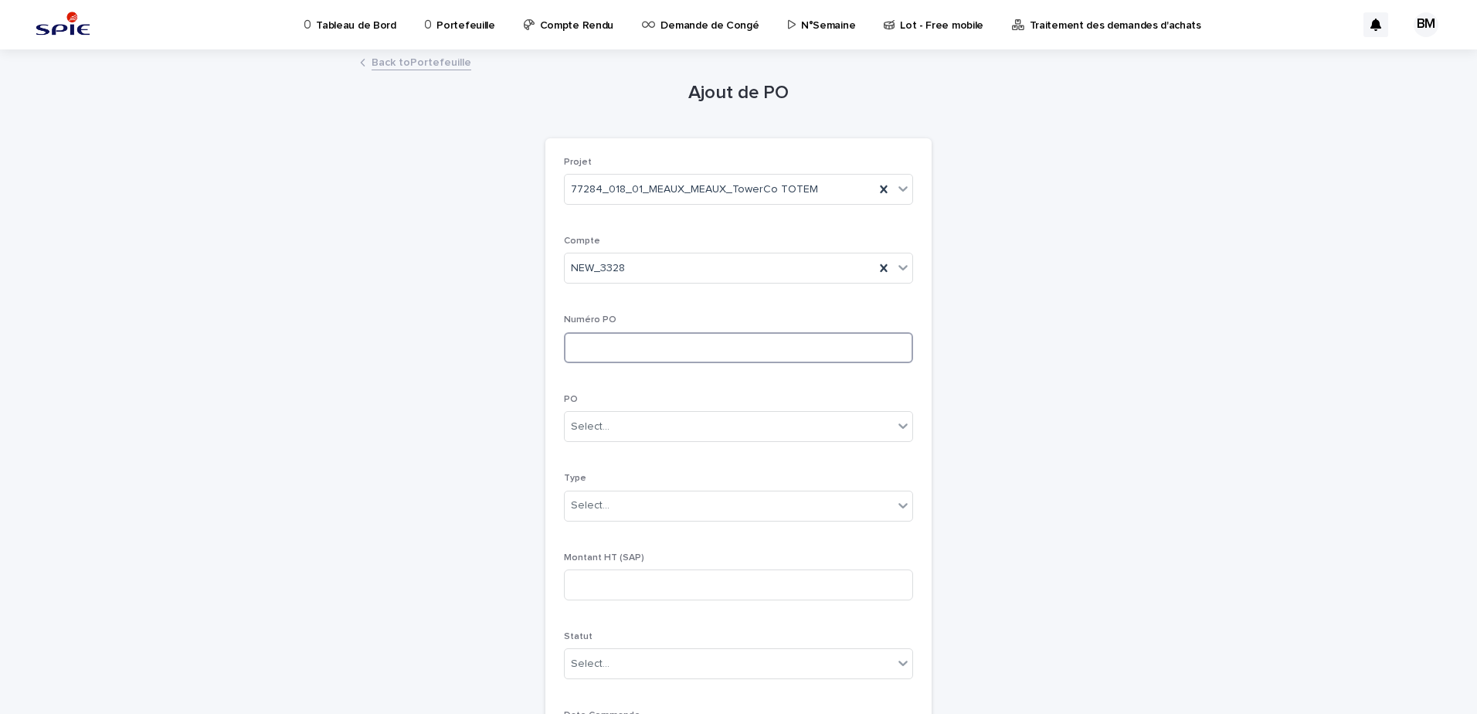
click at [627, 339] on input at bounding box center [738, 347] width 349 height 31
paste input "******"
type input "******"
click at [615, 421] on div "Select..." at bounding box center [729, 426] width 328 height 25
click at [616, 455] on div "01-Initiale" at bounding box center [733, 456] width 348 height 27
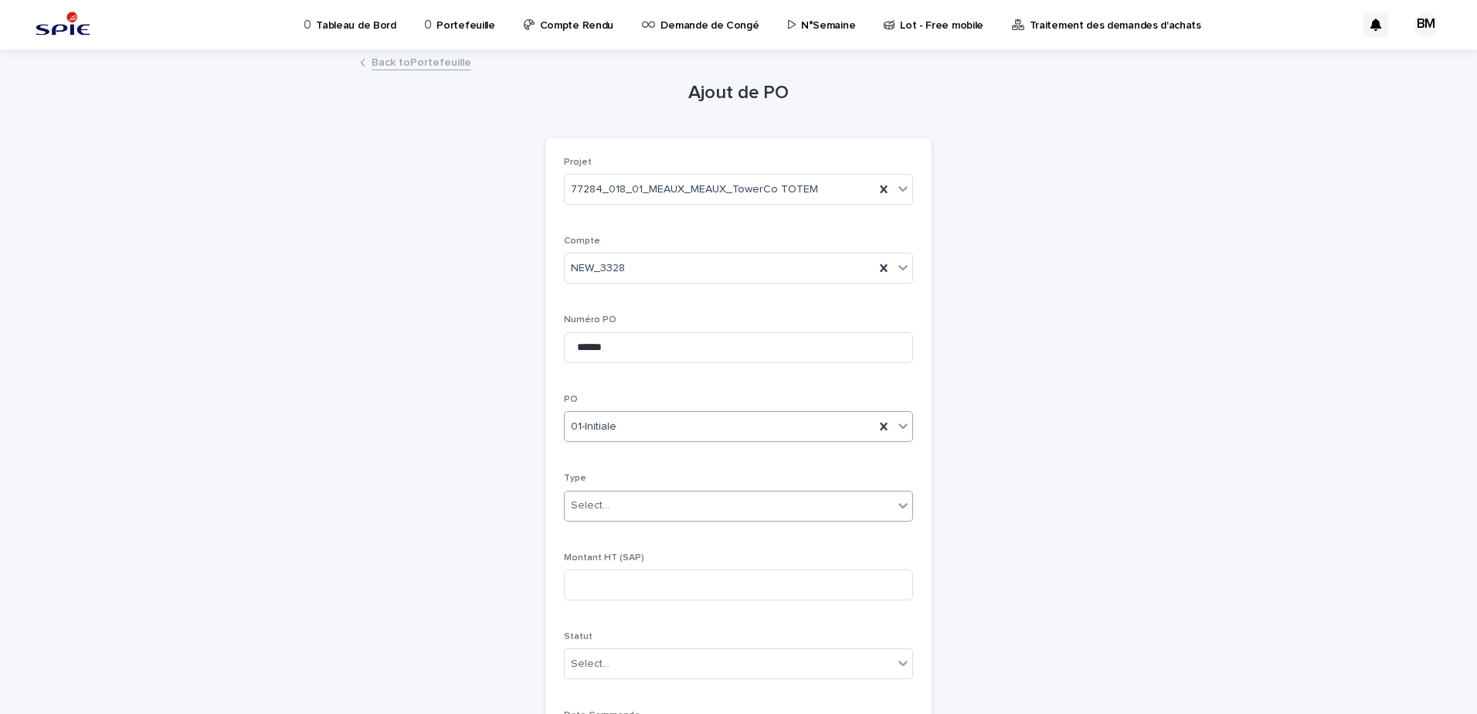
click at [610, 509] on div "Select..." at bounding box center [729, 505] width 328 height 25
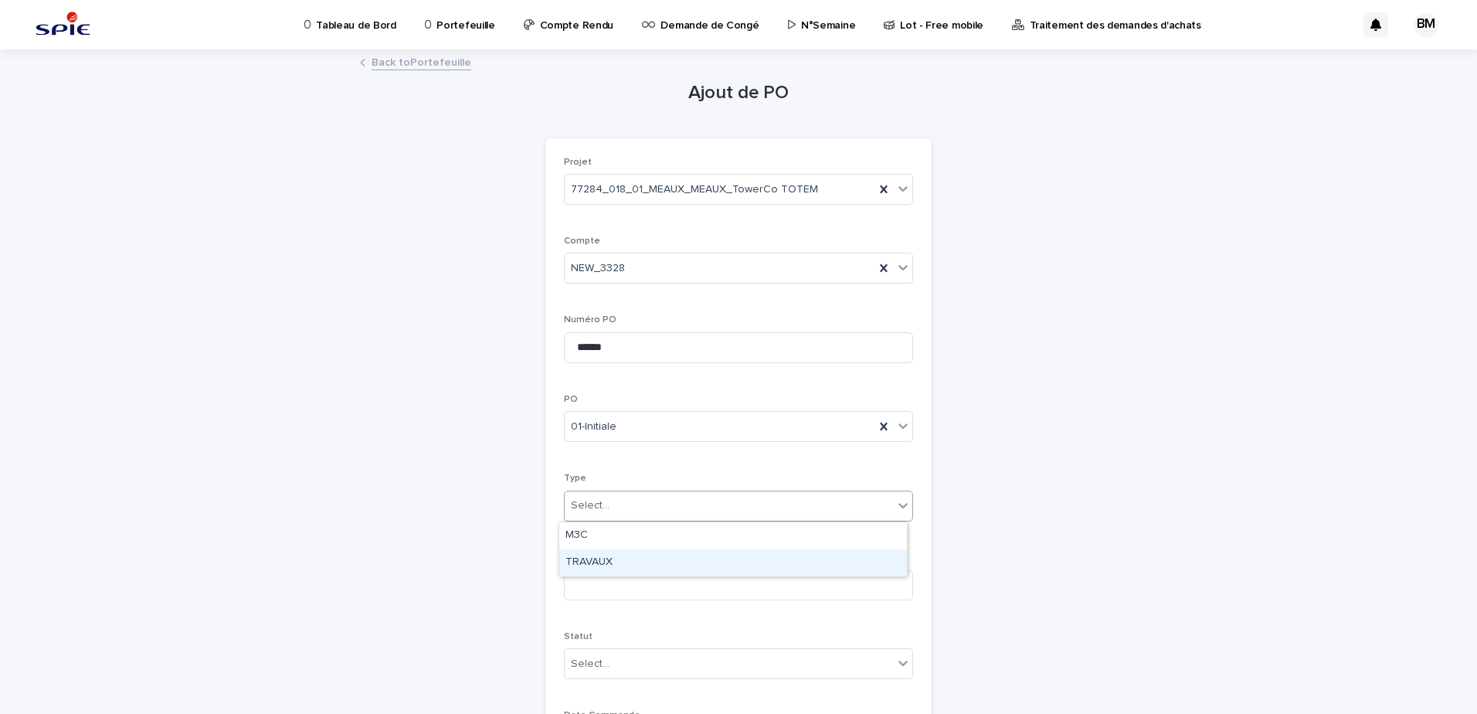
click at [612, 554] on div "TRAVAUX" at bounding box center [733, 562] width 348 height 27
click at [612, 571] on input at bounding box center [738, 584] width 349 height 31
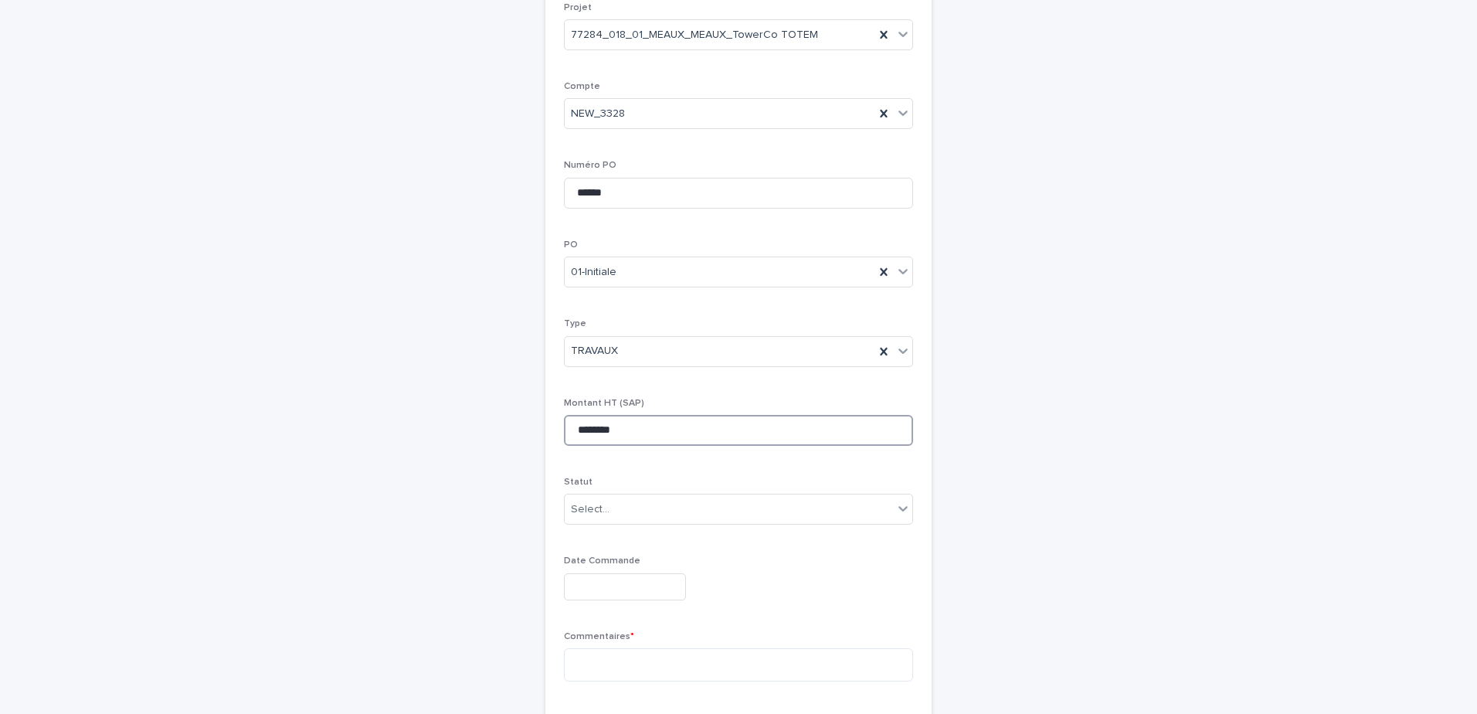
click at [606, 436] on input "********" at bounding box center [738, 430] width 349 height 31
click at [604, 432] on input "*******" at bounding box center [738, 430] width 349 height 31
click at [602, 432] on input "*******" at bounding box center [738, 430] width 349 height 31
type input "********"
click at [626, 518] on div "Select..." at bounding box center [729, 509] width 328 height 25
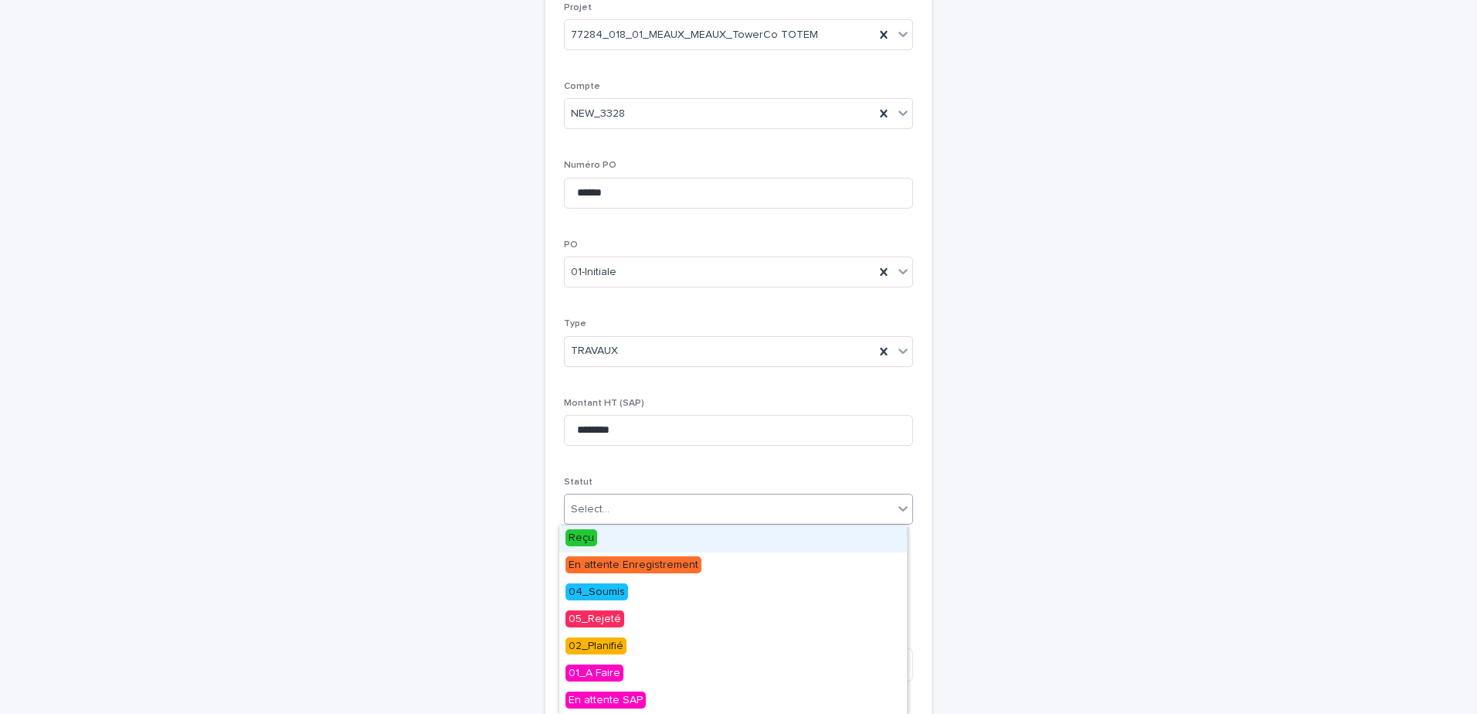
click at [576, 539] on span "Reçu" at bounding box center [582, 537] width 32 height 17
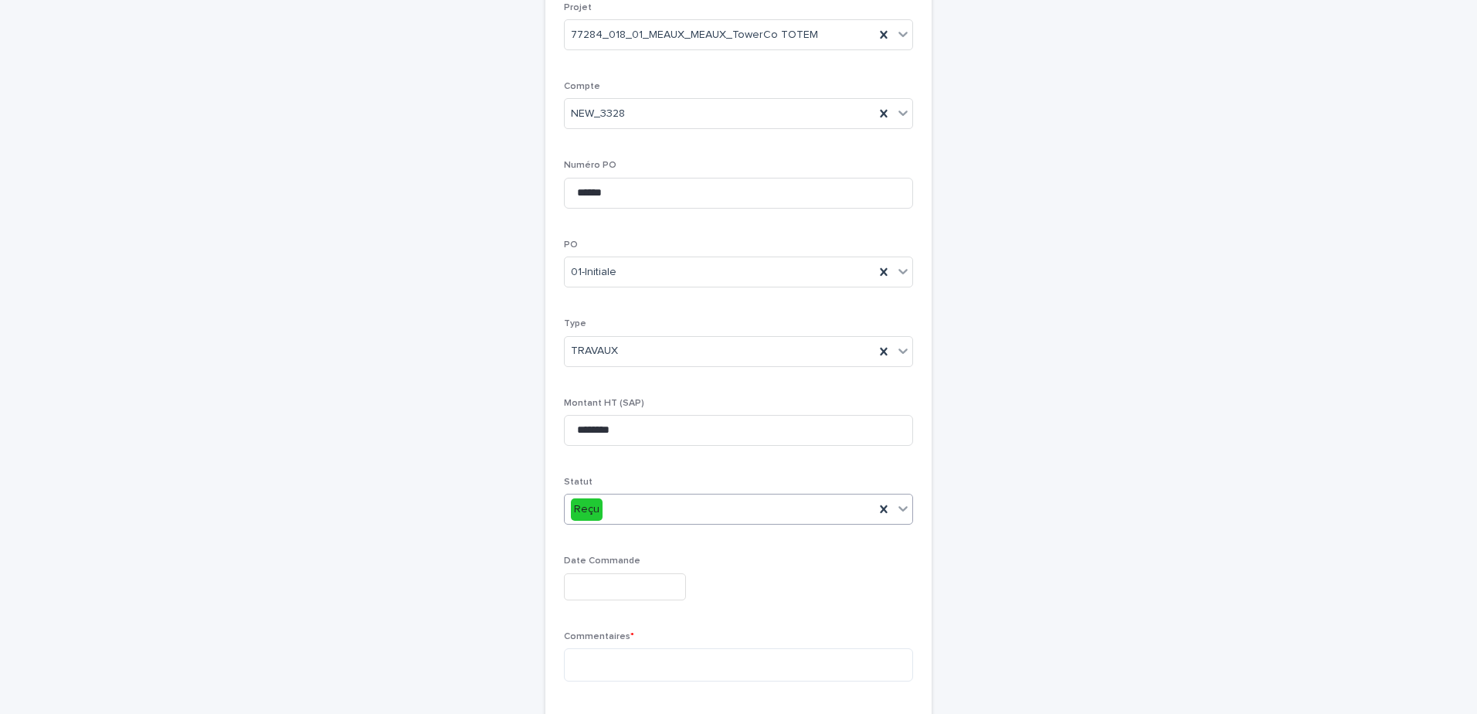
scroll to position [309, 0]
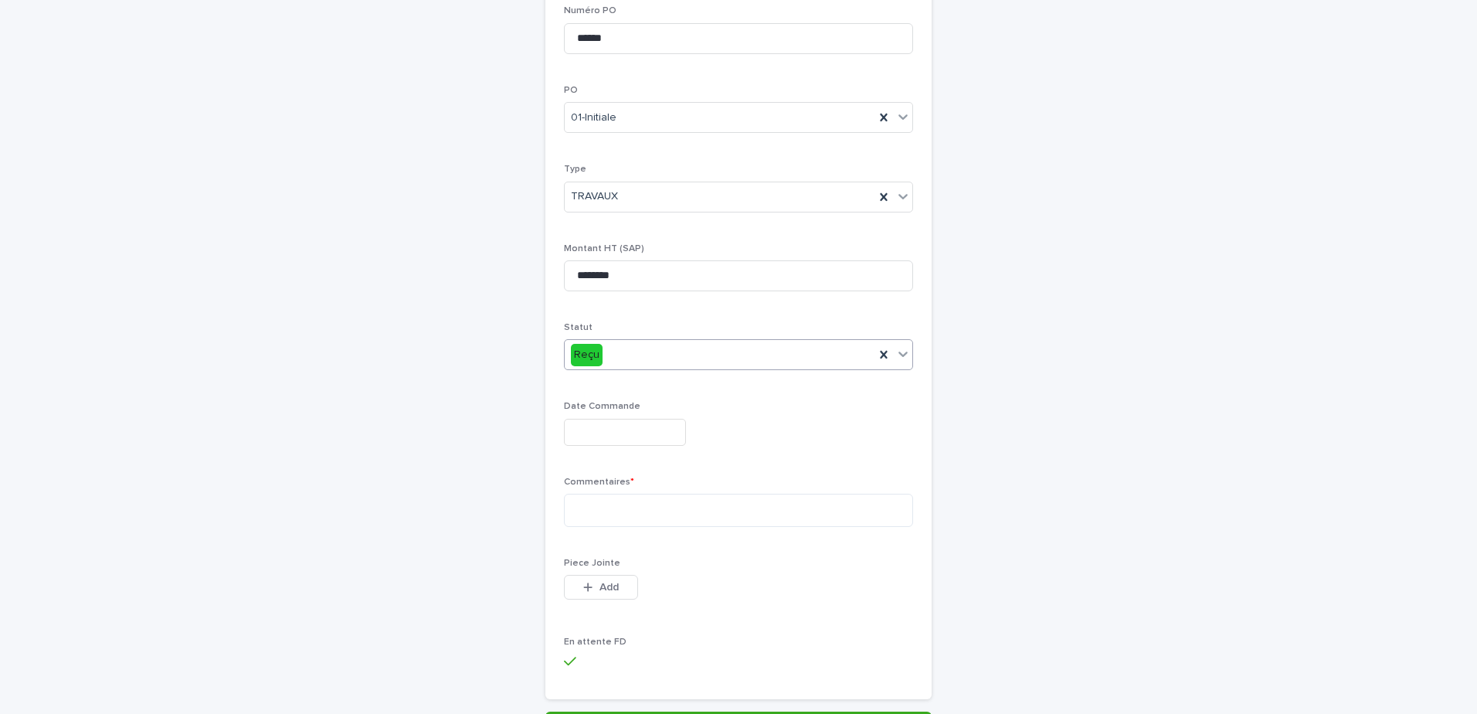
click at [609, 433] on input "text" at bounding box center [625, 432] width 122 height 27
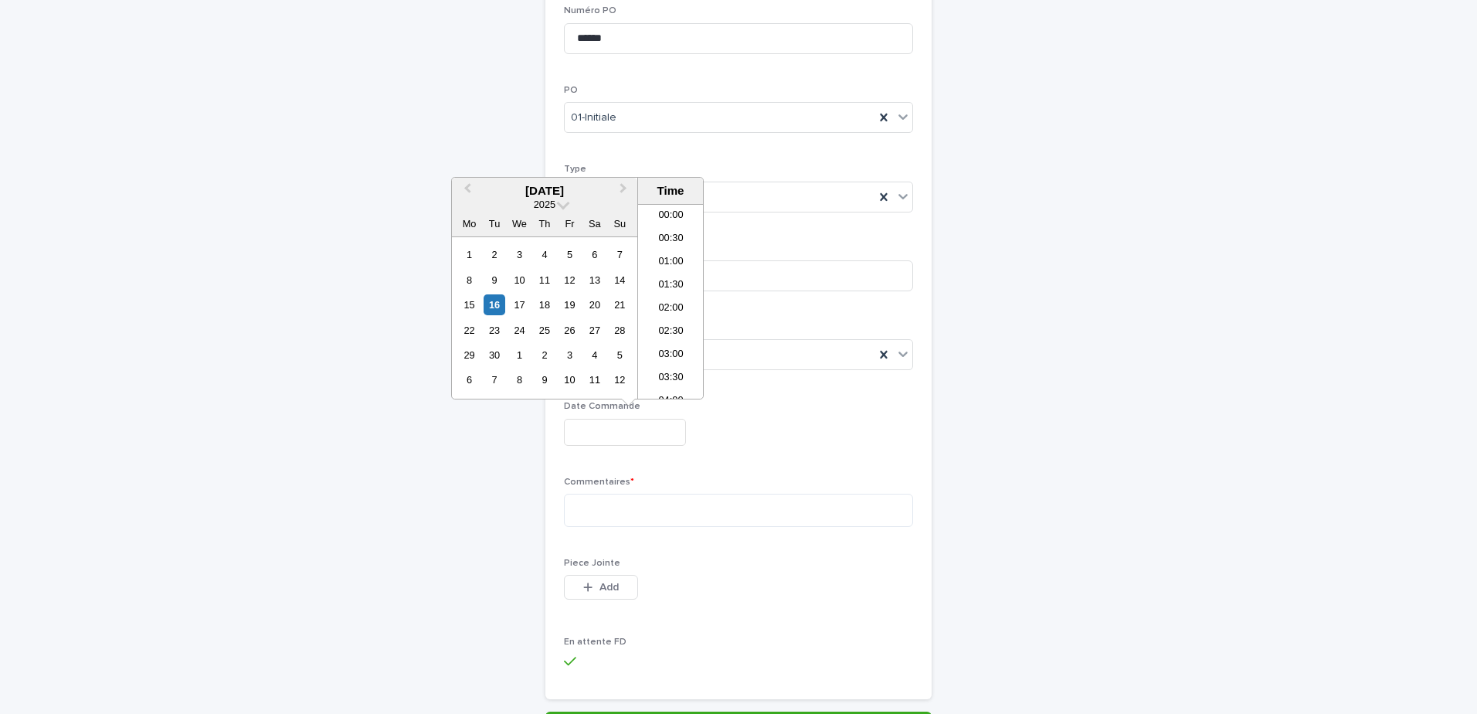
scroll to position [657, 0]
click at [474, 302] on div "15" at bounding box center [469, 304] width 21 height 21
type input "**********"
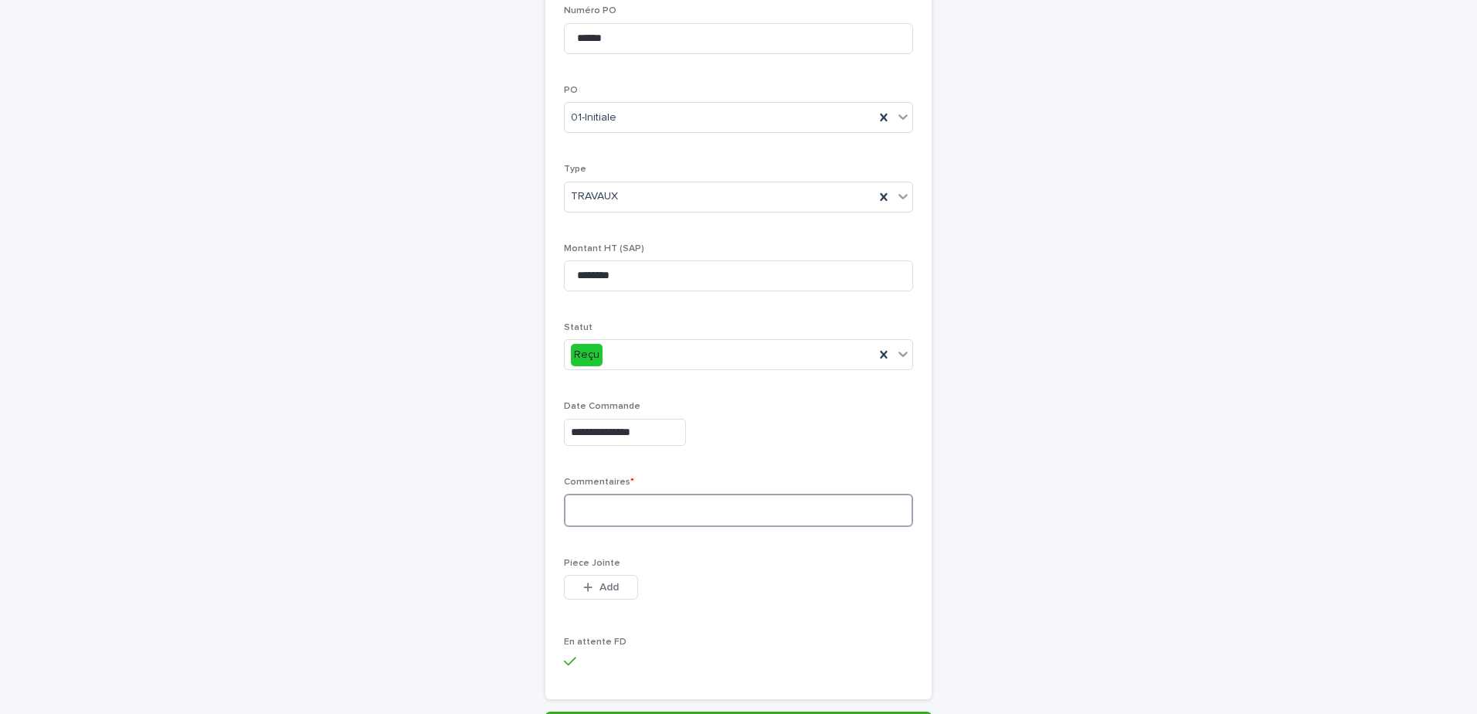
click at [644, 499] on textarea at bounding box center [738, 510] width 349 height 33
type textarea "**********"
click at [644, 439] on input "**********" at bounding box center [625, 432] width 122 height 27
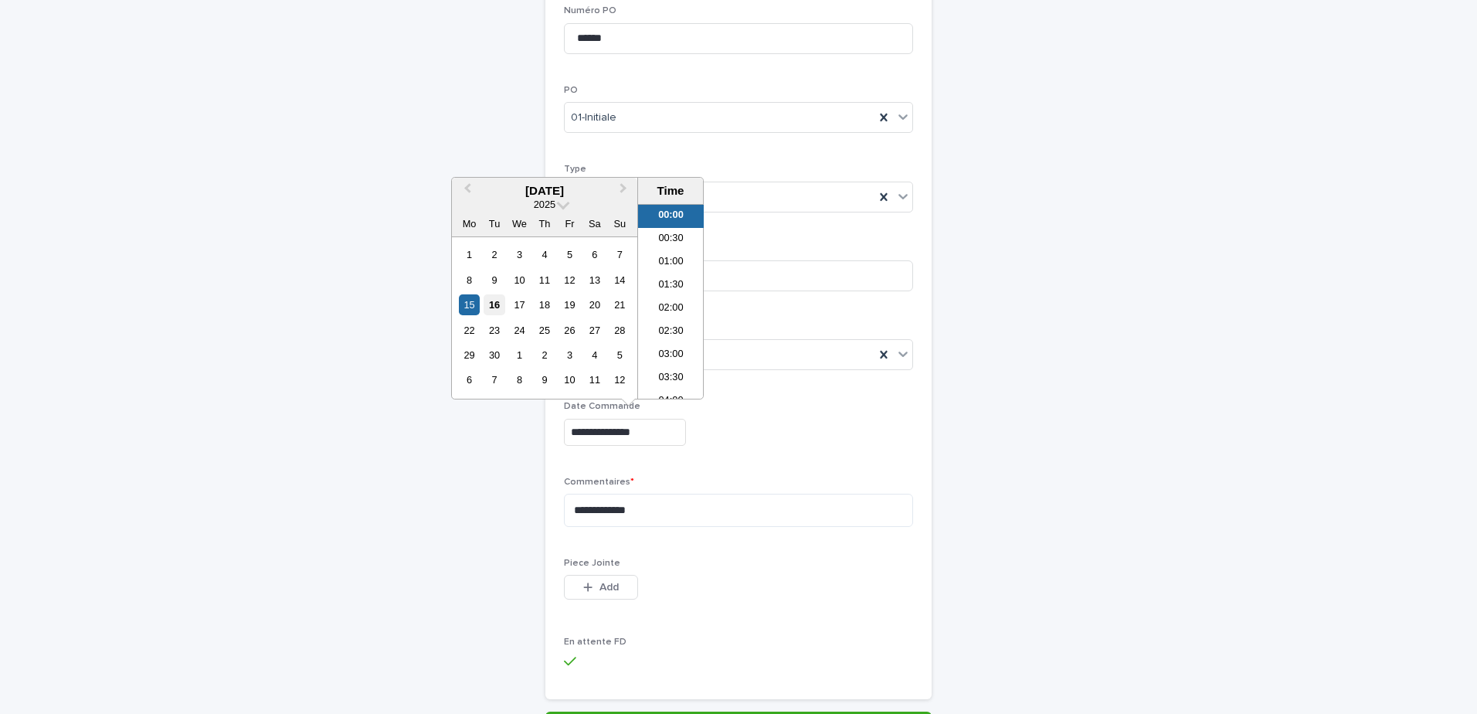
click at [484, 301] on div "16" at bounding box center [494, 304] width 21 height 21
click at [673, 372] on li "08:30" at bounding box center [671, 378] width 66 height 23
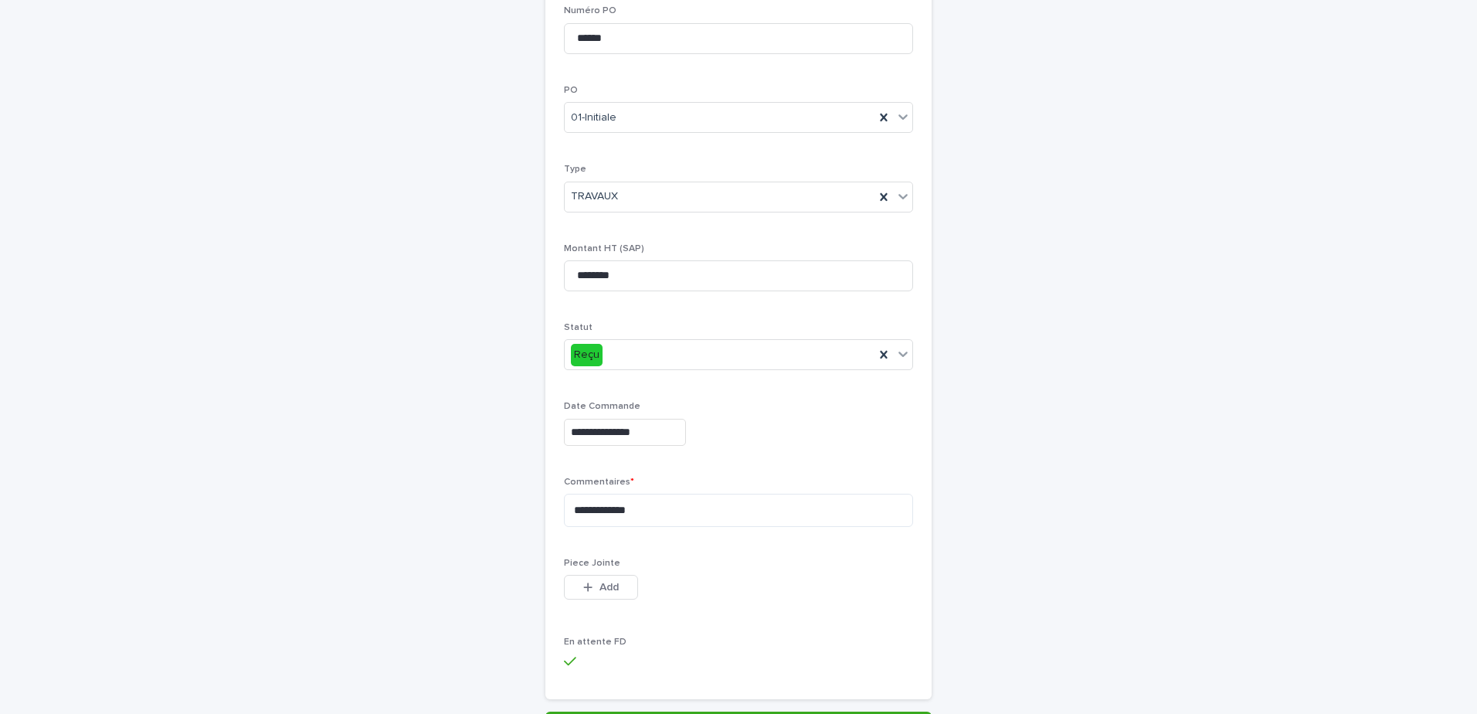
type input "**********"
click at [811, 436] on div "**********" at bounding box center [738, 432] width 349 height 27
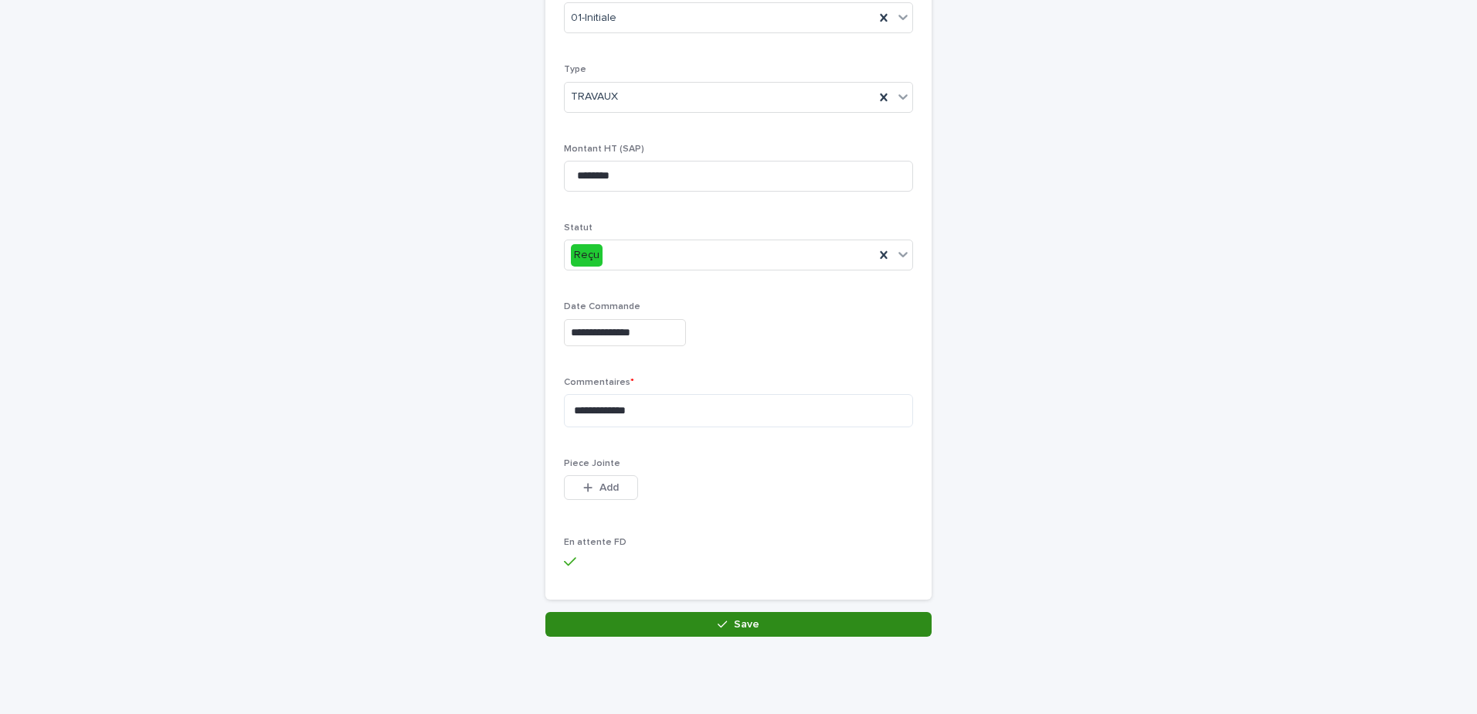
click at [700, 616] on button "Save" at bounding box center [739, 624] width 386 height 25
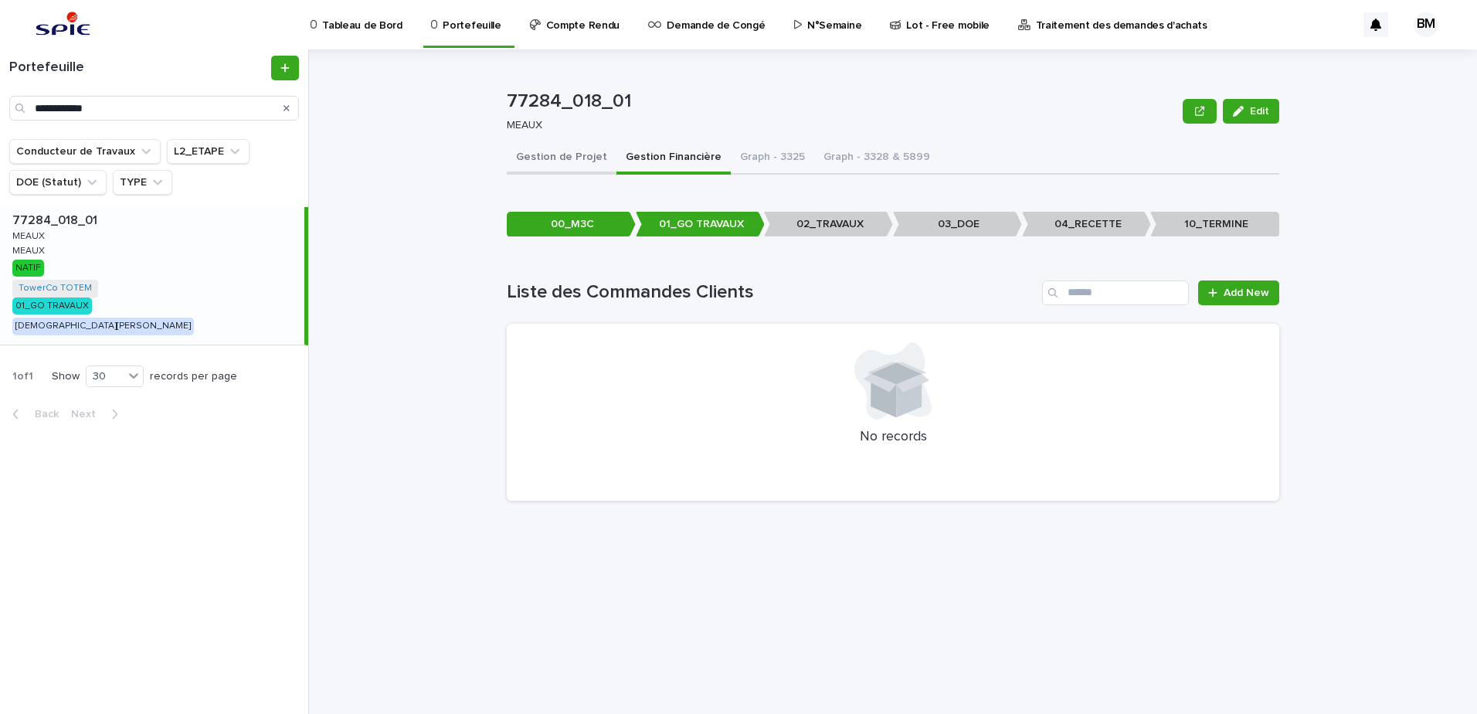
click at [540, 157] on button "Gestion de Projet" at bounding box center [562, 158] width 110 height 32
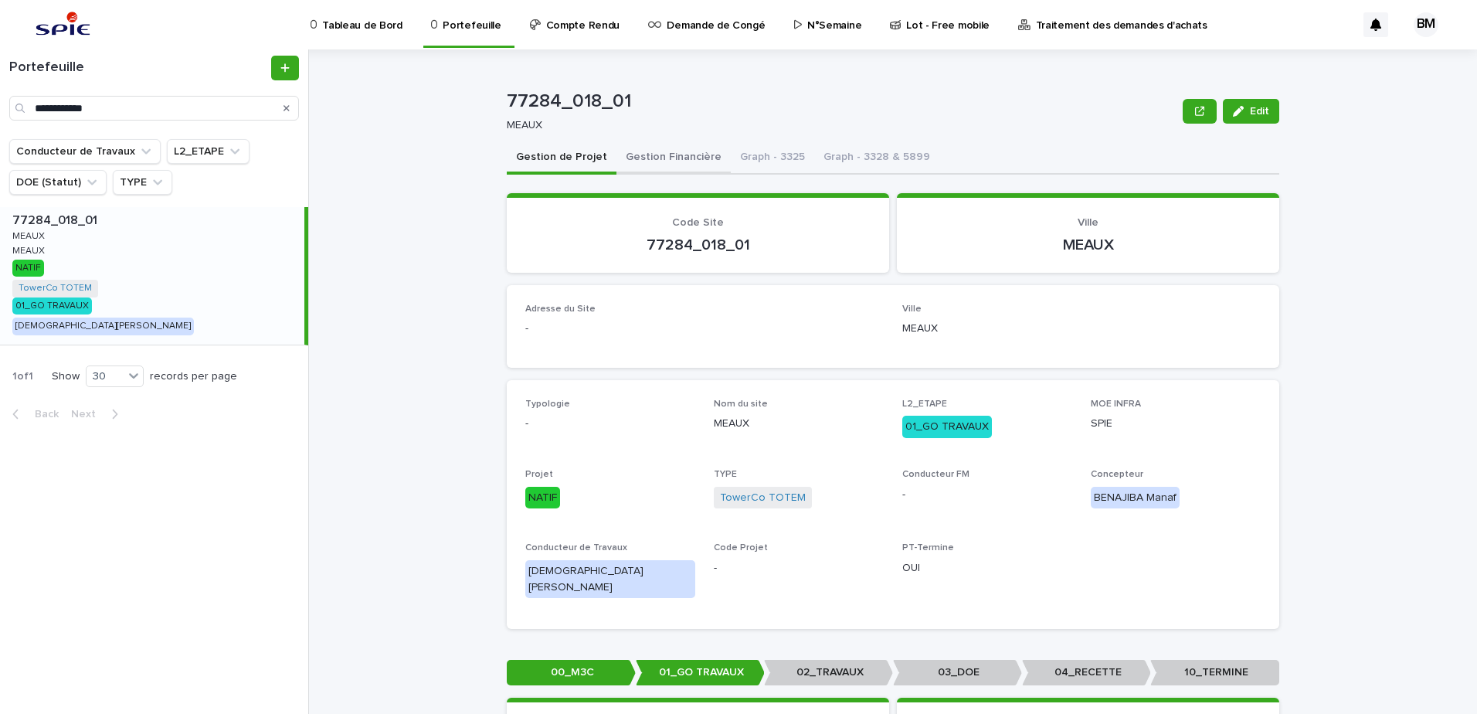
click at [692, 150] on button "Gestion Financière" at bounding box center [674, 158] width 114 height 32
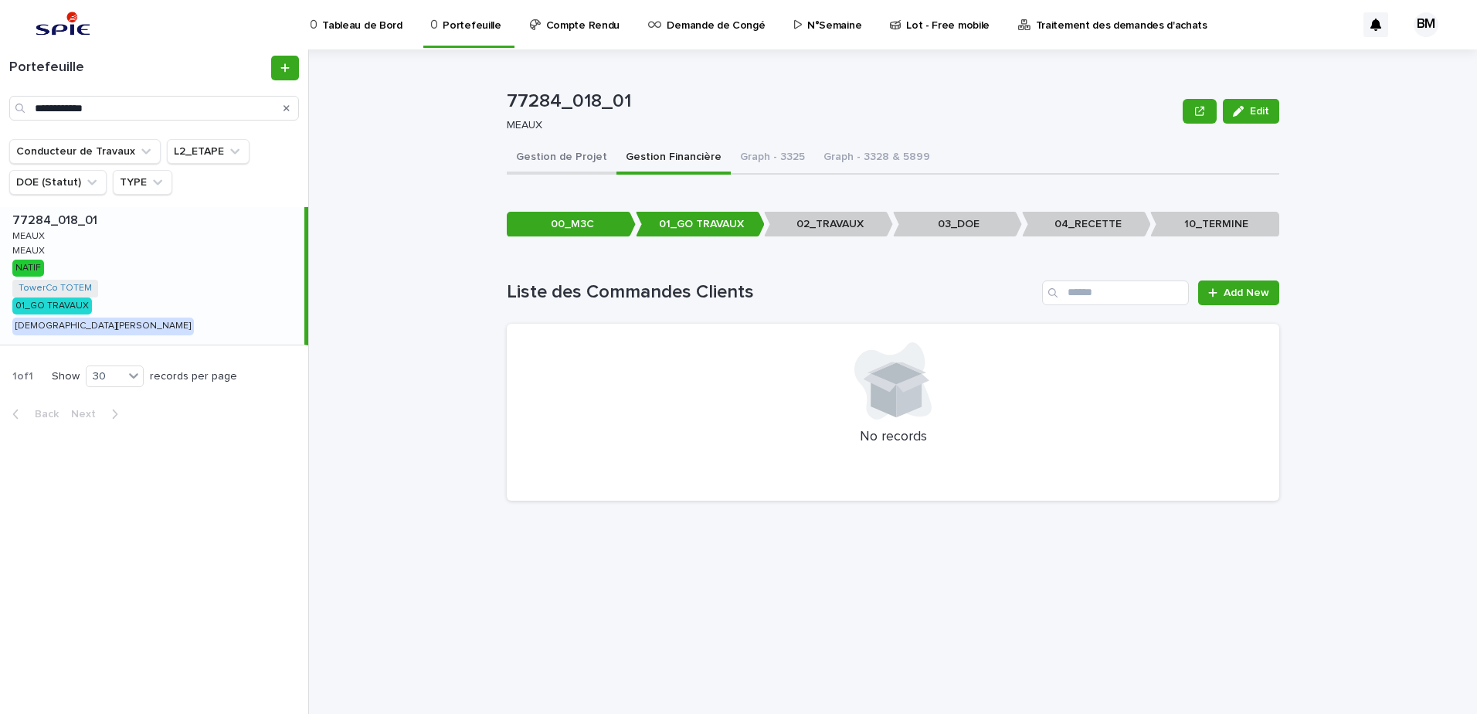
click at [544, 150] on button "Gestion de Projet" at bounding box center [562, 158] width 110 height 32
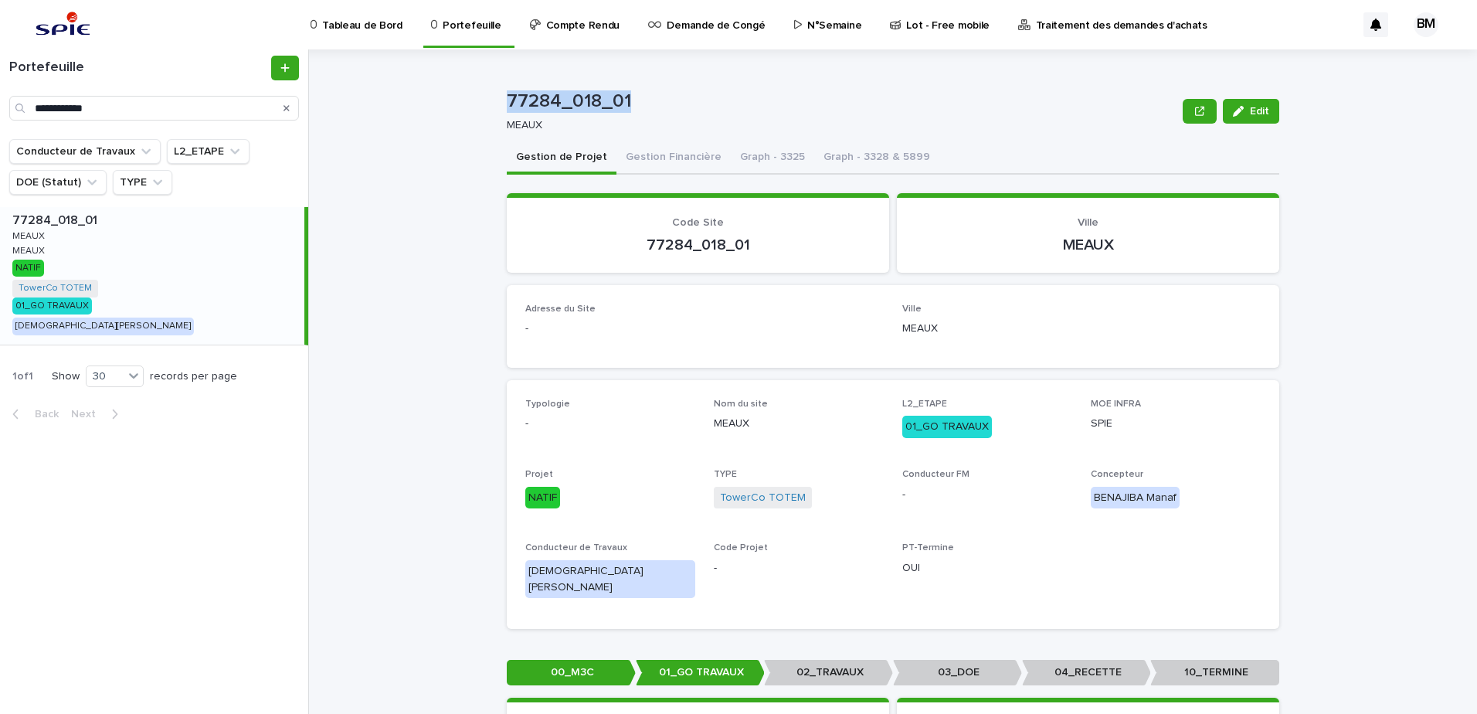
drag, startPoint x: 634, startPoint y: 93, endPoint x: 499, endPoint y: 105, distance: 135.7
click at [499, 105] on div "77284_018_01 Edit 77284_018_01 [PERSON_NAME] Edit Sorry, there was an error sav…" at bounding box center [903, 381] width 1150 height 665
copy p "77284_018_01"
click at [679, 162] on button "Gestion Financière" at bounding box center [674, 158] width 114 height 32
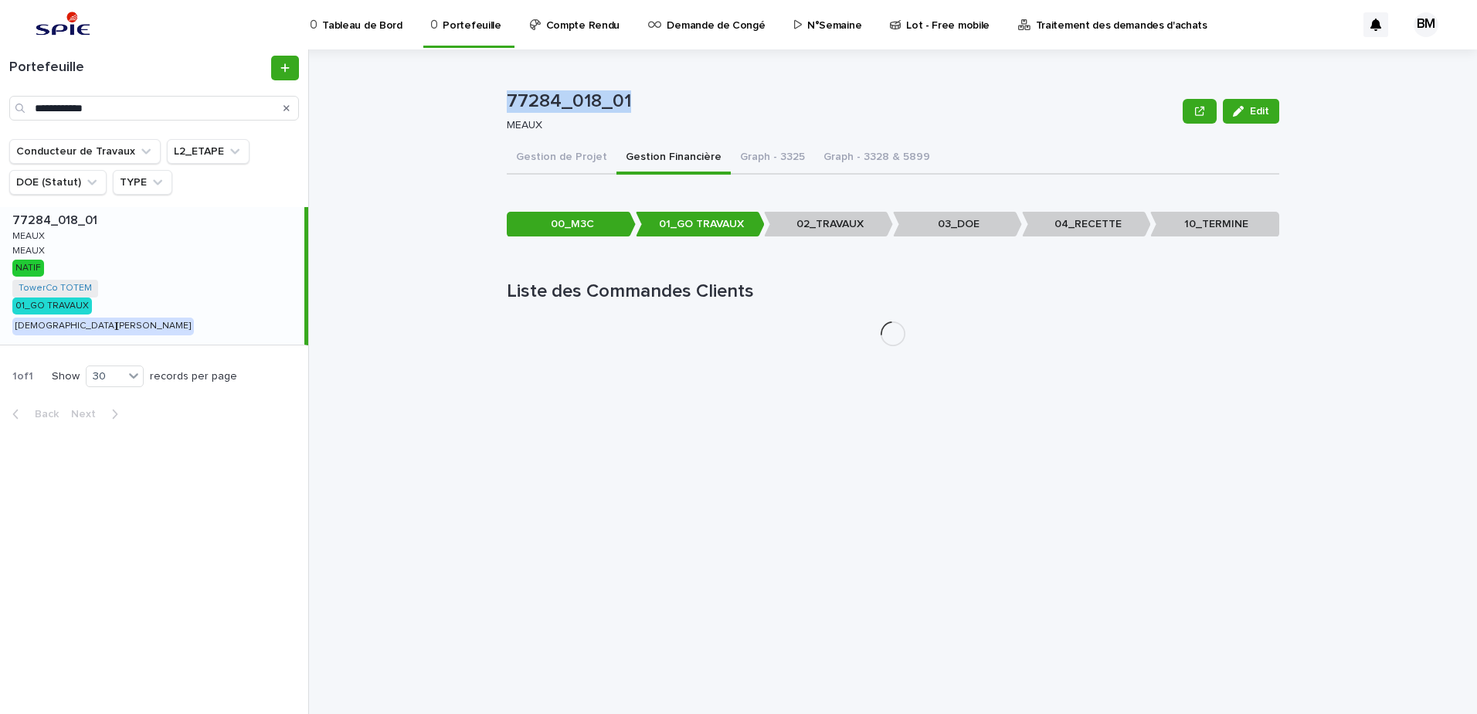
click at [642, 155] on button "Gestion Financière" at bounding box center [674, 158] width 114 height 32
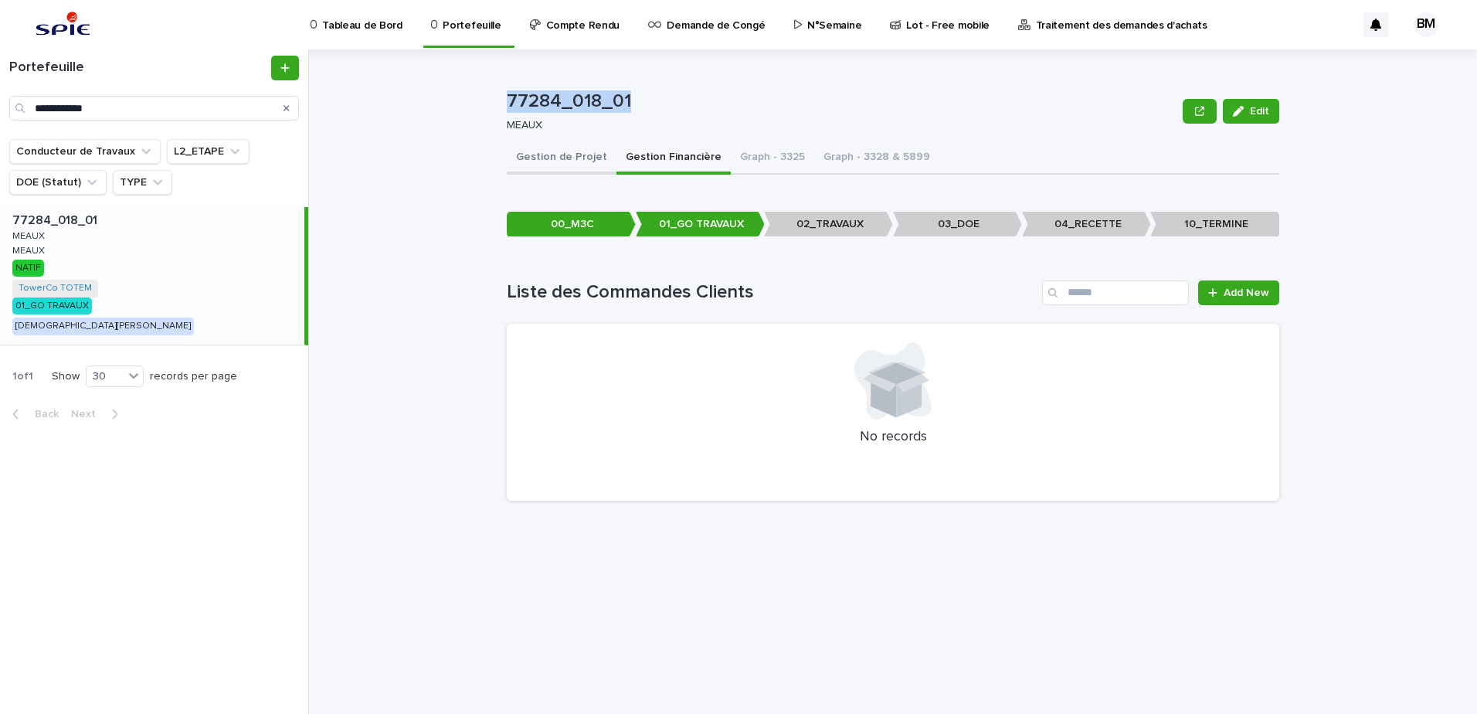
click at [550, 150] on button "Gestion de Projet" at bounding box center [562, 158] width 110 height 32
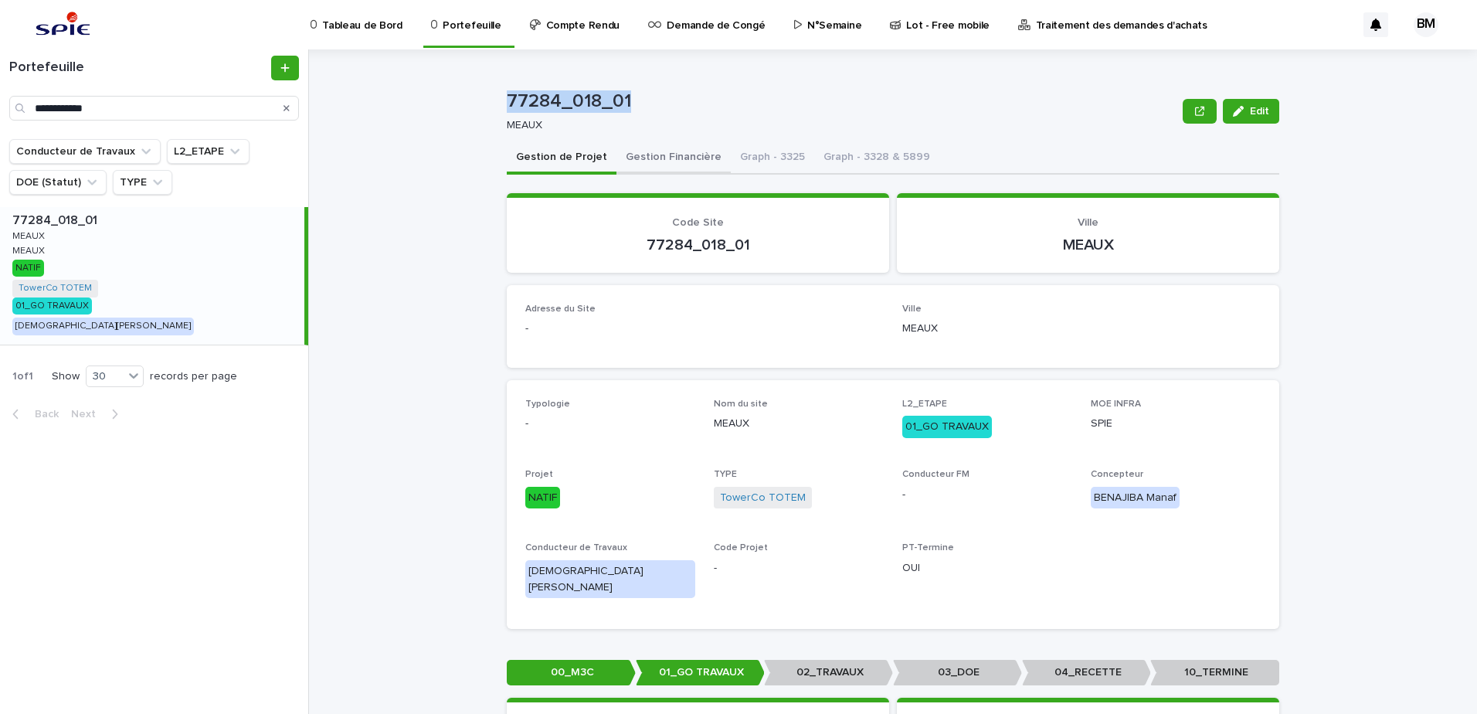
click at [671, 162] on button "Gestion Financière" at bounding box center [674, 158] width 114 height 32
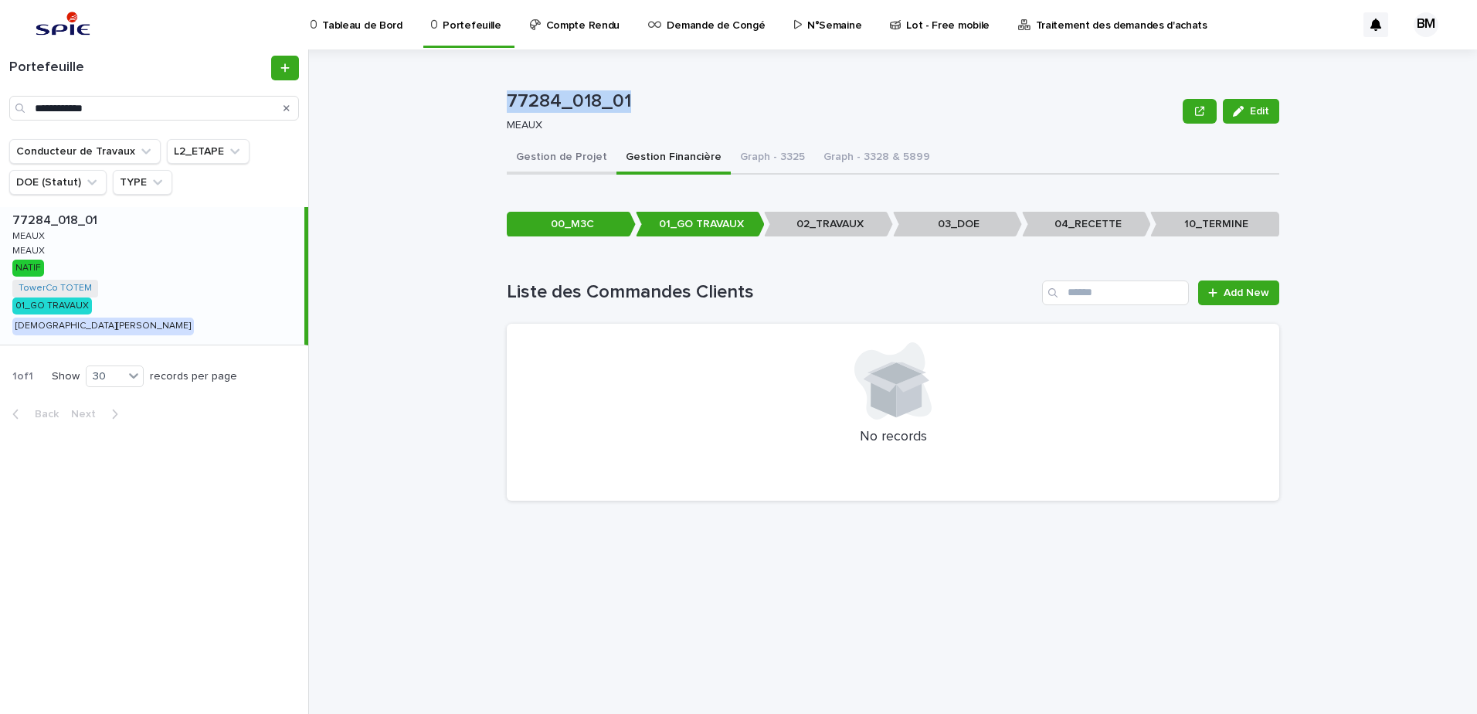
click at [522, 154] on button "Gestion de Projet" at bounding box center [562, 158] width 110 height 32
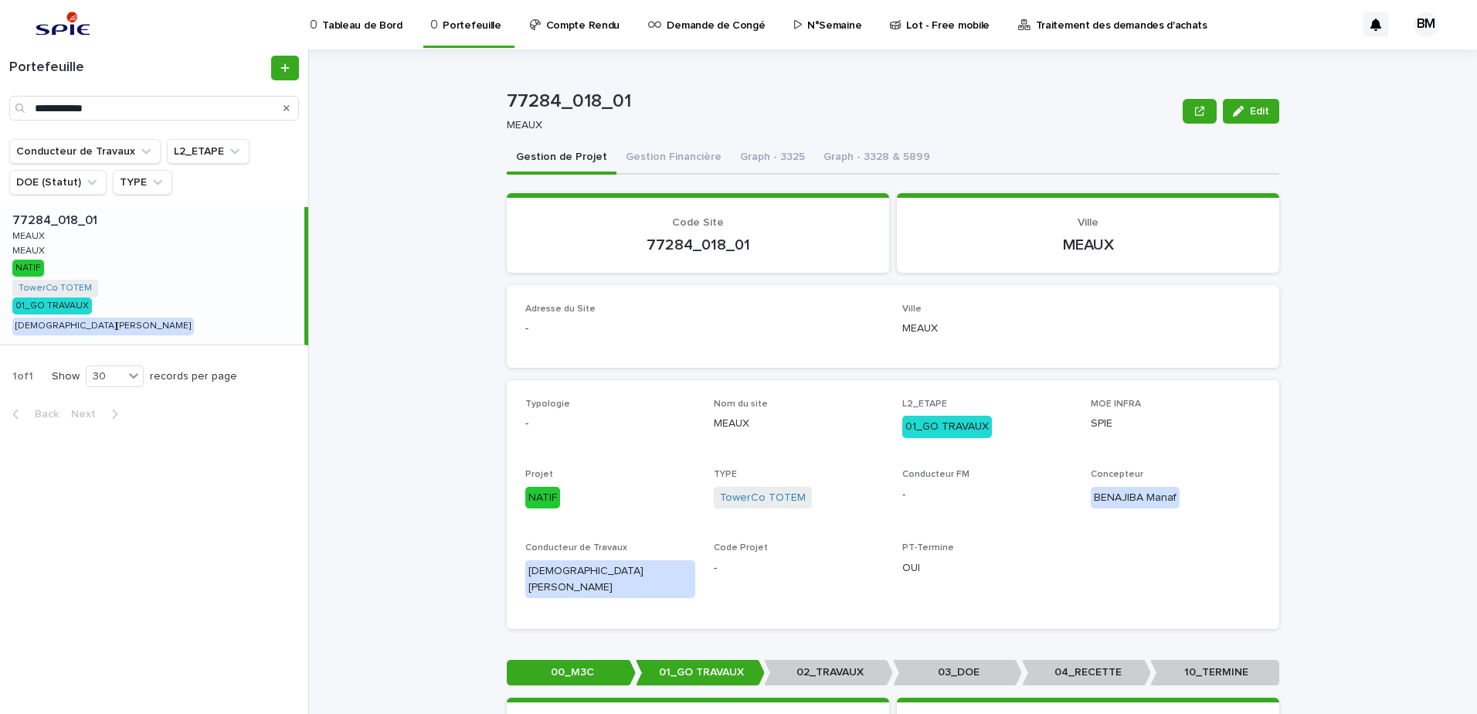
click at [919, 118] on div "MEAUX" at bounding box center [839, 124] width 664 height 16
click at [675, 155] on button "Gestion Financière" at bounding box center [674, 158] width 114 height 32
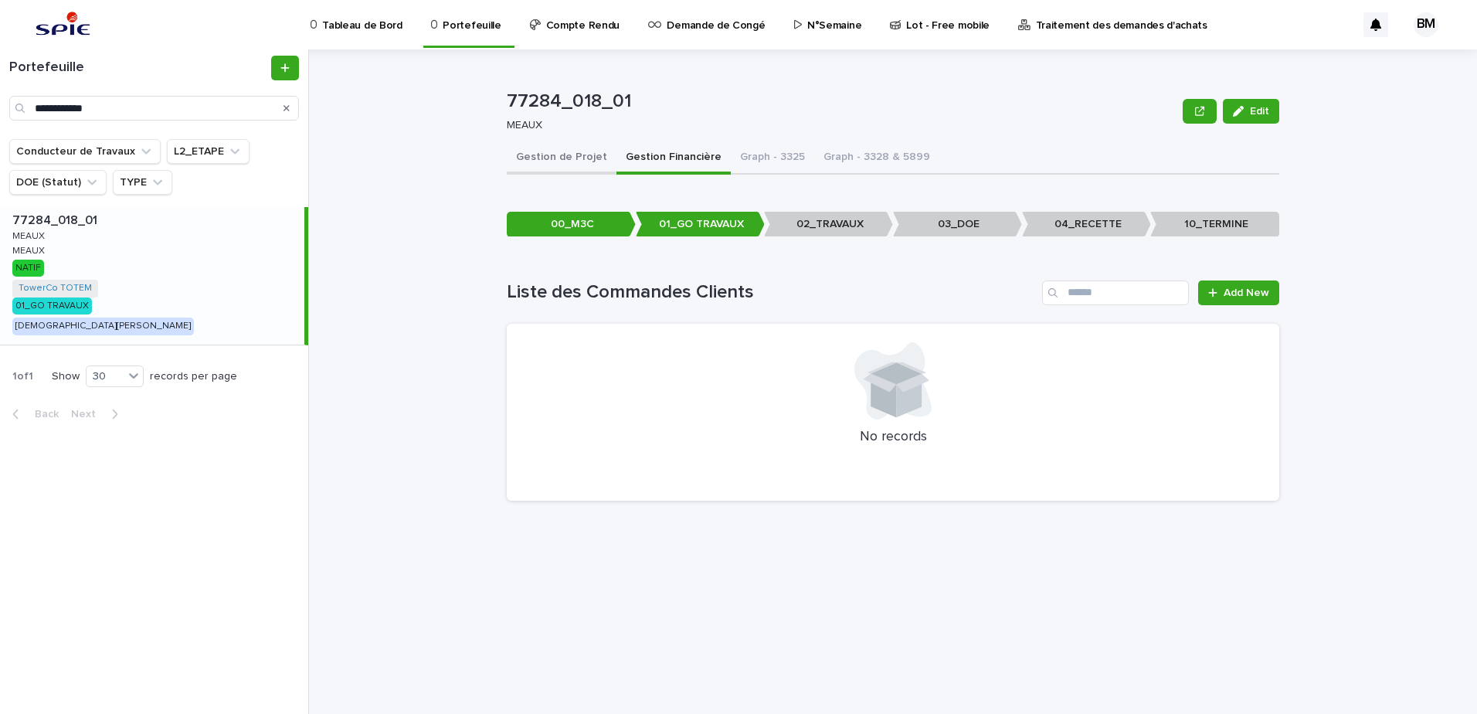
click at [564, 164] on button "Gestion de Projet" at bounding box center [562, 158] width 110 height 32
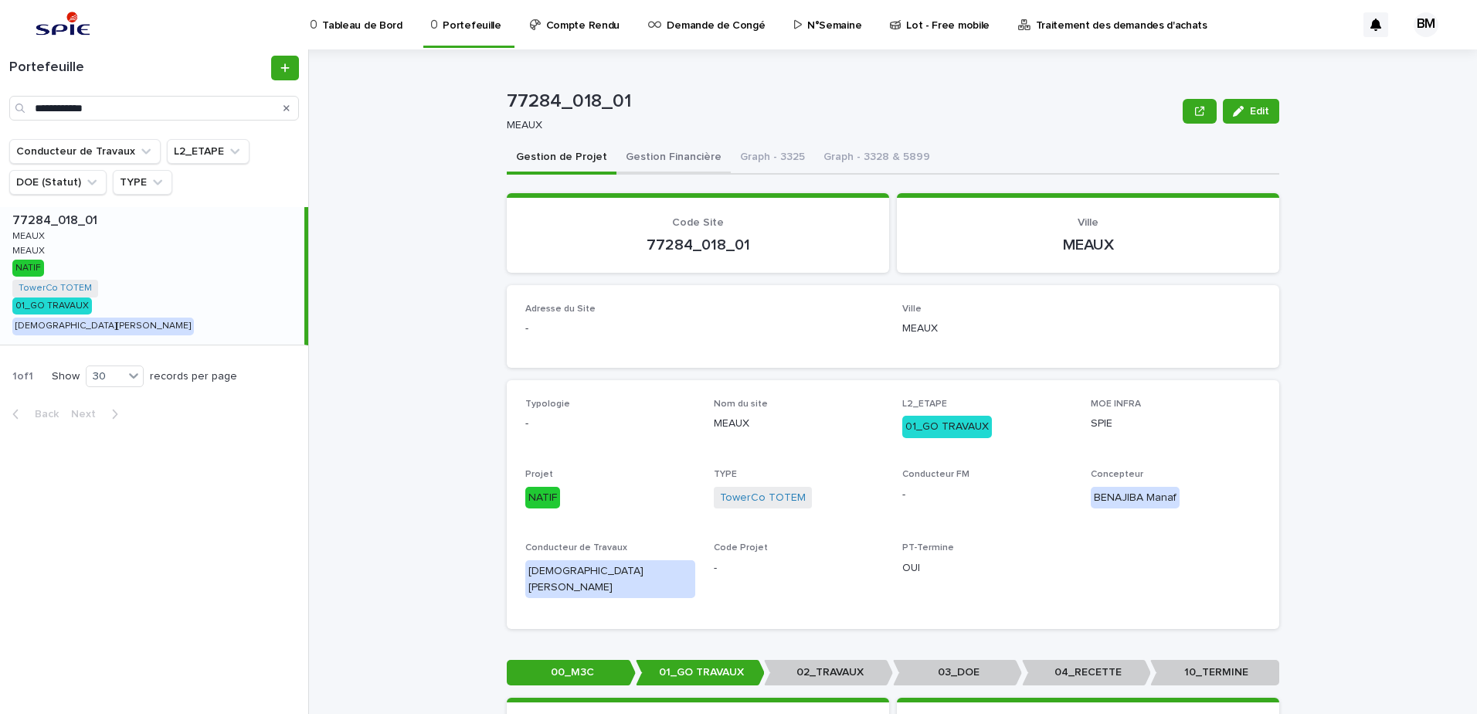
click at [674, 158] on button "Gestion Financière" at bounding box center [674, 158] width 114 height 32
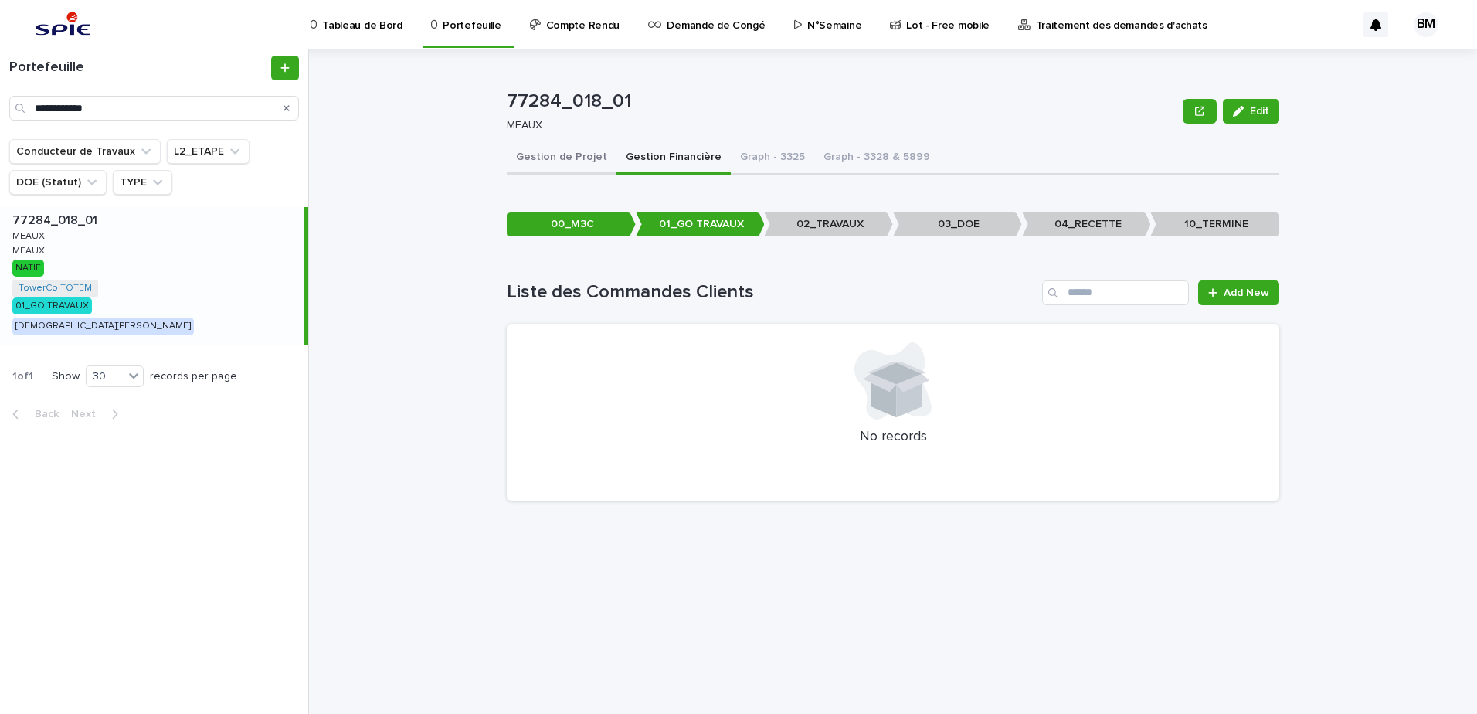
click at [552, 163] on button "Gestion de Projet" at bounding box center [562, 158] width 110 height 32
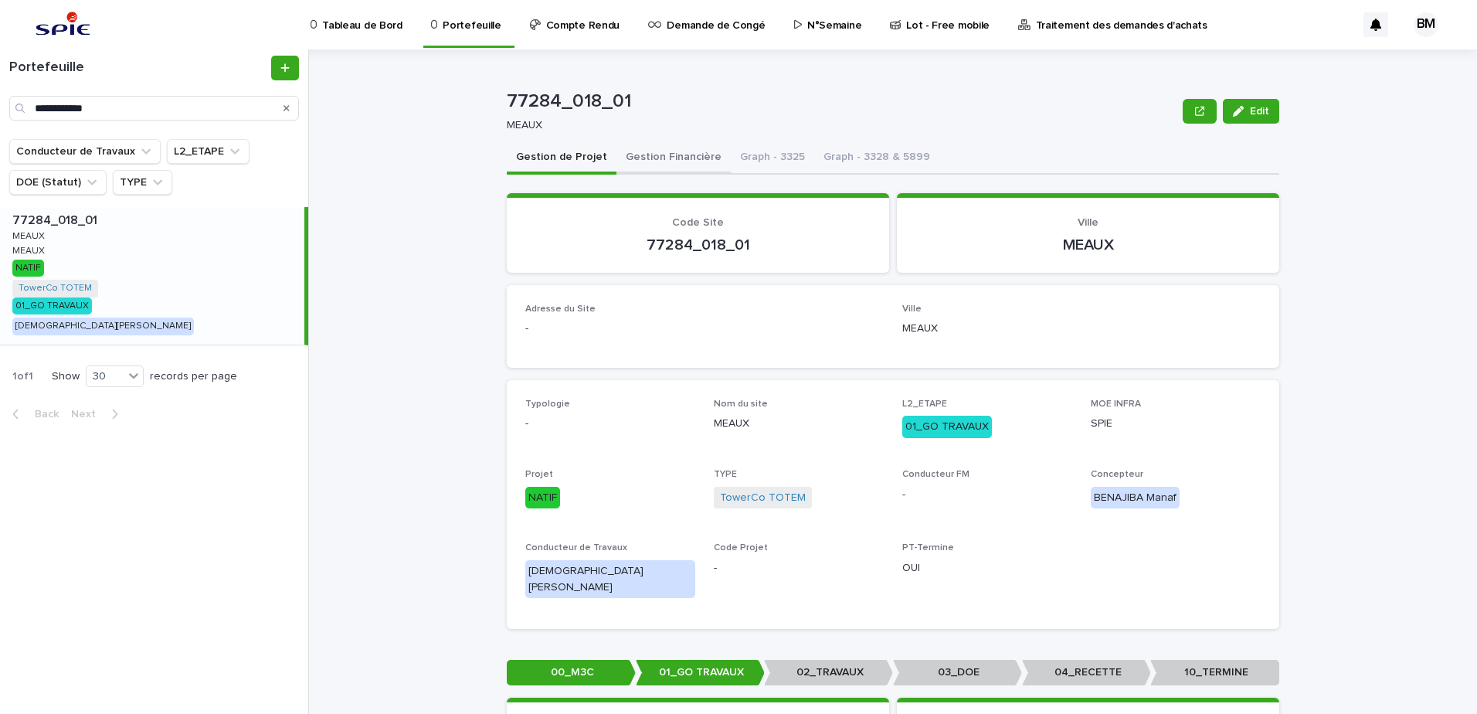
click at [678, 167] on button "Gestion Financière" at bounding box center [674, 158] width 114 height 32
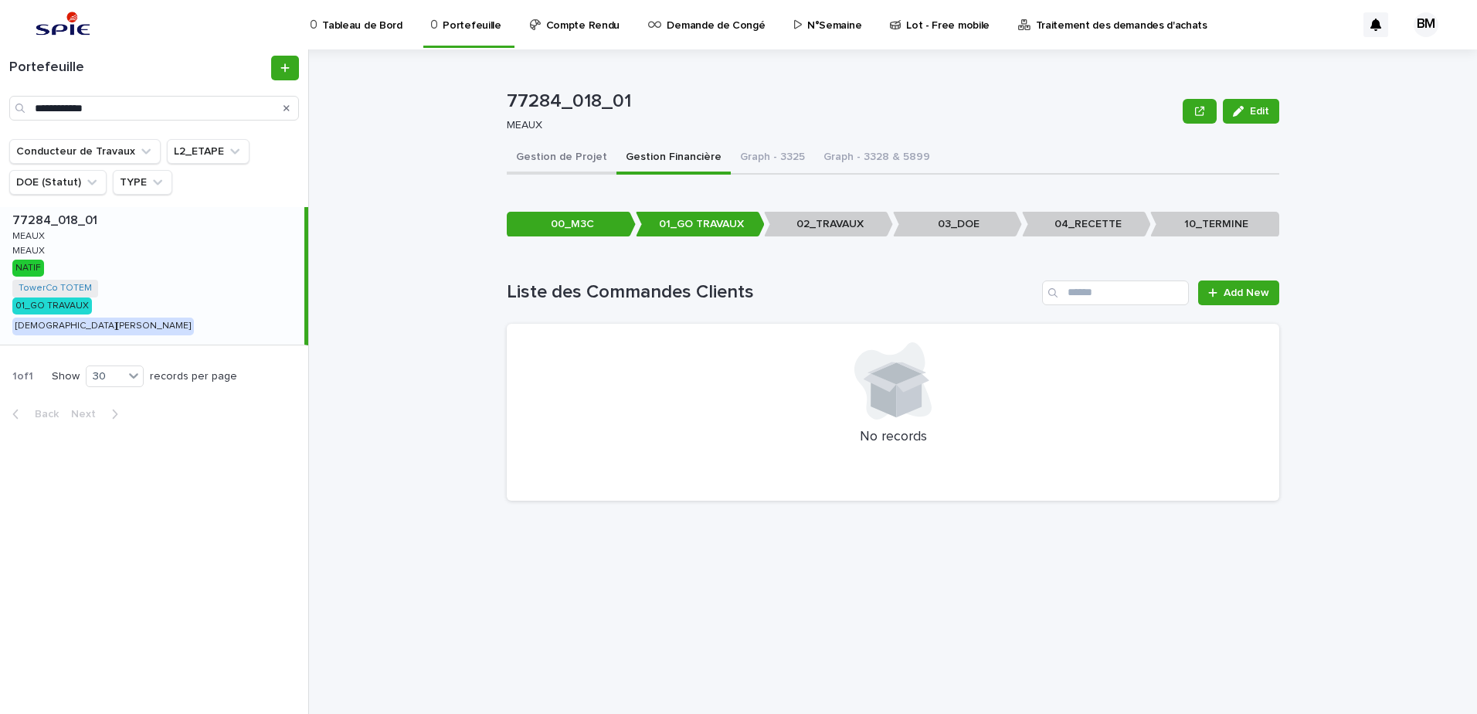
click at [560, 157] on button "Gestion de Projet" at bounding box center [562, 158] width 110 height 32
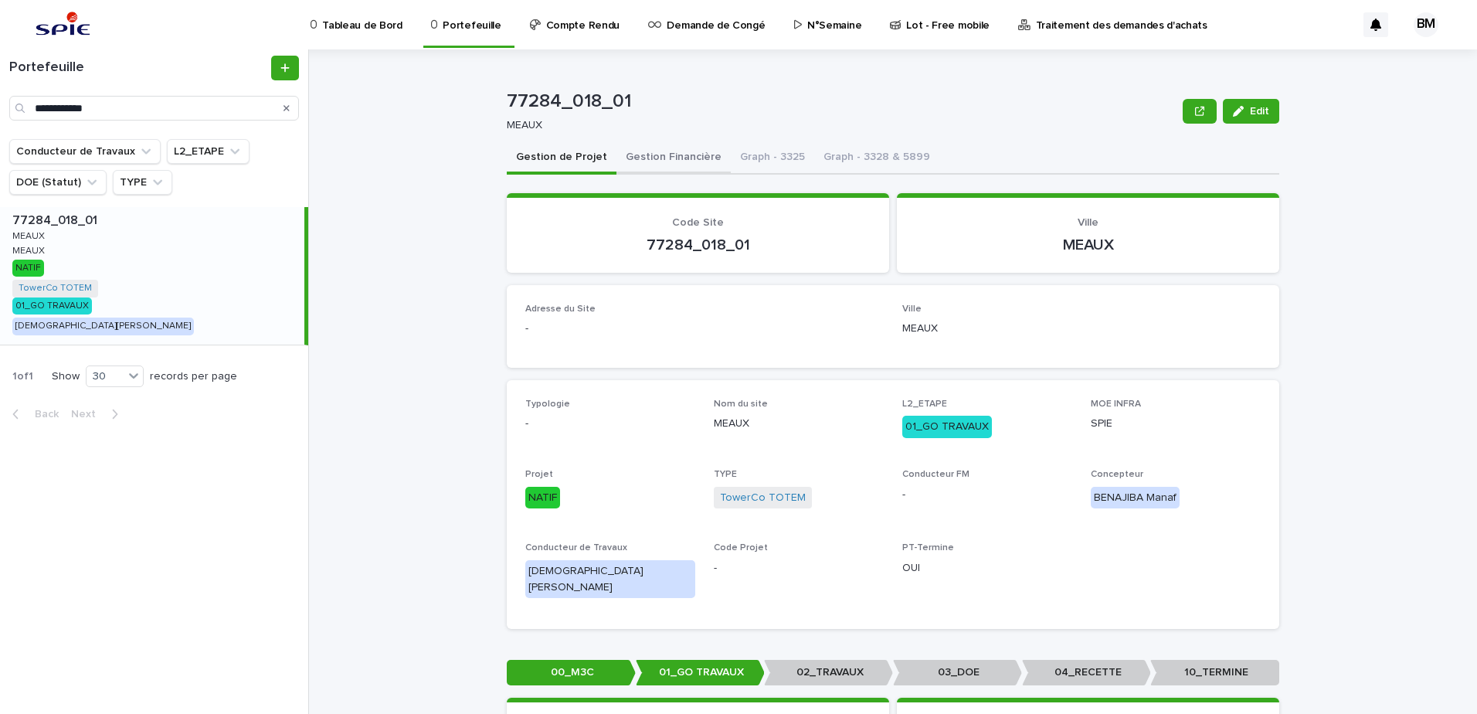
click at [650, 154] on button "Gestion Financière" at bounding box center [674, 158] width 114 height 32
